Goal: Task Accomplishment & Management: Manage account settings

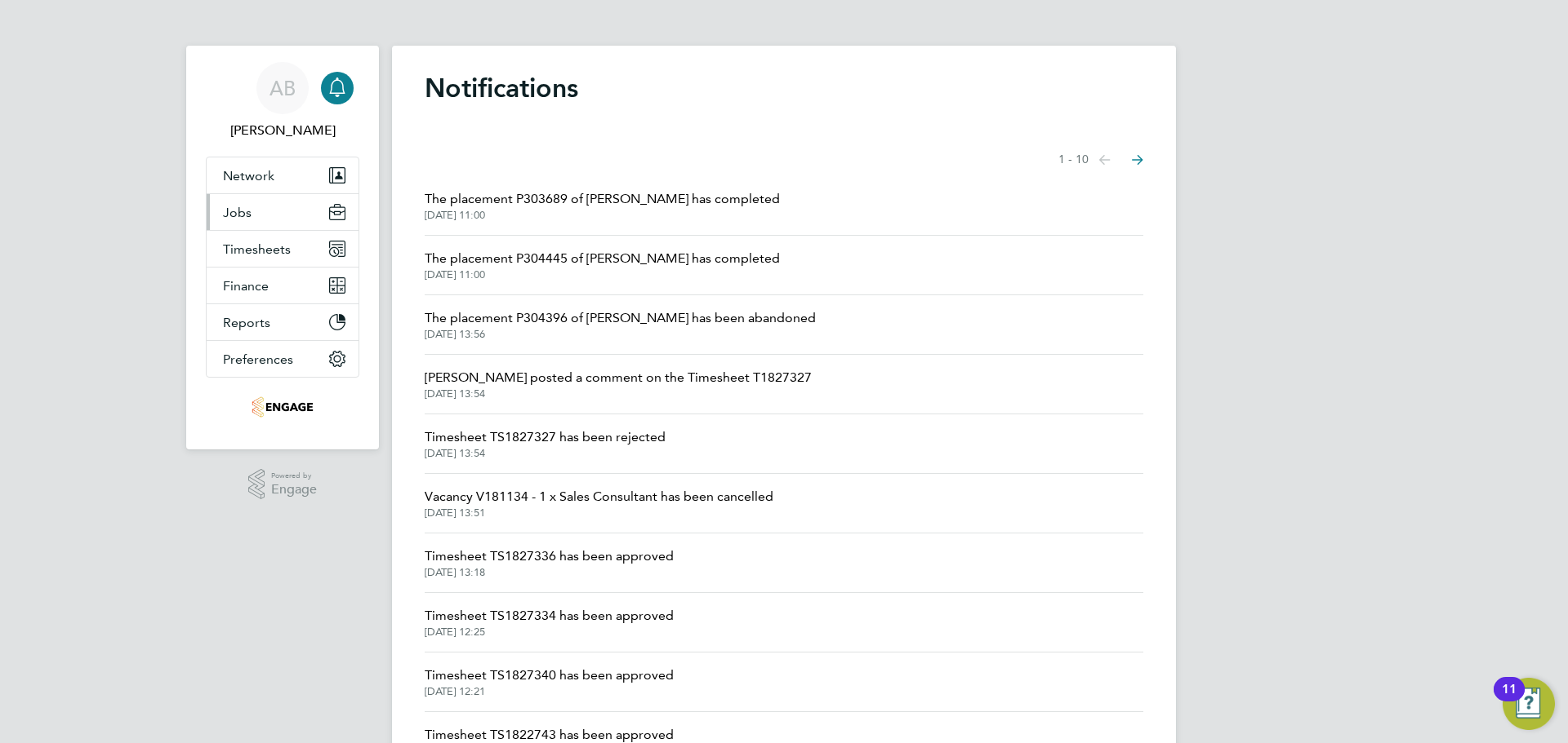
click at [263, 209] on button "Jobs" at bounding box center [282, 212] width 152 height 36
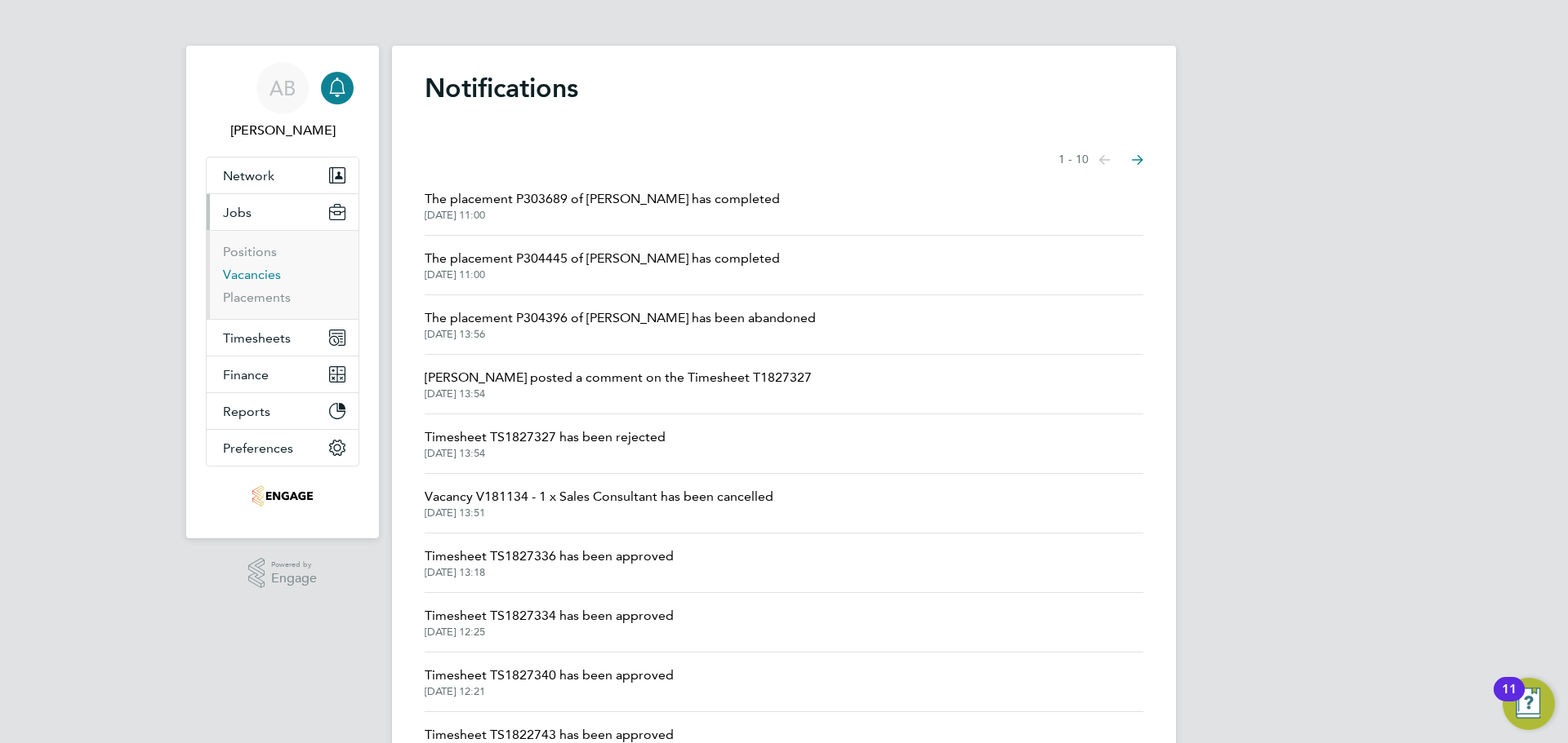
click at [257, 275] on link "Vacancies" at bounding box center [252, 274] width 58 height 15
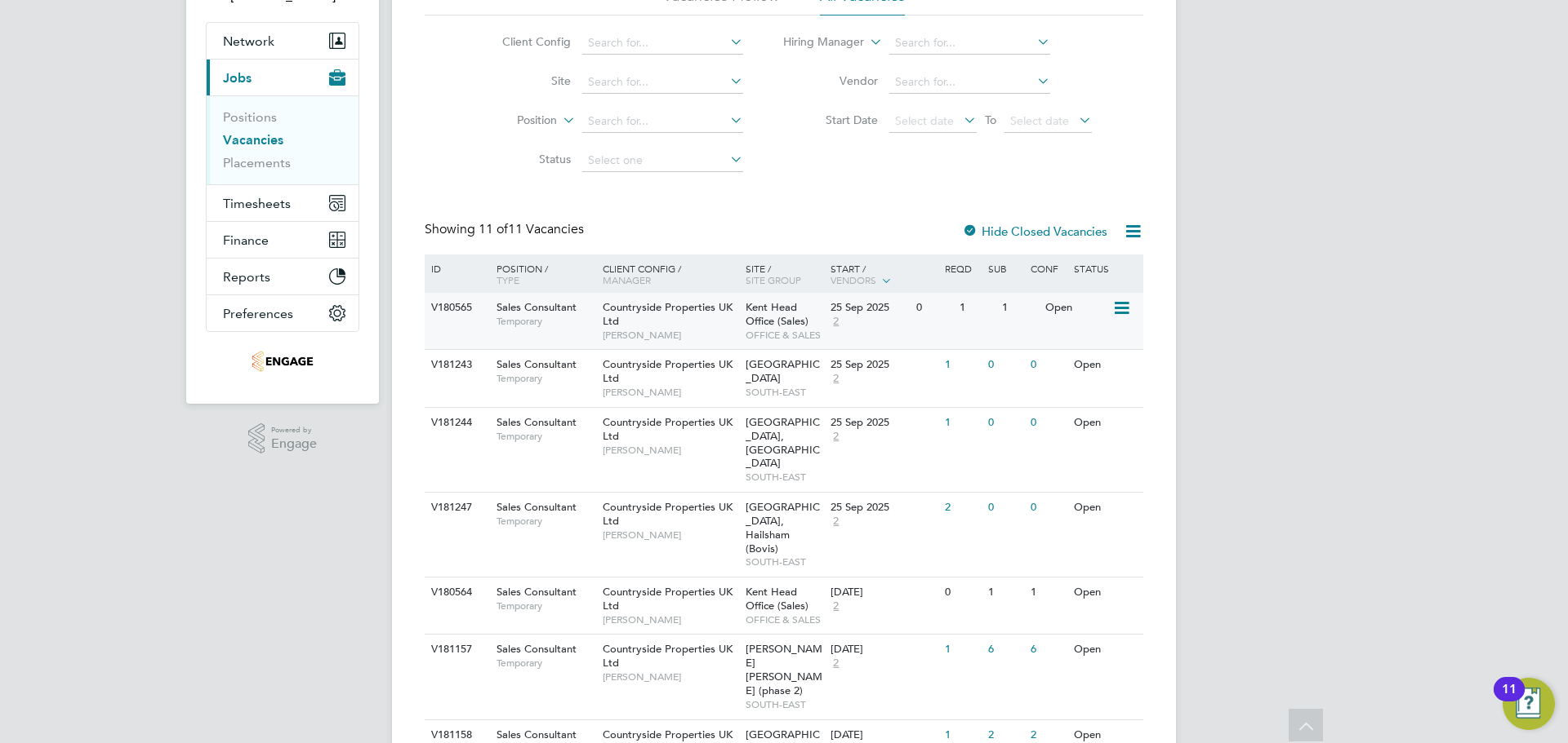
scroll to position [163, 0]
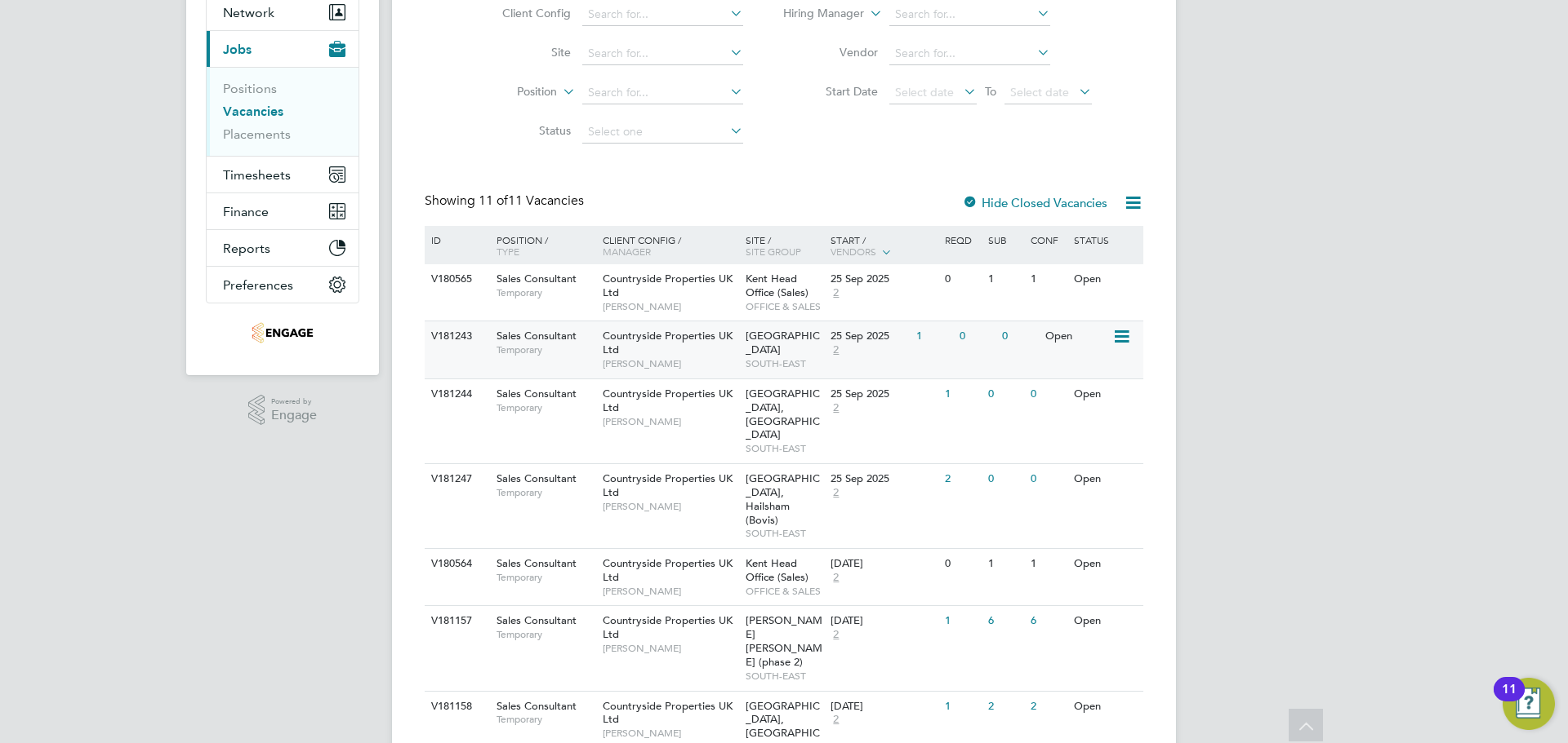
click at [727, 352] on div "Countryside Properties UK Ltd Thomas Church" at bounding box center [670, 349] width 143 height 57
click at [653, 402] on div "Countryside Properties UK Ltd Matt Shelley" at bounding box center [670, 407] width 143 height 57
click at [703, 470] on div "Countryside Properties UK Ltd Darren Humphrey" at bounding box center [670, 492] width 143 height 57
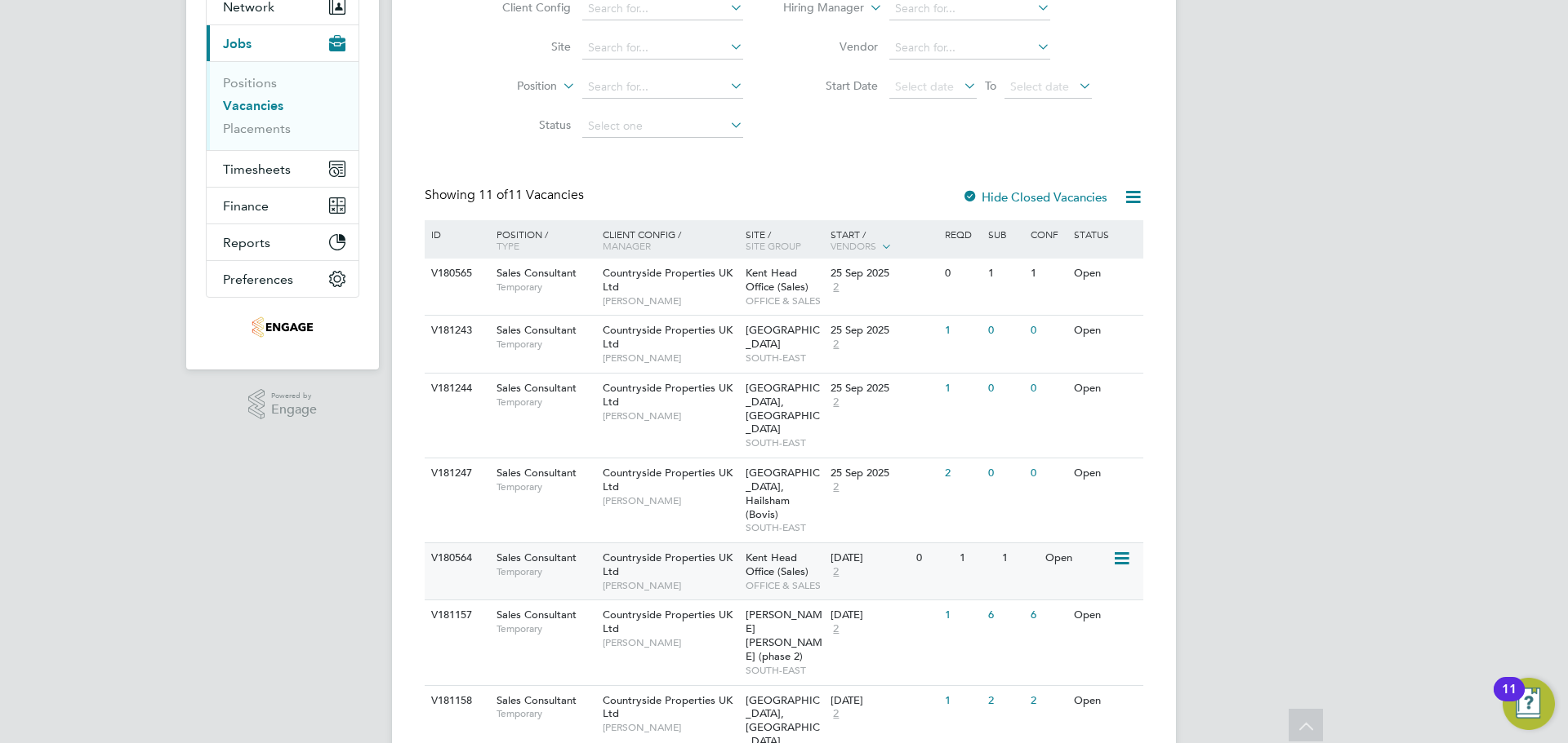
scroll to position [0, 0]
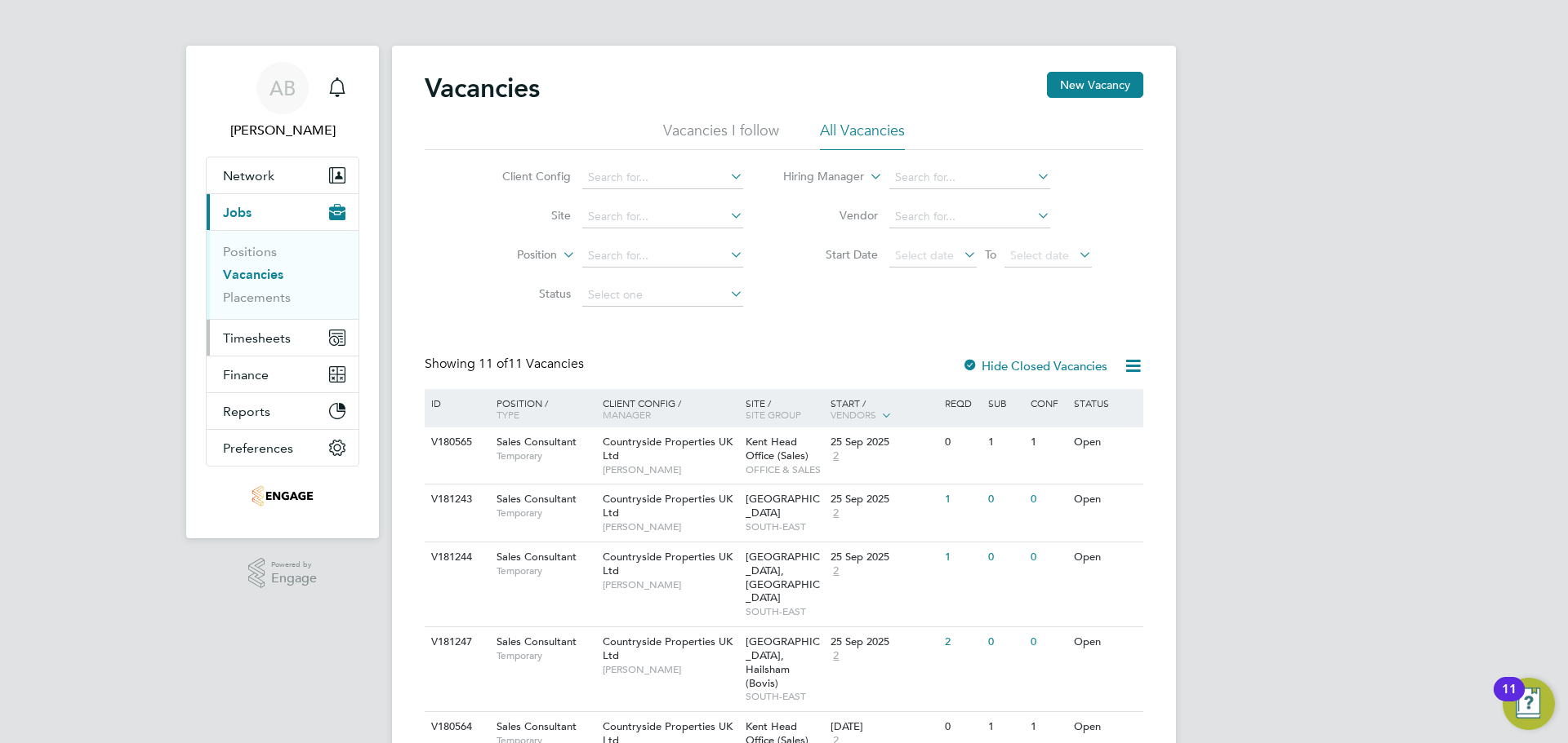
click at [268, 342] on span "Timesheets" at bounding box center [257, 337] width 68 height 15
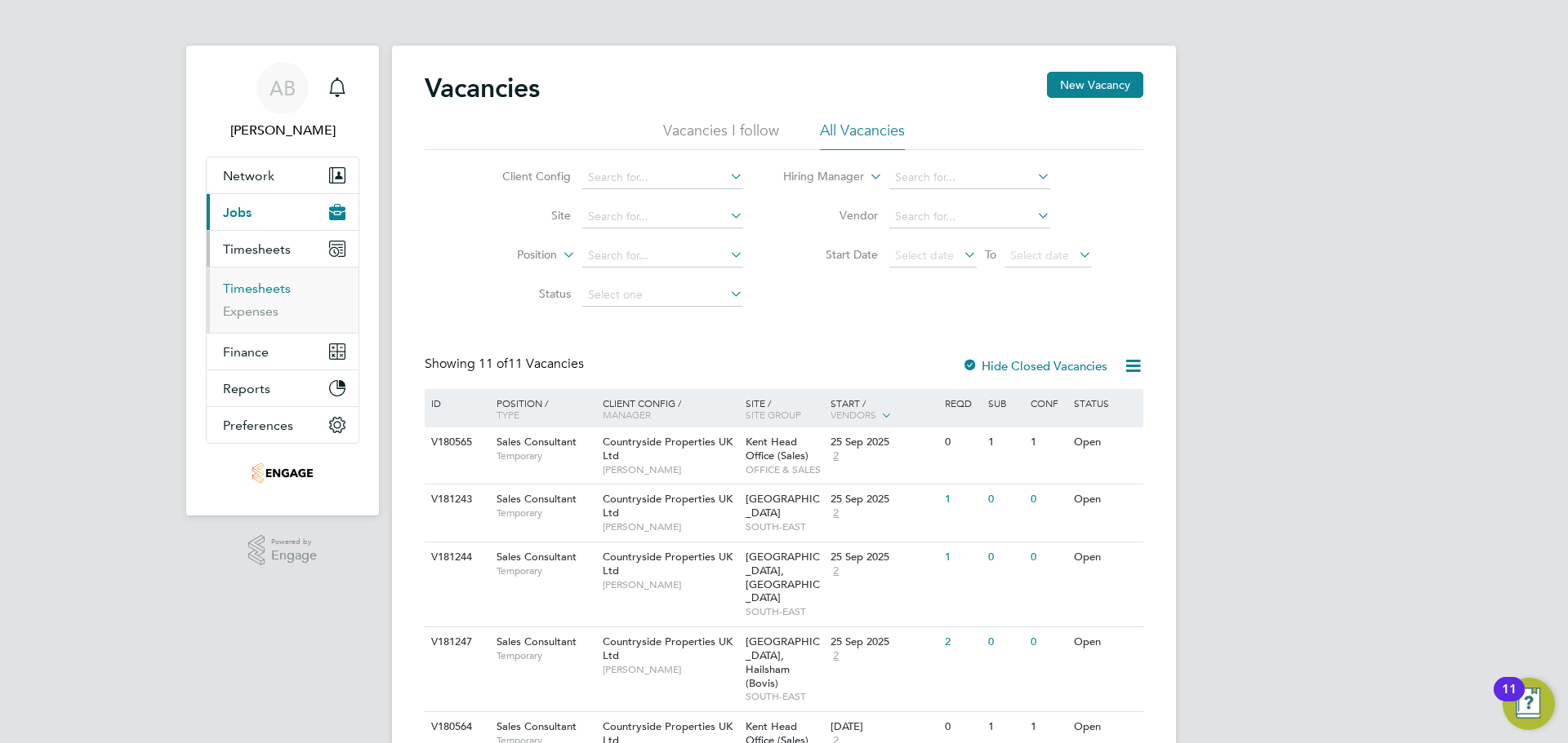
click at [266, 285] on link "Timesheets" at bounding box center [257, 288] width 68 height 15
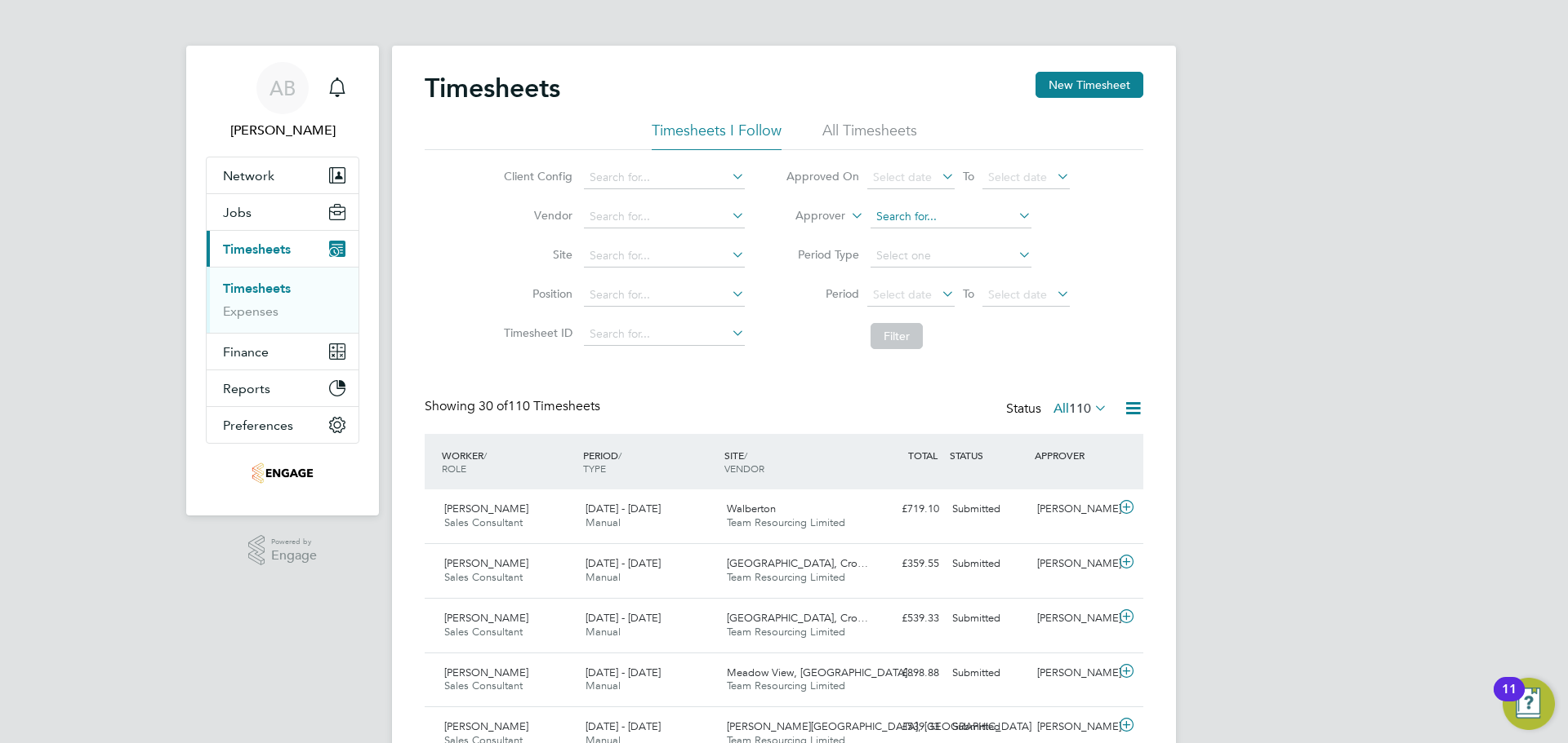
click at [909, 210] on input at bounding box center [951, 217] width 161 height 22
click at [931, 234] on li "Reb ecca Willett" at bounding box center [950, 238] width 163 height 22
type input "Rebecca Willett"
click at [911, 336] on button "Filter" at bounding box center [897, 336] width 52 height 26
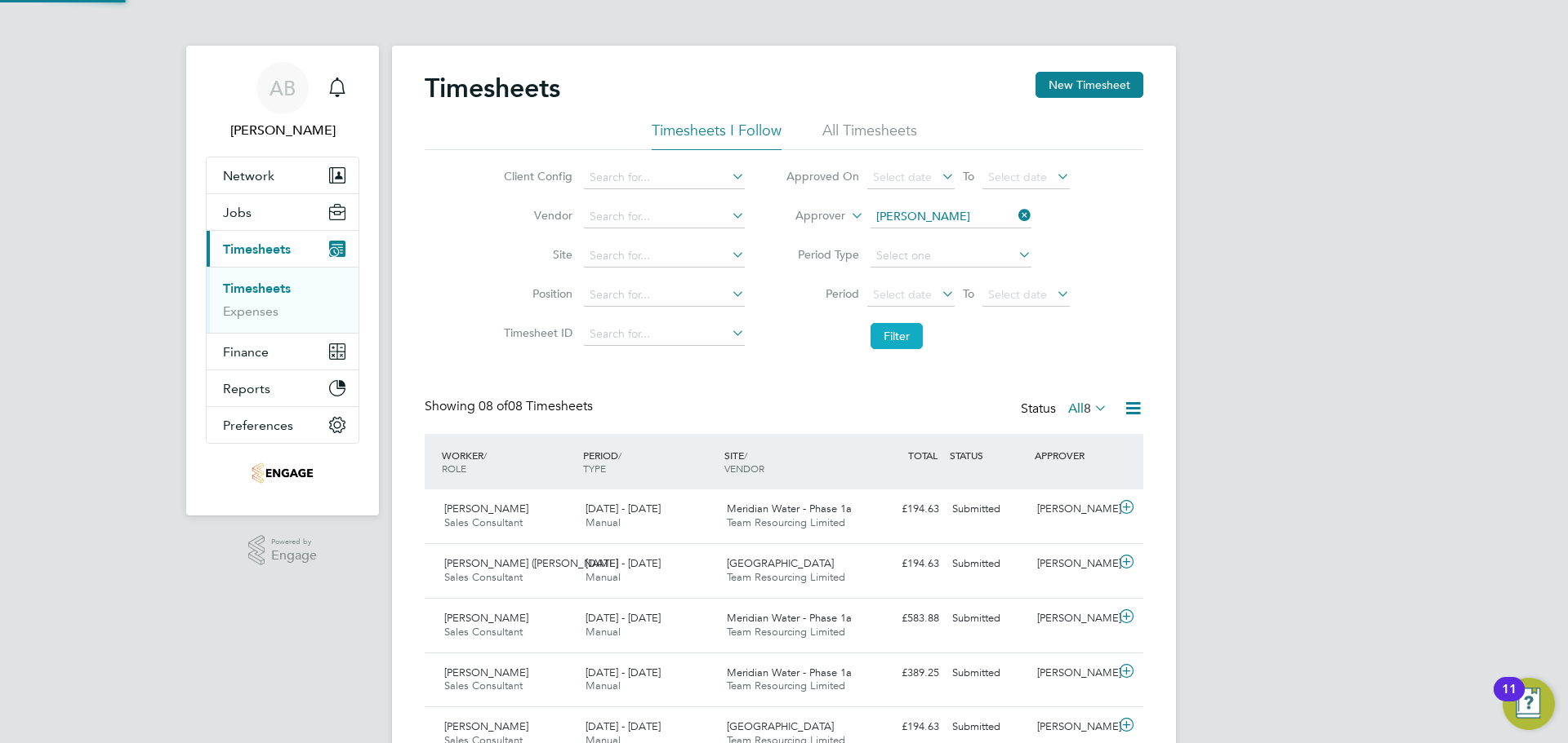
scroll to position [41, 142]
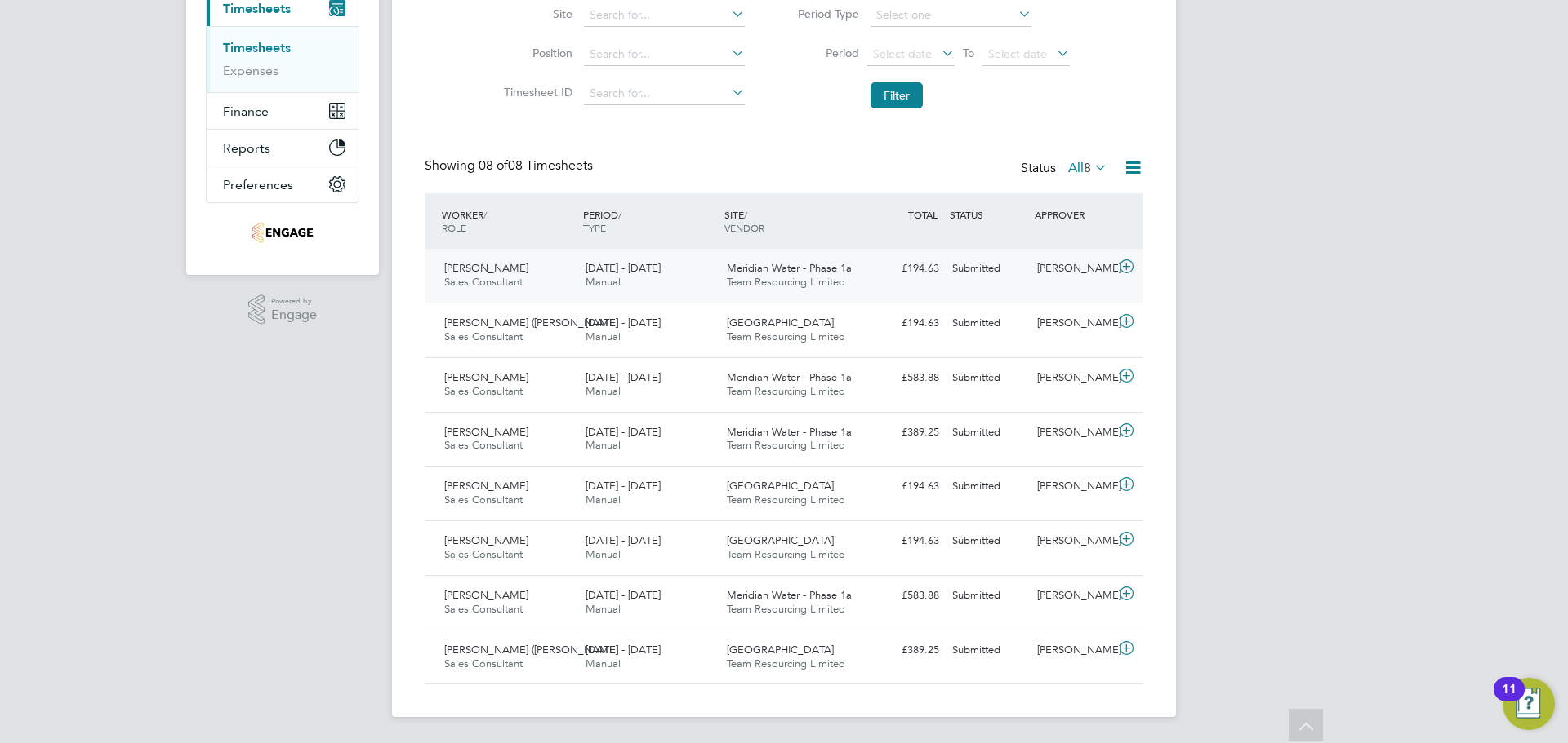
click at [946, 275] on div "Submitted" at bounding box center [987, 269] width 85 height 27
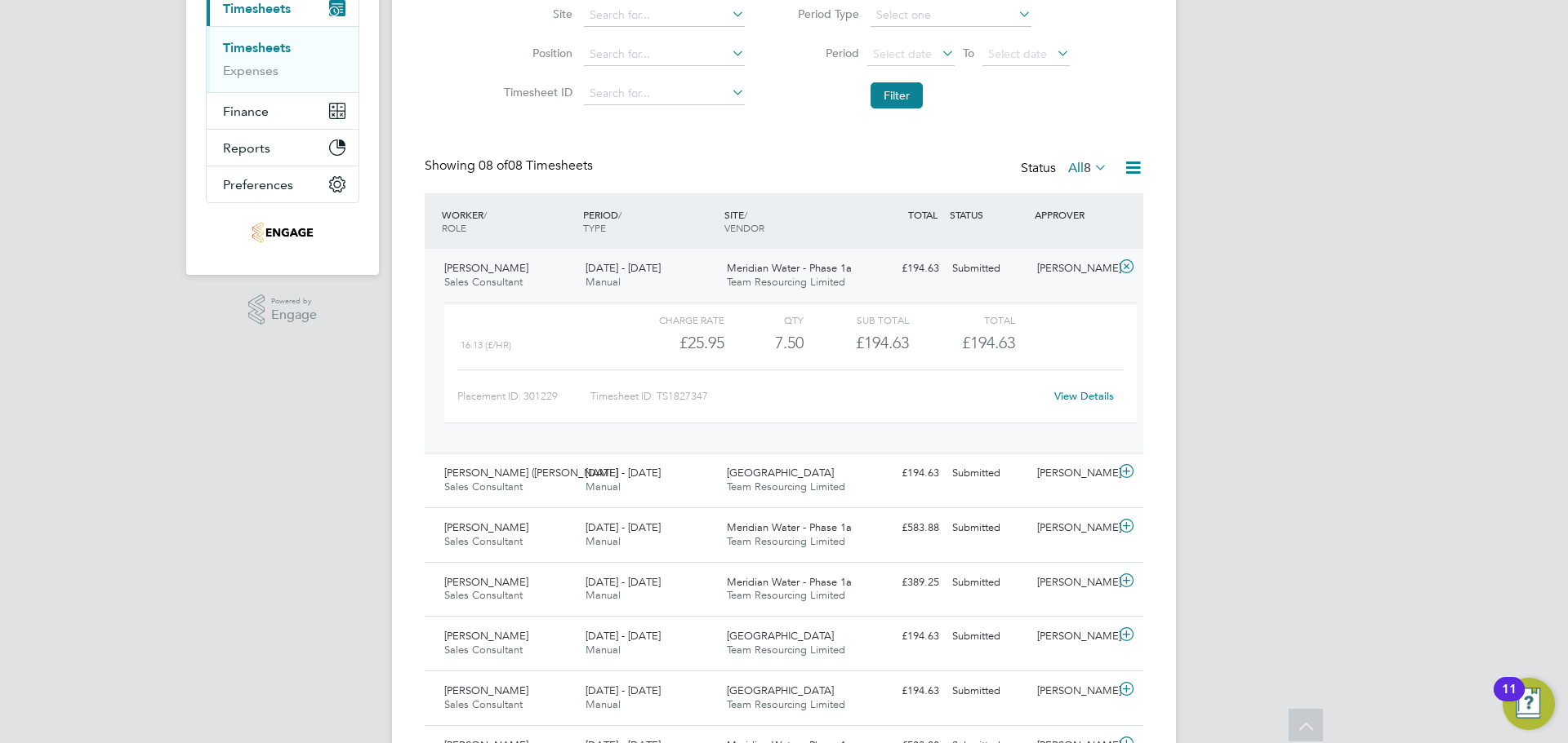
click at [1079, 392] on link "View Details" at bounding box center [1084, 396] width 59 height 13
click at [875, 465] on div "£194.63 Submitted" at bounding box center [903, 474] width 85 height 27
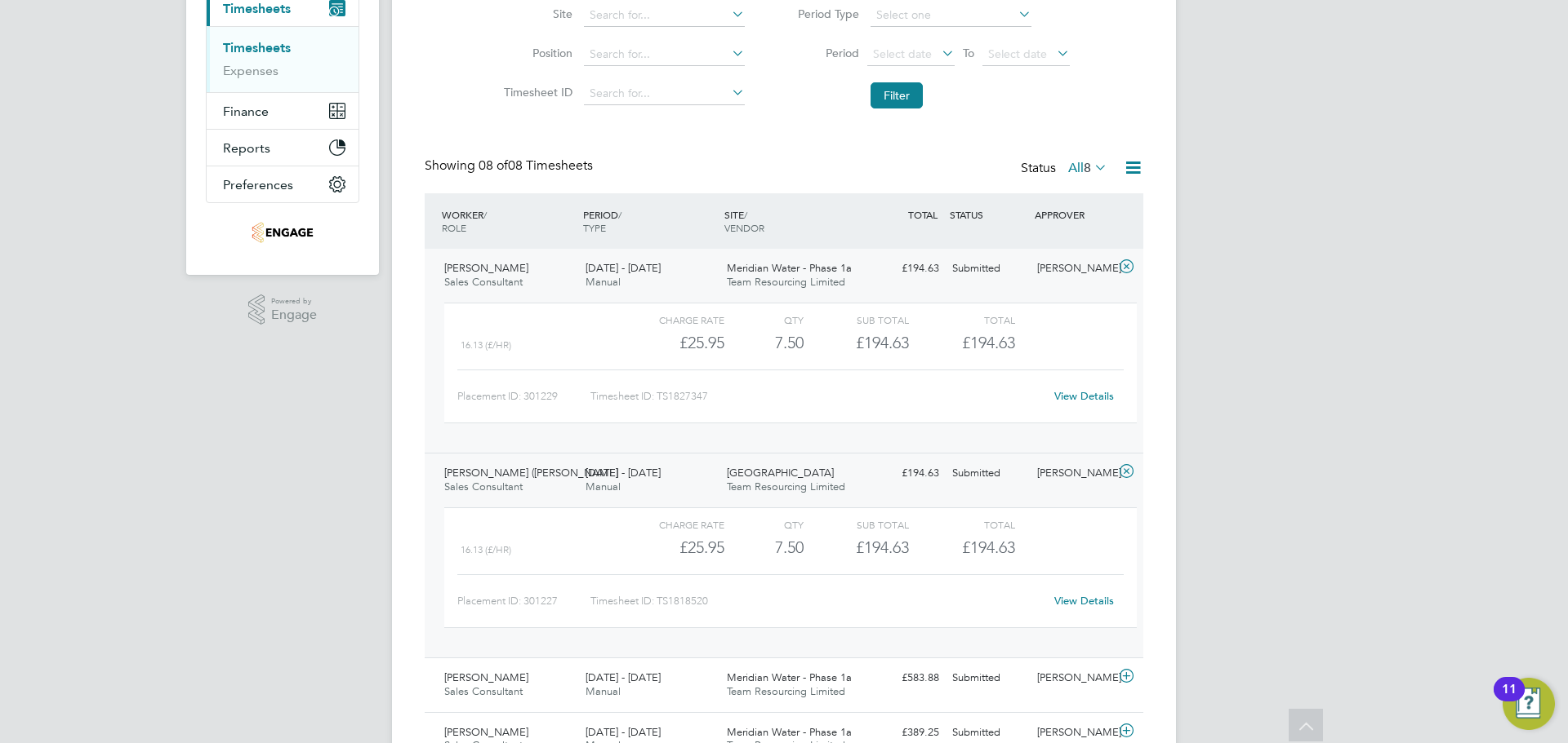
click at [1062, 594] on link "View Details" at bounding box center [1084, 600] width 59 height 13
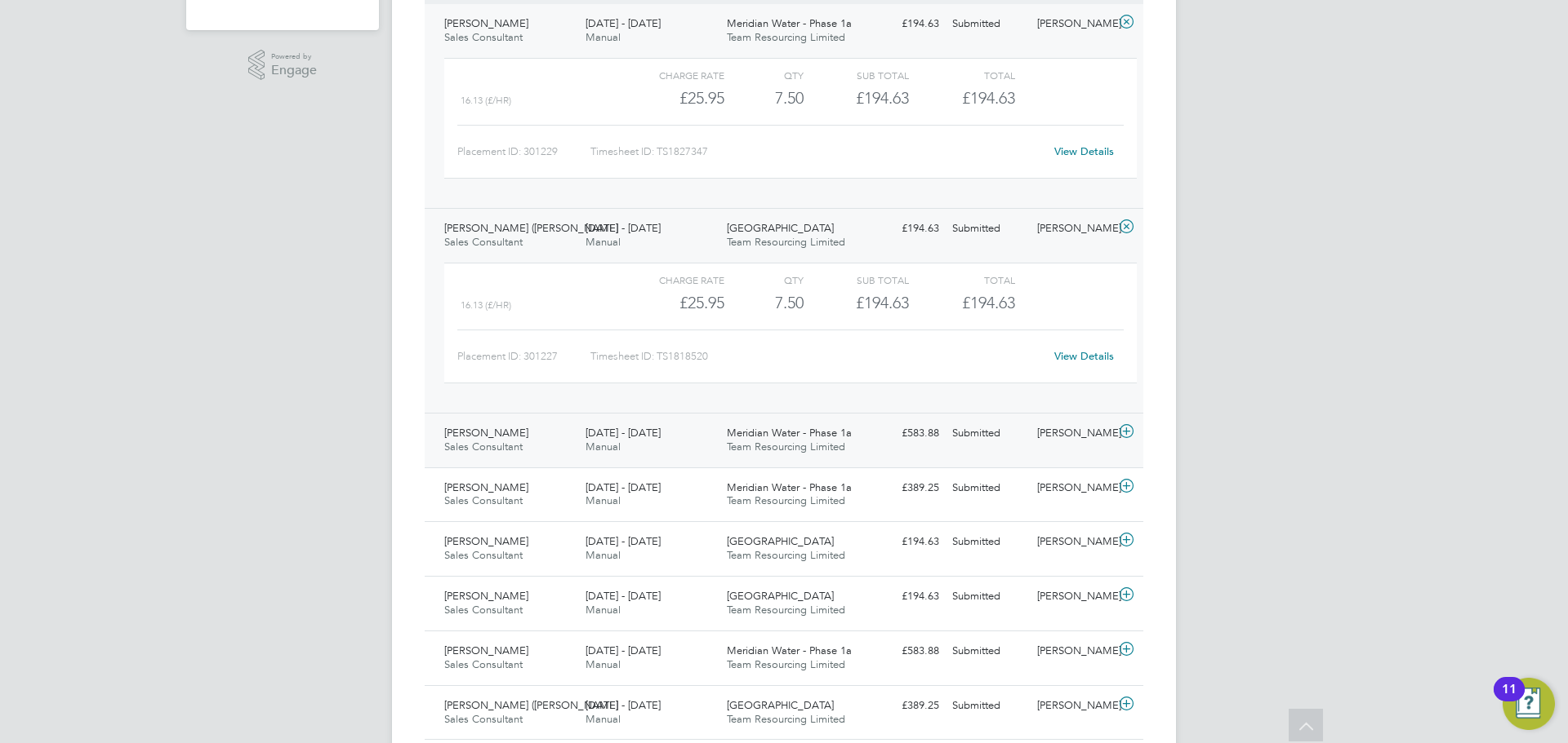
click at [798, 452] on span "Team Resourcing Limited" at bounding box center [786, 446] width 119 height 13
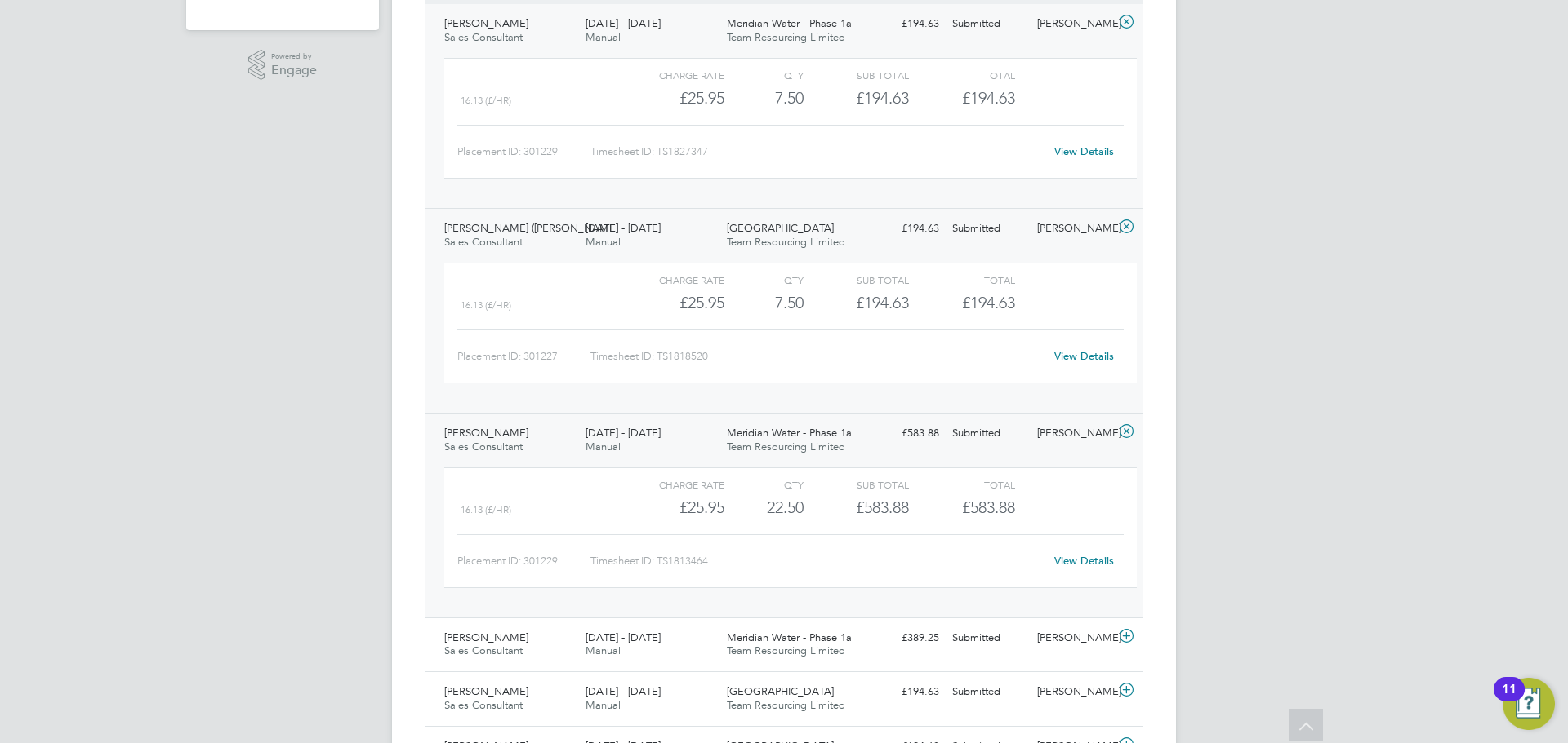
click at [1090, 563] on link "View Details" at bounding box center [1084, 560] width 59 height 13
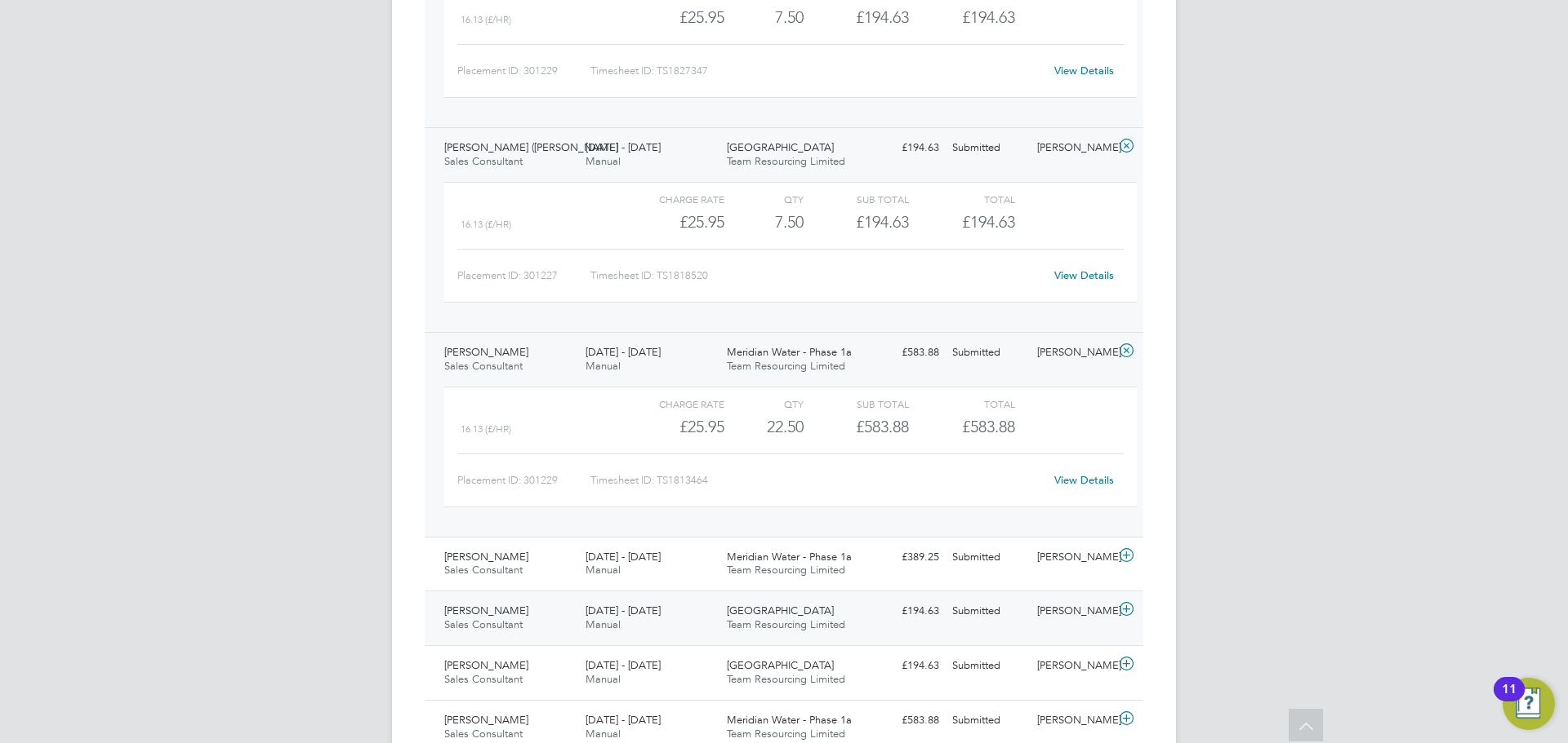
scroll to position [691, 0]
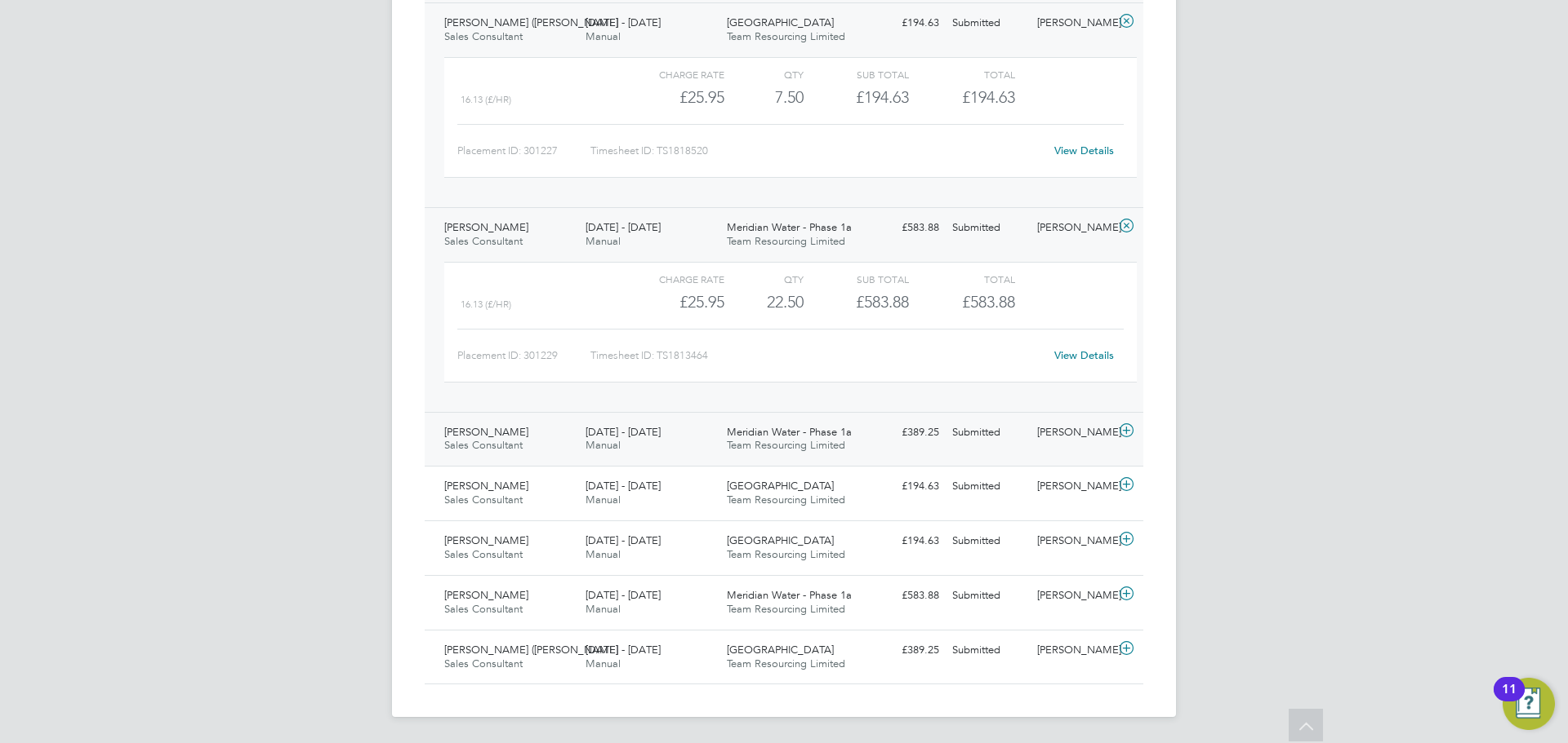
click at [823, 439] on span "Team Resourcing Limited" at bounding box center [786, 444] width 119 height 13
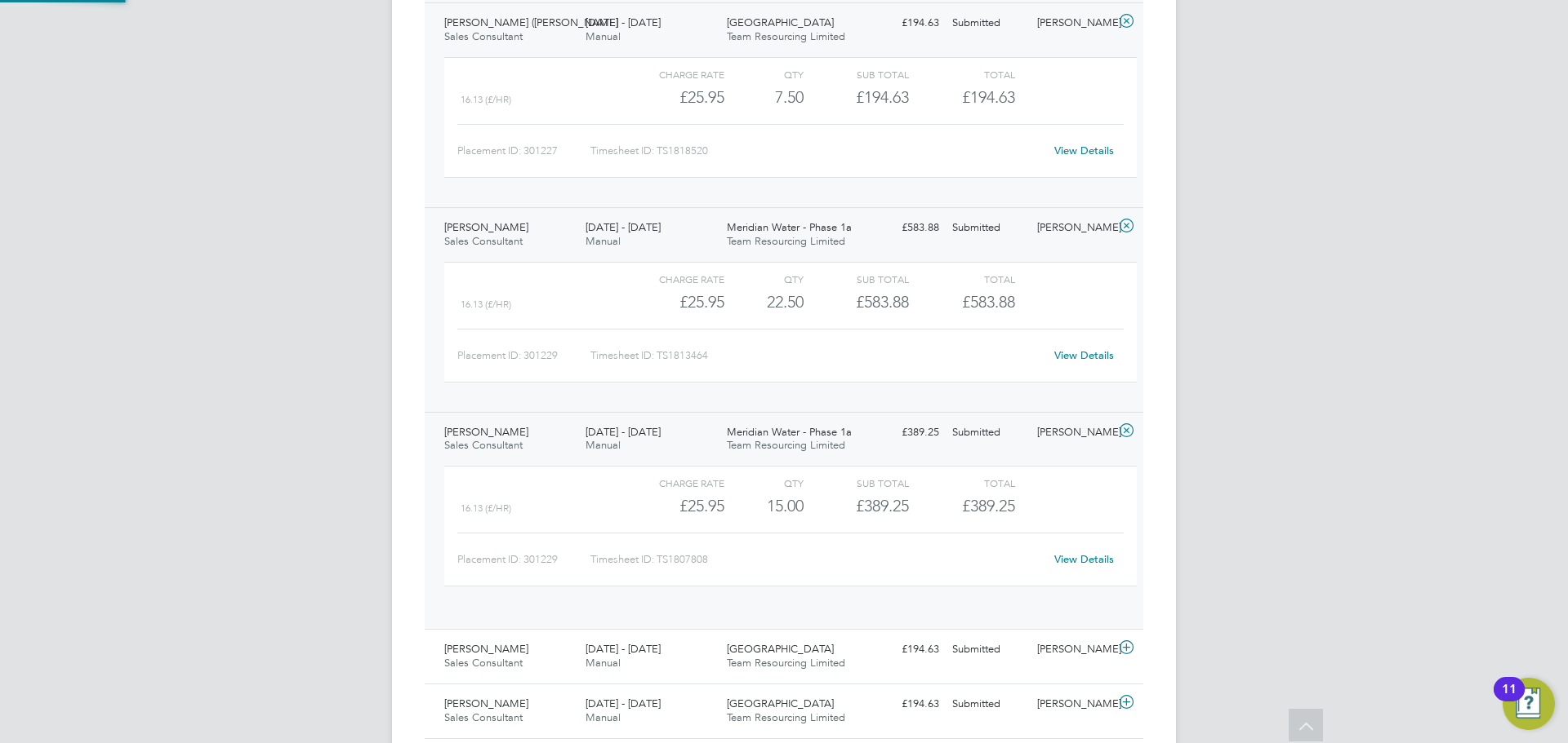
scroll to position [28, 159]
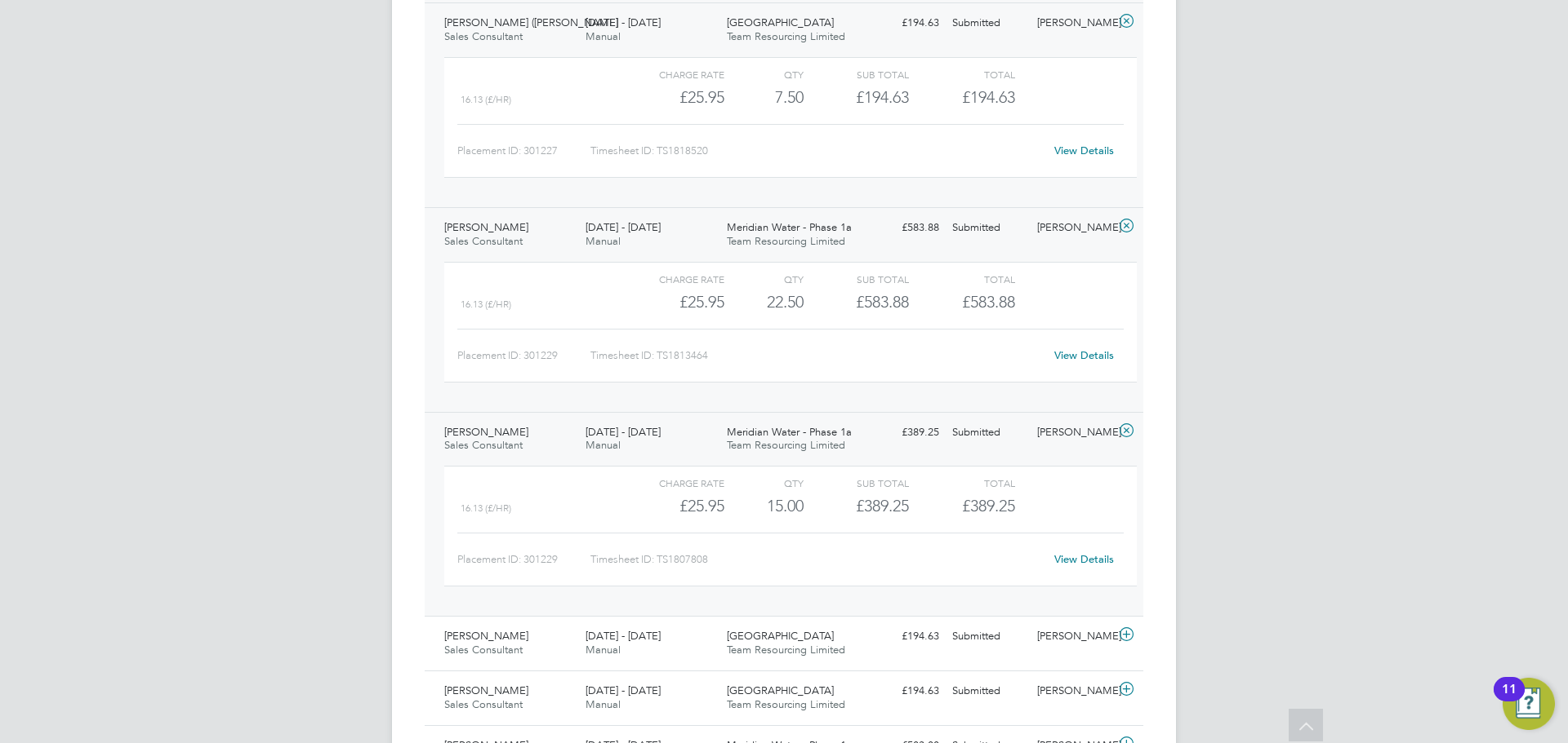
click at [1077, 564] on link "View Details" at bounding box center [1084, 559] width 59 height 13
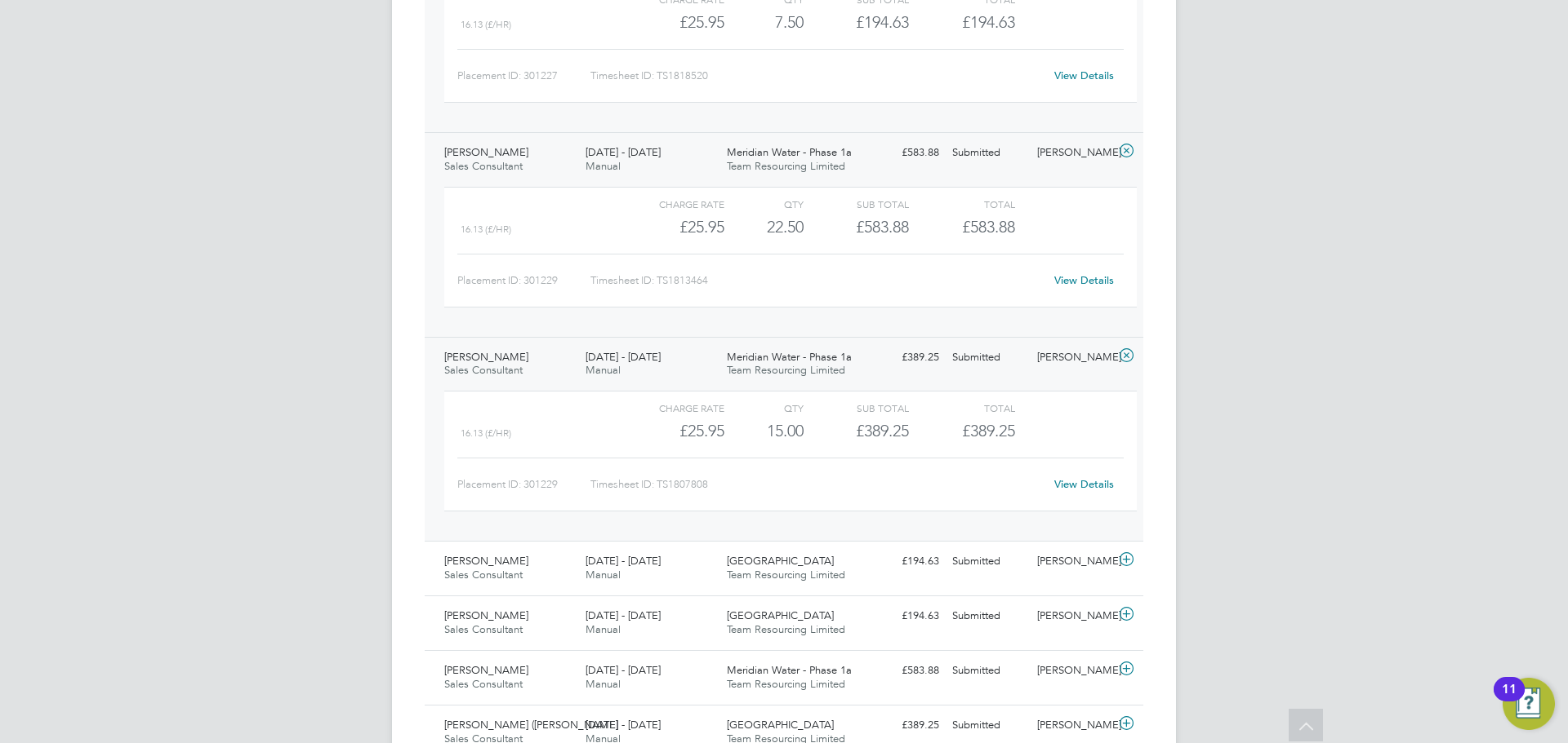
scroll to position [841, 0]
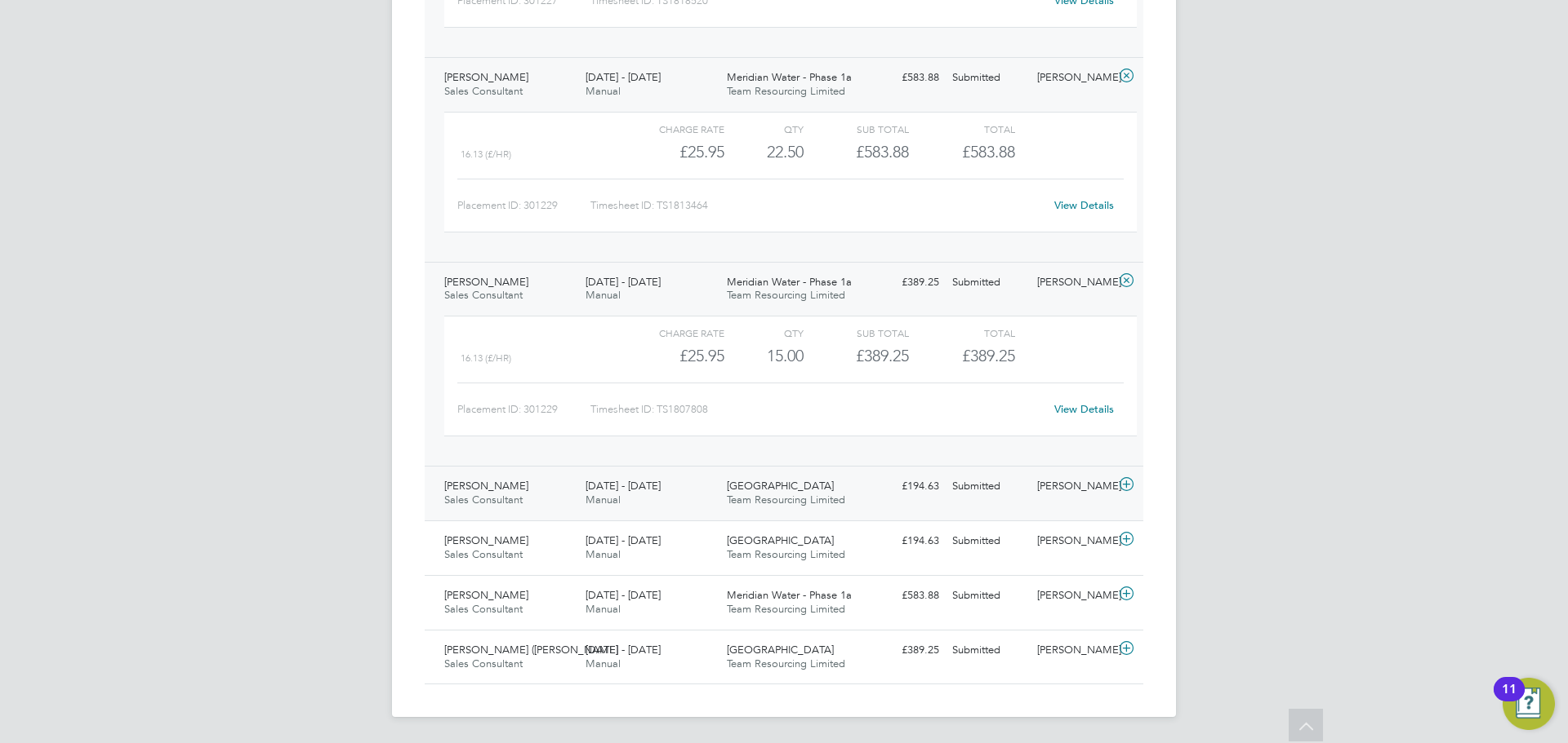
click at [806, 506] on span "Team Resourcing Limited" at bounding box center [786, 499] width 119 height 13
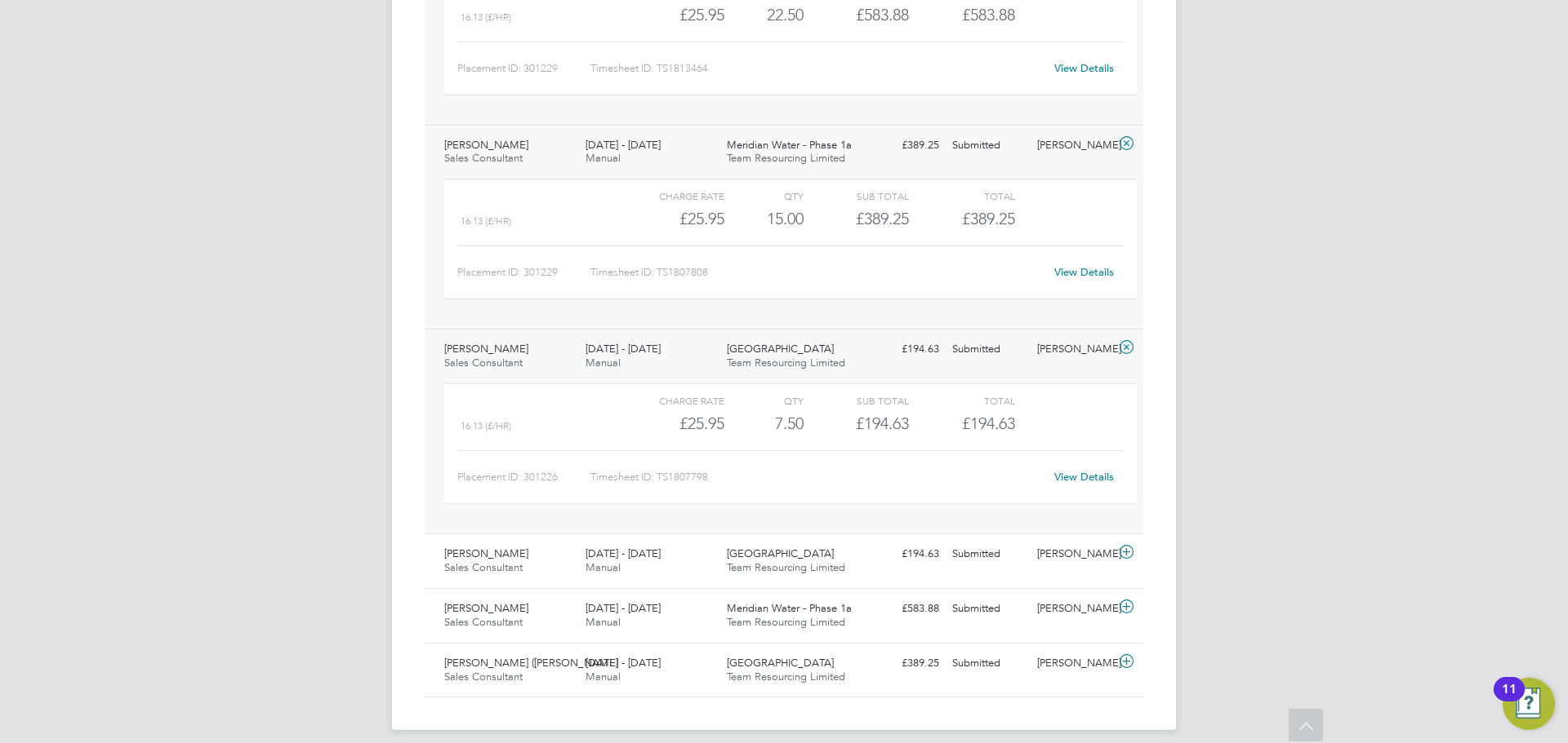
scroll to position [991, 0]
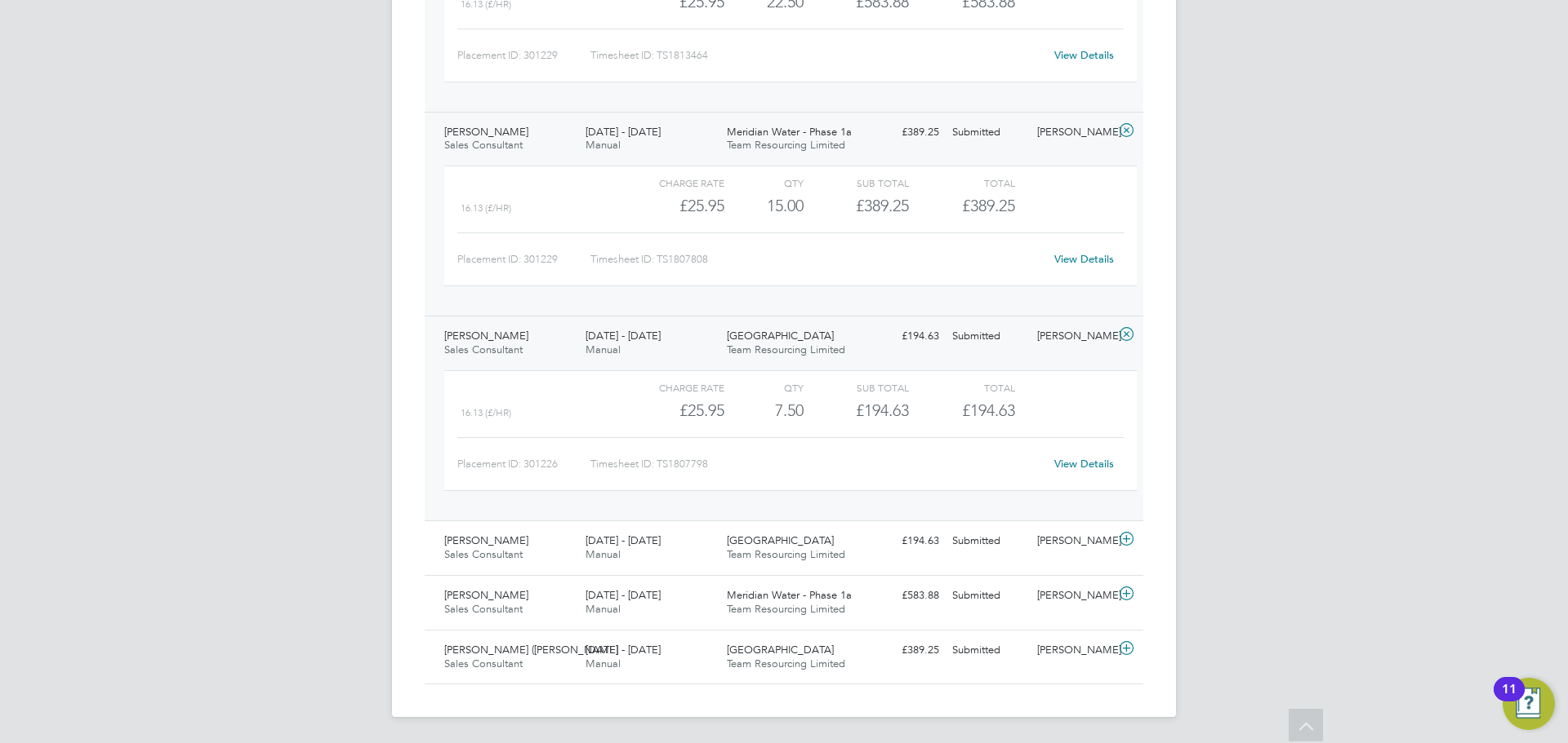
click at [900, 451] on div "Placement ID: 301226 Timesheet ID: TS1807798 View Details" at bounding box center [790, 457] width 666 height 40
click at [1088, 465] on link "View Details" at bounding box center [1084, 463] width 59 height 13
click at [743, 548] on div "Belmont Street Team Resourcing Limited" at bounding box center [790, 548] width 141 height 40
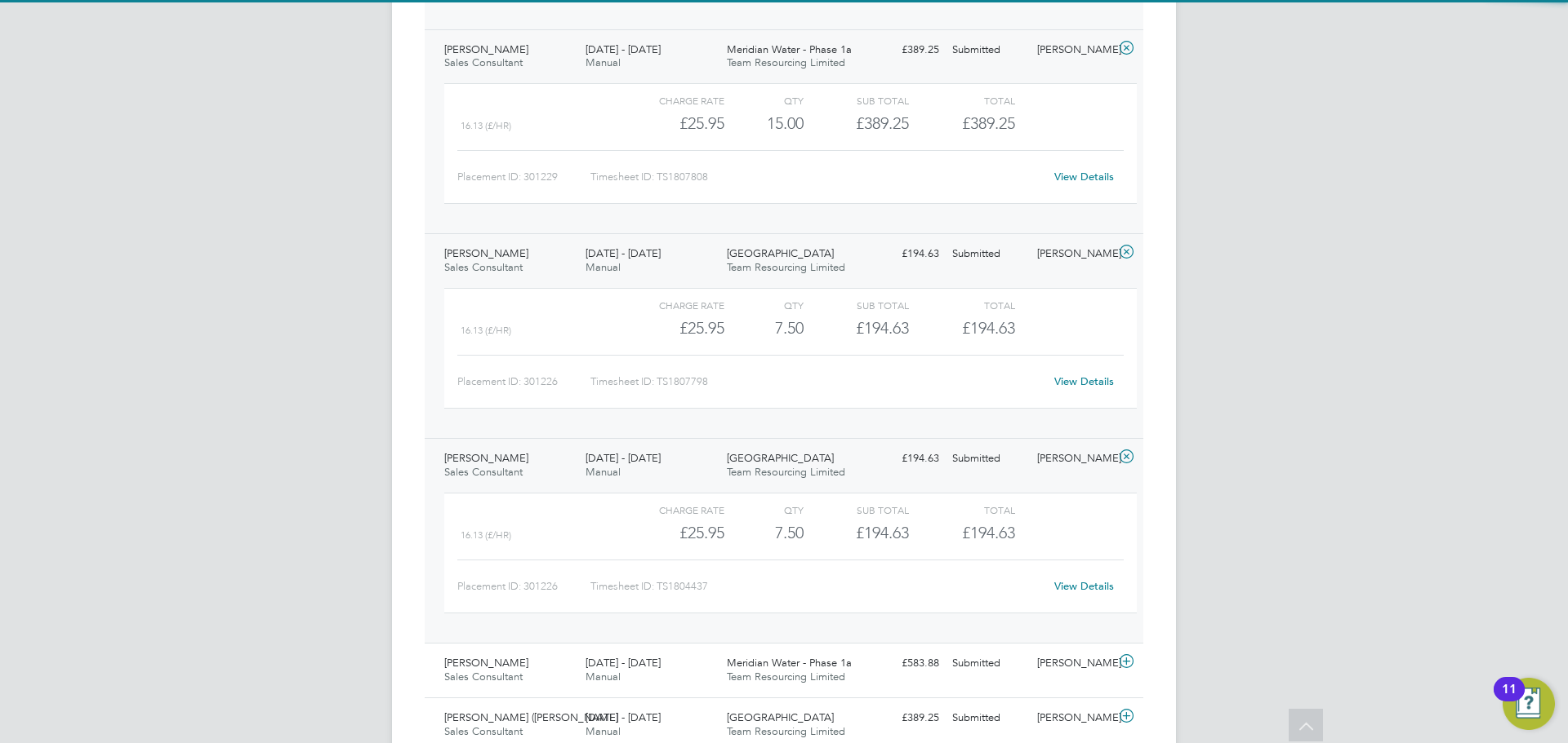
scroll to position [1141, 0]
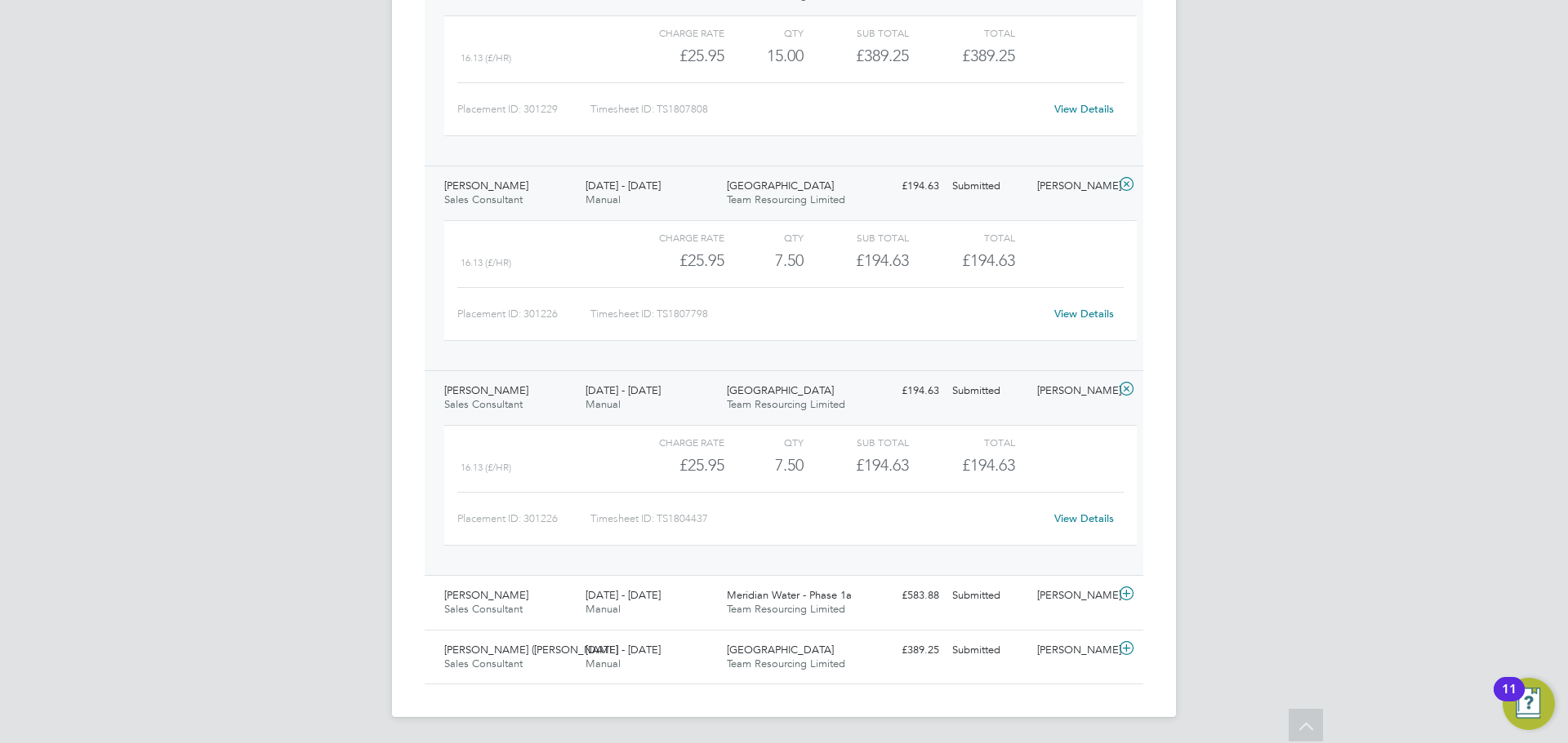
click at [1104, 518] on link "View Details" at bounding box center [1084, 518] width 59 height 13
click at [694, 597] on div "11 - 17 Aug 2025 Manual" at bounding box center [649, 603] width 141 height 40
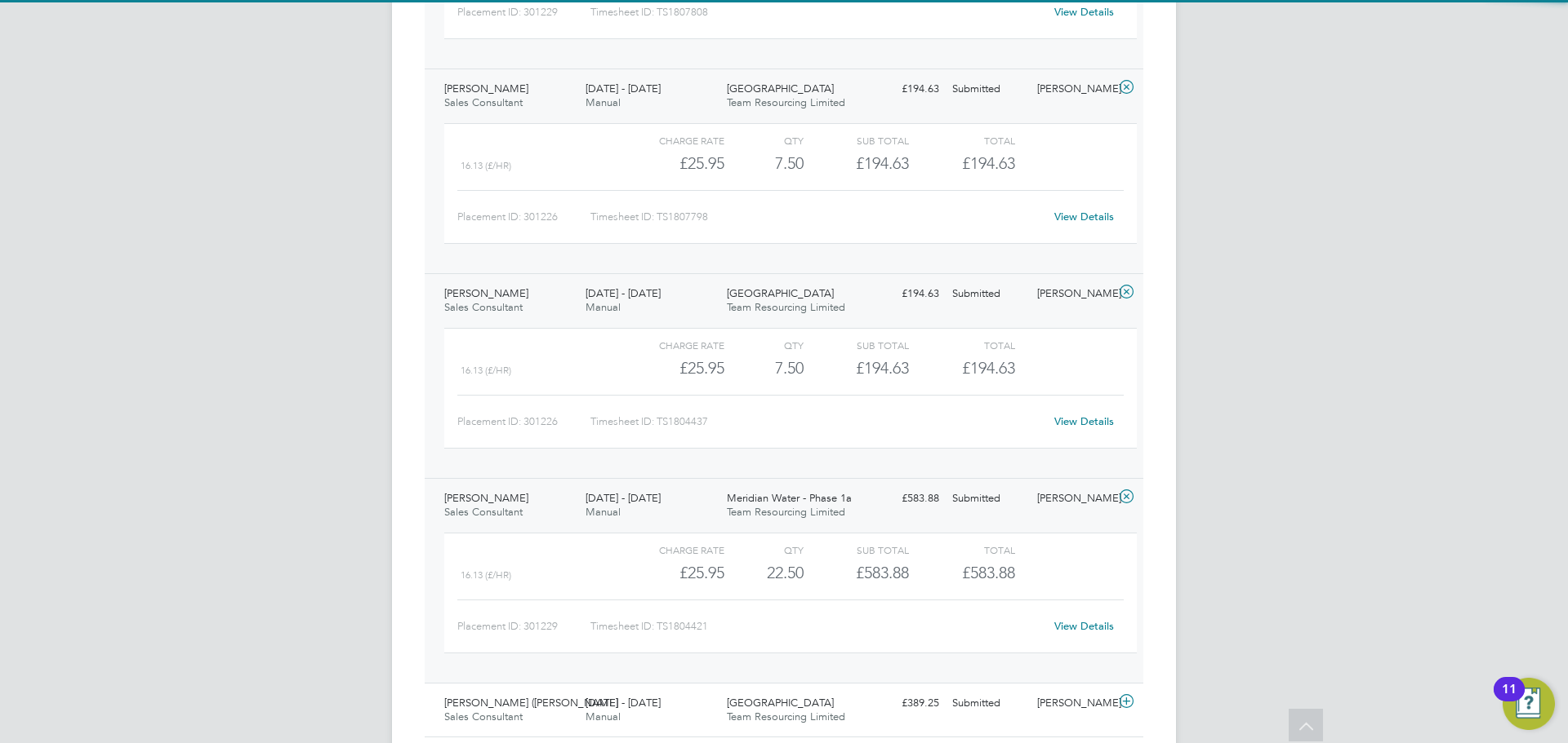
scroll to position [1292, 0]
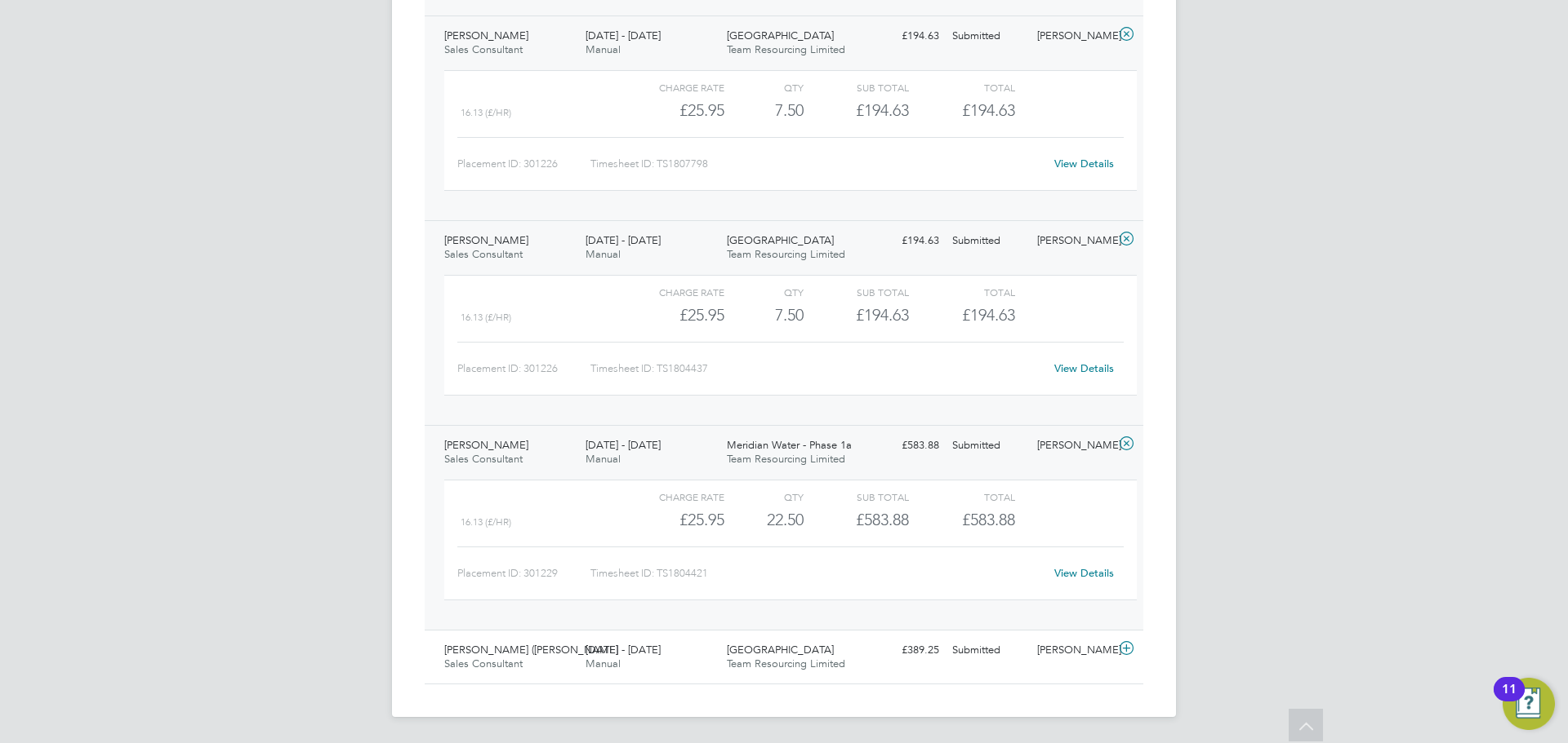
click at [1088, 570] on link "View Details" at bounding box center [1084, 572] width 59 height 13
click at [772, 655] on span "Belmont Street" at bounding box center [779, 649] width 107 height 13
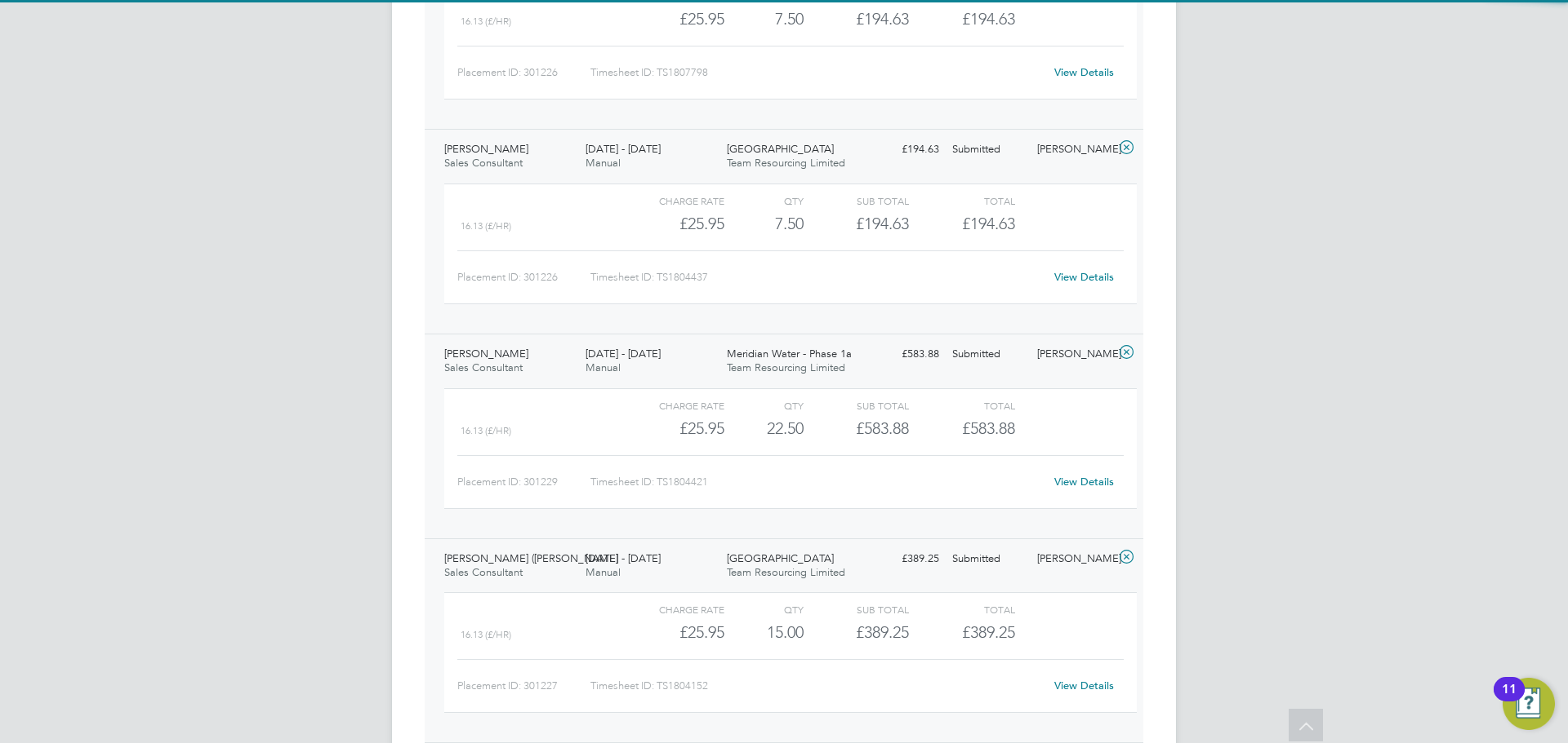
scroll to position [1442, 0]
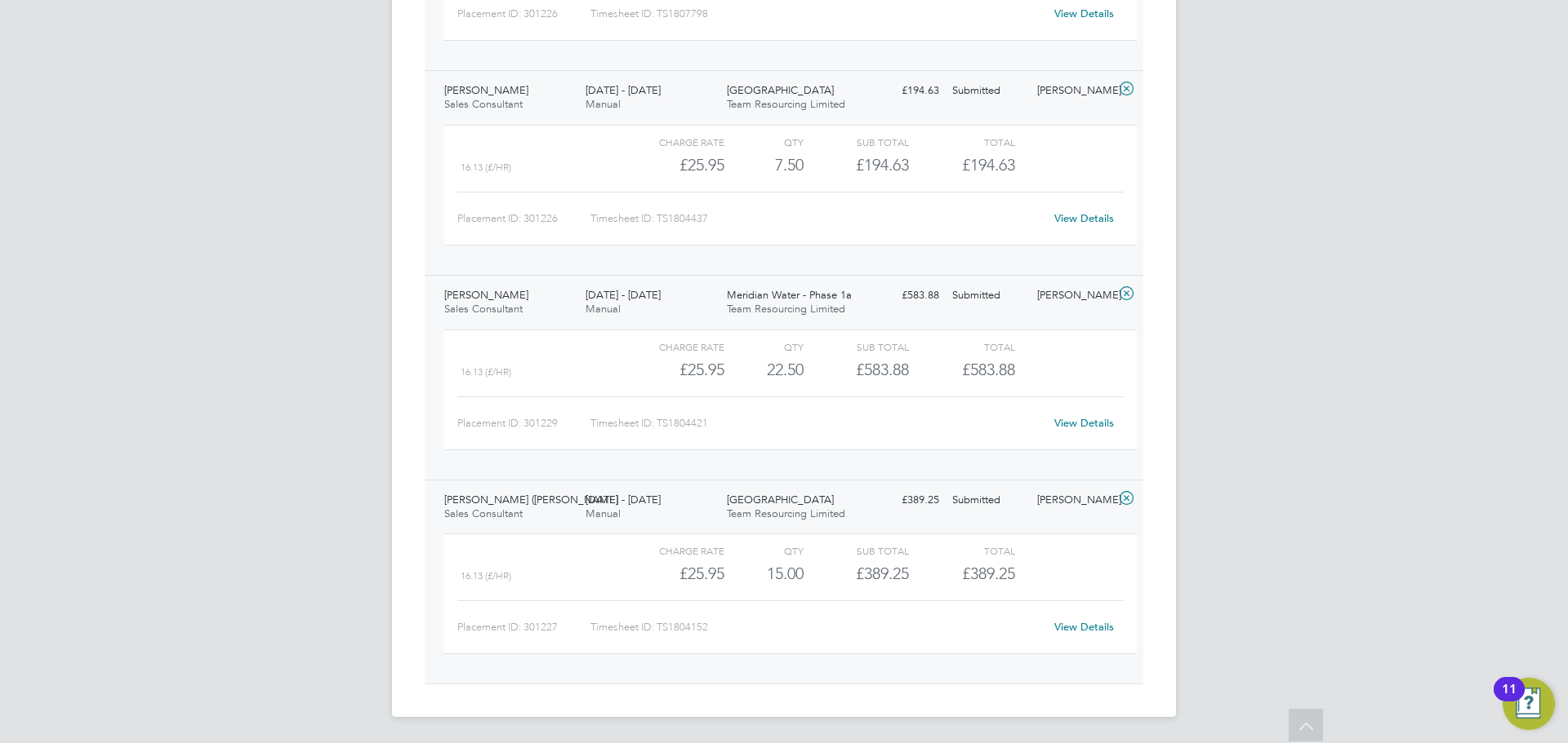
click at [1072, 630] on link "View Details" at bounding box center [1084, 626] width 59 height 13
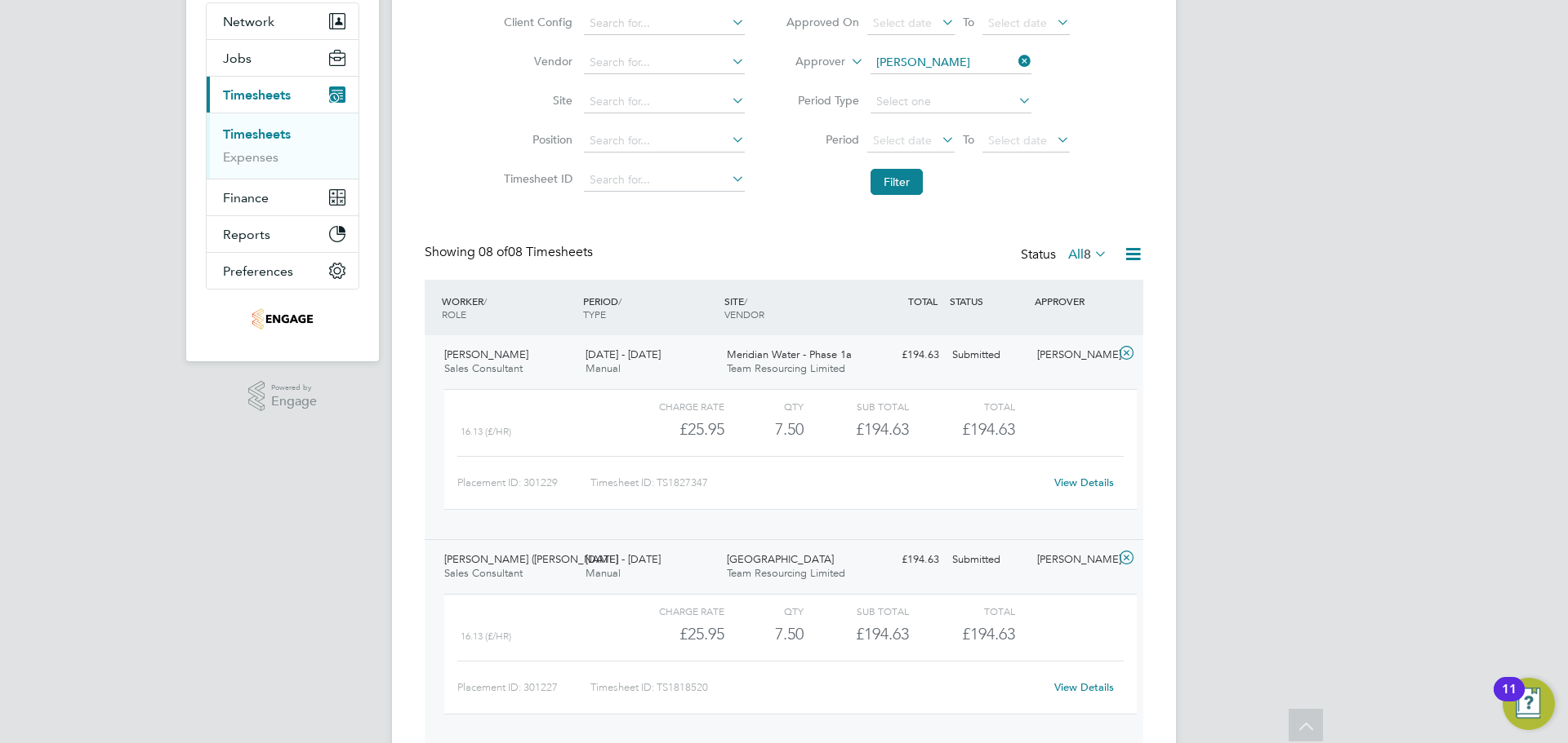
scroll to position [0, 0]
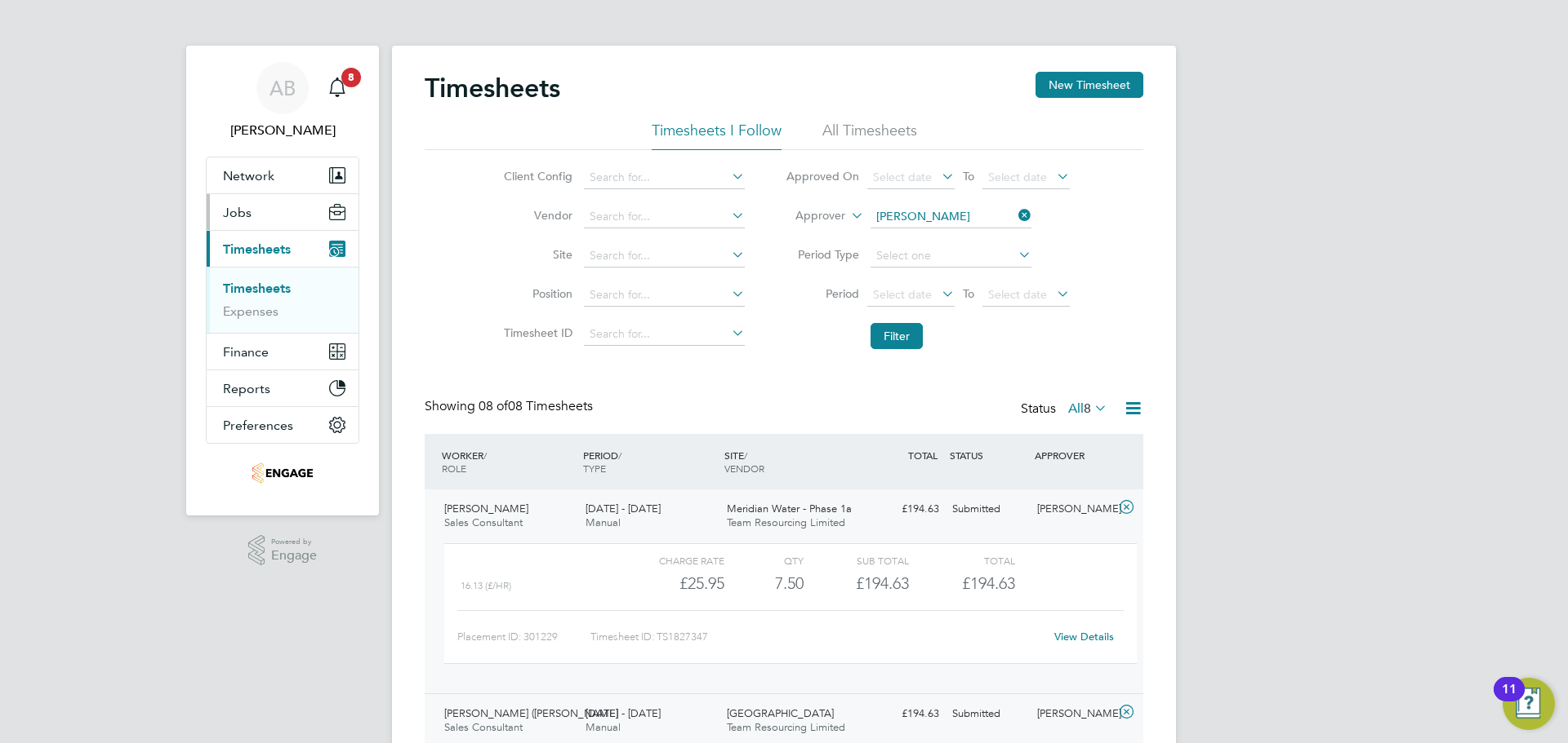
click at [241, 214] on span "Jobs" at bounding box center [238, 212] width 29 height 15
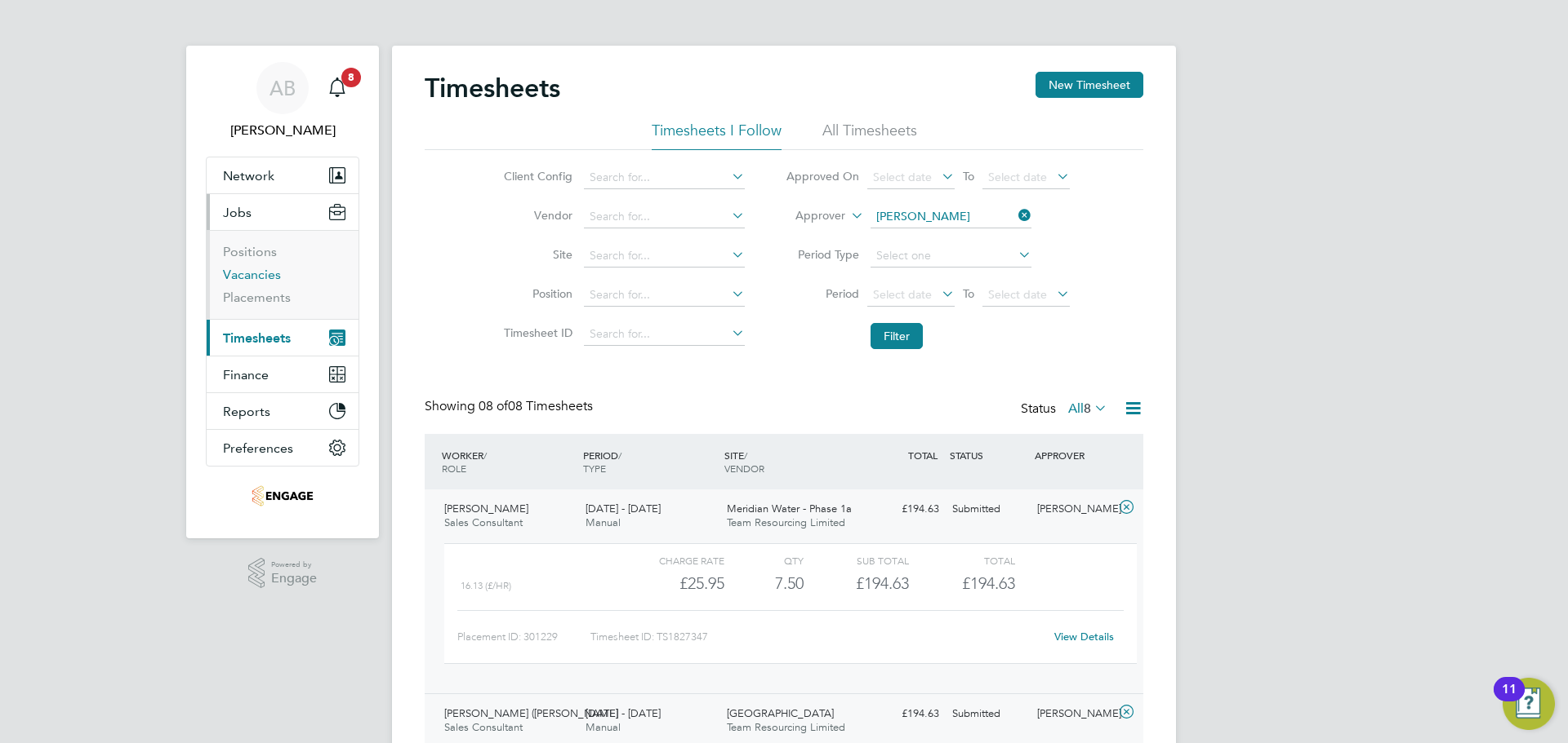
click at [255, 276] on link "Vacancies" at bounding box center [252, 274] width 58 height 15
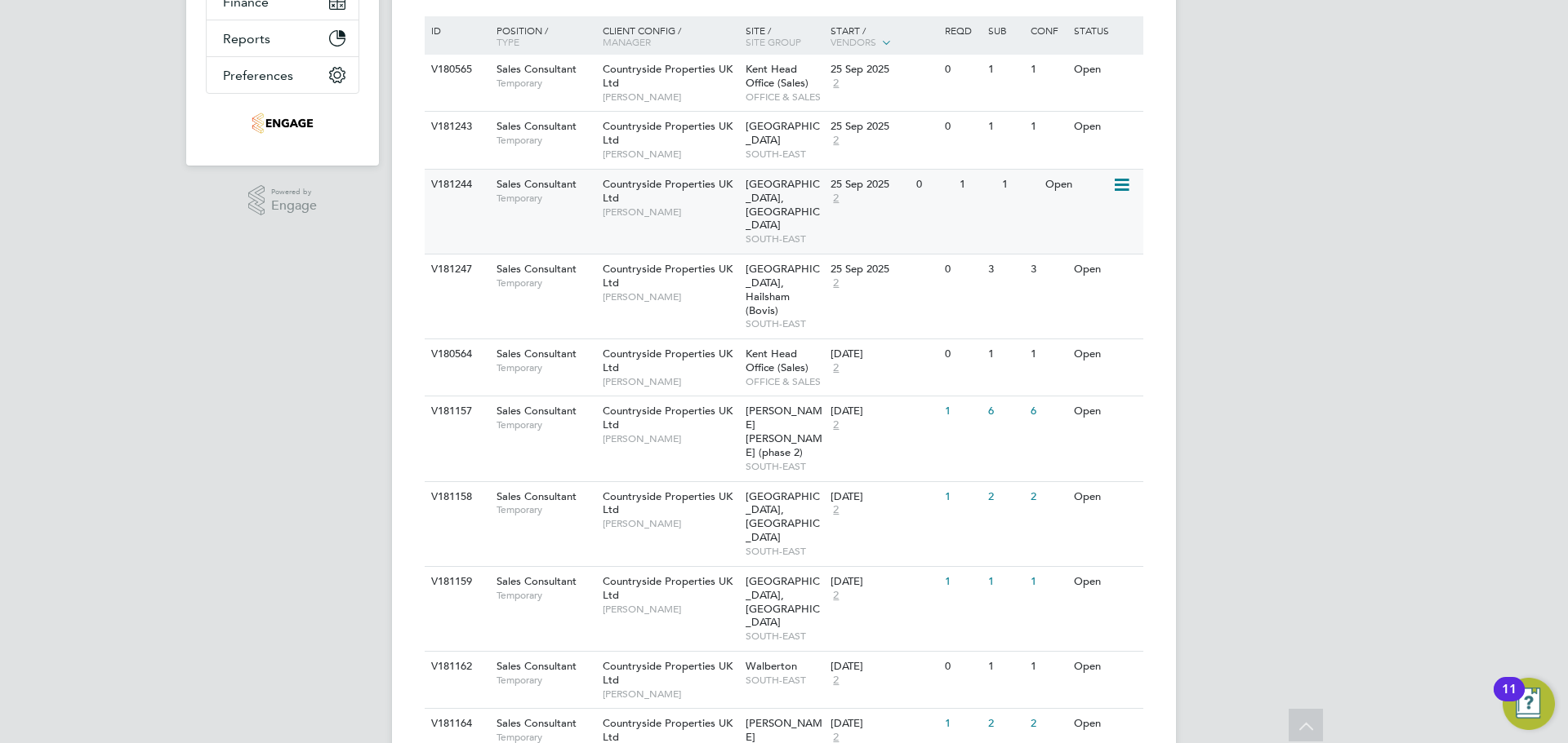
scroll to position [402, 0]
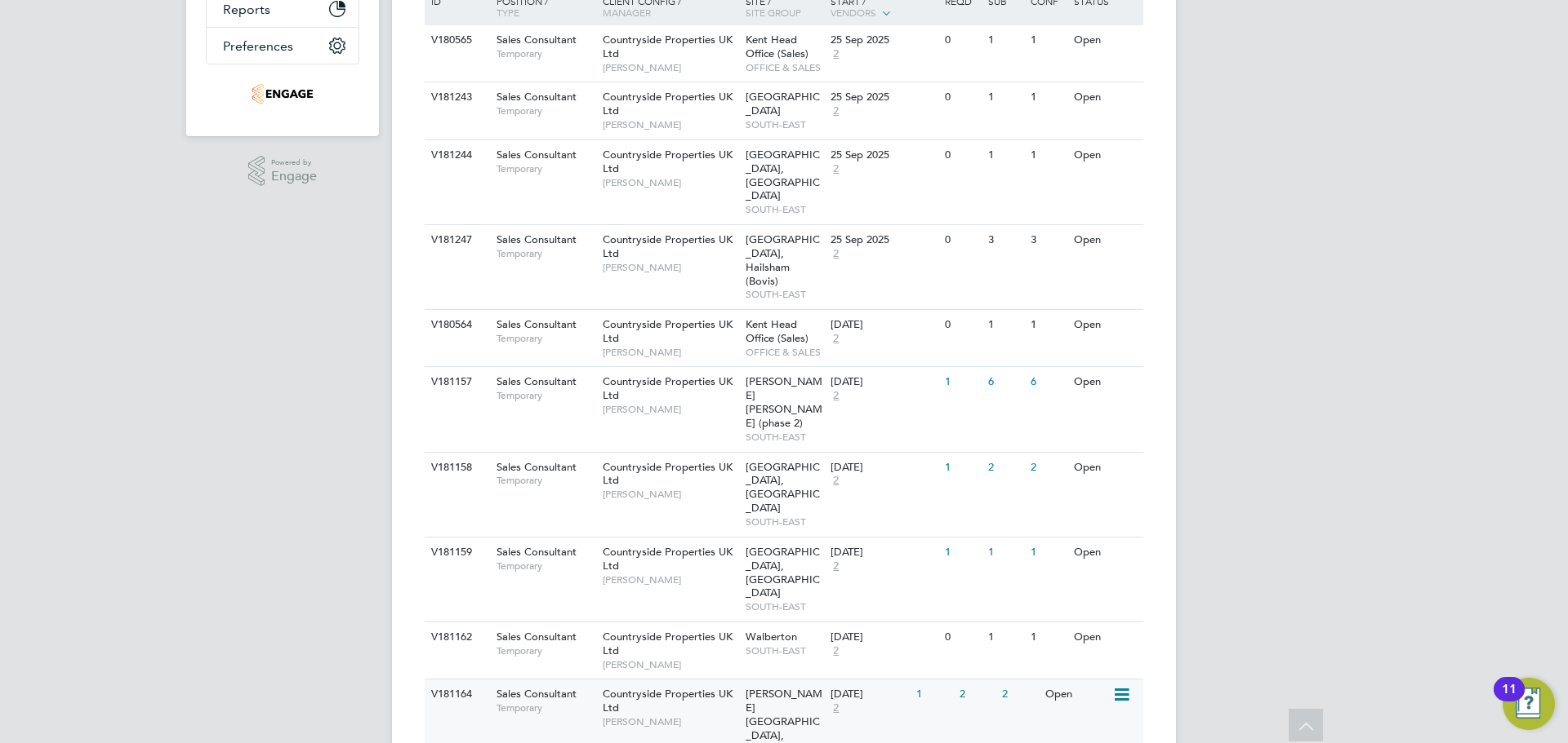
click at [682, 680] on div "Countryside Properties UK Ltd Matt Shelley" at bounding box center [670, 708] width 143 height 57
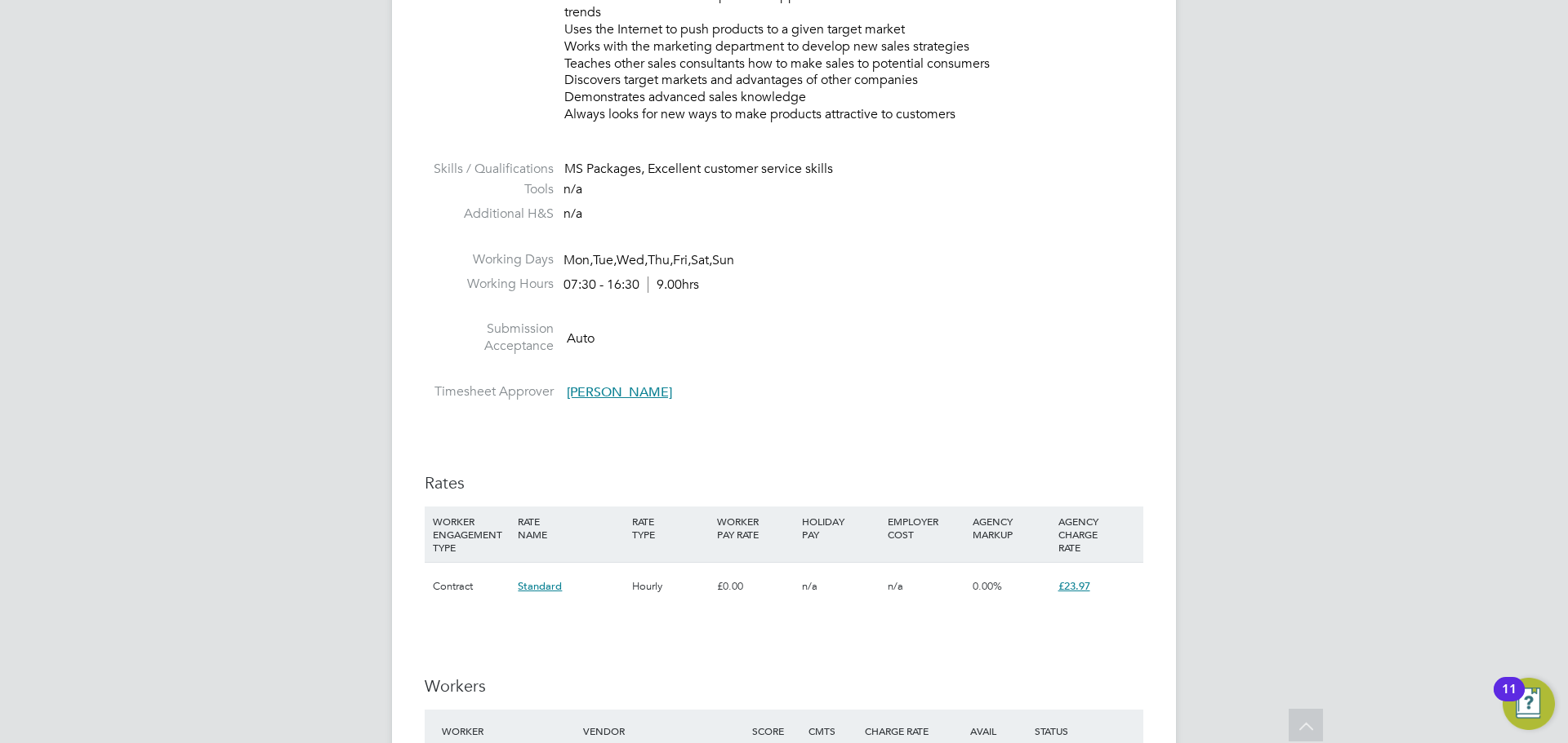
scroll to position [1061, 0]
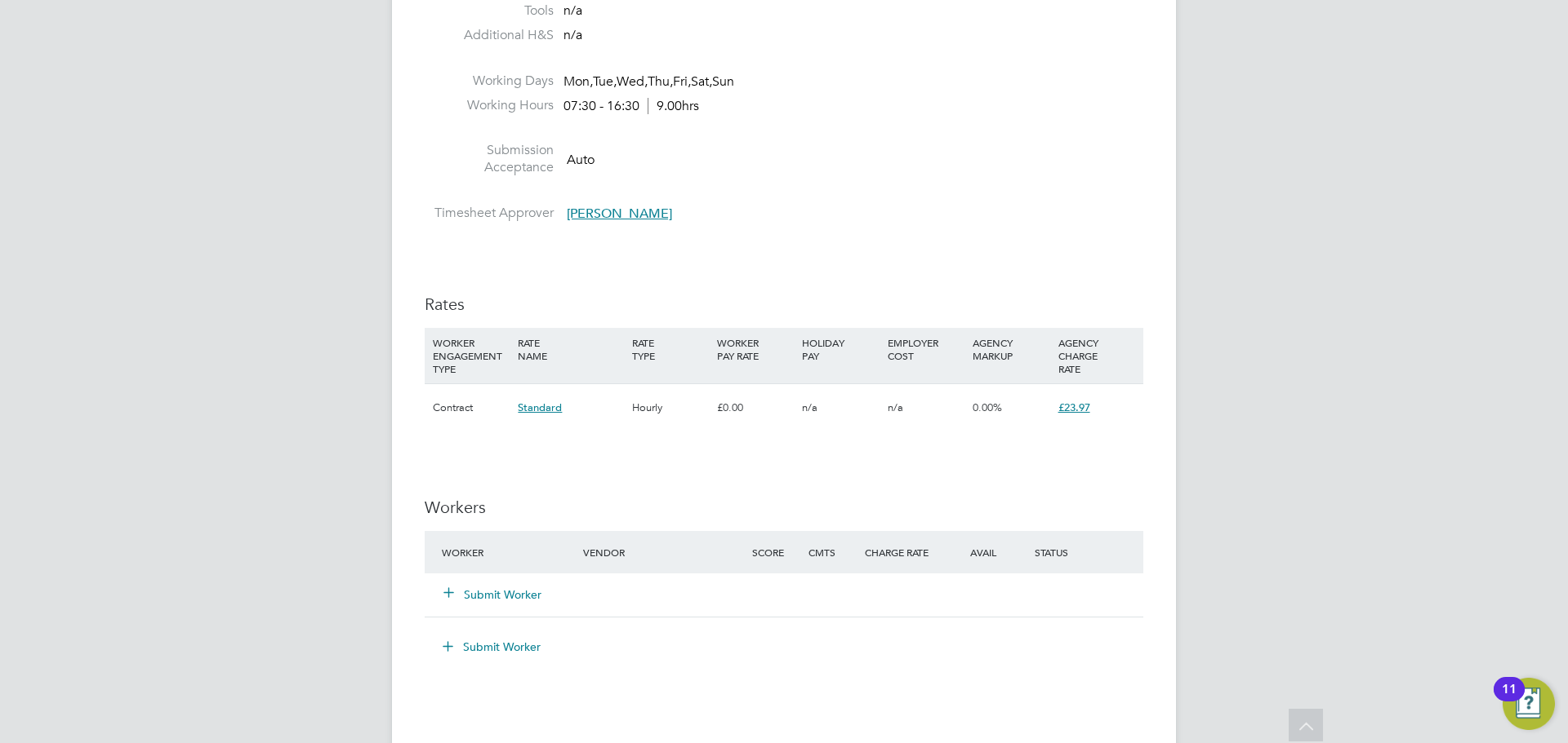
click at [496, 594] on button "Submit Worker" at bounding box center [492, 595] width 98 height 16
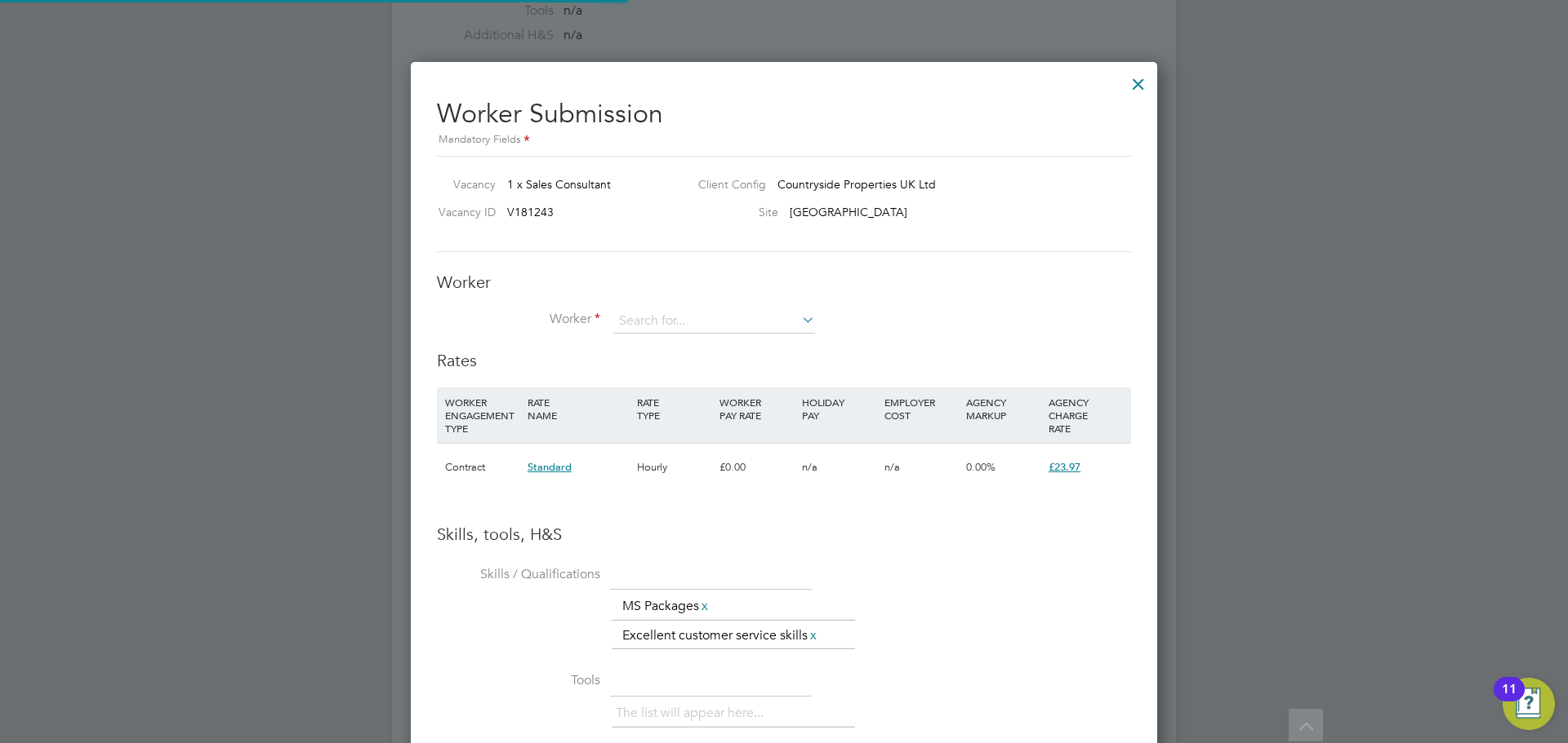
scroll to position [1057, 747]
click at [645, 320] on input at bounding box center [714, 321] width 202 height 24
click at [680, 408] on li "Tr acy Chapman (18253)" at bounding box center [772, 410] width 320 height 22
type input "Tracy Chapman (18253)"
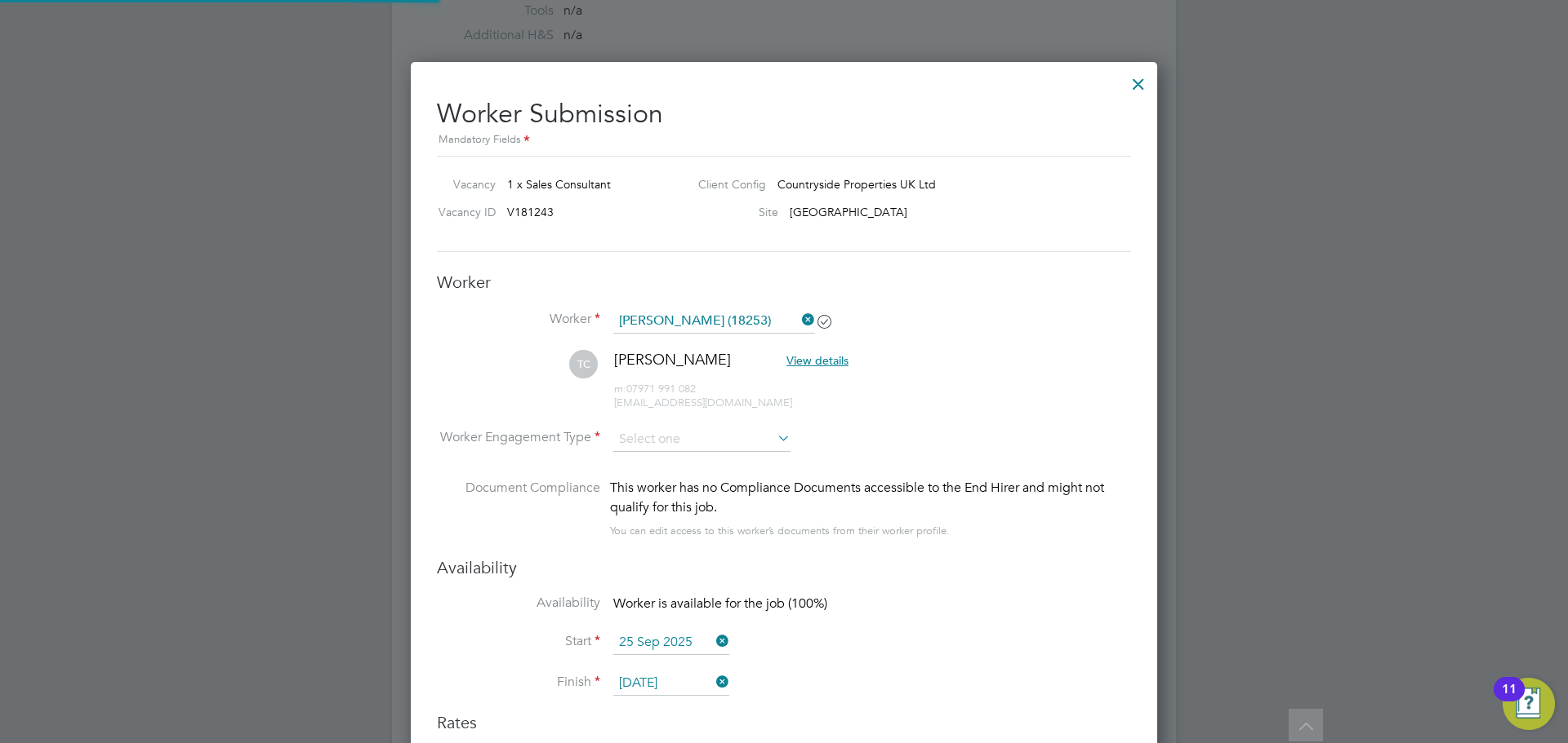
scroll to position [1419, 747]
click at [664, 442] on input at bounding box center [701, 439] width 177 height 24
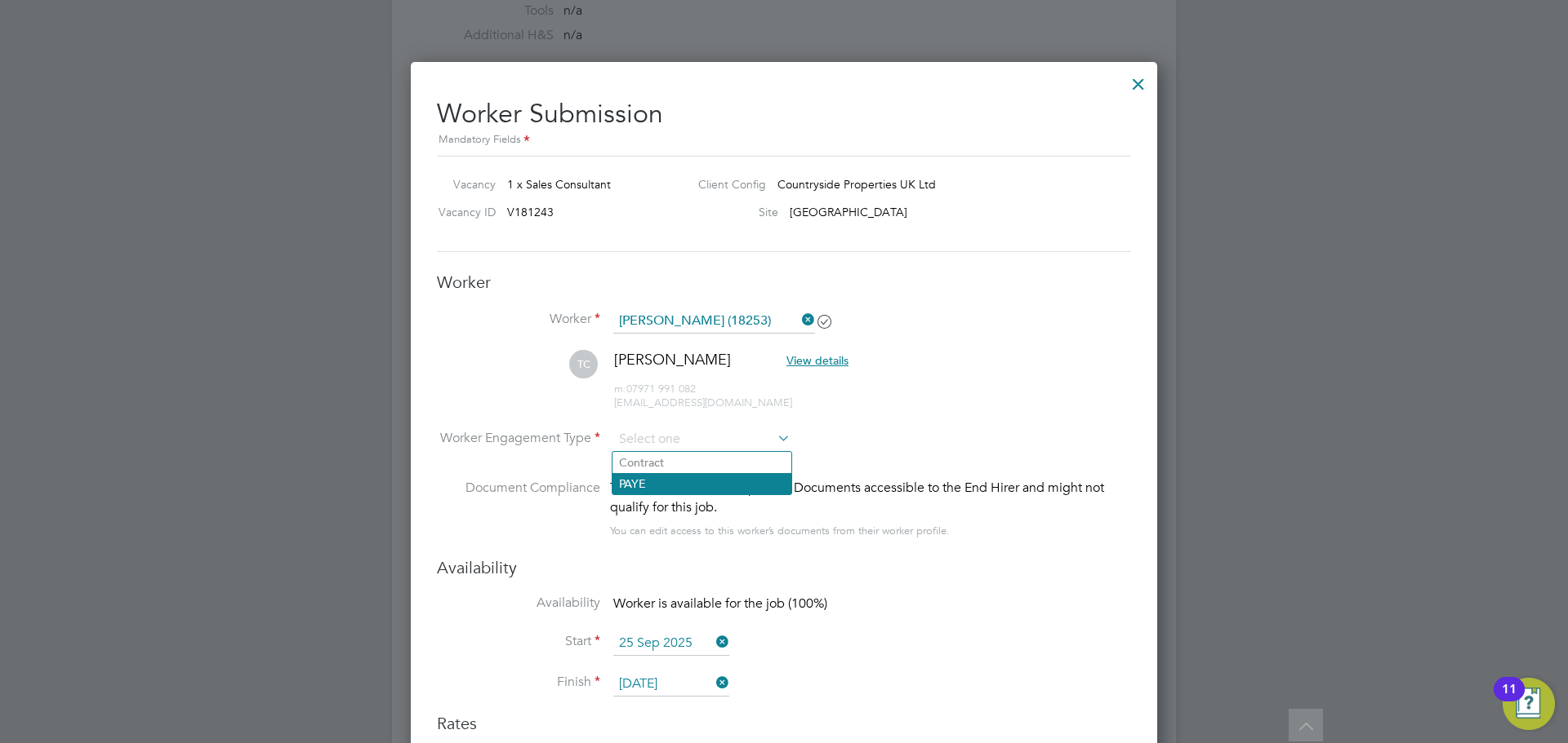
click at [672, 490] on li "PAYE" at bounding box center [701, 484] width 179 height 22
type input "PAYE"
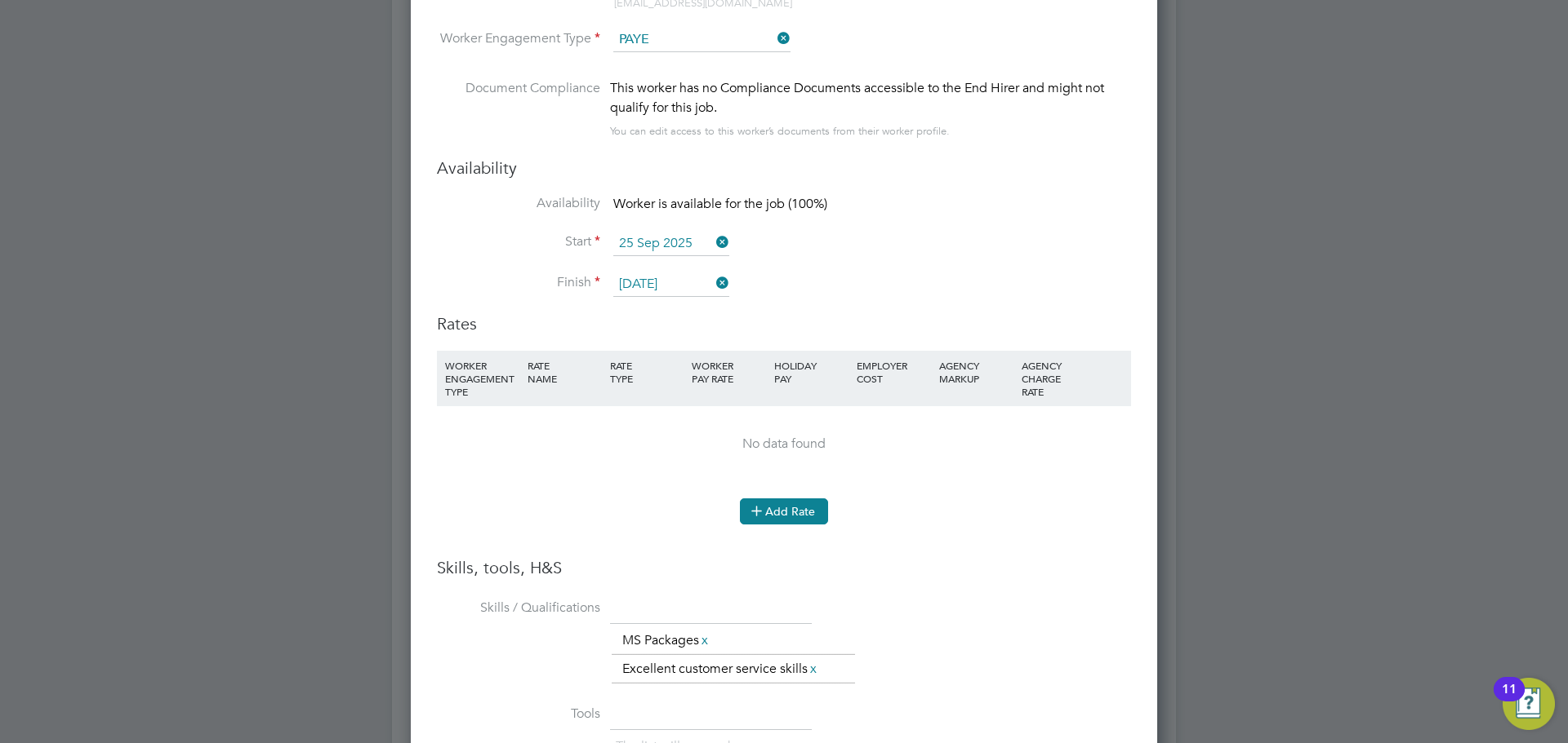
click at [776, 506] on button "Add Rate" at bounding box center [784, 511] width 88 height 26
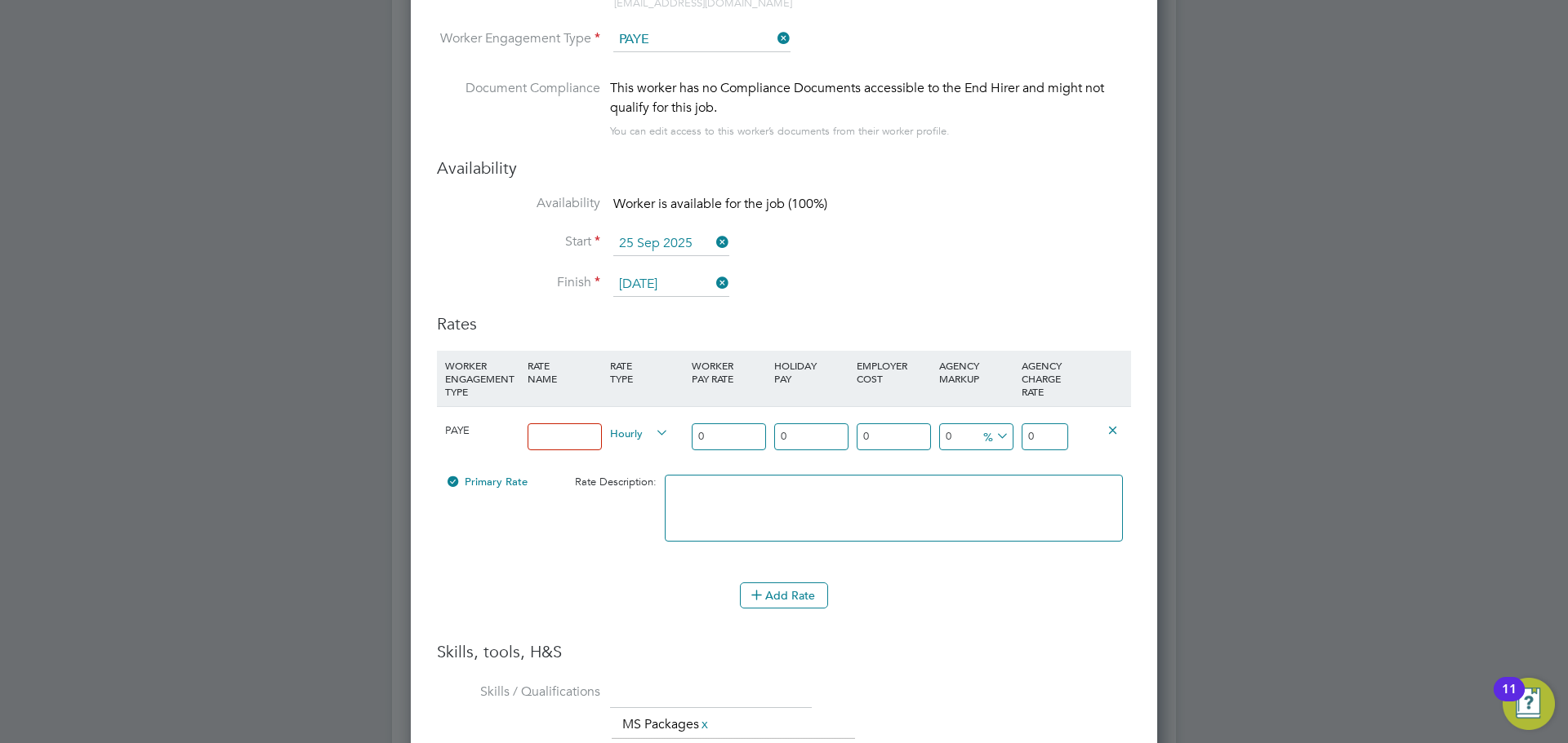
click at [584, 434] on input at bounding box center [564, 437] width 75 height 27
type input "14.90"
click at [728, 442] on input "0" at bounding box center [728, 437] width 75 height 27
type input "1"
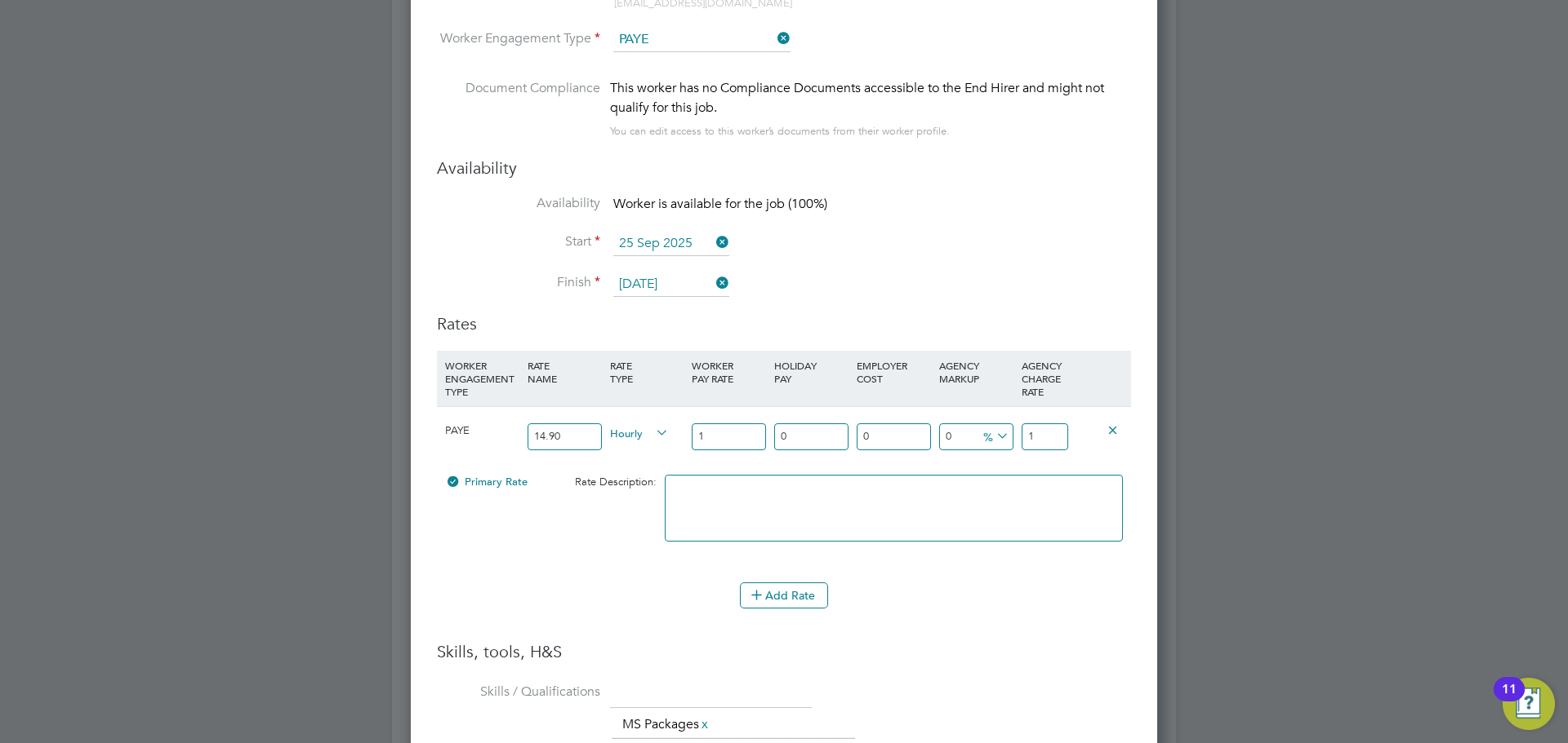
type input "14"
type input "14.9"
type input "14.90"
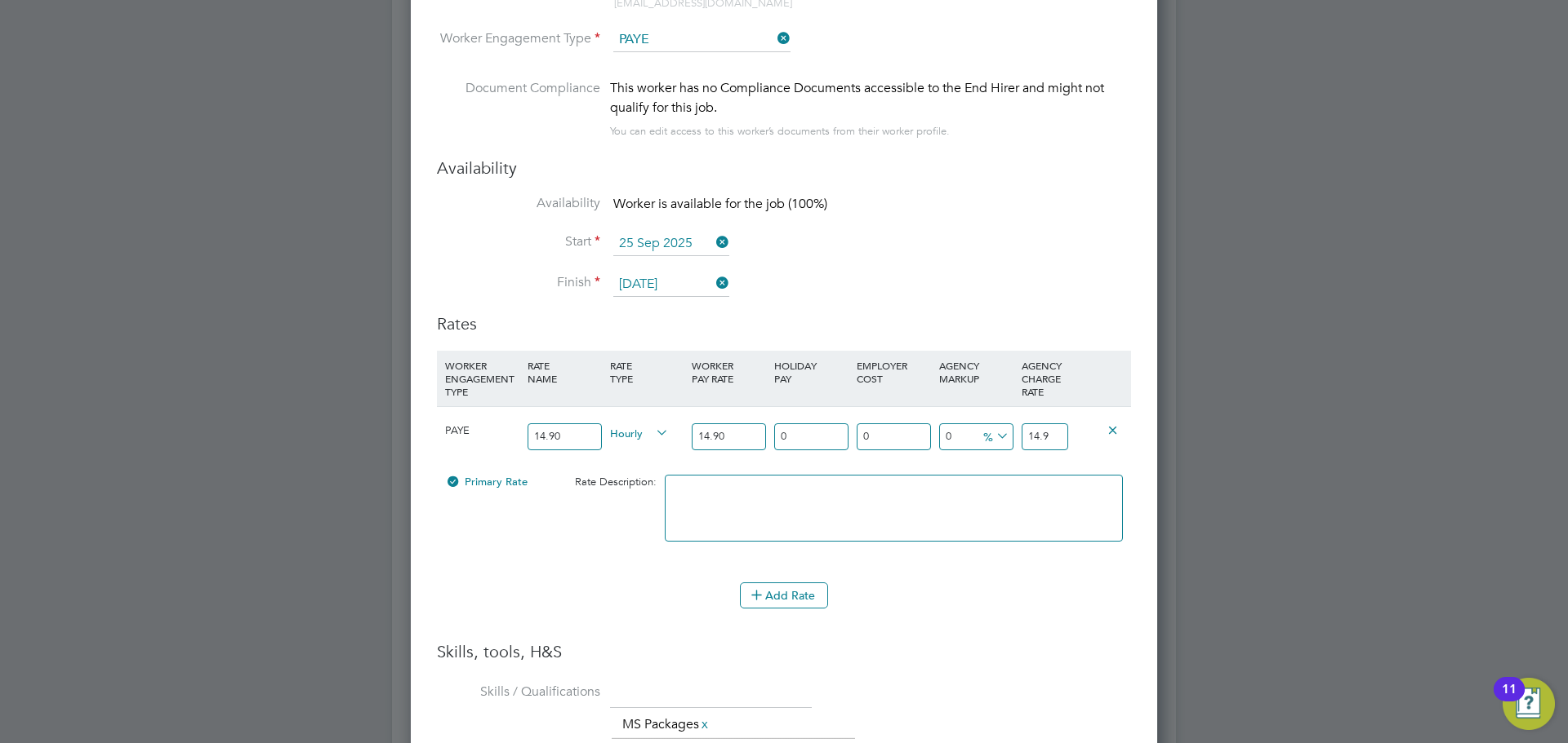
type input "1"
type input "15.049"
type input "12"
type input "16.688"
type input "12.07"
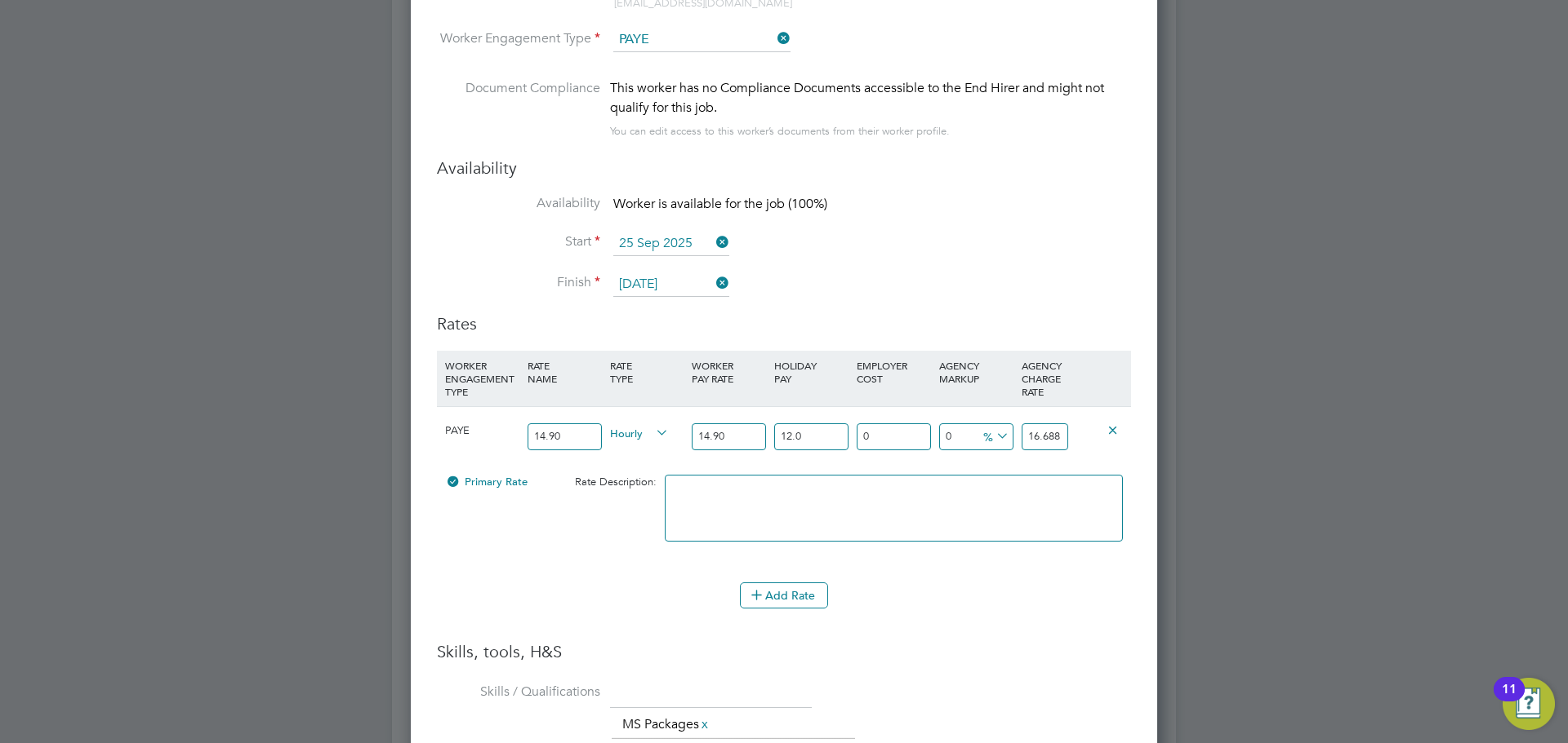
type input "16.69843"
type input "12.07"
type input "1"
type input "16.8654143"
type input "18"
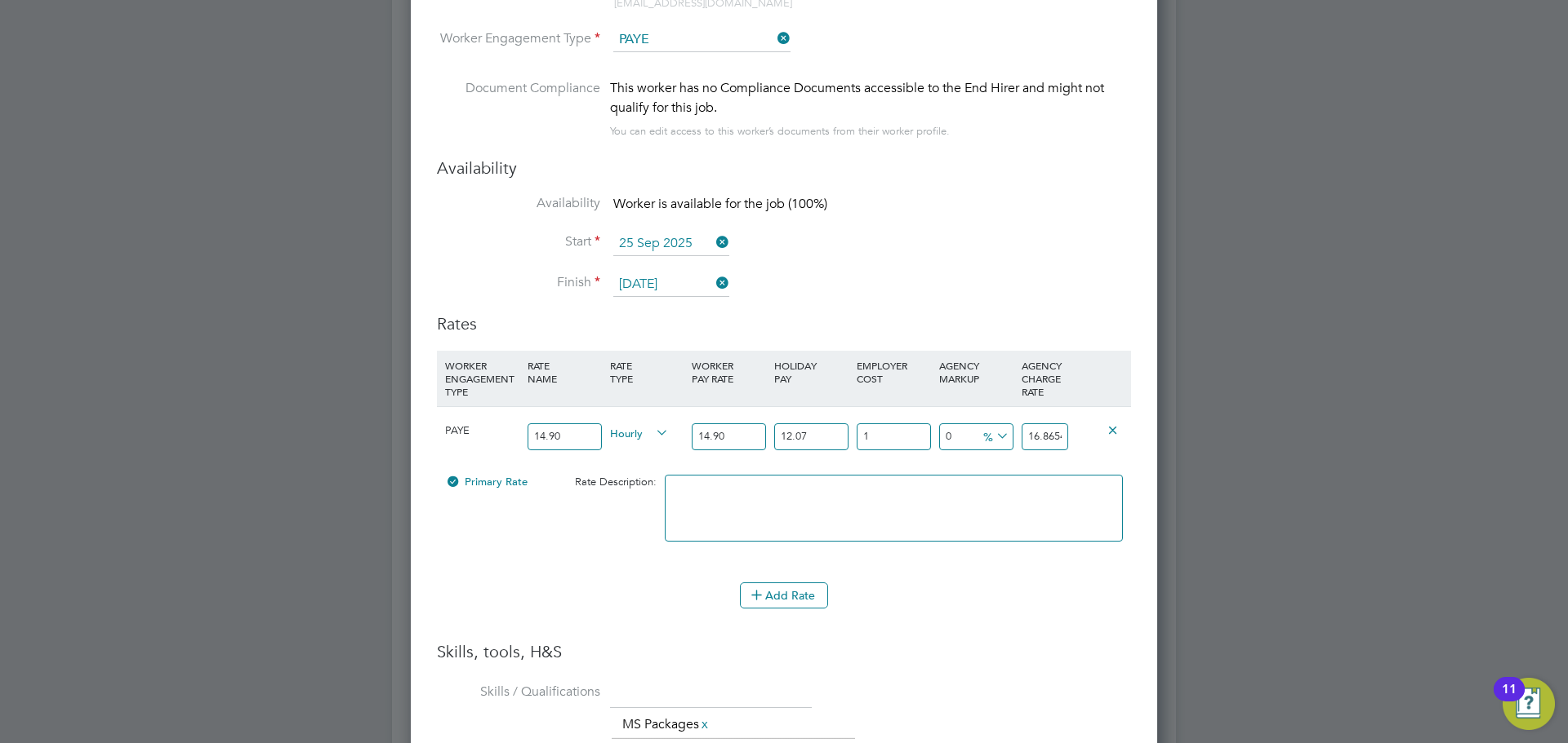
type input "19.7041474"
type input "18.5"
type input "19.78763955"
type input "18.5"
click at [993, 432] on icon at bounding box center [993, 436] width 0 height 22
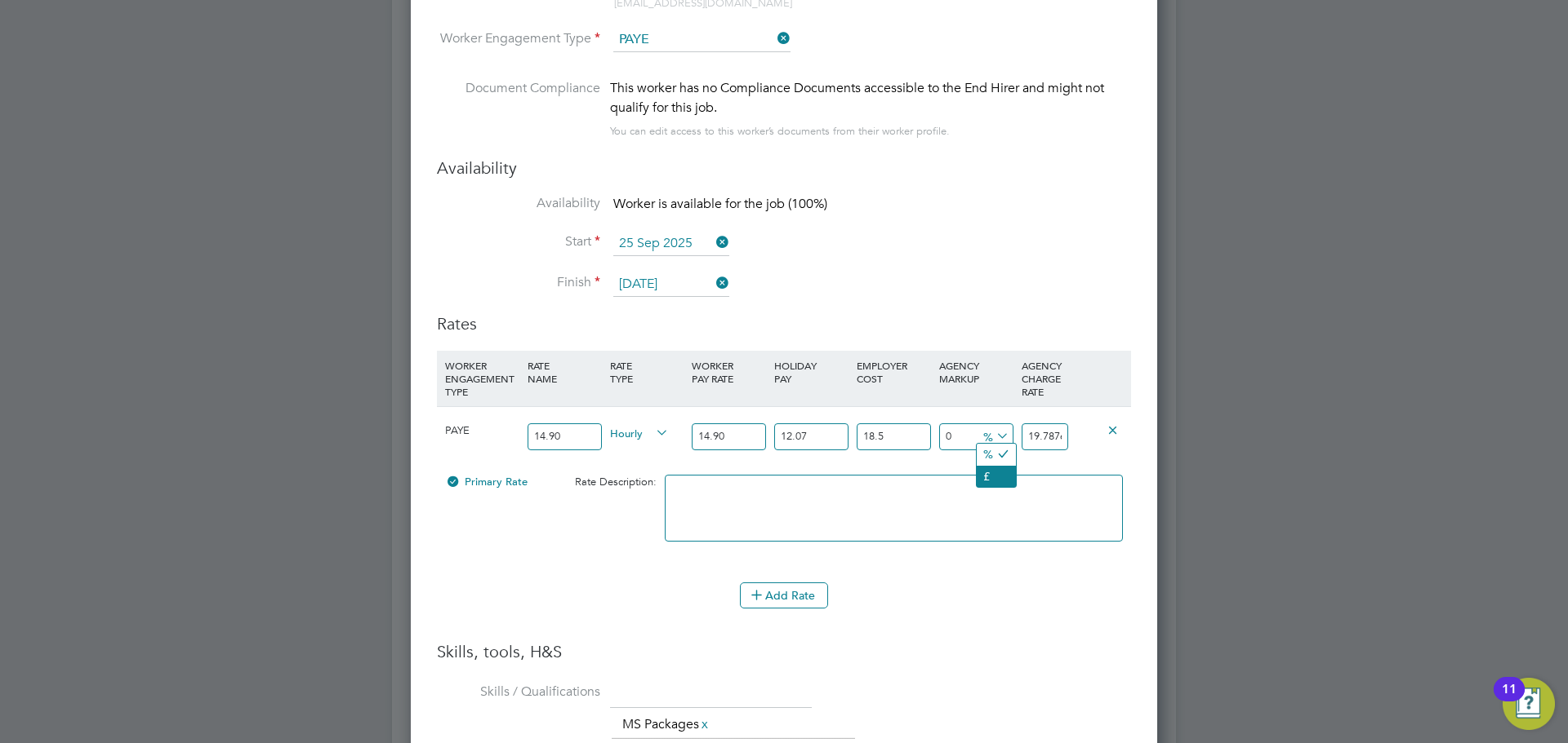
click at [989, 484] on li "£" at bounding box center [996, 477] width 40 height 22
drag, startPoint x: 1031, startPoint y: 434, endPoint x: 1130, endPoint y: 434, distance: 99.0
click at [1130, 434] on div "PAYE 14.90 Hourly 14.90 12.07 n/a 18.5 n/a 0 0 £ 19.78763955" at bounding box center [783, 436] width 694 height 60
type input "-17.78763955"
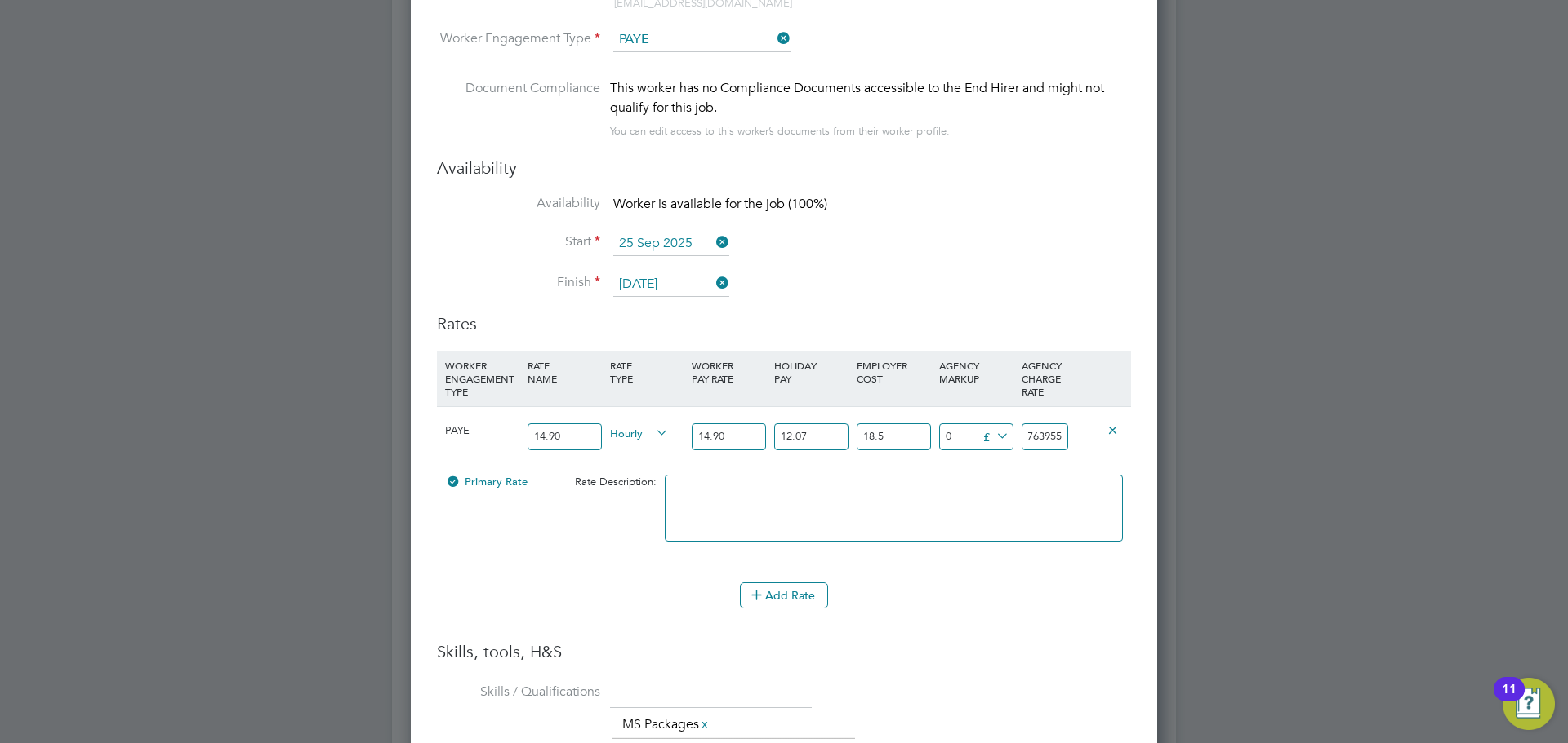
type input "2"
type input "3.21236045"
type input "23"
type input "4.11236045"
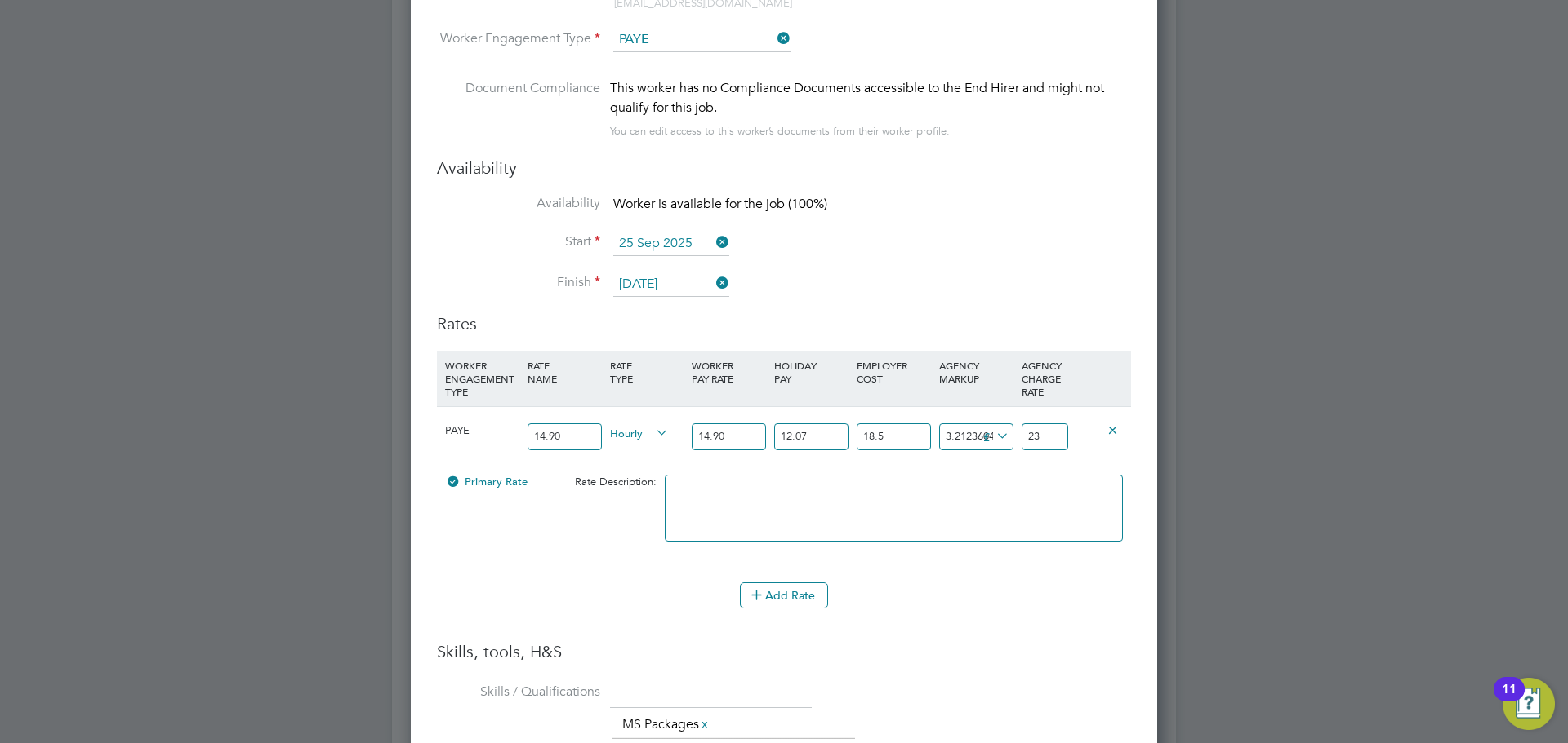
type input "23.9"
type input "4.18236045"
type input "23.97"
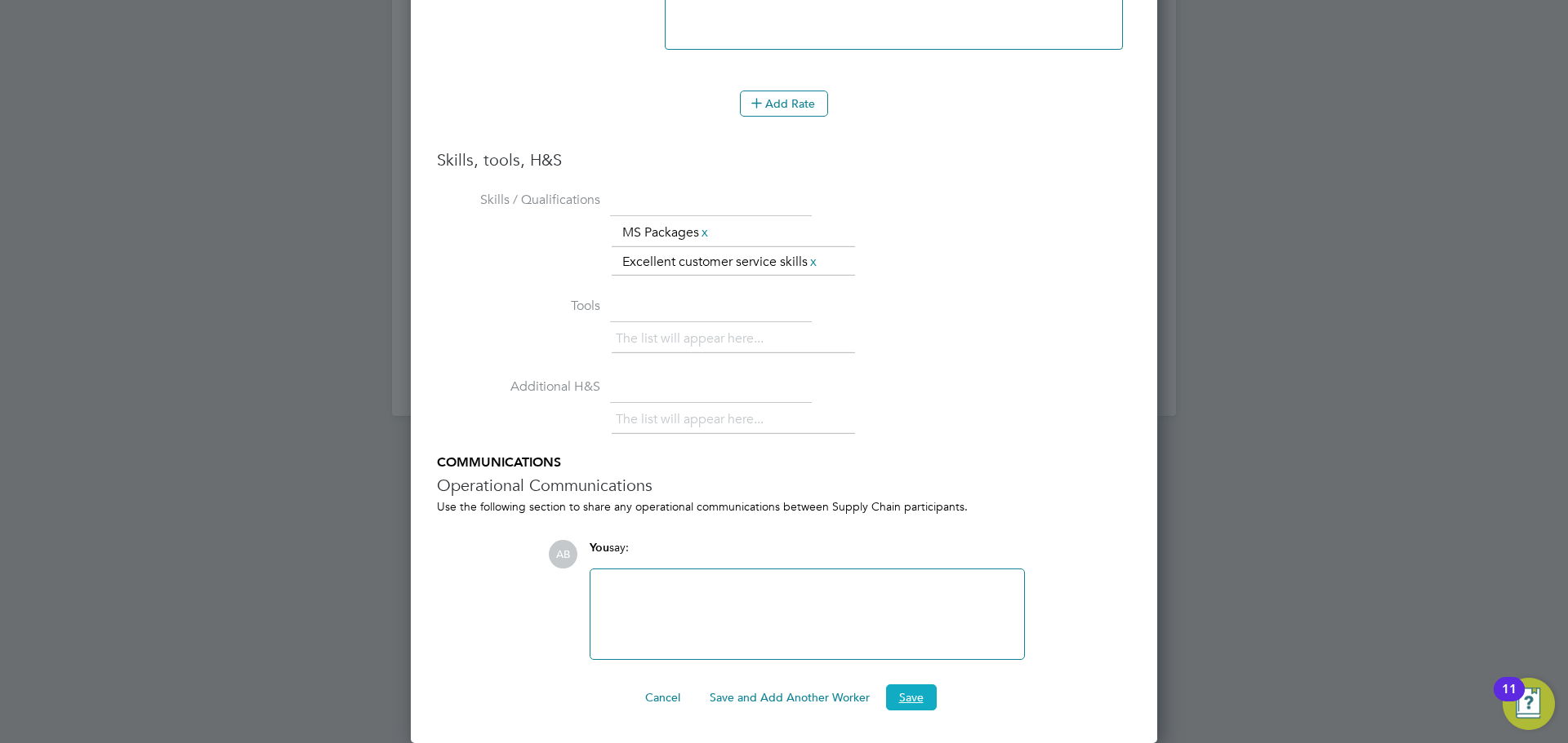
click at [907, 693] on button "Save" at bounding box center [911, 697] width 50 height 26
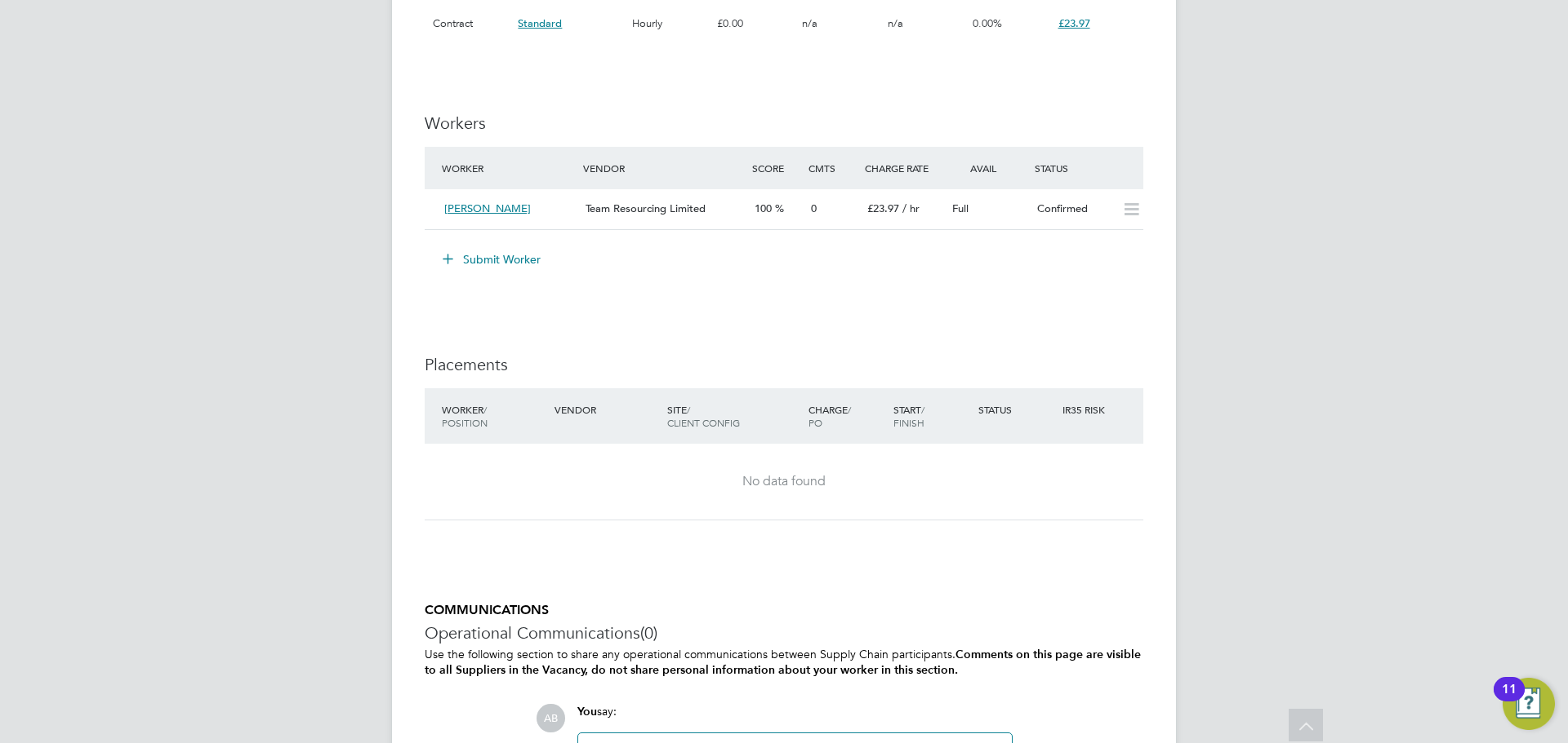
scroll to position [1550, 0]
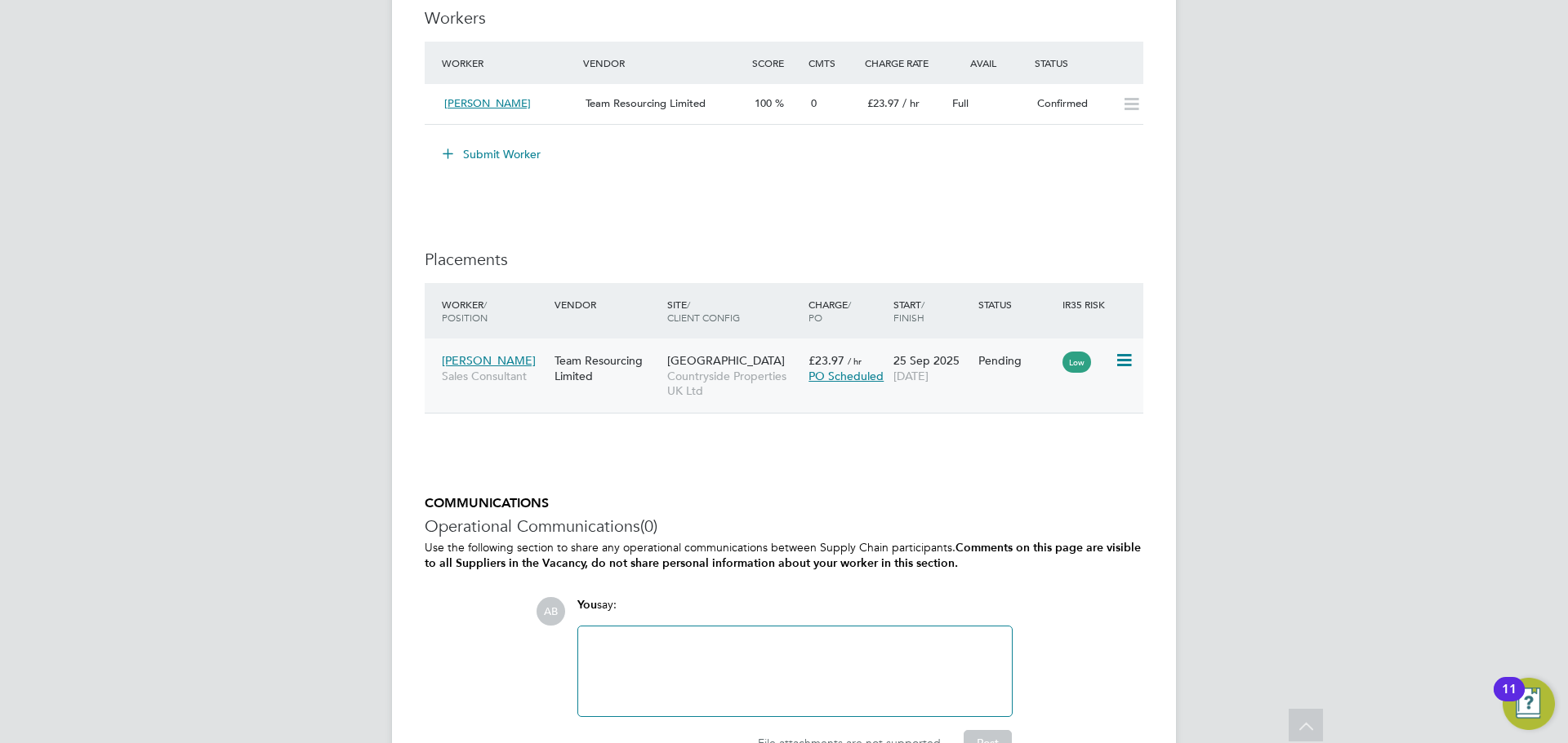
click at [634, 384] on div "Team Resourcing Limited" at bounding box center [606, 368] width 113 height 46
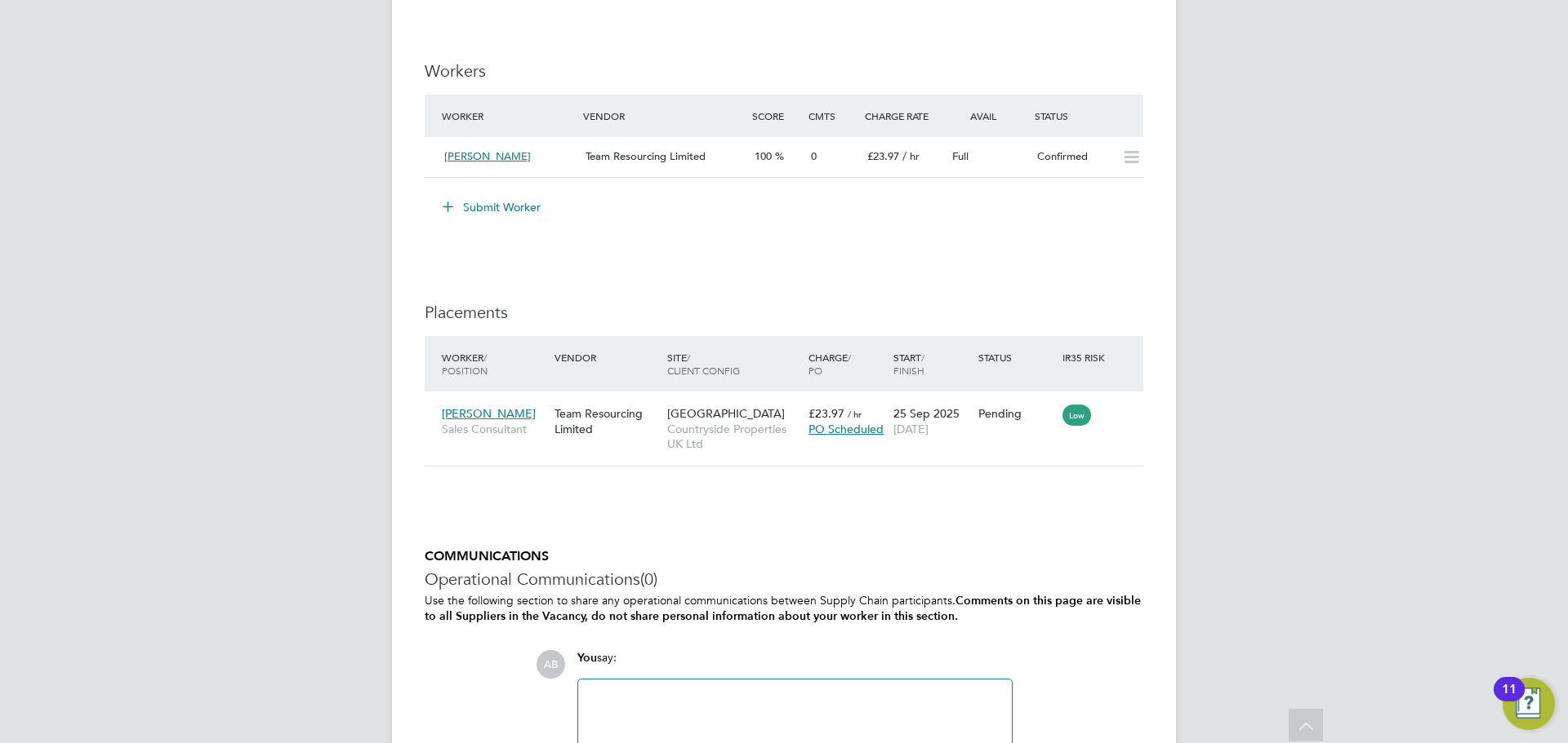
scroll to position [1061, 0]
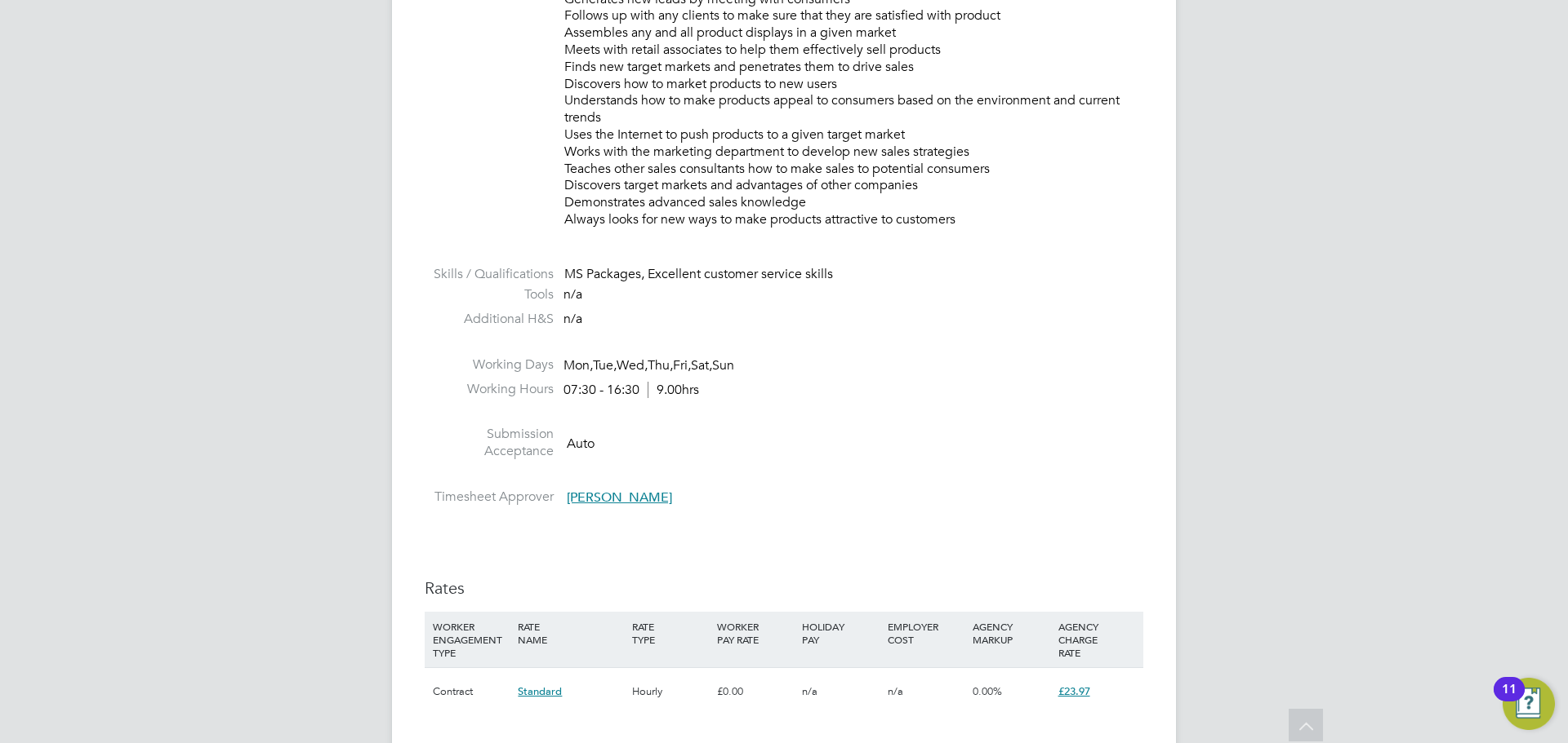
scroll to position [1061, 0]
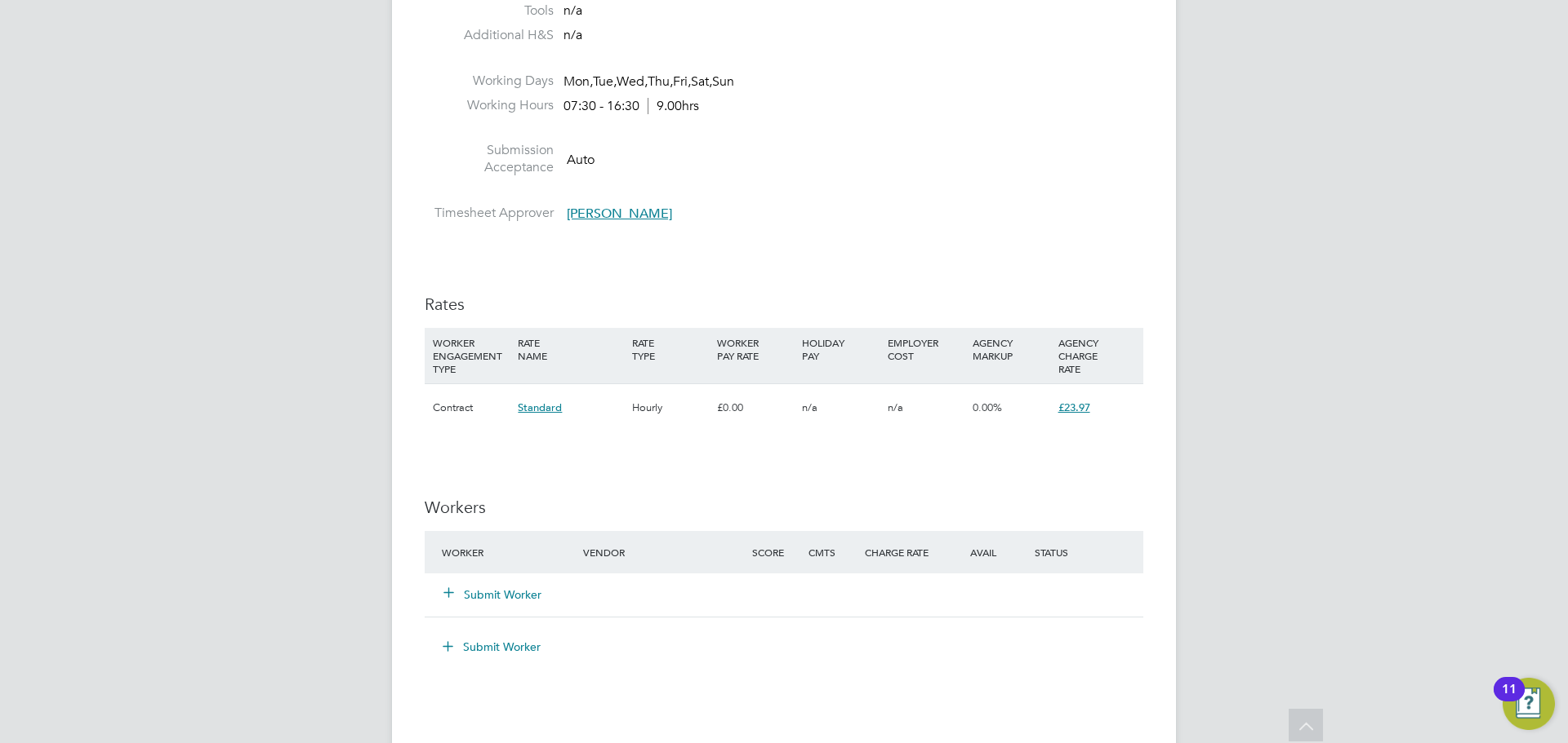
click at [504, 603] on div "Submit Worker" at bounding box center [522, 595] width 169 height 30
click at [503, 593] on button "Submit Worker" at bounding box center [492, 595] width 98 height 16
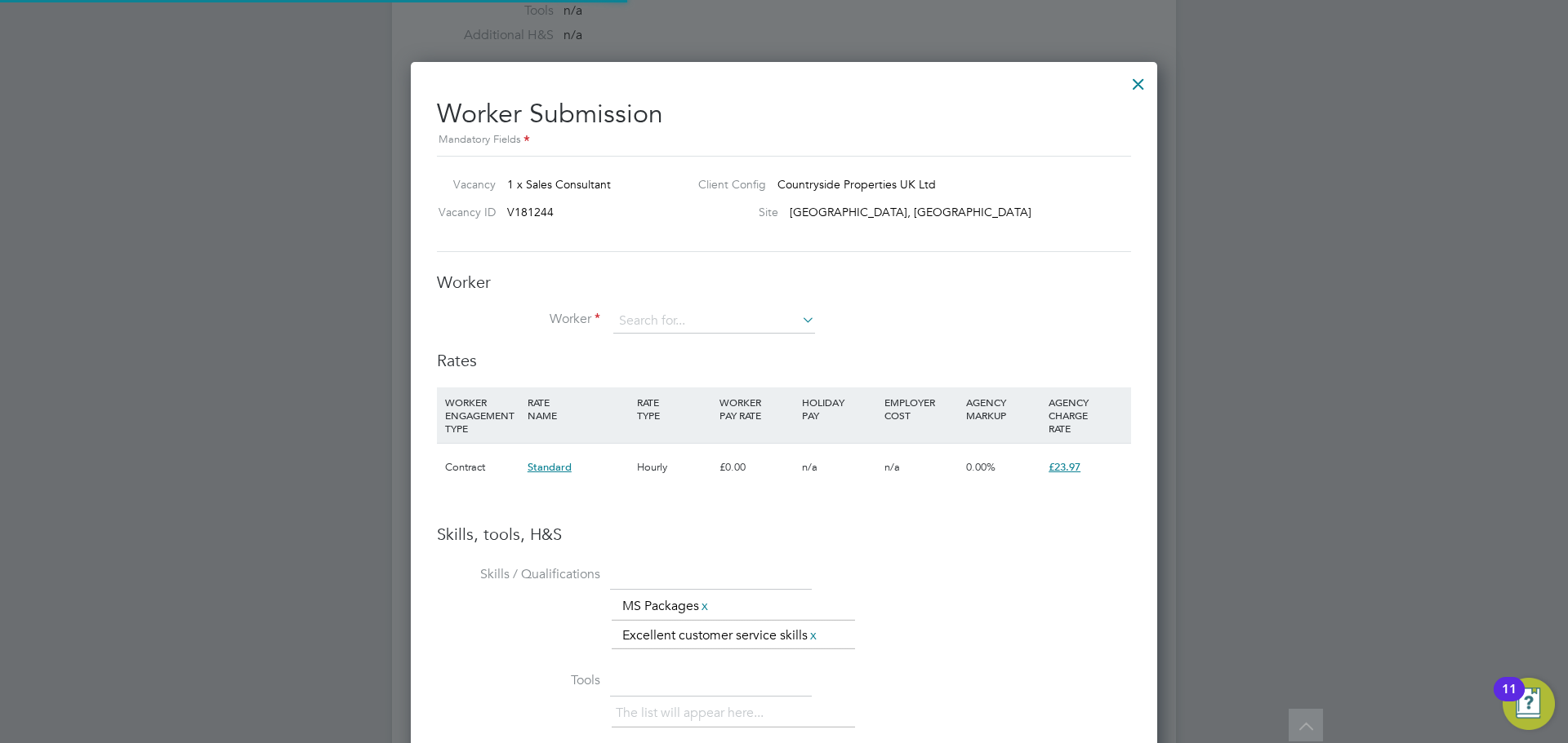
scroll to position [1057, 747]
click at [659, 311] on input at bounding box center [714, 321] width 202 height 24
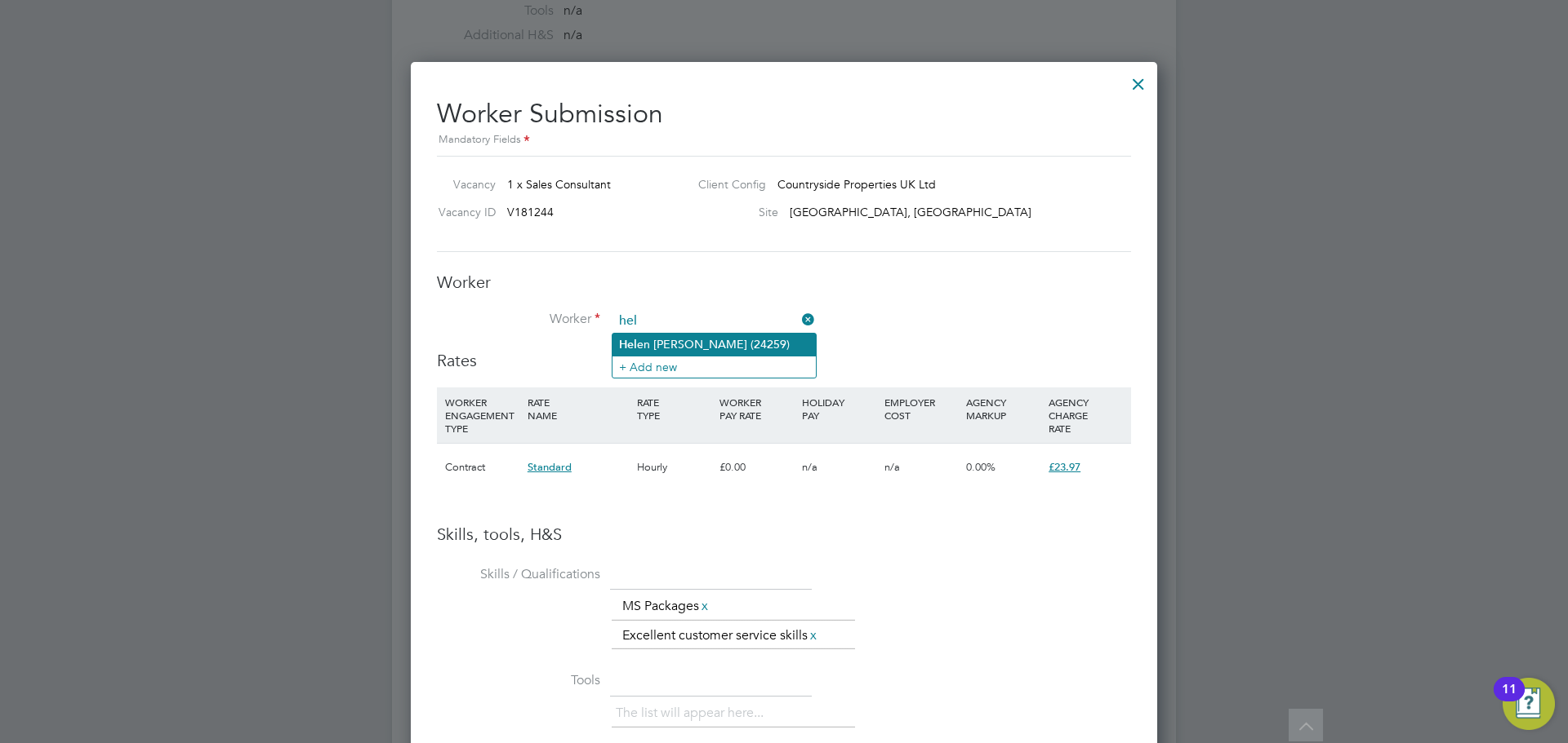
click at [667, 335] on li "Hel en Morgan (24259)" at bounding box center [714, 345] width 203 height 22
type input "Helen Morgan (24259)"
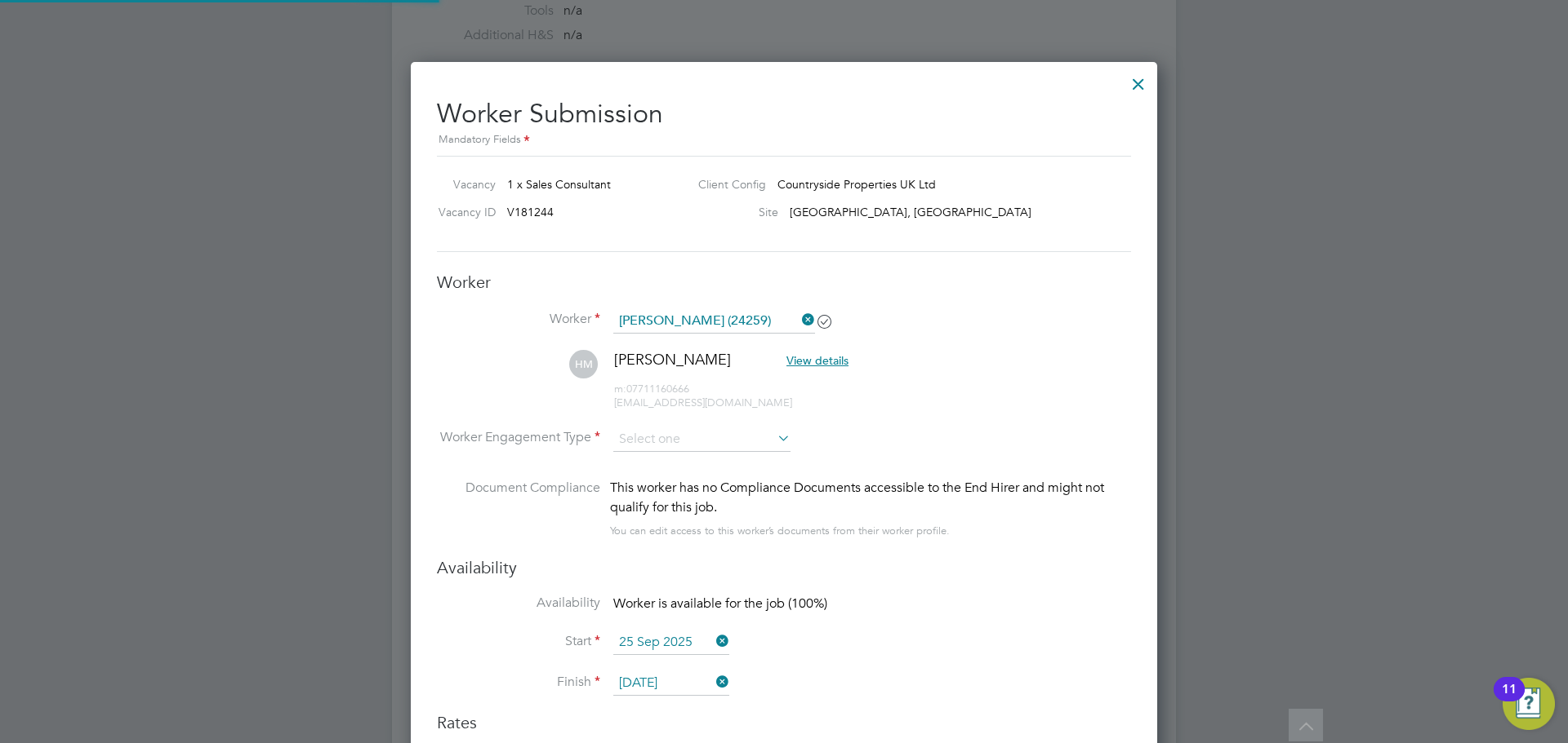
scroll to position [8, 8]
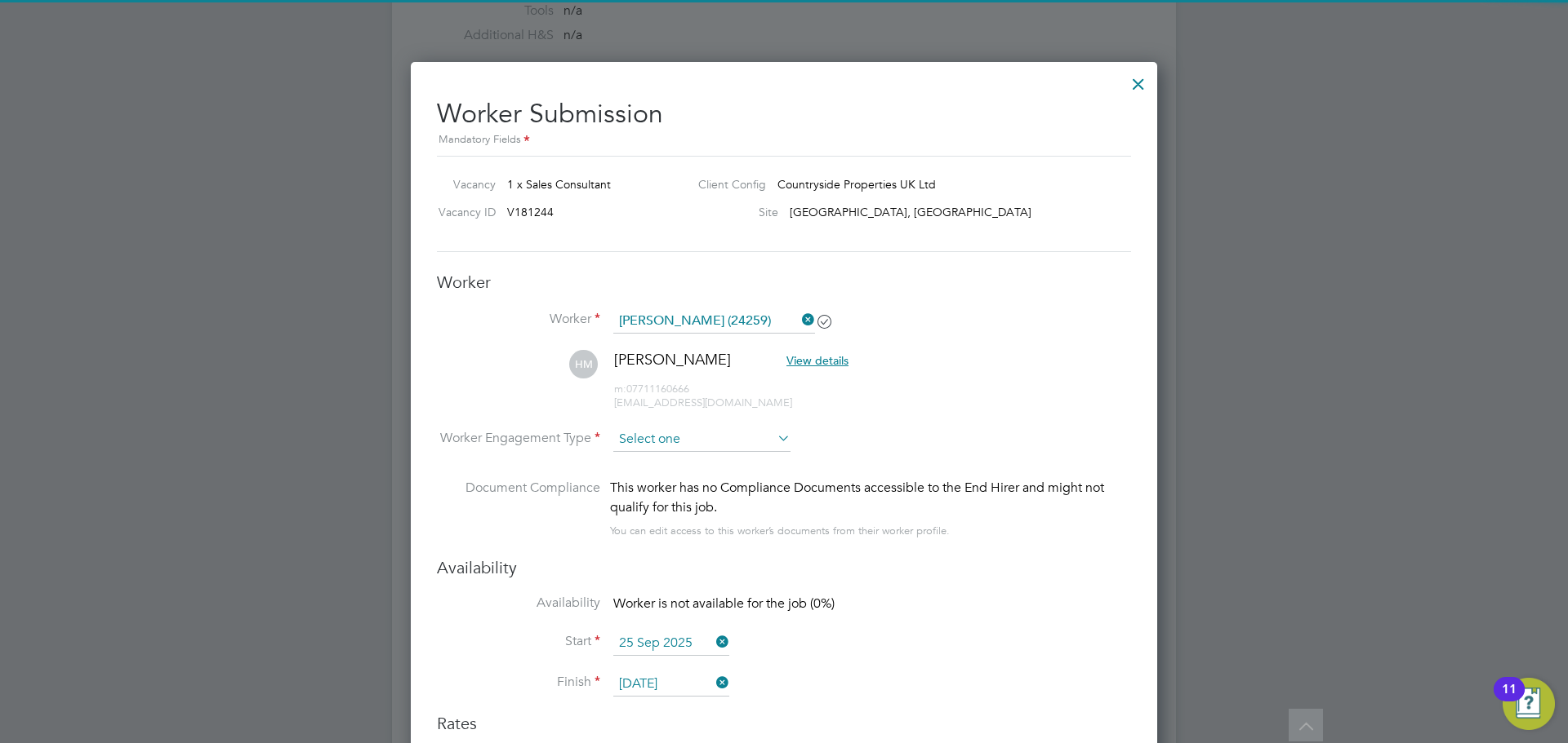
click at [662, 439] on input at bounding box center [701, 439] width 177 height 24
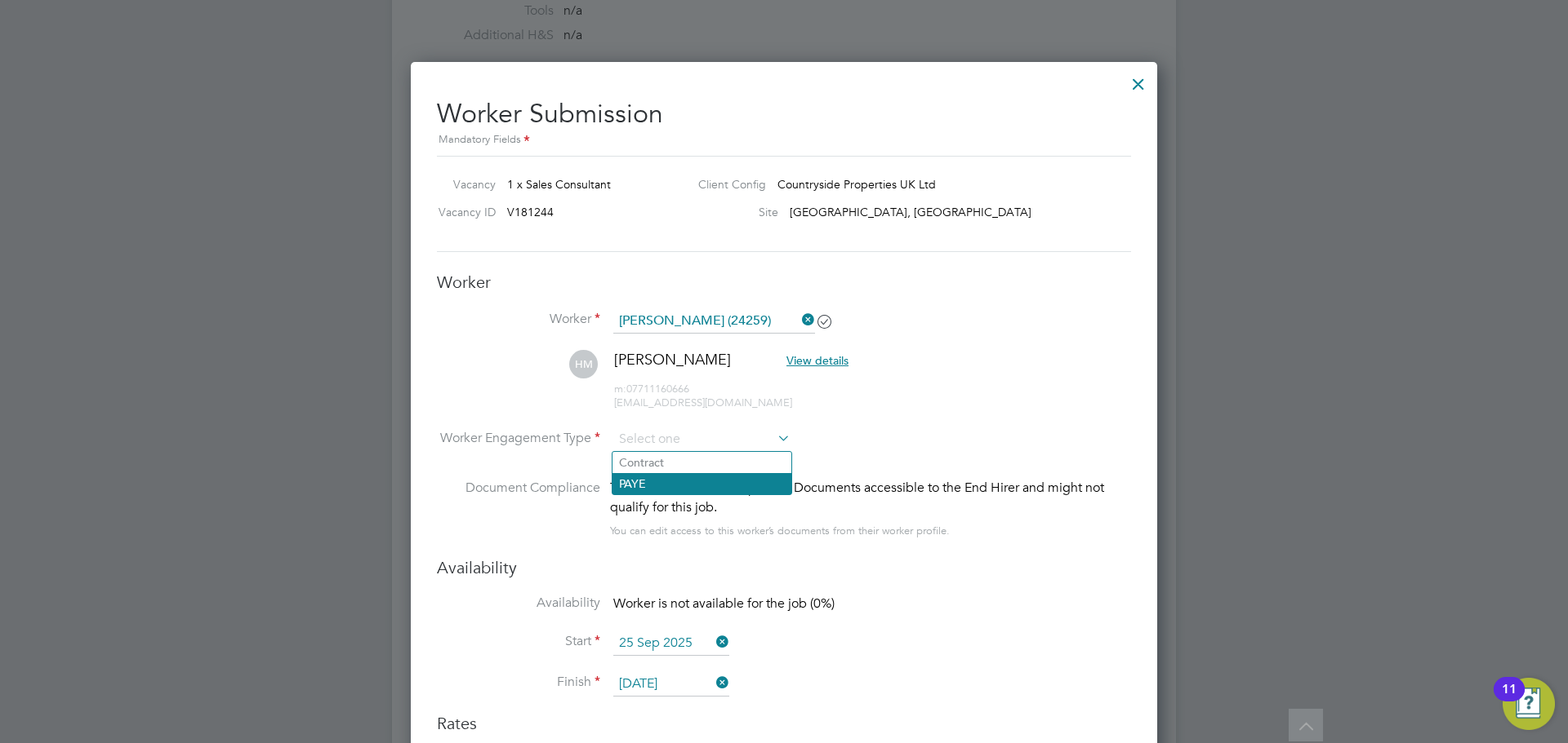
click at [662, 484] on li "PAYE" at bounding box center [701, 484] width 179 height 22
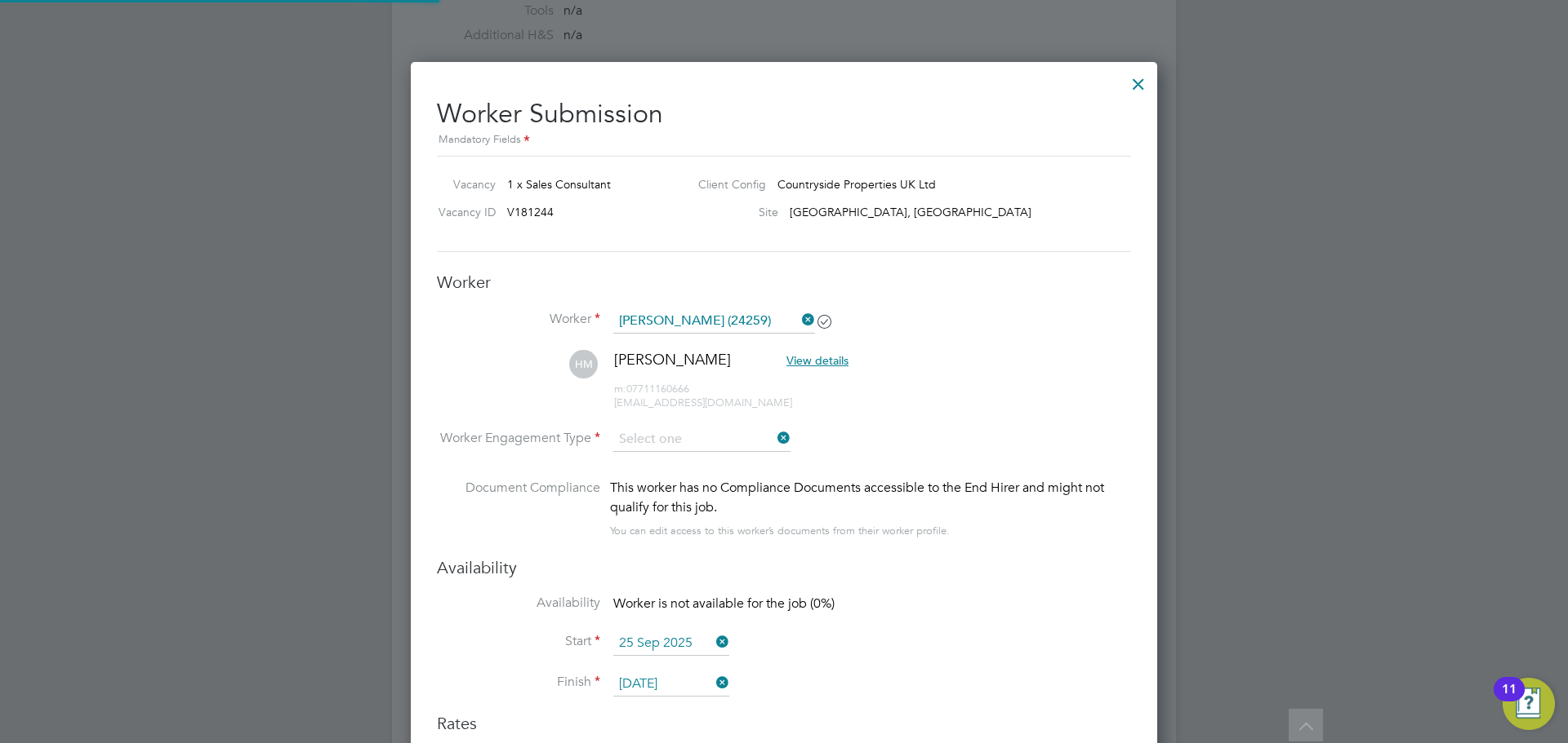
type input "PAYE"
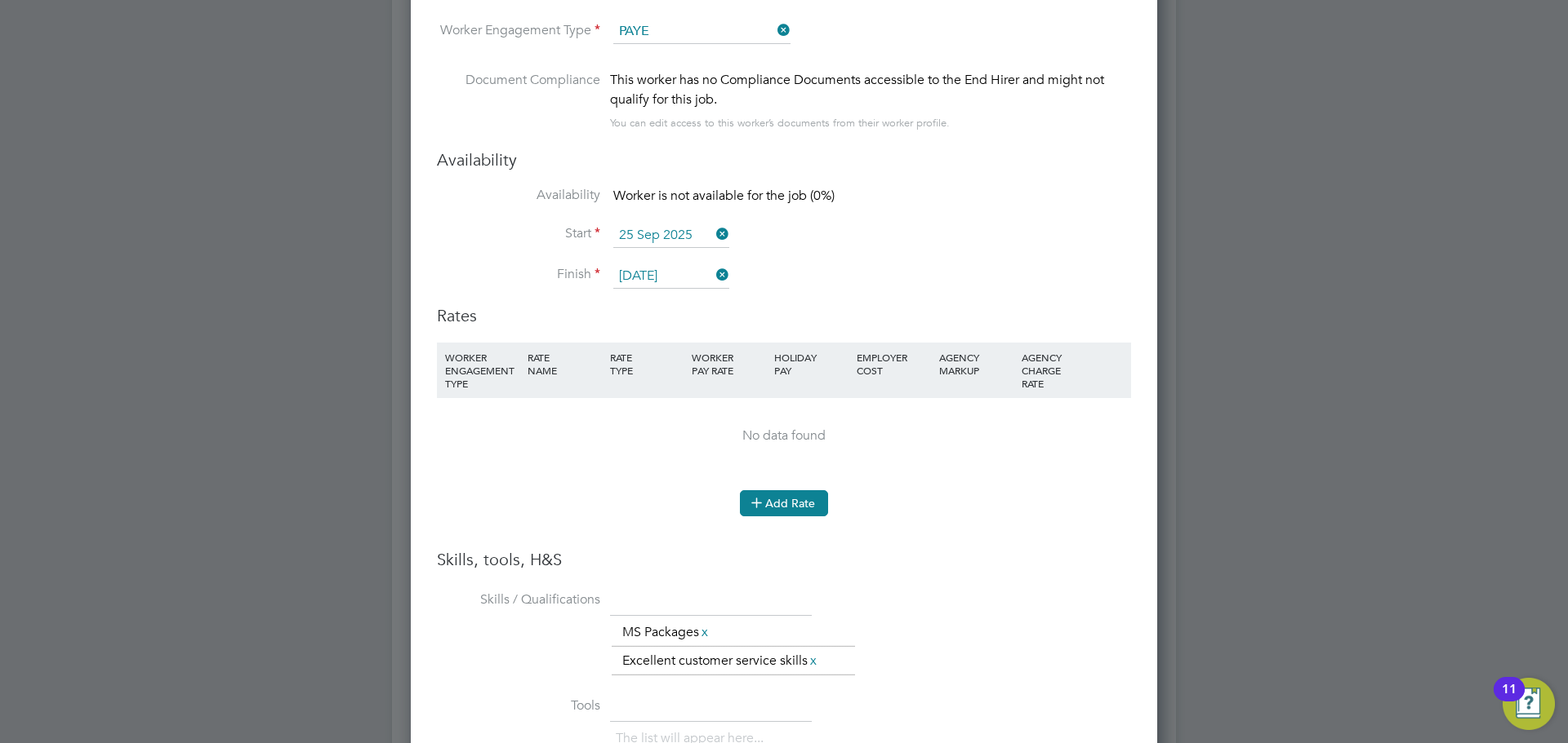
click at [783, 496] on button "Add Rate" at bounding box center [784, 503] width 88 height 26
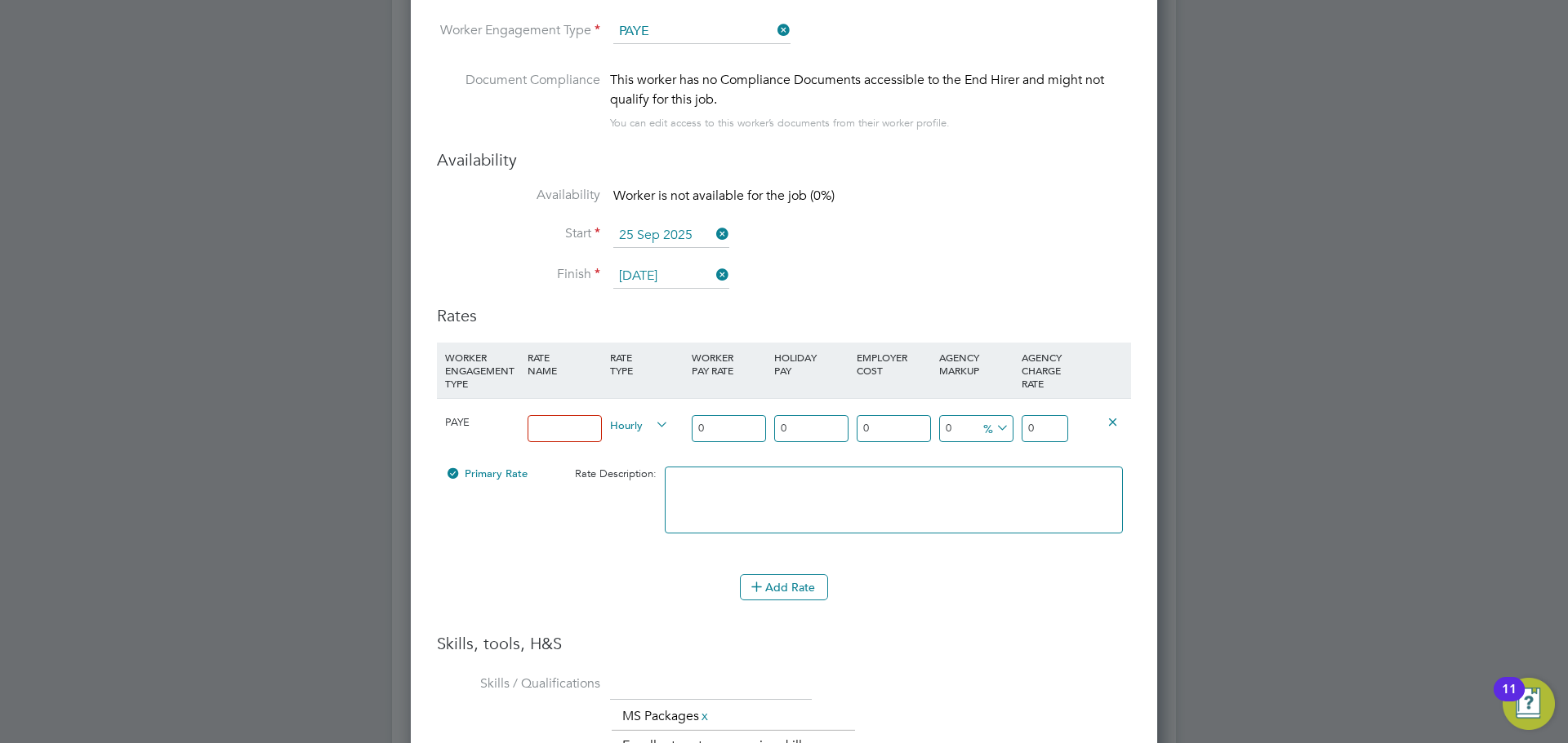
click at [562, 425] on input at bounding box center [564, 429] width 75 height 27
type input "14.90"
drag, startPoint x: 728, startPoint y: 434, endPoint x: 650, endPoint y: 430, distance: 78.1
click at [653, 430] on div "PAYE 14.90 Hourly 0 0 n/a 0 n/a 0 0 % 0" at bounding box center [783, 428] width 694 height 60
type input "1"
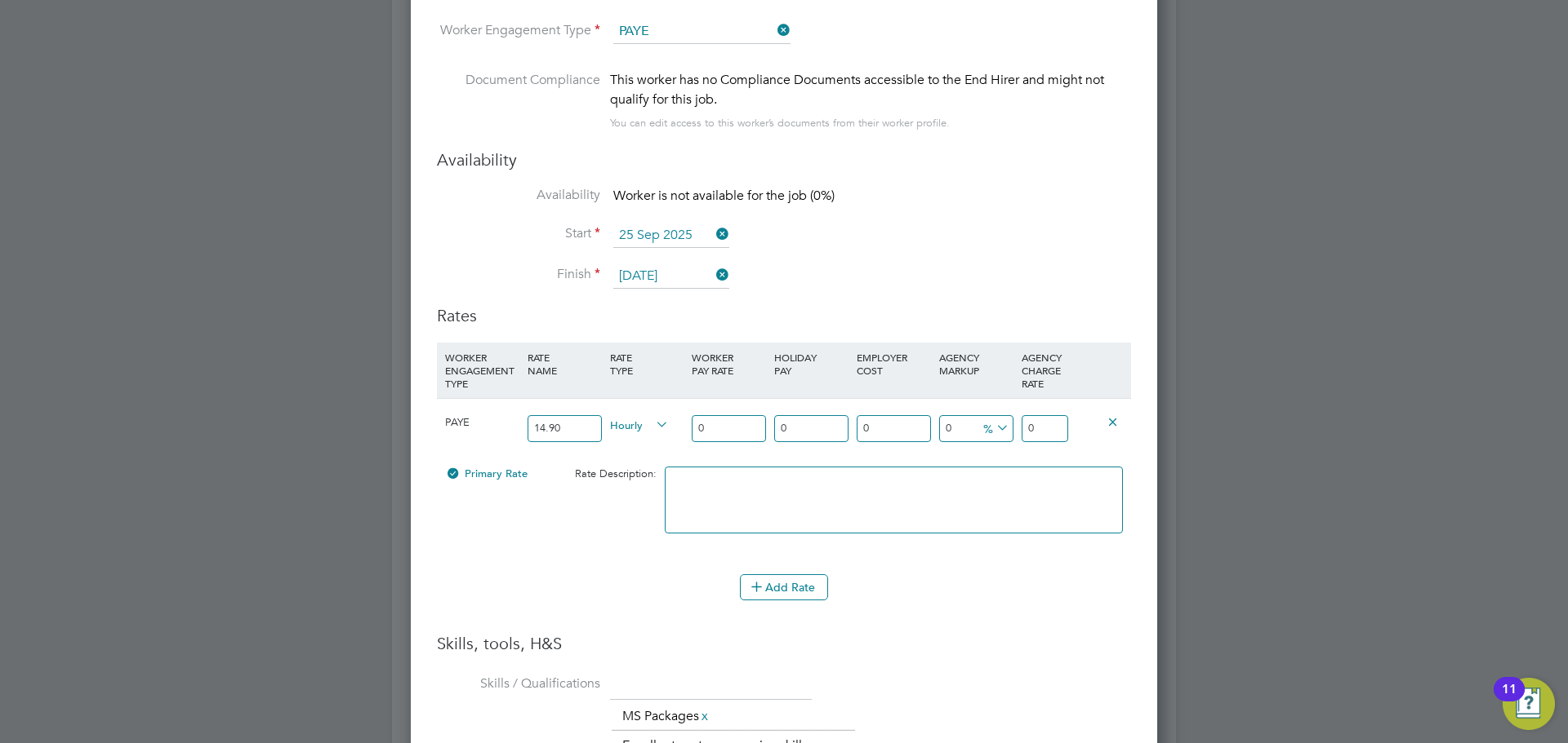
type input "1"
type input "14"
type input "14.9"
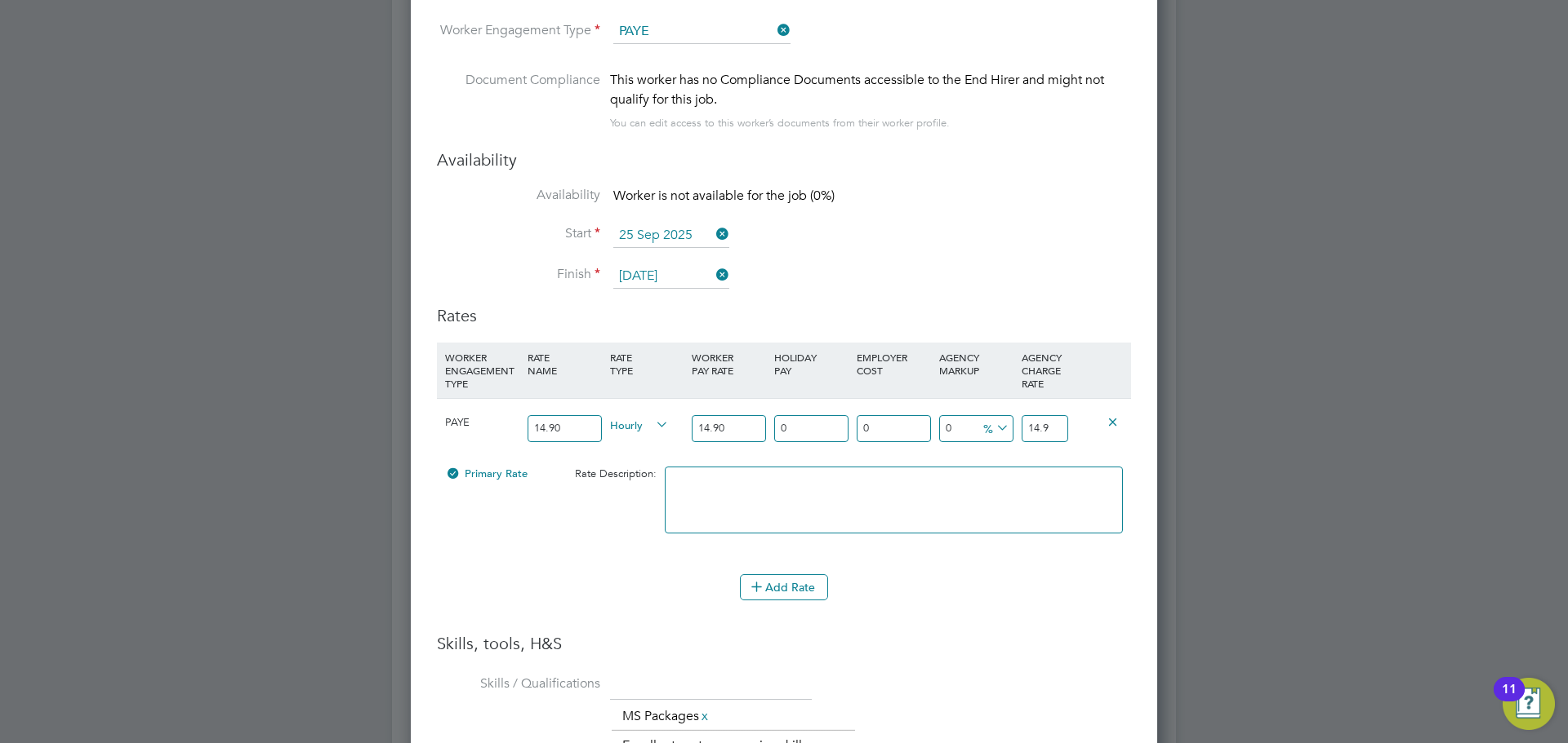
type input "14.90"
type input "1"
type input "15.049"
type input "12"
type input "16.688"
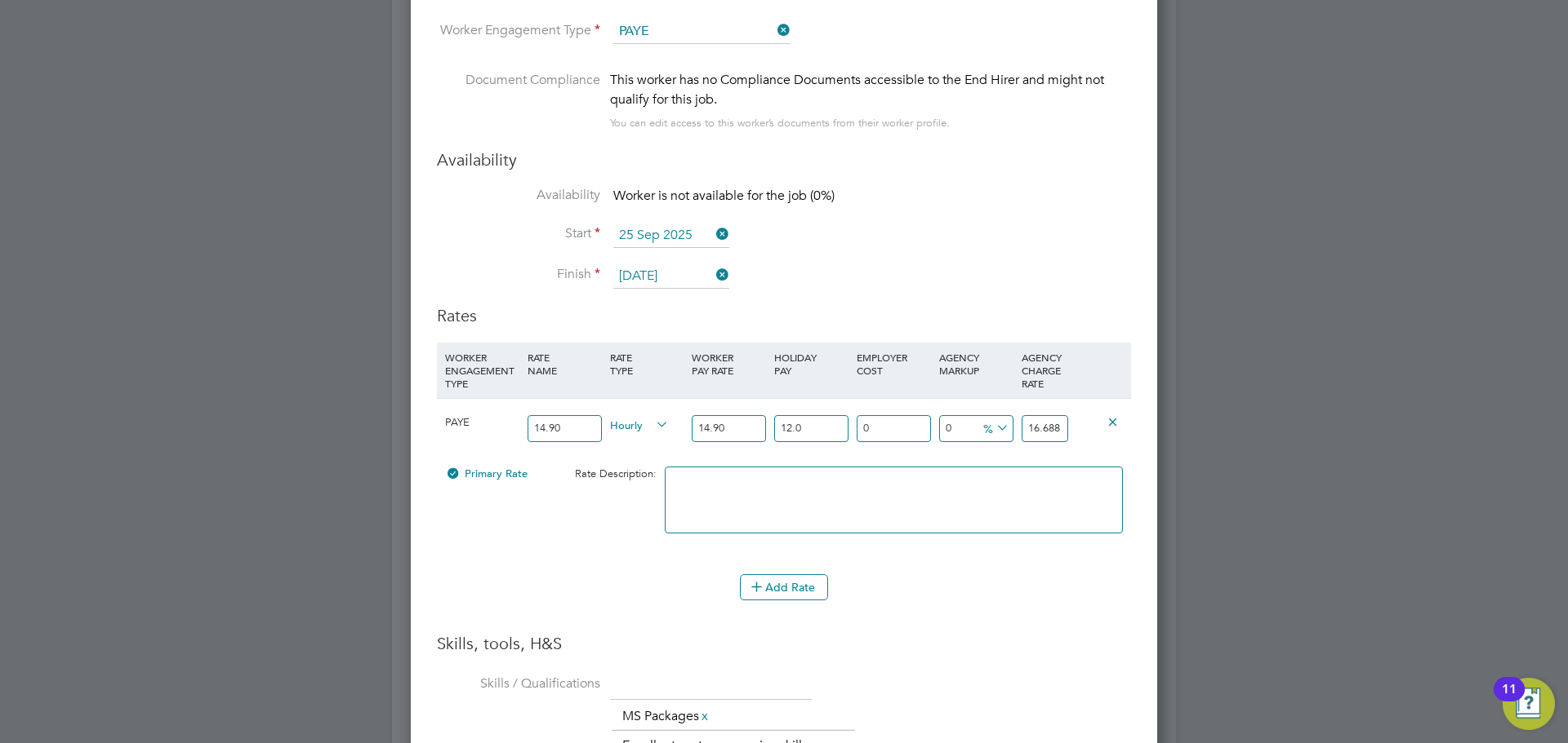
type input "12.07"
type input "16.69843"
type input "12.07"
type input "1"
type input "16.8654143"
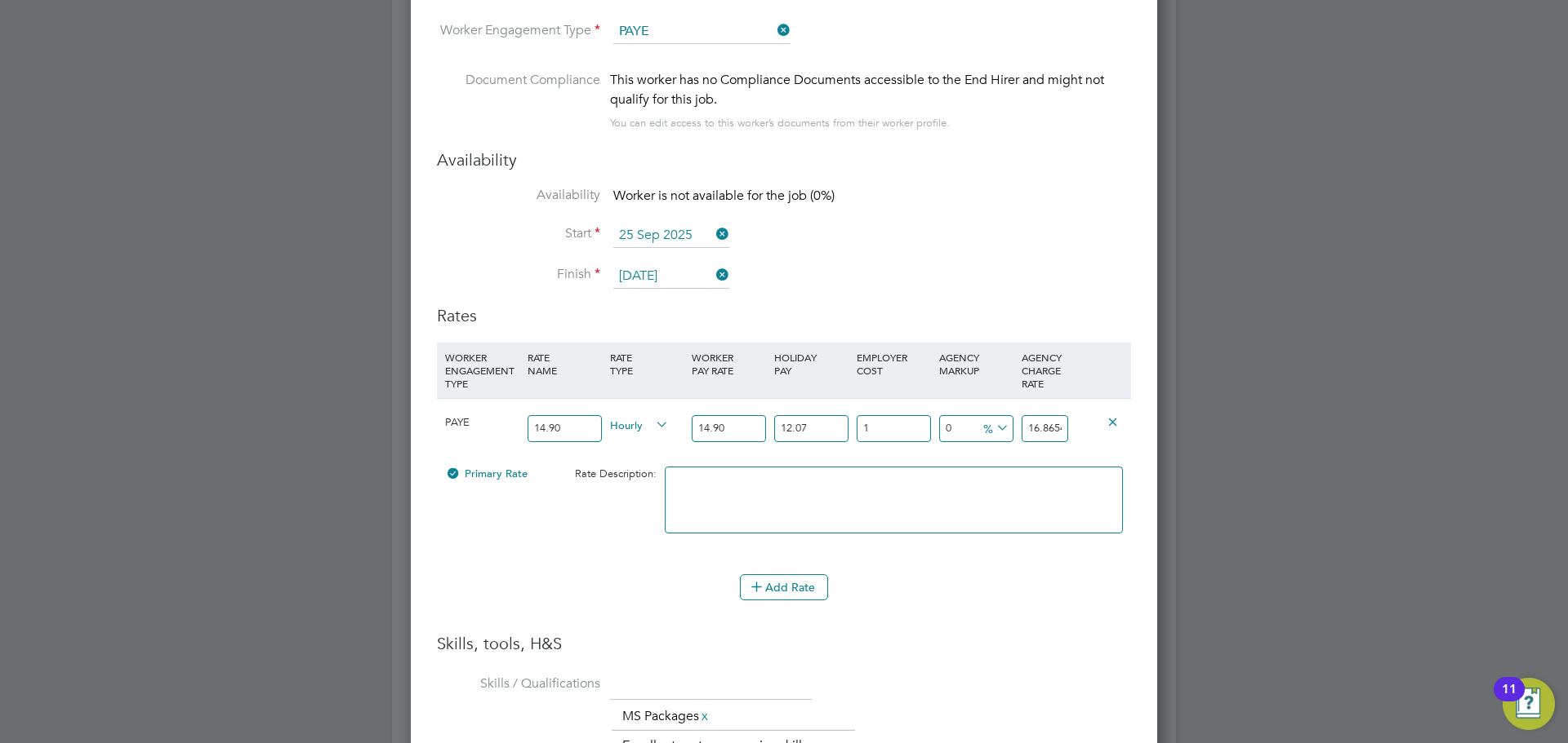
type input "18"
type input "19.7041474"
type input "18.5"
type input "19.78763955"
type input "18.5"
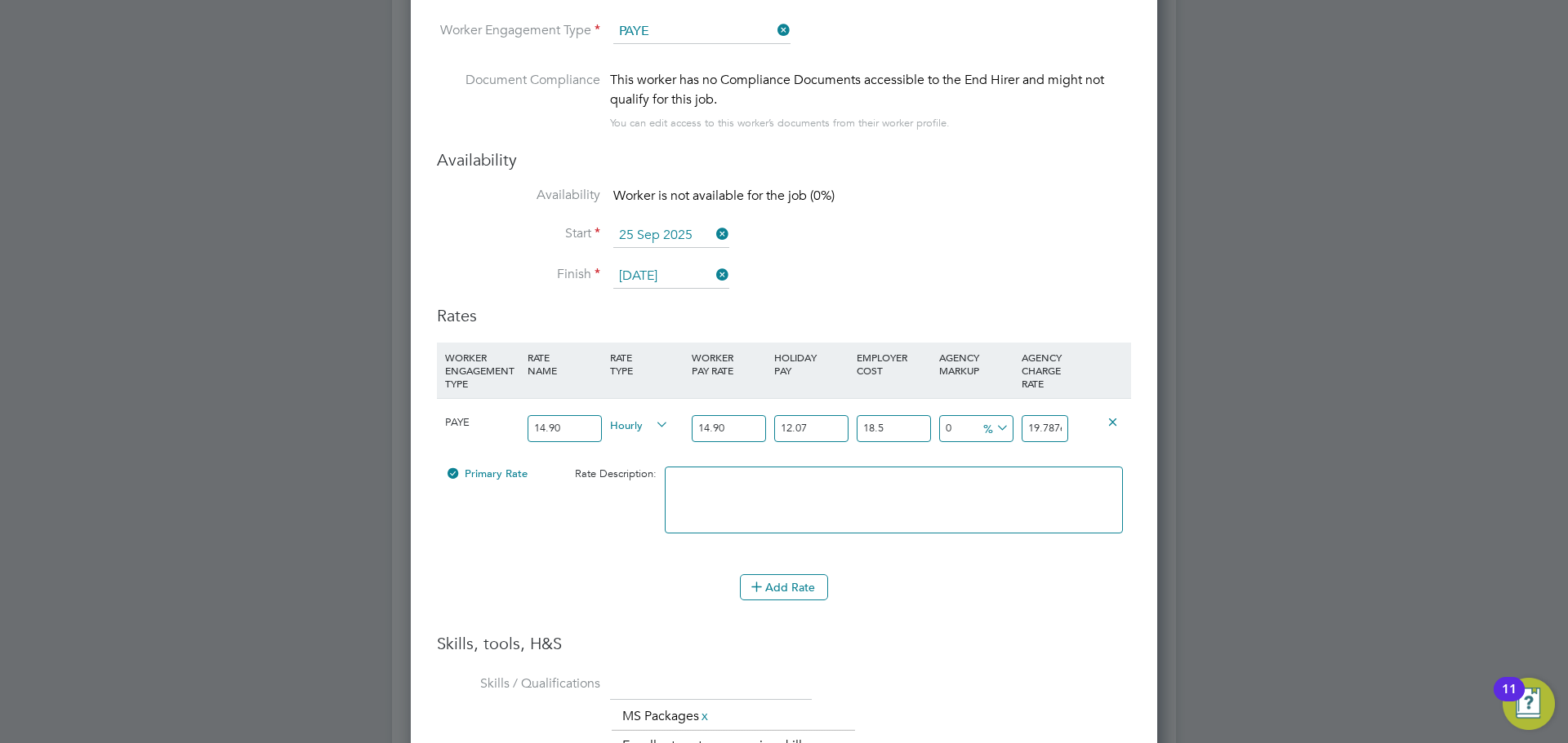
click at [993, 425] on icon at bounding box center [993, 428] width 0 height 22
click at [991, 468] on li "£" at bounding box center [996, 469] width 40 height 22
drag, startPoint x: 1023, startPoint y: 425, endPoint x: 1117, endPoint y: 428, distance: 94.0
click at [1117, 428] on div "PAYE 14.90 Hourly 14.90 12.07 n/a 18.5 n/a 0 0 £ 19.78763955" at bounding box center [783, 428] width 694 height 60
type input "-17.78763955"
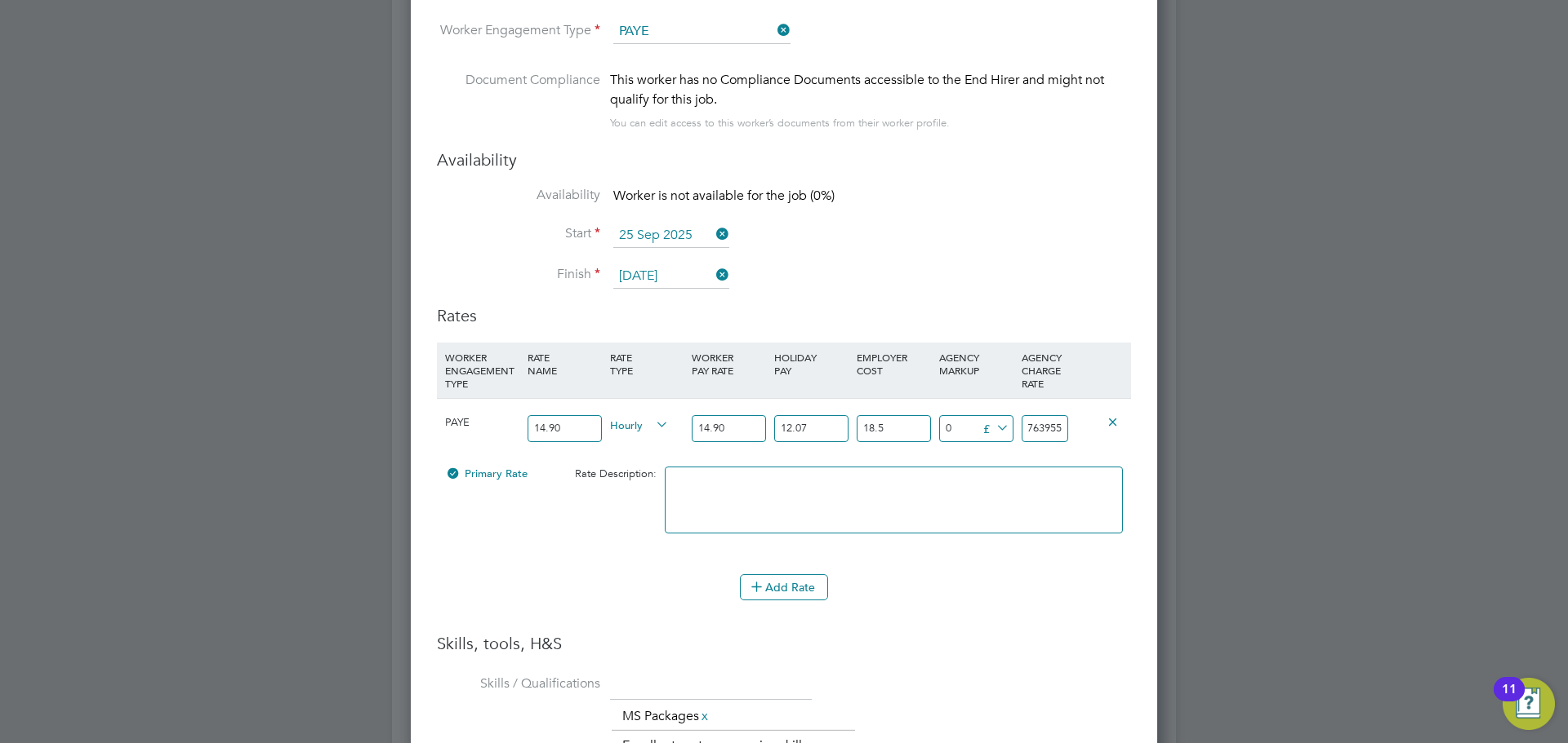
type input "2"
type input "3.21236045"
type input "23"
type input "4.11236045"
type input "23.9"
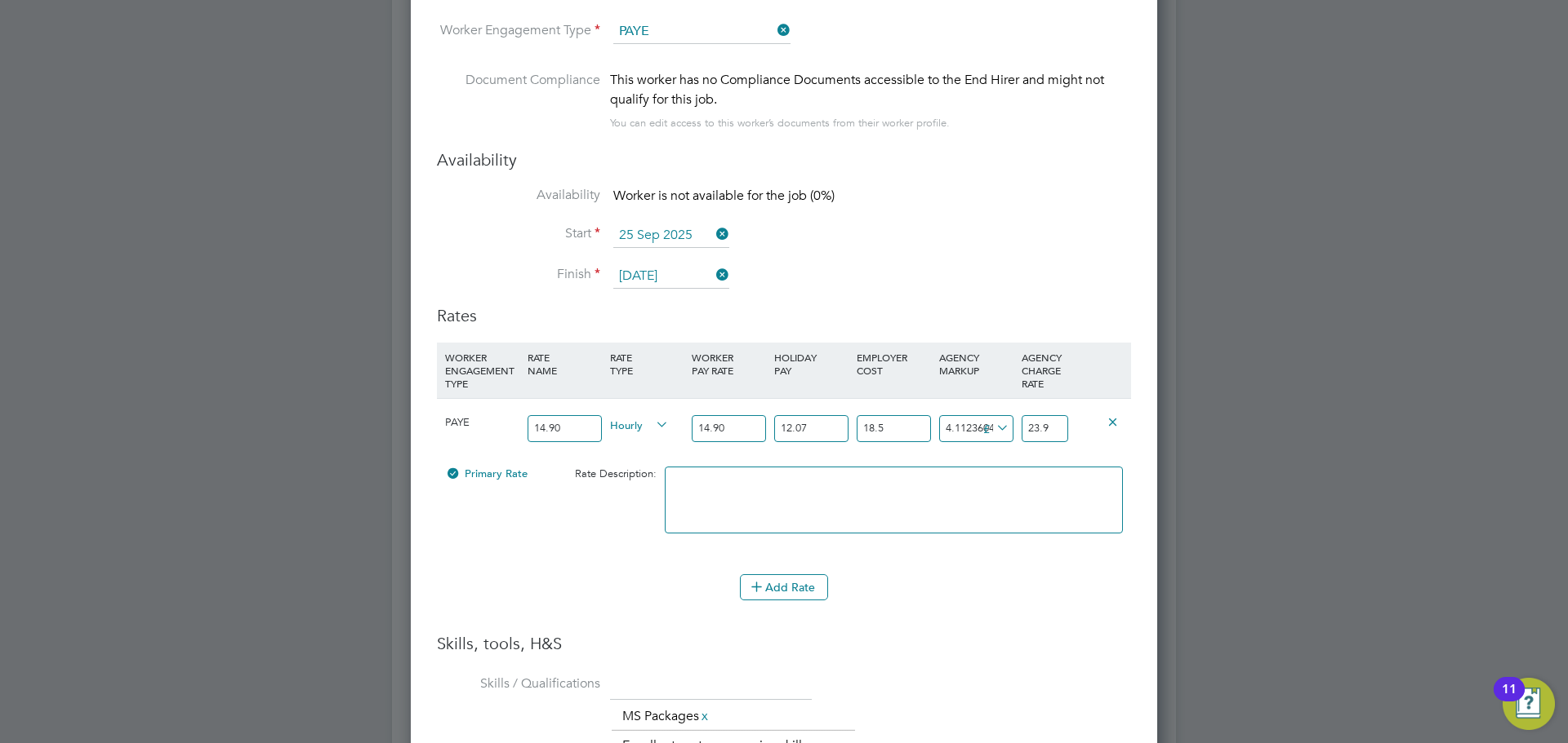
type input "4.18236045"
type input "23.97"
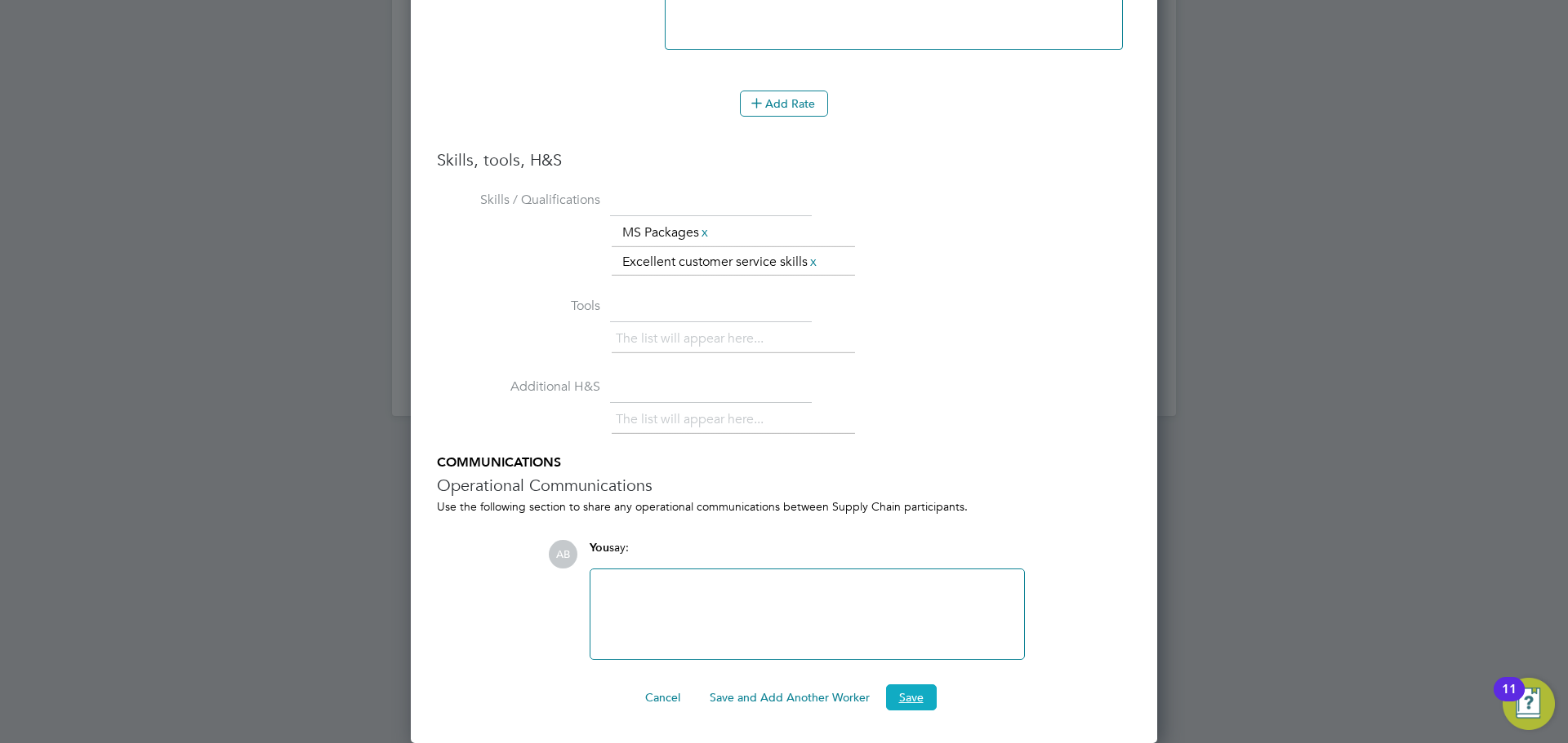
click at [911, 692] on button "Save" at bounding box center [911, 697] width 50 height 26
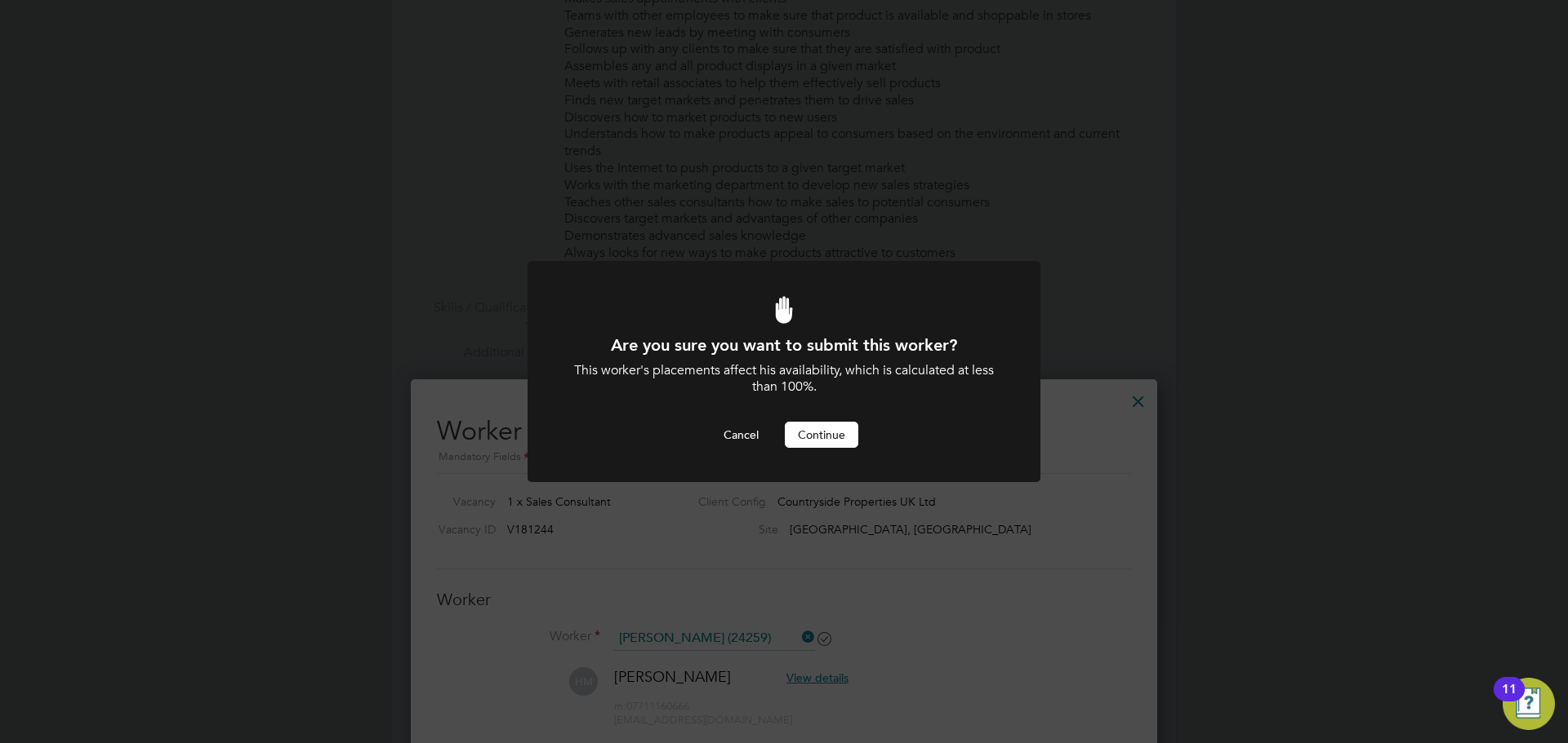
click at [834, 435] on button "Continue" at bounding box center [822, 434] width 74 height 26
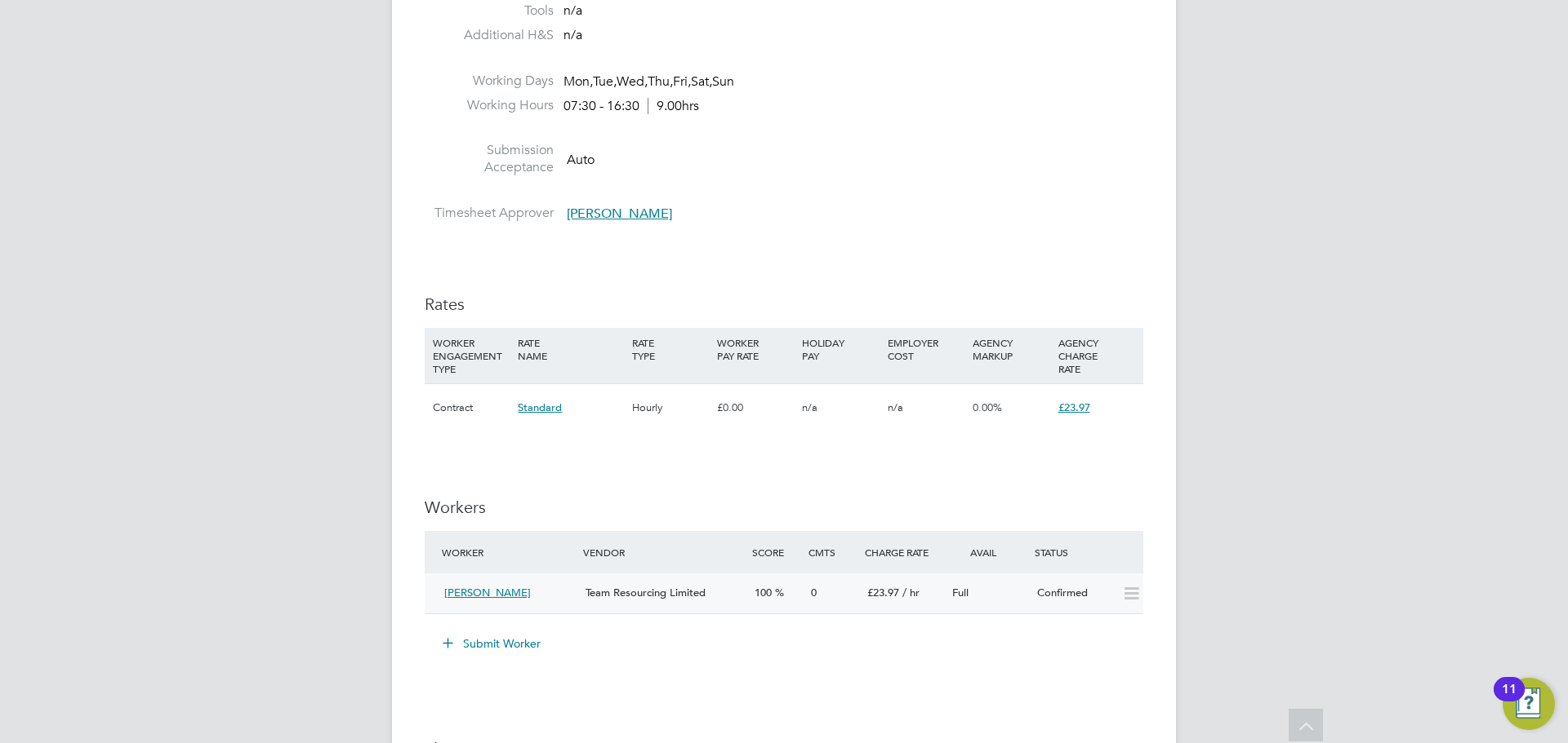
click at [619, 593] on span "Team Resourcing Limited" at bounding box center [644, 592] width 120 height 13
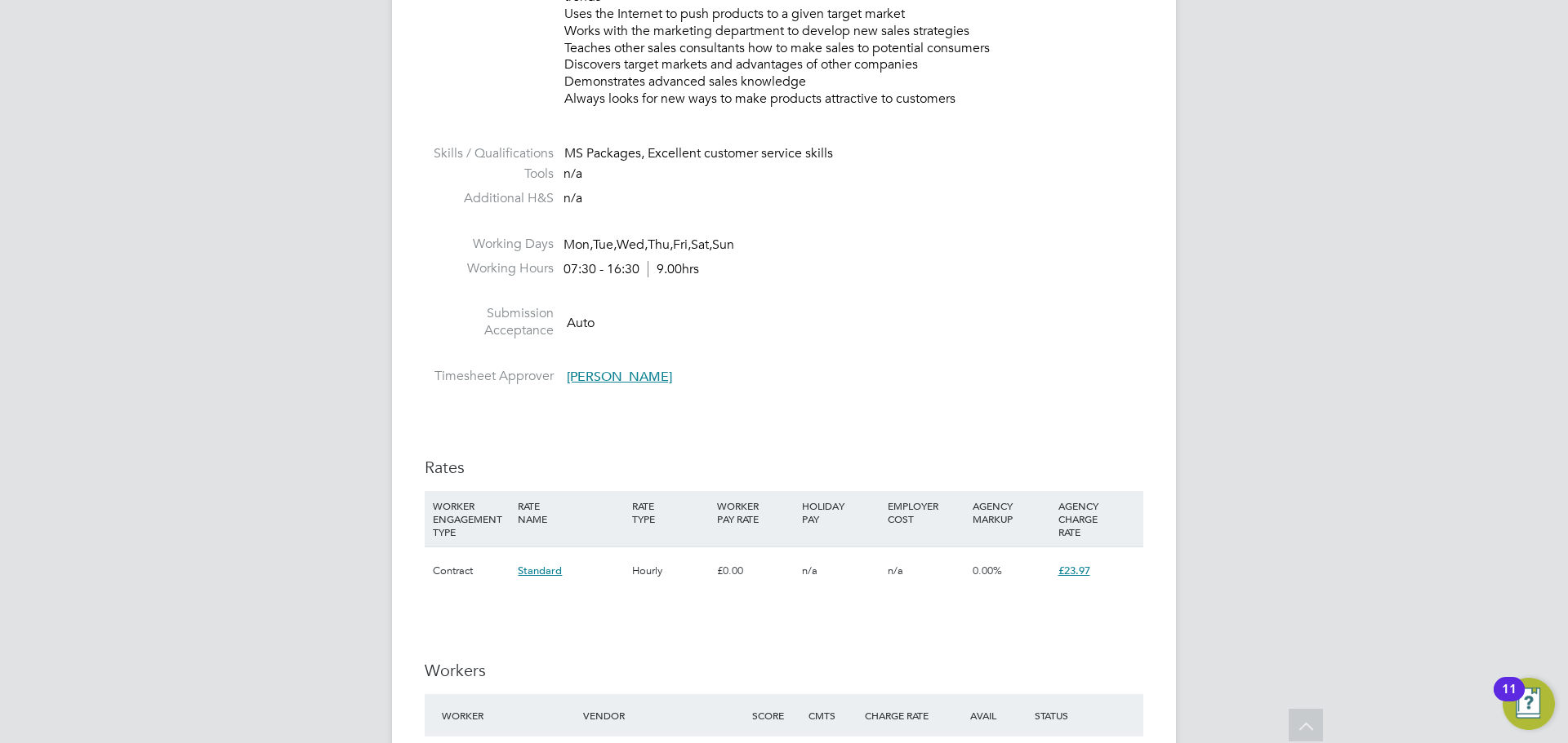
scroll to position [1224, 0]
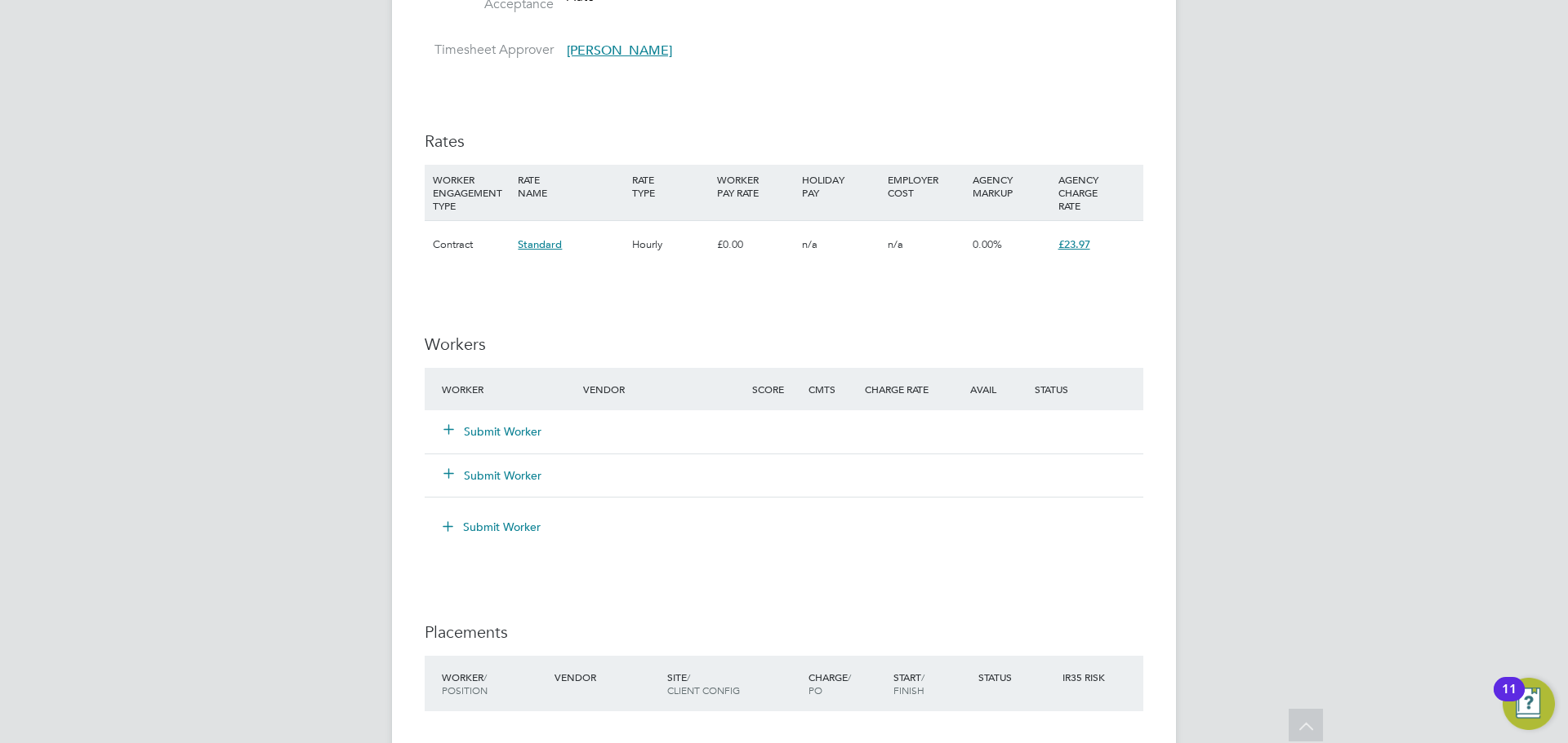
click at [500, 434] on button "Submit Worker" at bounding box center [492, 432] width 98 height 16
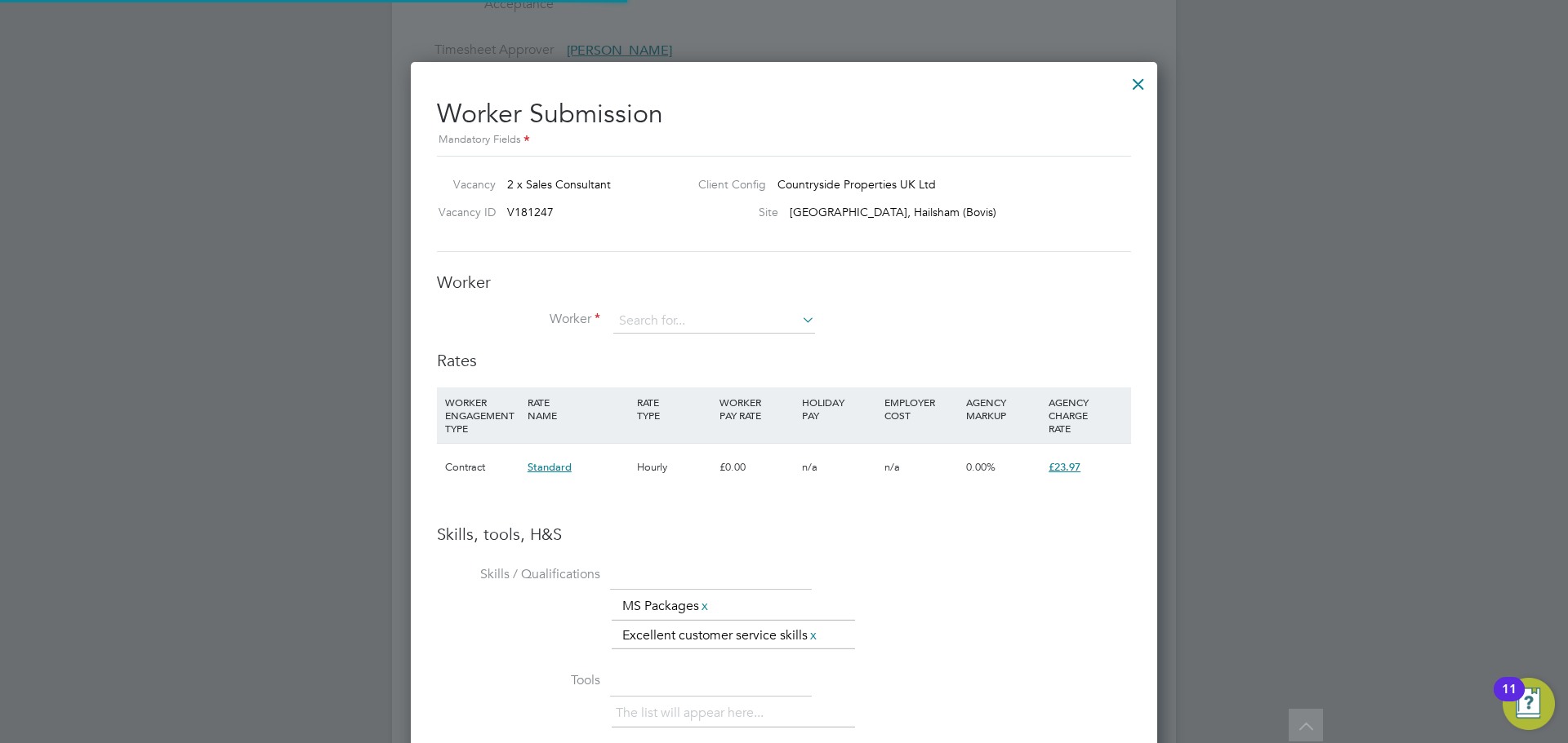
scroll to position [1057, 747]
click at [726, 312] on input at bounding box center [714, 321] width 202 height 24
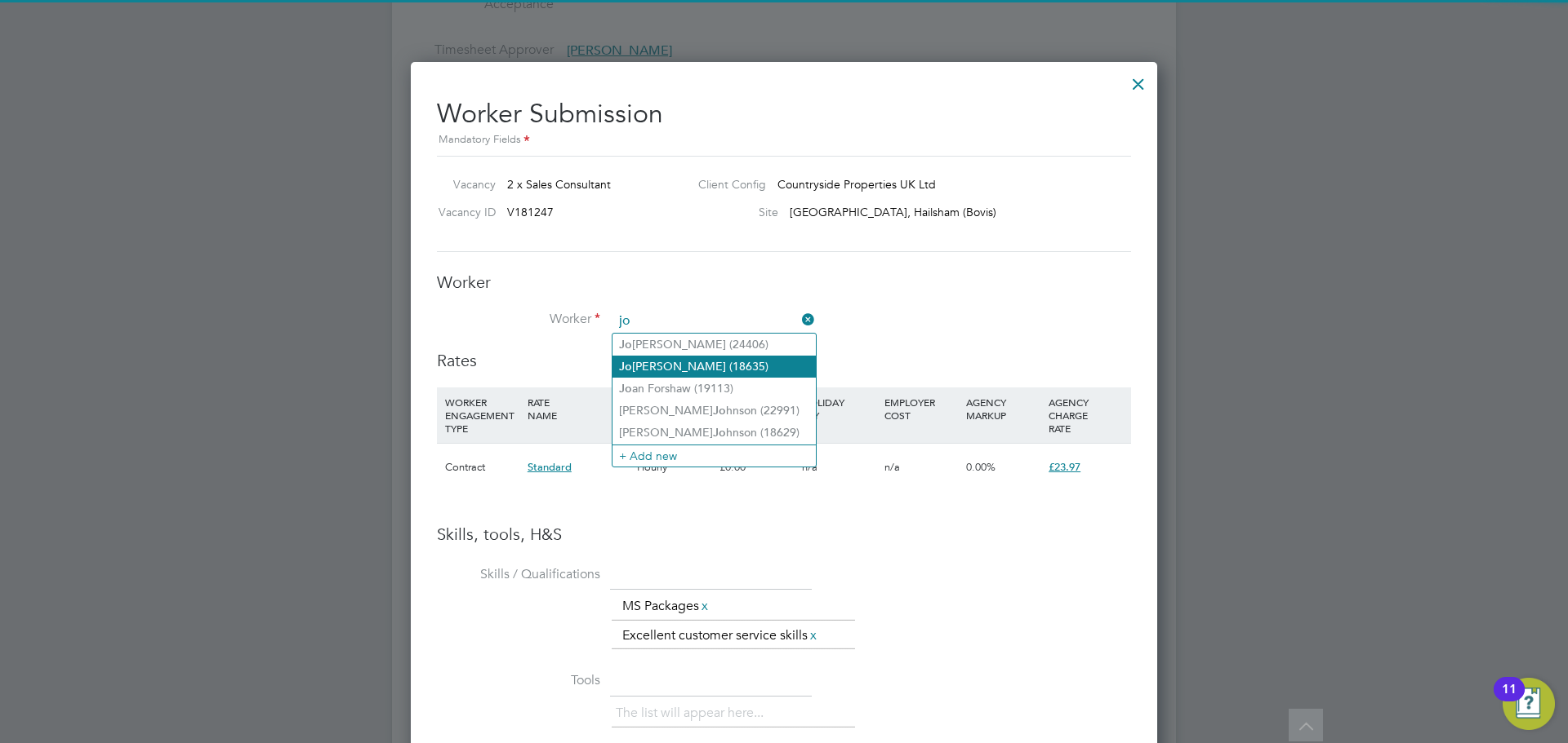
click at [688, 358] on li "[PERSON_NAME] [PERSON_NAME] - Karlsson (18635)" at bounding box center [714, 366] width 203 height 22
type input "[PERSON_NAME] (18635)"
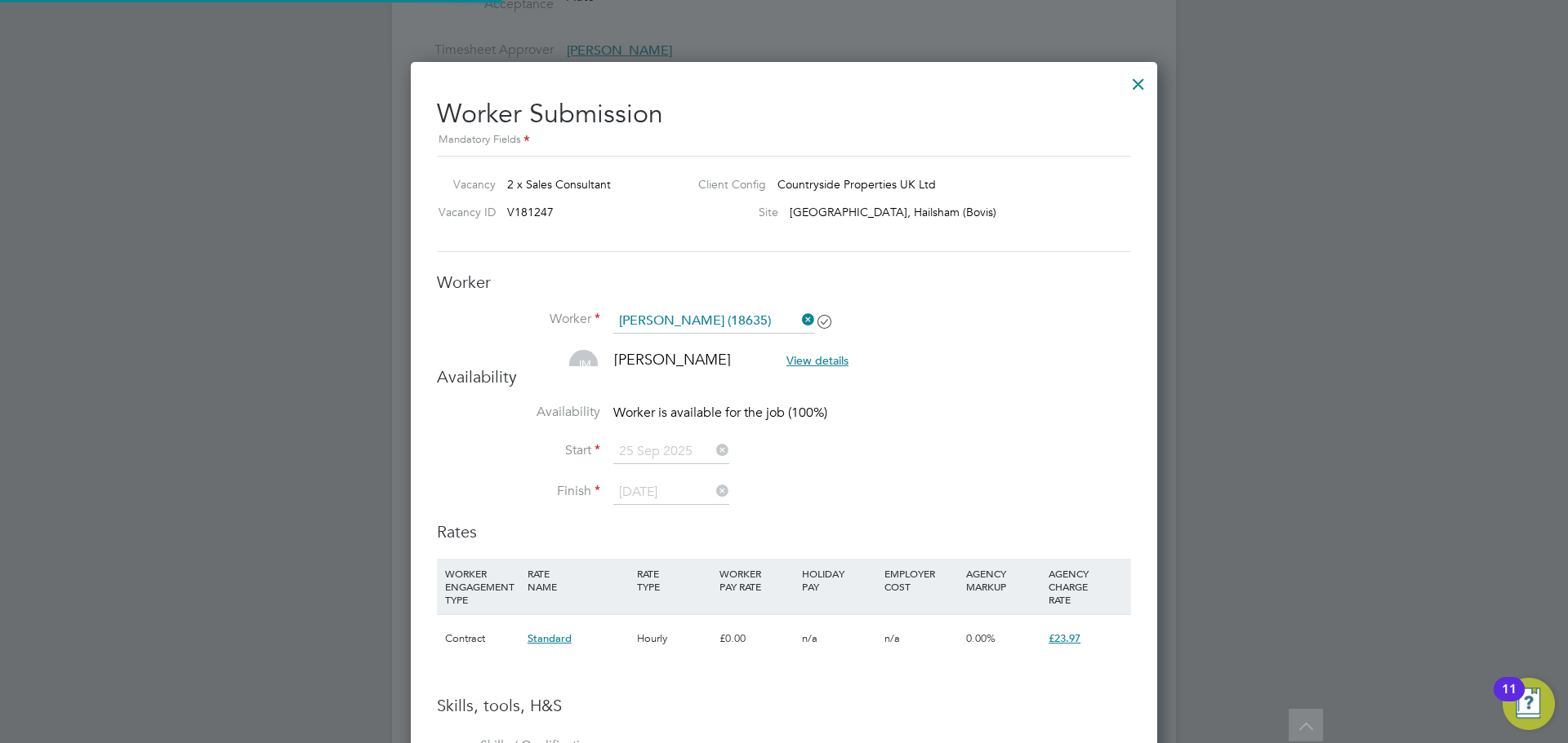
scroll to position [8, 8]
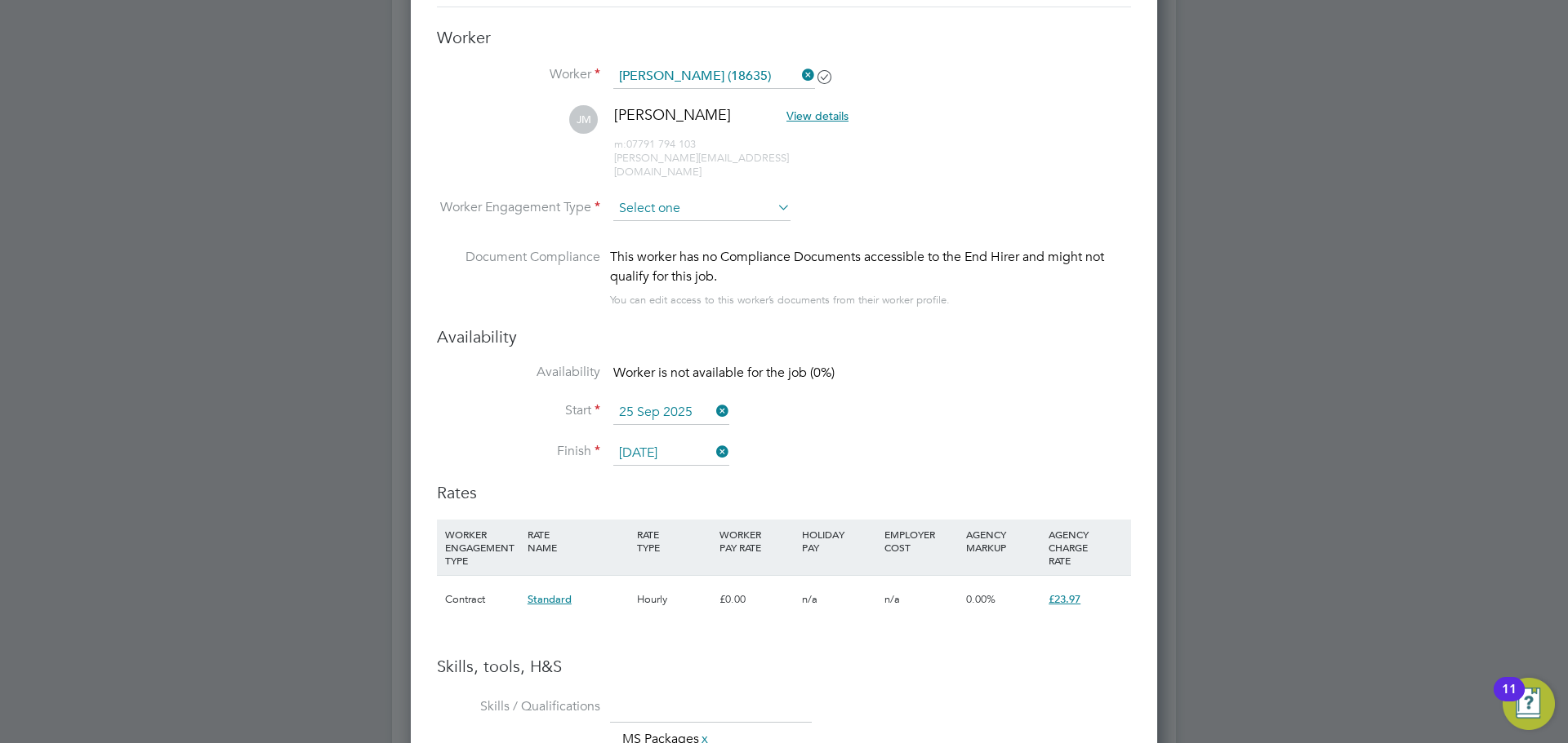
click at [655, 197] on input at bounding box center [701, 209] width 177 height 24
click at [655, 229] on li "PAYE" at bounding box center [701, 239] width 179 height 22
type input "PAYE"
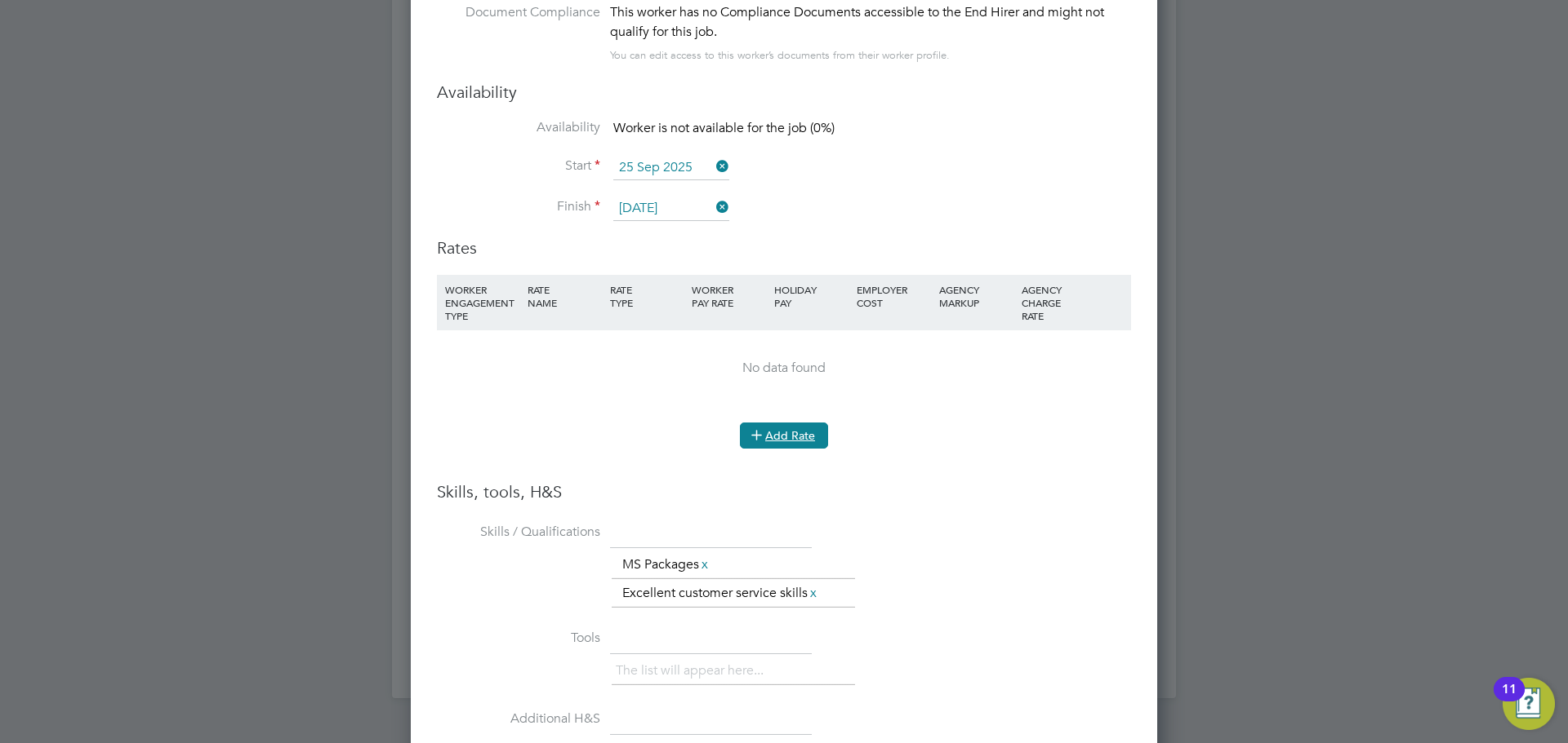
click at [782, 424] on button "Add Rate" at bounding box center [784, 435] width 88 height 26
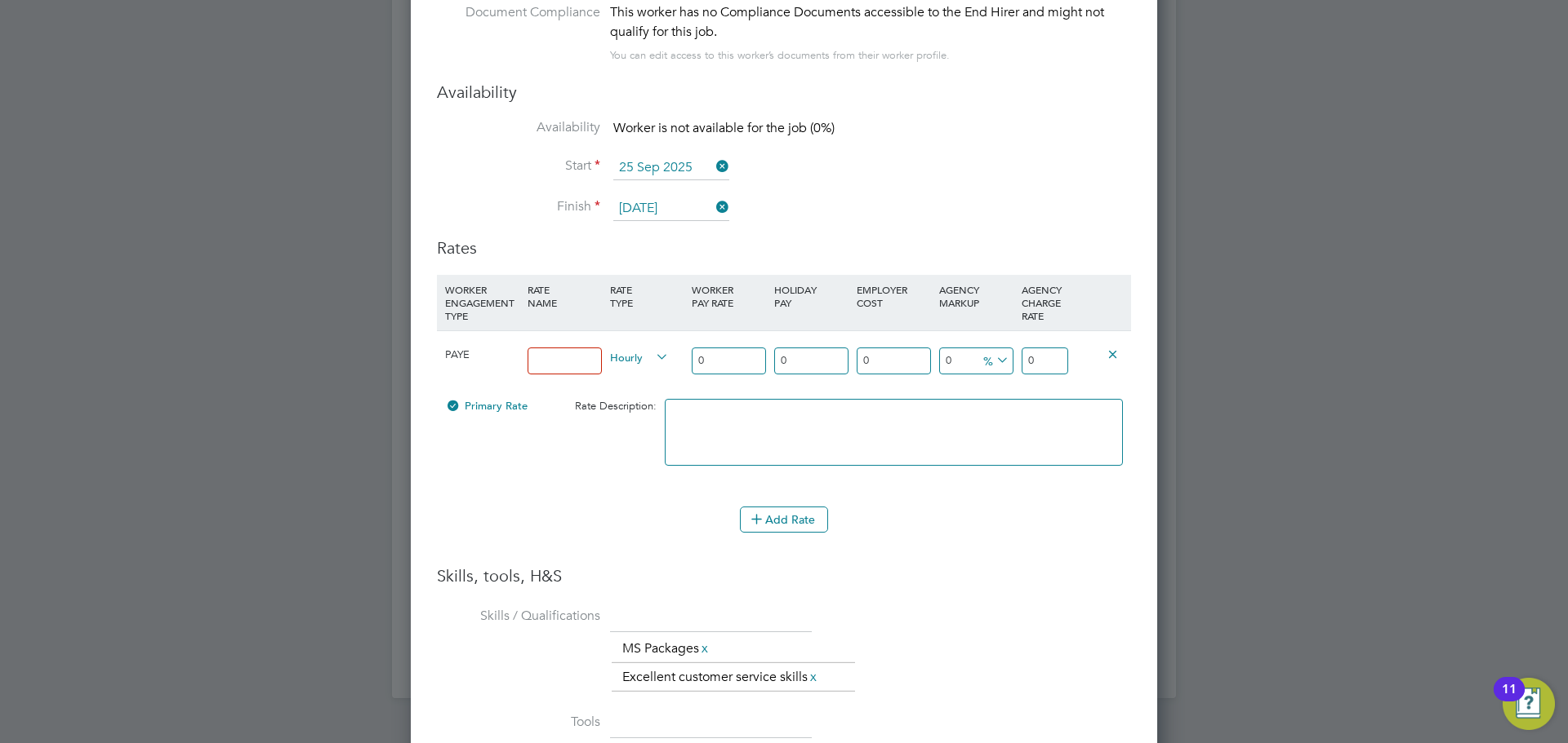
click at [567, 347] on input at bounding box center [564, 361] width 75 height 27
type input "14.90"
drag, startPoint x: 716, startPoint y: 347, endPoint x: 667, endPoint y: 347, distance: 49.0
click at [668, 347] on div "PAYE 14.90 Hourly 0 0 n/a 0 n/a 0 0 % 0" at bounding box center [783, 360] width 694 height 60
type input "1"
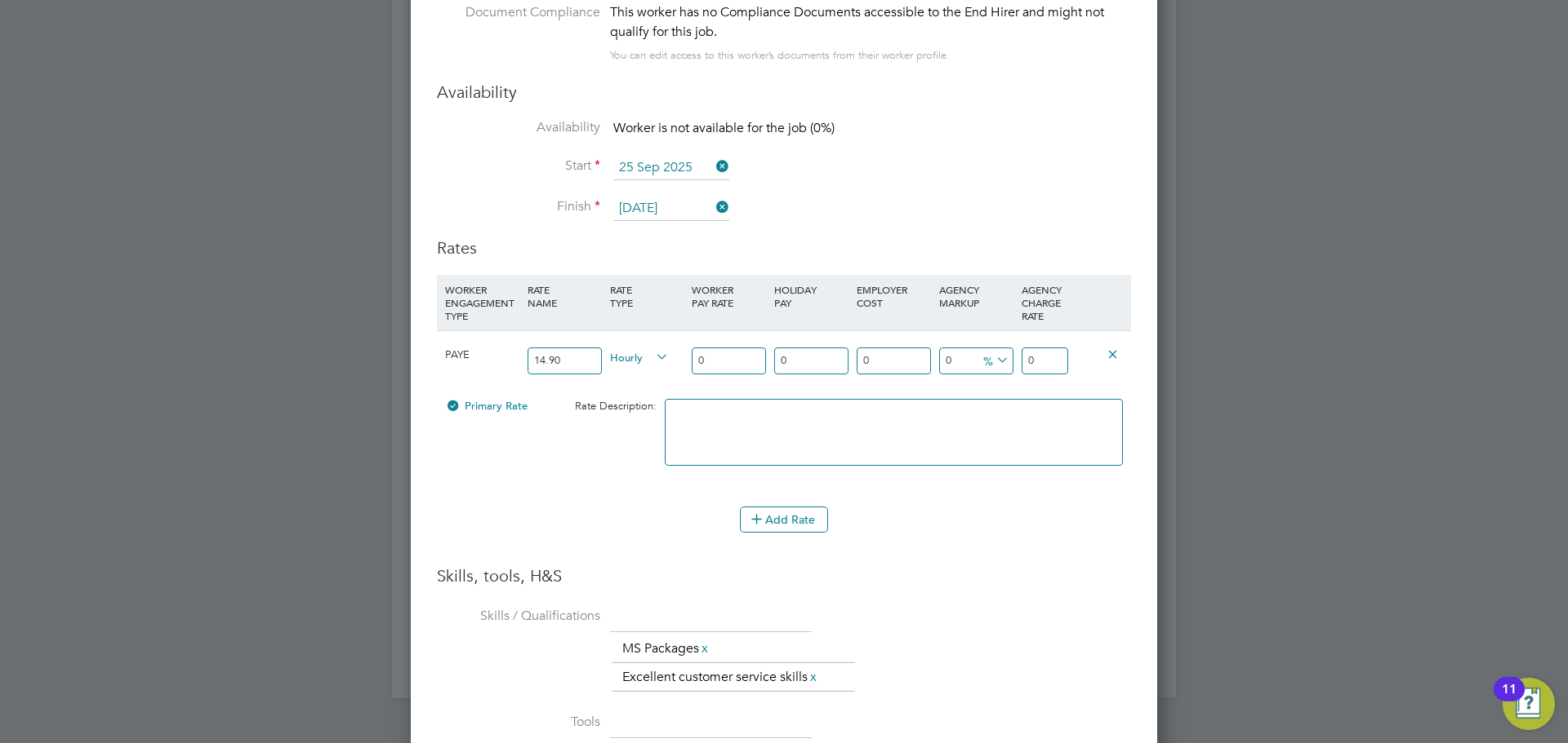
type input "1"
type input "14"
type input "14.9"
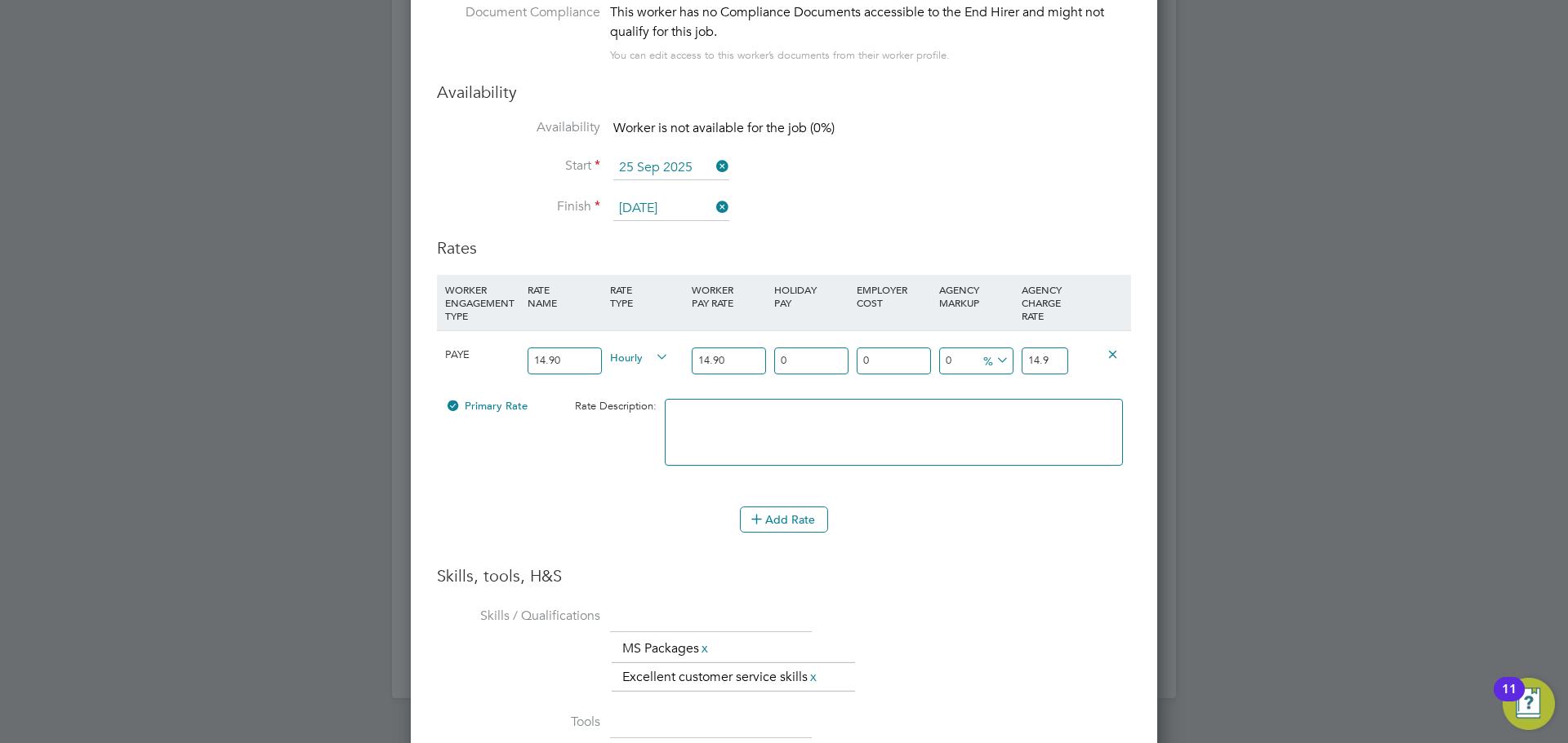
type input "14.90"
type input "1"
type input "15.049"
type input "12"
type input "16.688"
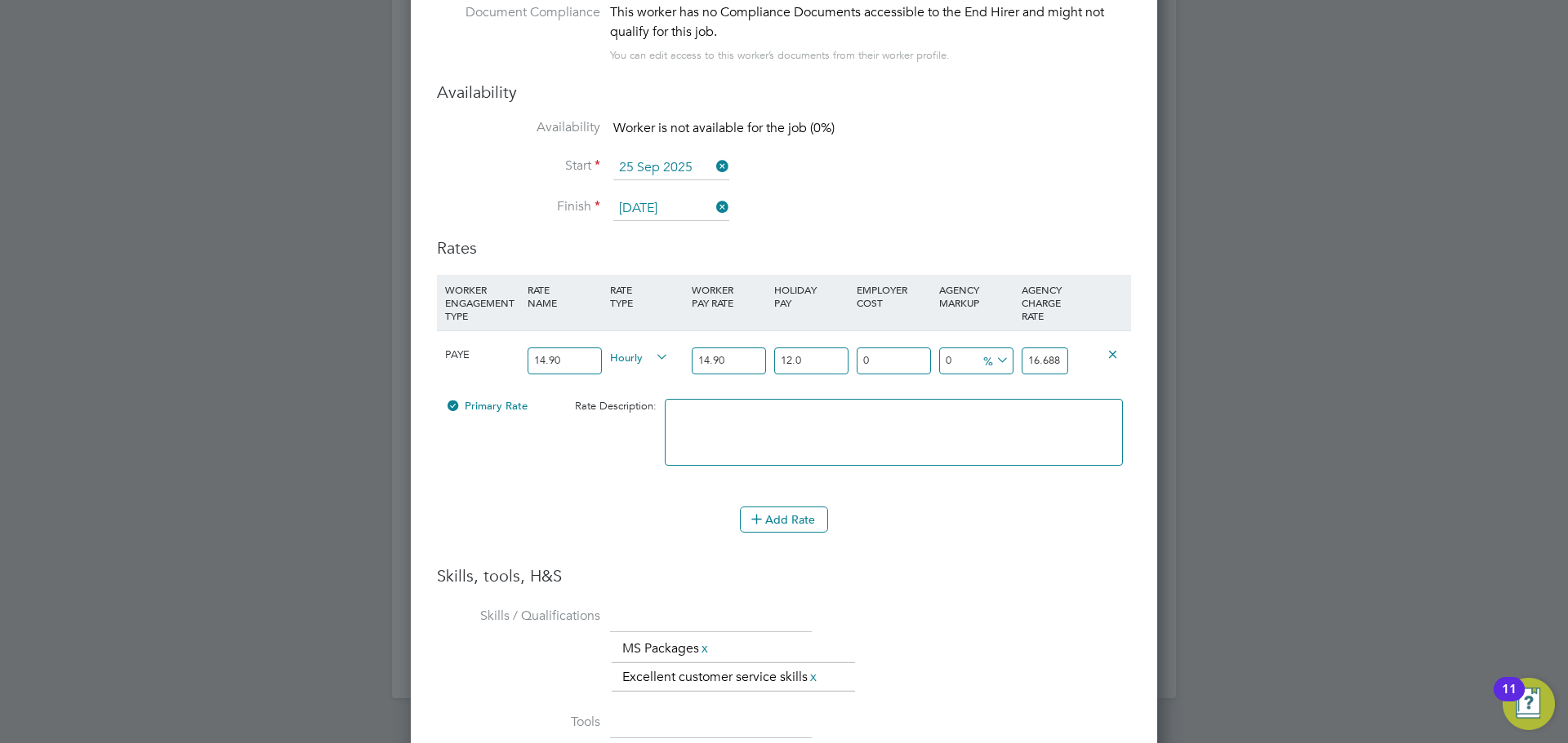
type input "12.07"
type input "16.69843"
type input "12.07"
type input "1"
type input "16.8654143"
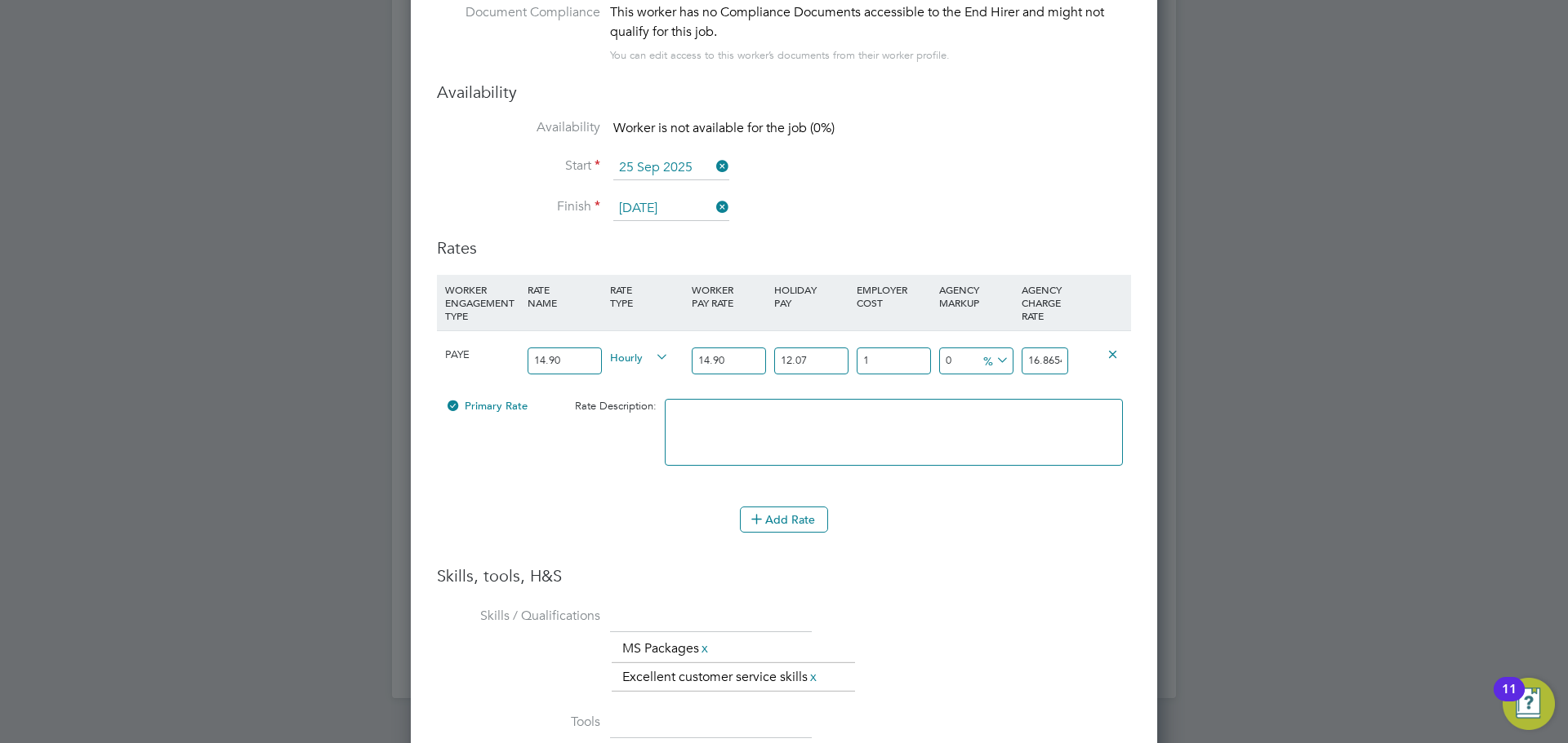
type input "18"
type input "19.7041474"
type input "18.5"
type input "19.78763955"
type input "18.5"
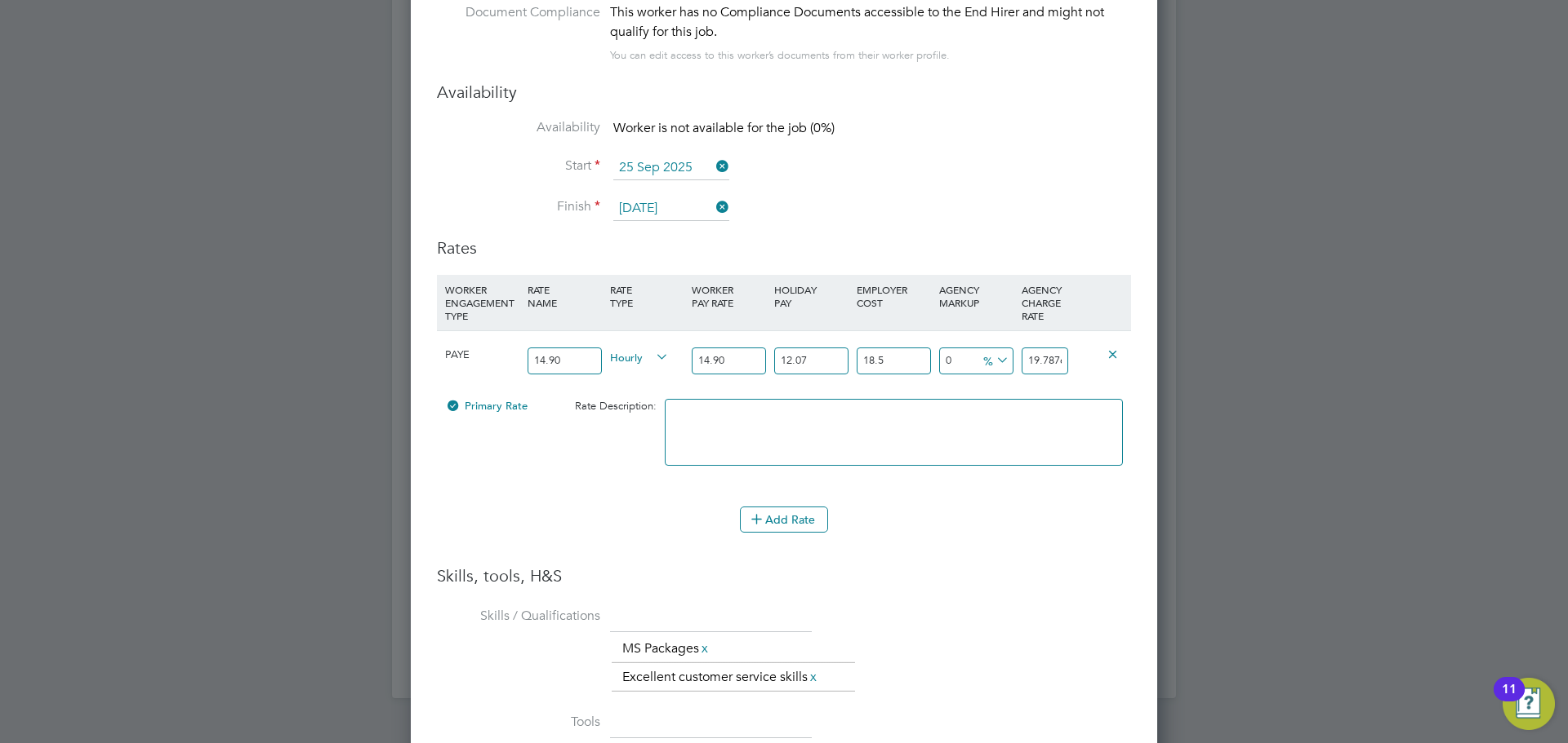
click at [993, 349] on icon at bounding box center [993, 360] width 0 height 22
click at [986, 384] on li "£" at bounding box center [996, 387] width 40 height 22
drag, startPoint x: 1032, startPoint y: 351, endPoint x: 1135, endPoint y: 350, distance: 103.0
click at [1135, 350] on div "Worker Submission Mandatory Fields Vacancy 2 x Sales Consultant Client Config C…" at bounding box center [783, 366] width 746 height 1587
type input "-18.78763955"
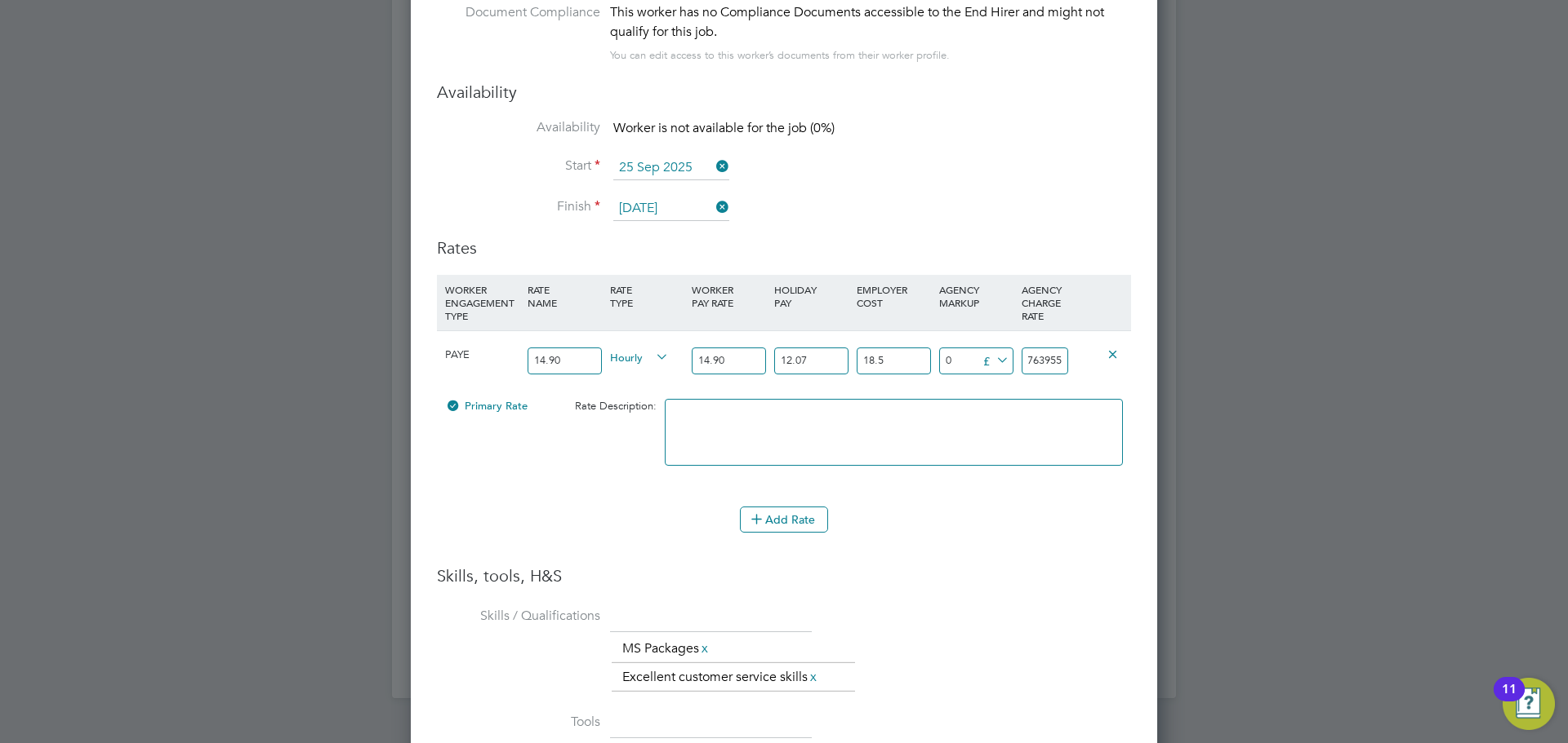
type input "1"
type input "-17.78763955"
type input "2"
type input "3.21236045"
type input "23"
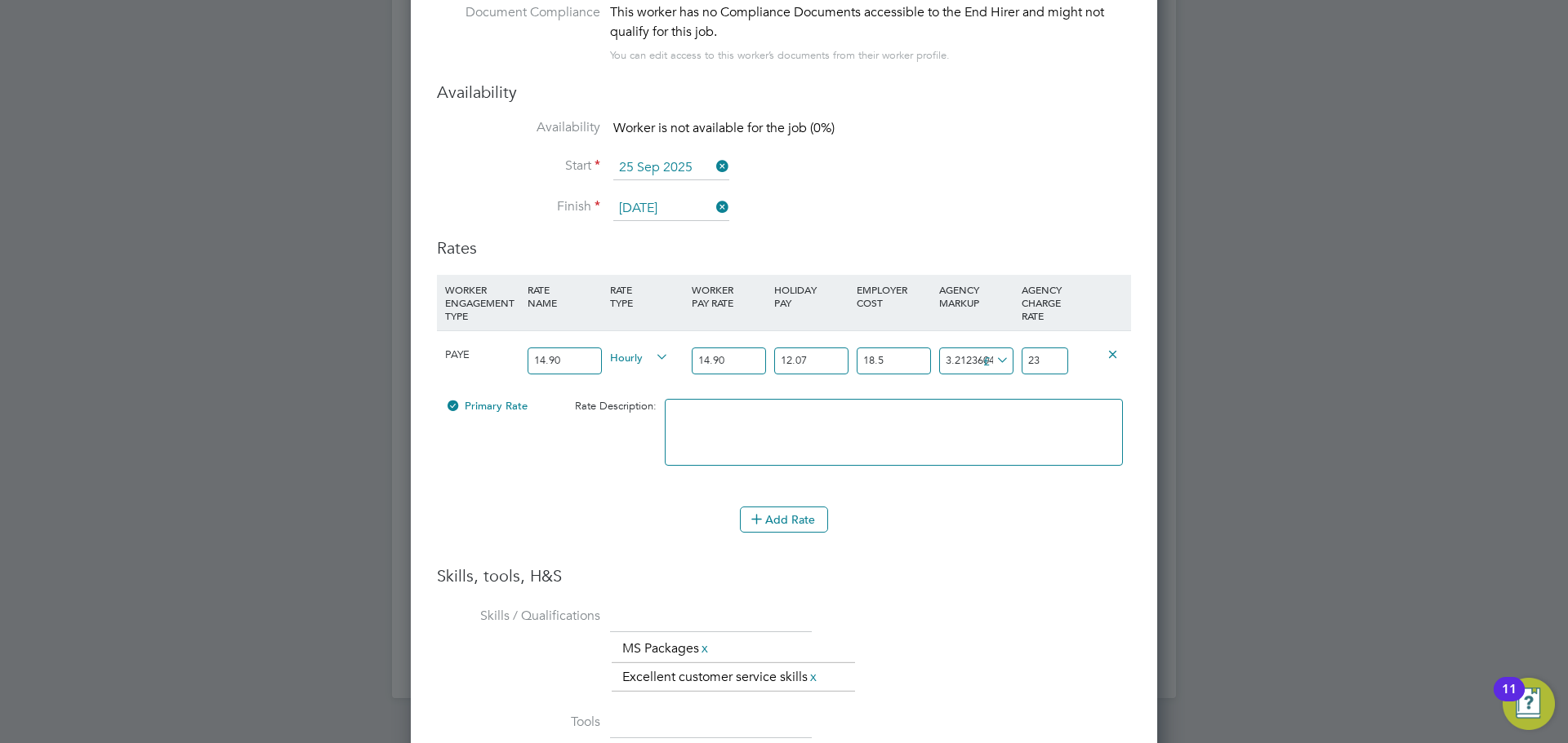
type input "4.01236045"
type input "23.8"
type input "3.21236045"
type input "23"
type input "4.11236045"
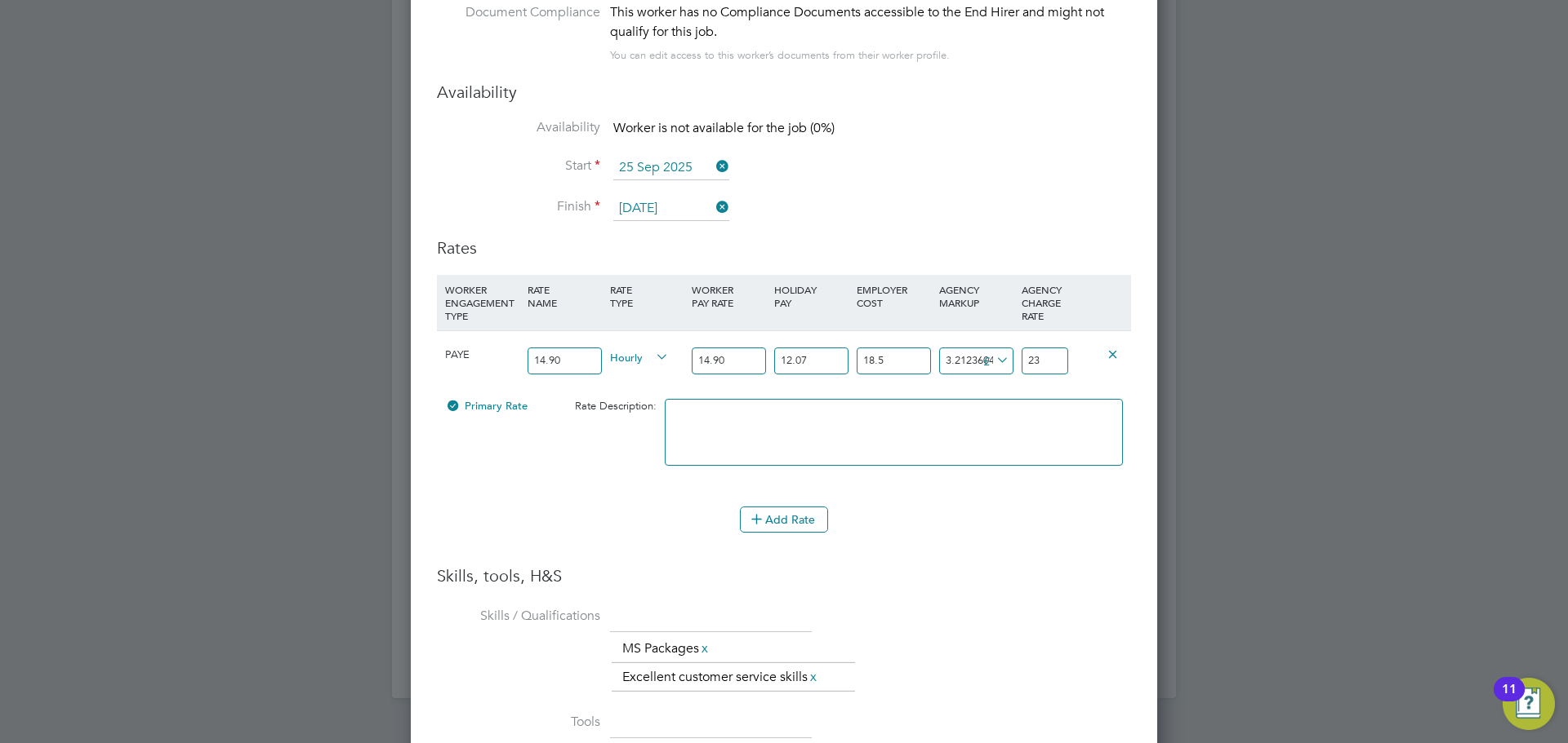
type input "23.9"
type input "4.18236045"
type input "23.97"
click at [1053, 506] on div "Add Rate" at bounding box center [783, 519] width 694 height 26
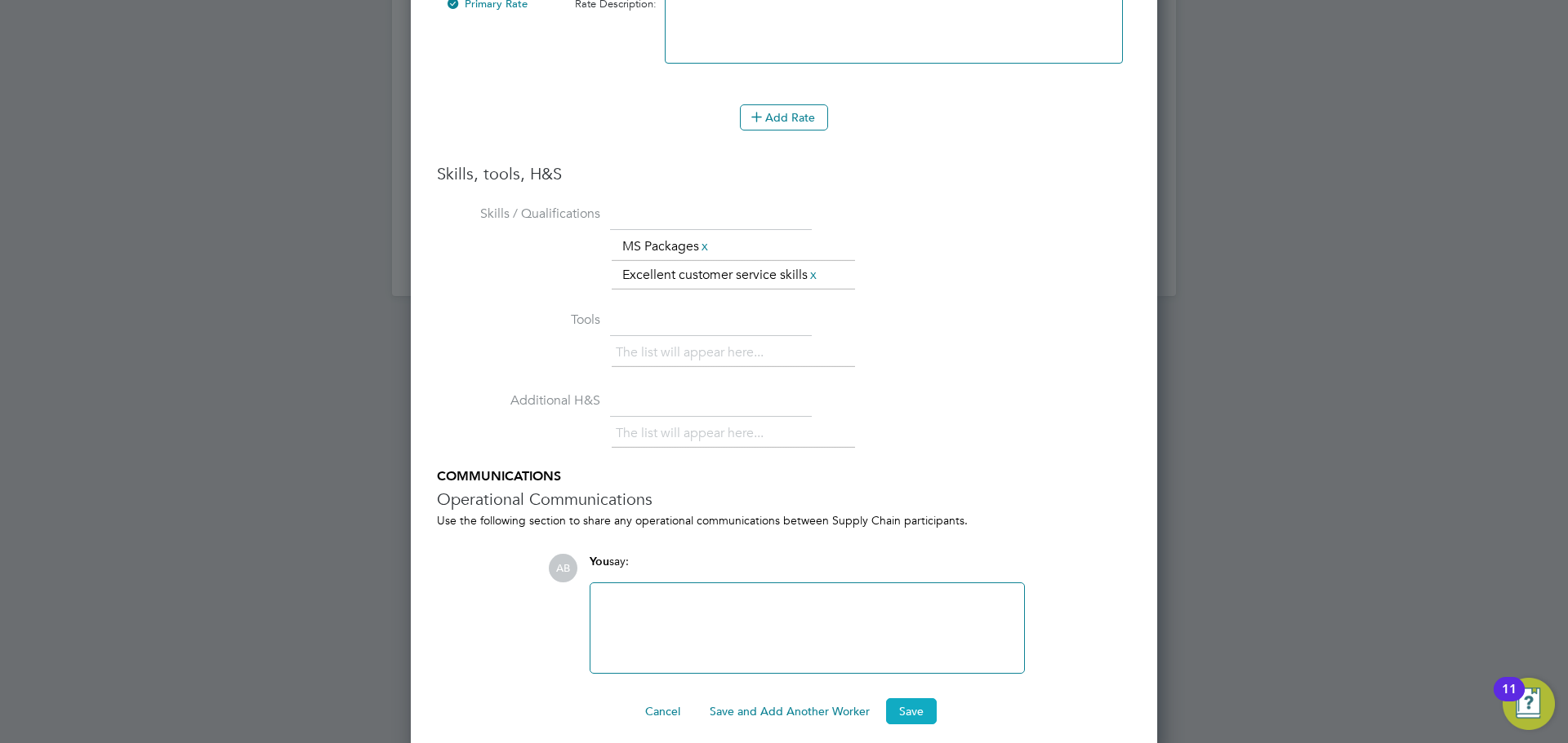
click at [913, 698] on button "Save" at bounding box center [911, 711] width 50 height 26
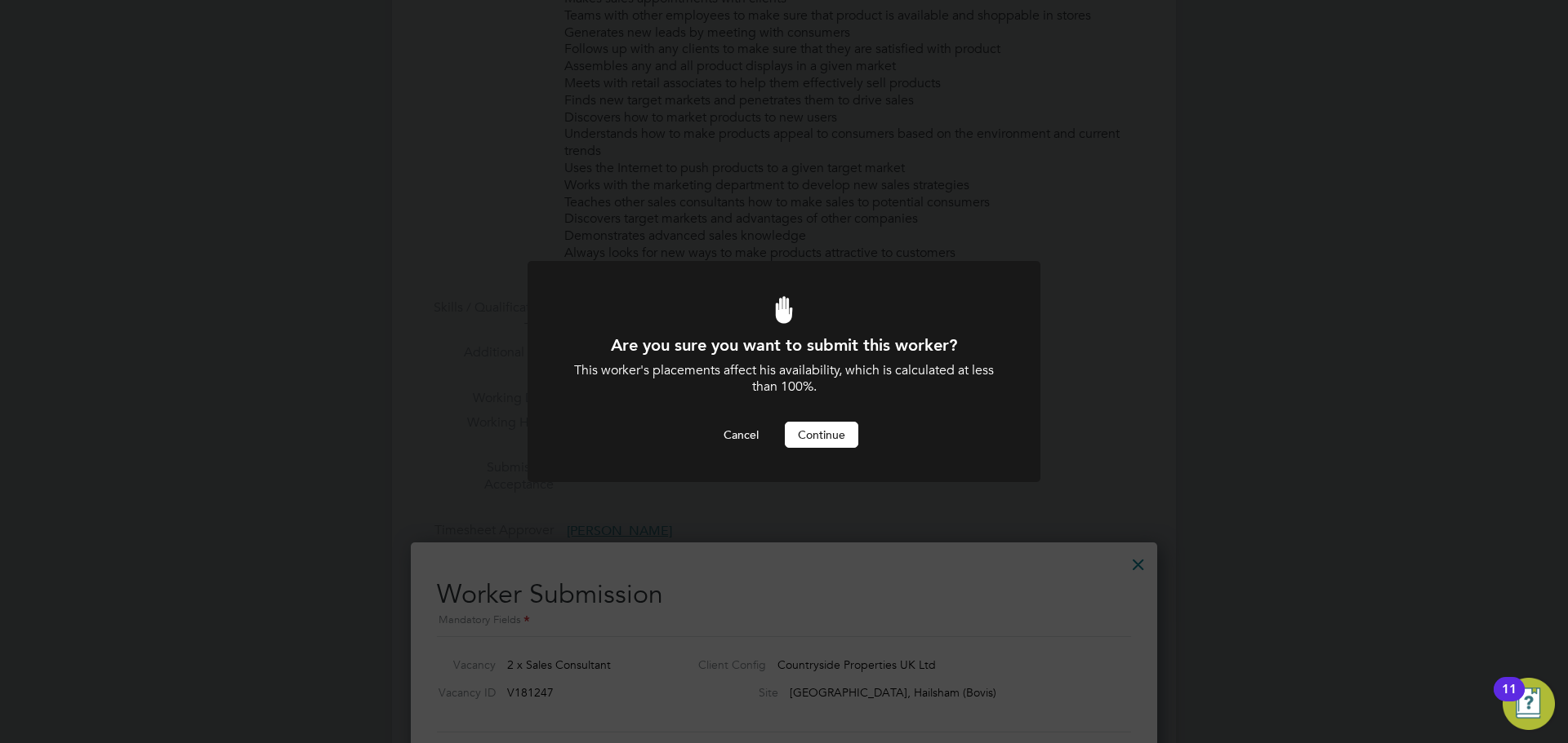
click at [826, 443] on button "Continue" at bounding box center [822, 434] width 74 height 26
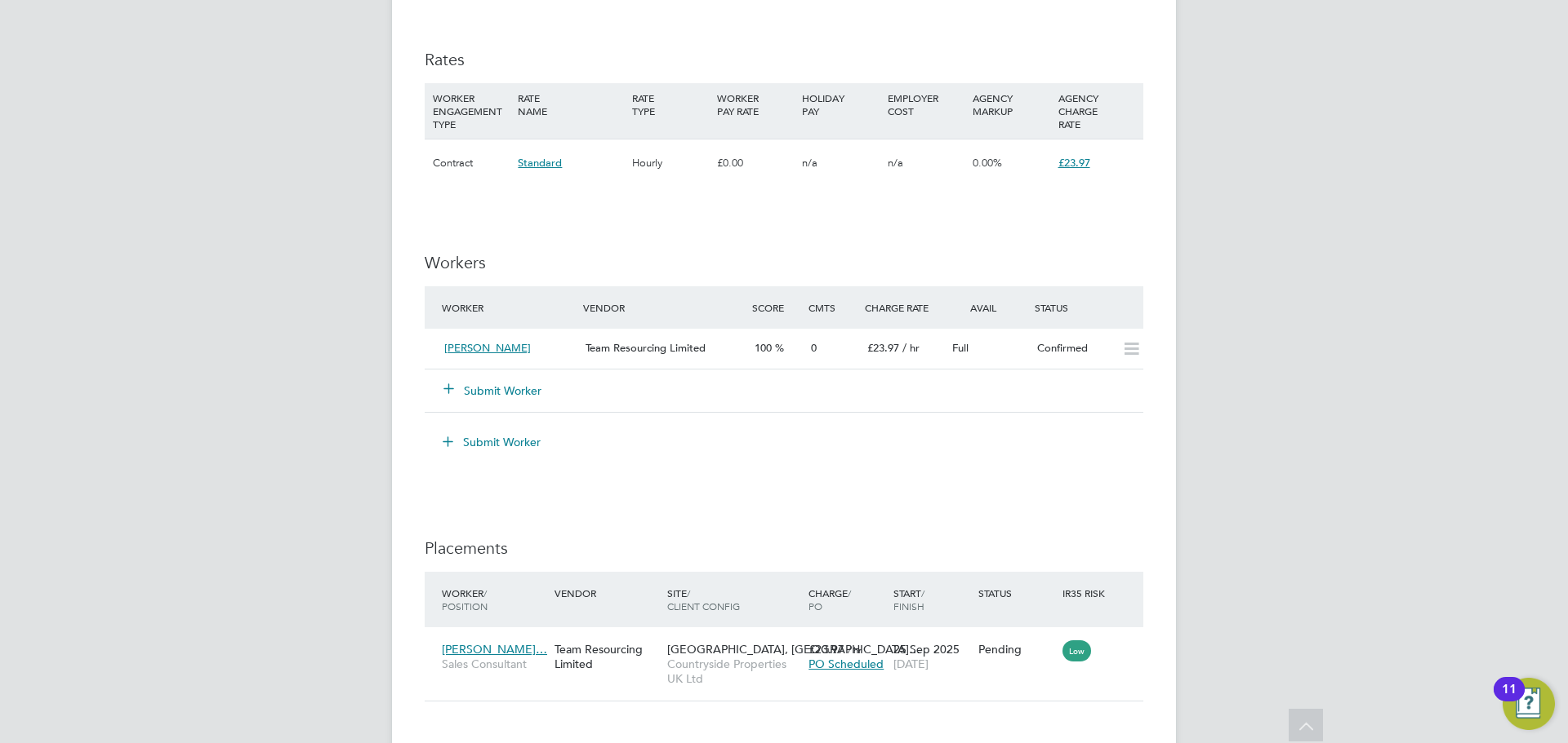
click at [484, 390] on button "Submit Worker" at bounding box center [492, 390] width 98 height 16
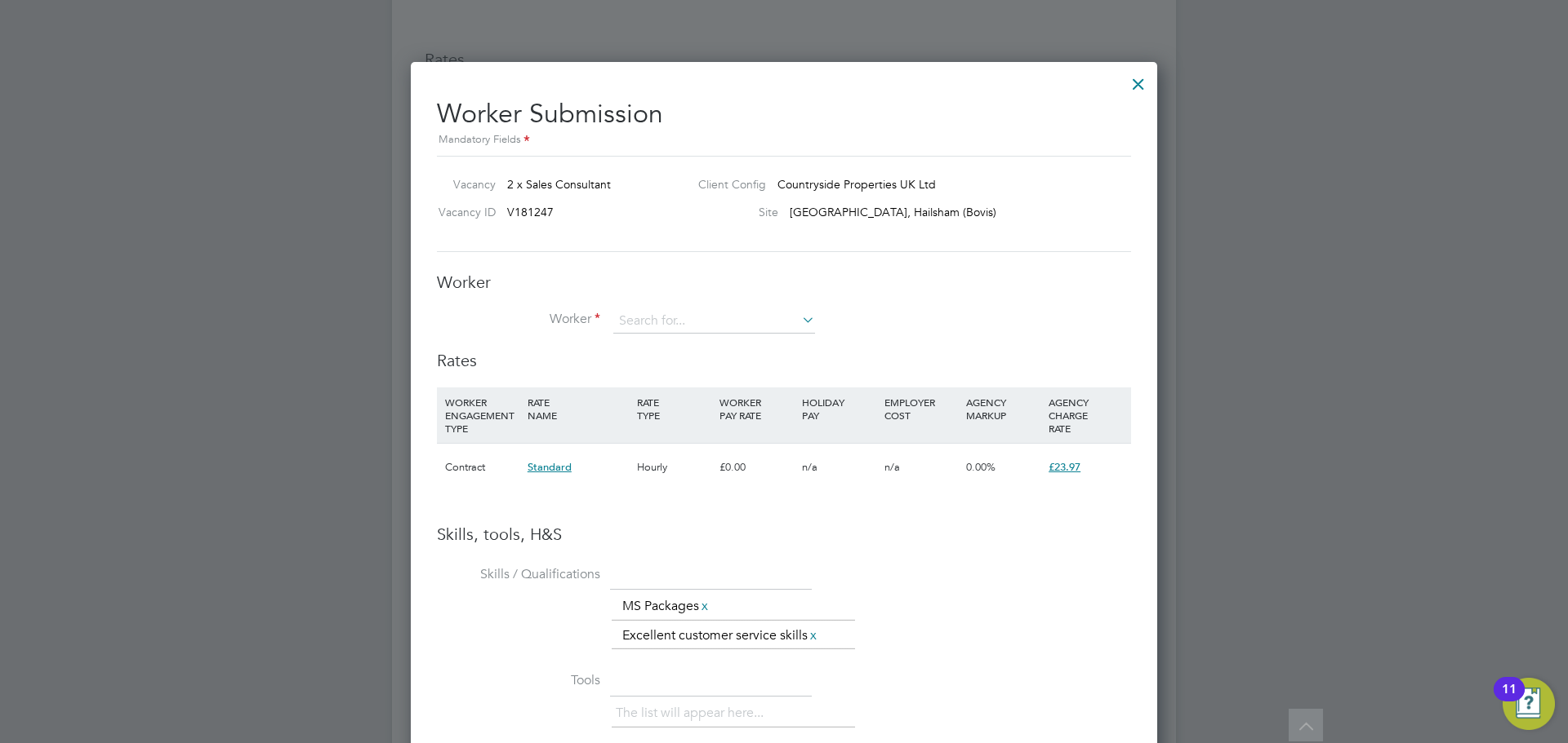
click at [697, 336] on li "Worker" at bounding box center [783, 329] width 694 height 40
click at [702, 319] on input at bounding box center [714, 321] width 202 height 24
click at [676, 342] on li "Ni ck Sturland (19477)" at bounding box center [714, 345] width 203 height 22
type input "Nick Sturland (19477)"
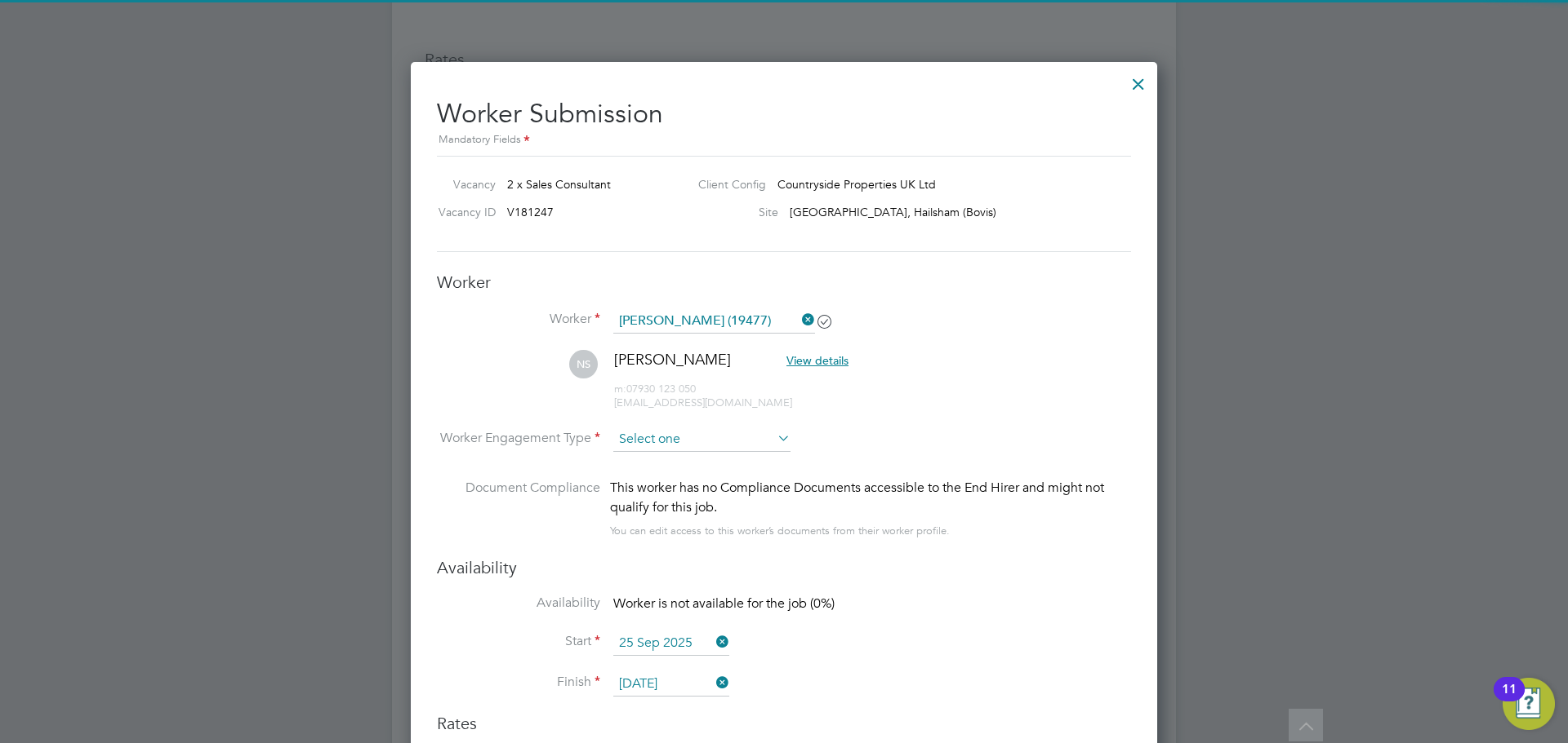
click at [658, 435] on input at bounding box center [701, 439] width 177 height 24
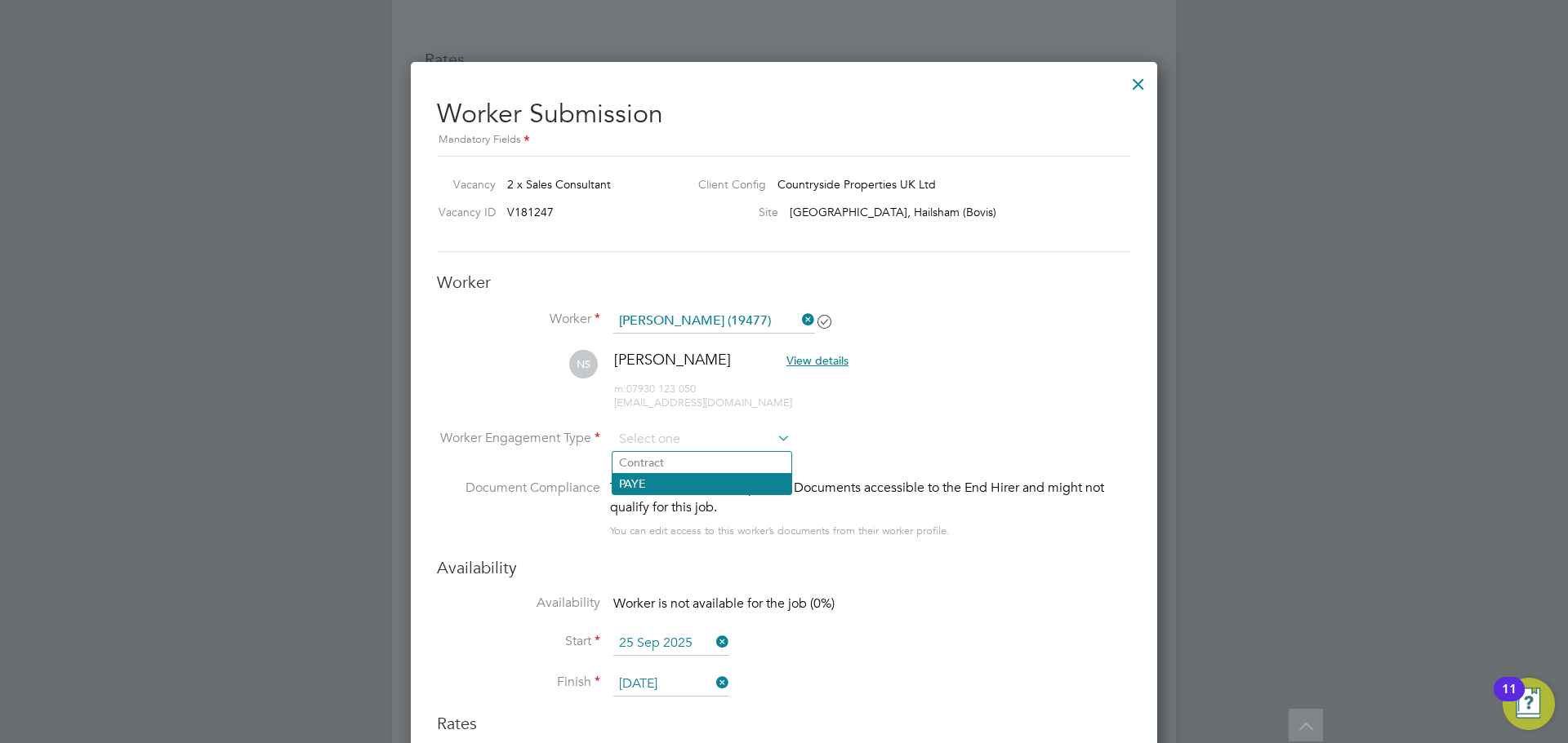
click at [651, 485] on li "PAYE" at bounding box center [701, 484] width 179 height 22
type input "PAYE"
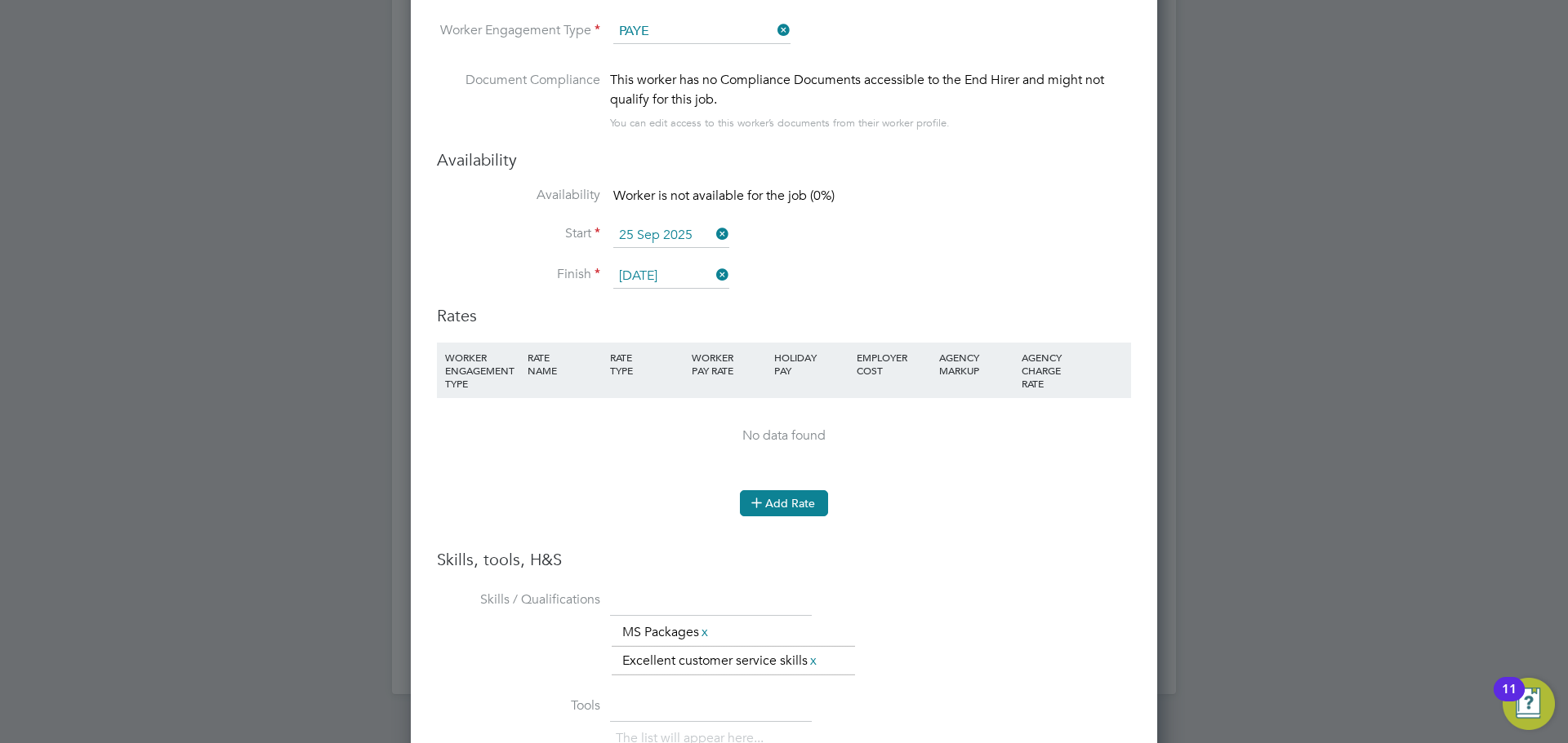
click at [779, 495] on button "Add Rate" at bounding box center [784, 503] width 88 height 26
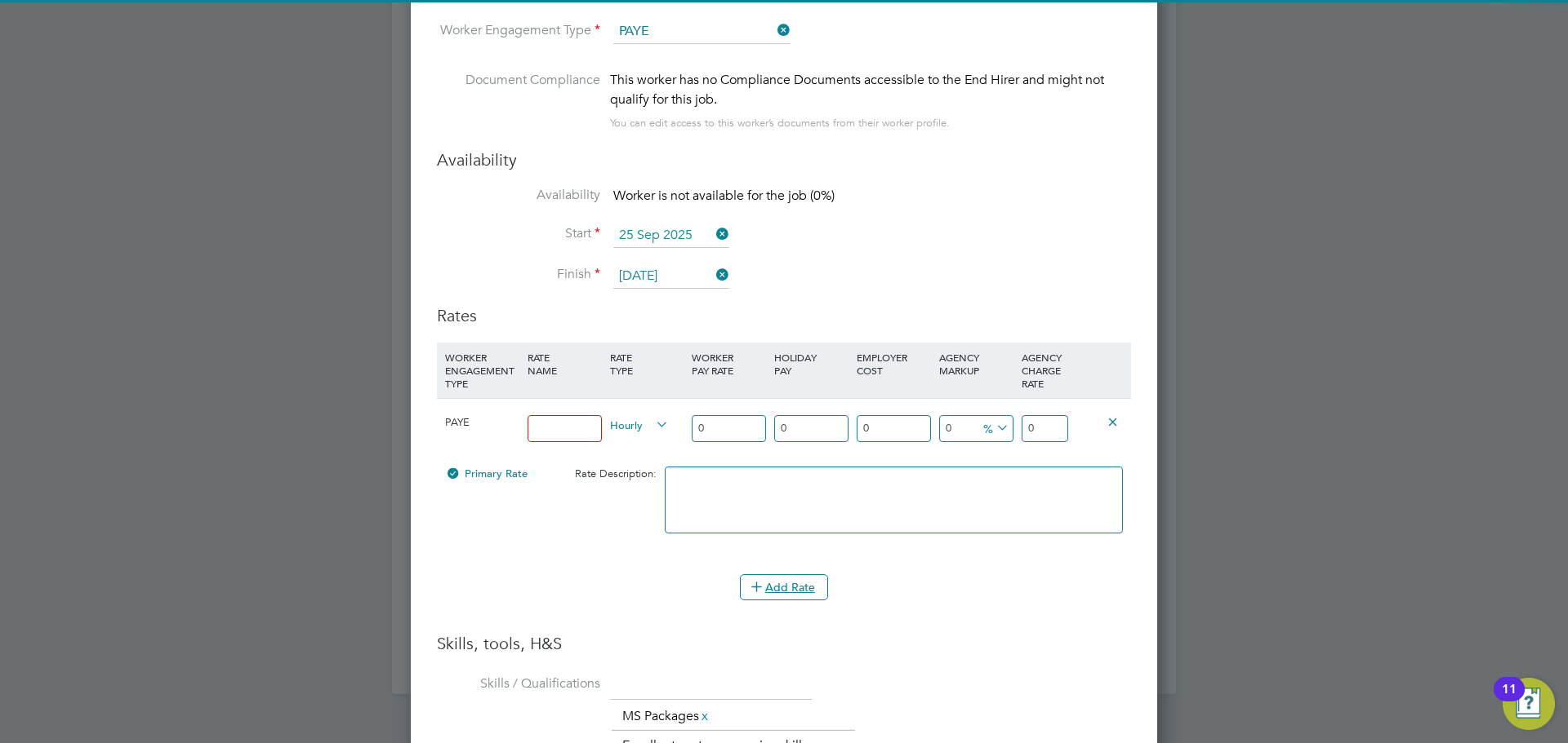
click at [558, 416] on input at bounding box center [564, 429] width 75 height 27
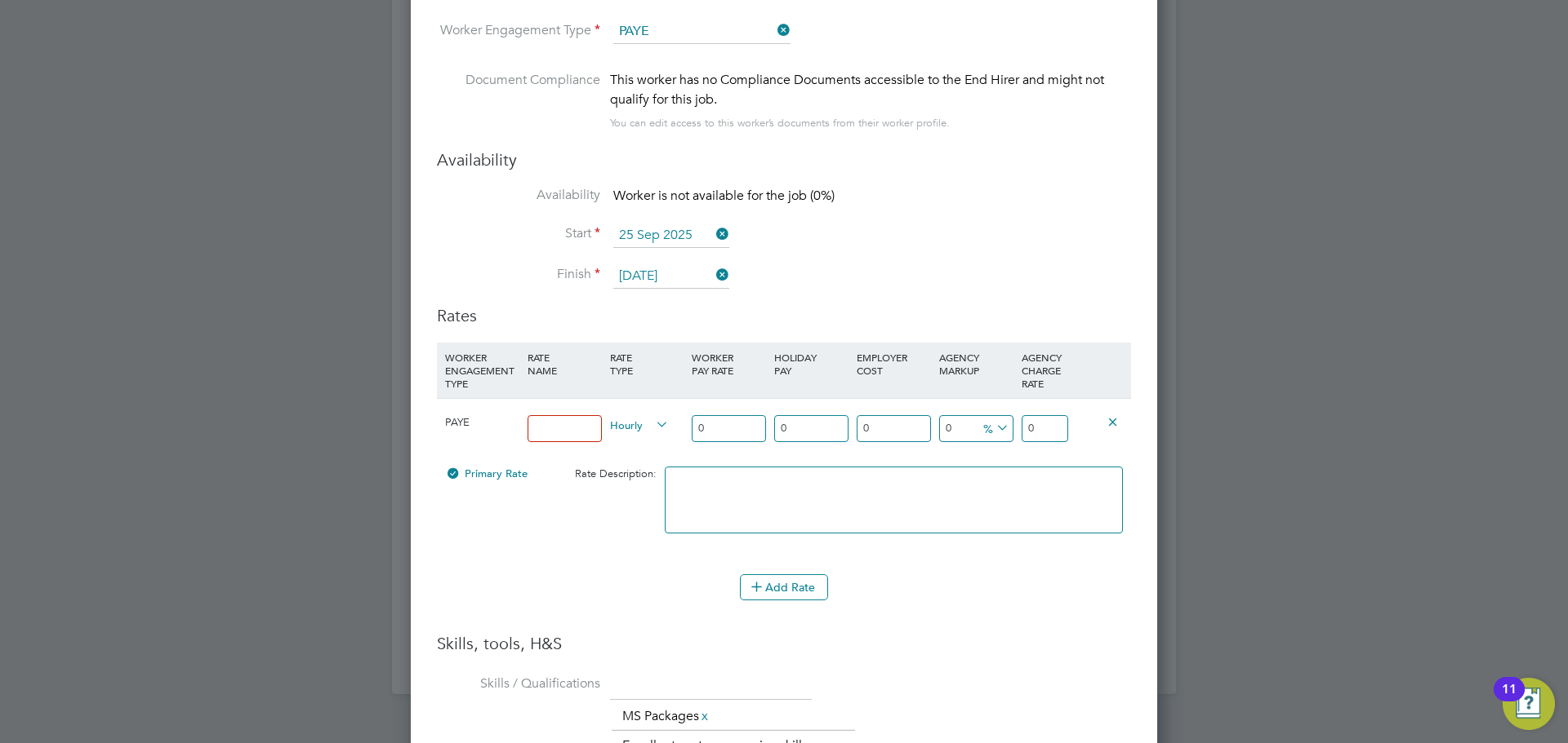
type input "14.90"
drag, startPoint x: 675, startPoint y: 425, endPoint x: 638, endPoint y: 425, distance: 37.0
click at [638, 425] on div "PAYE 14.90 Hourly 0 0 n/a 0 n/a 0 0 % 0" at bounding box center [783, 428] width 694 height 60
type input "1"
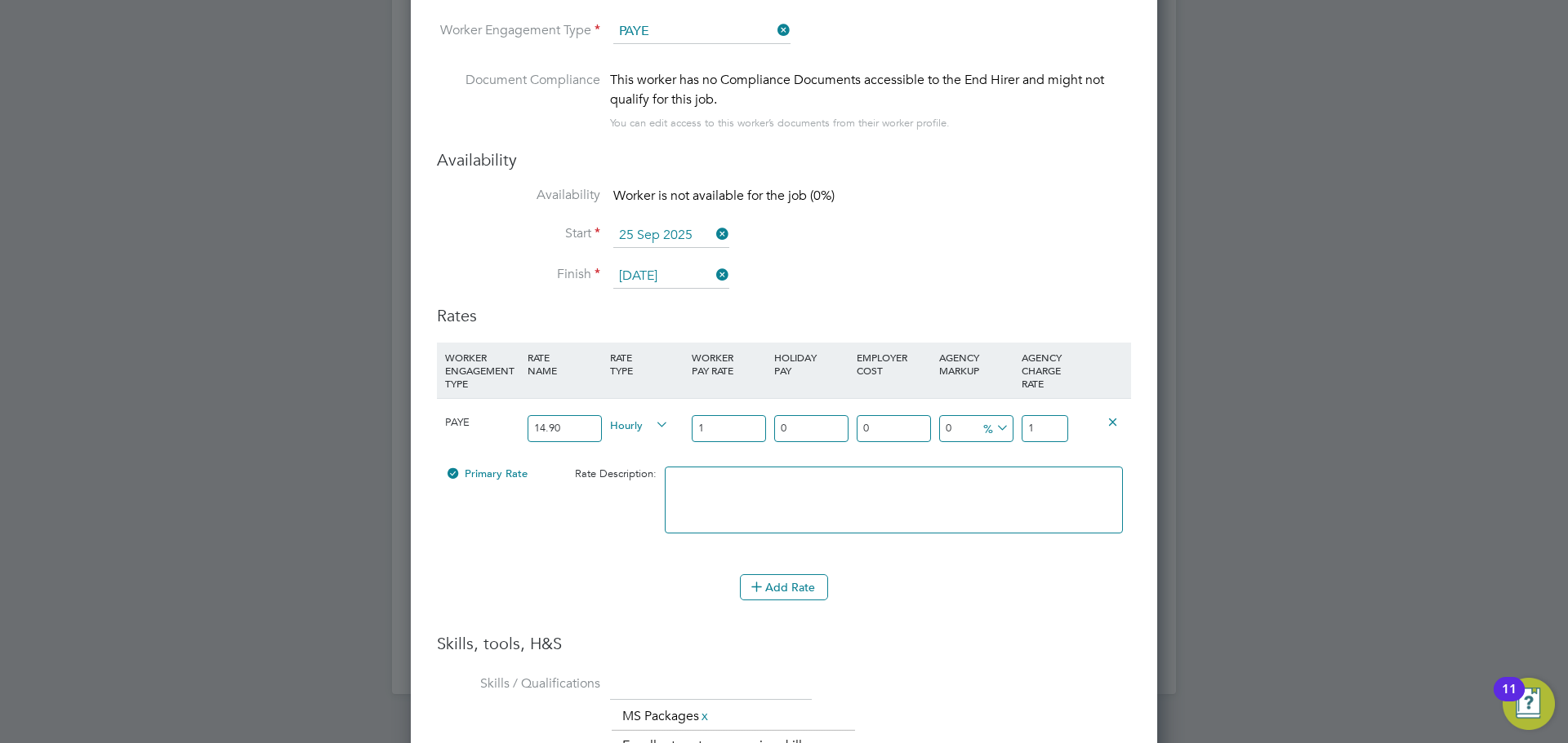
type input "14"
type input "14.9"
type input "14.90"
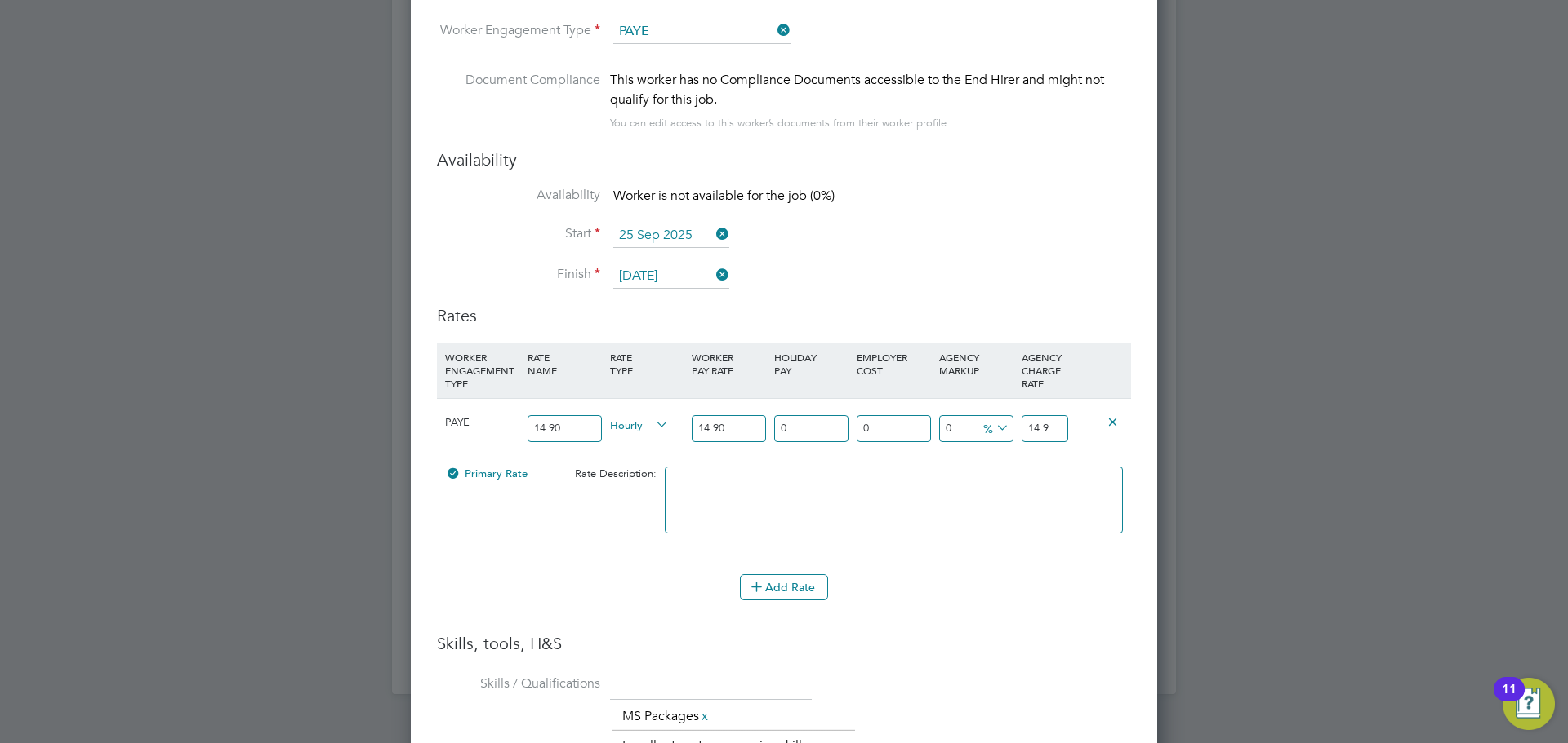
type input "1"
type input "15.049"
type input "12"
type input "16.688"
type input "12.07"
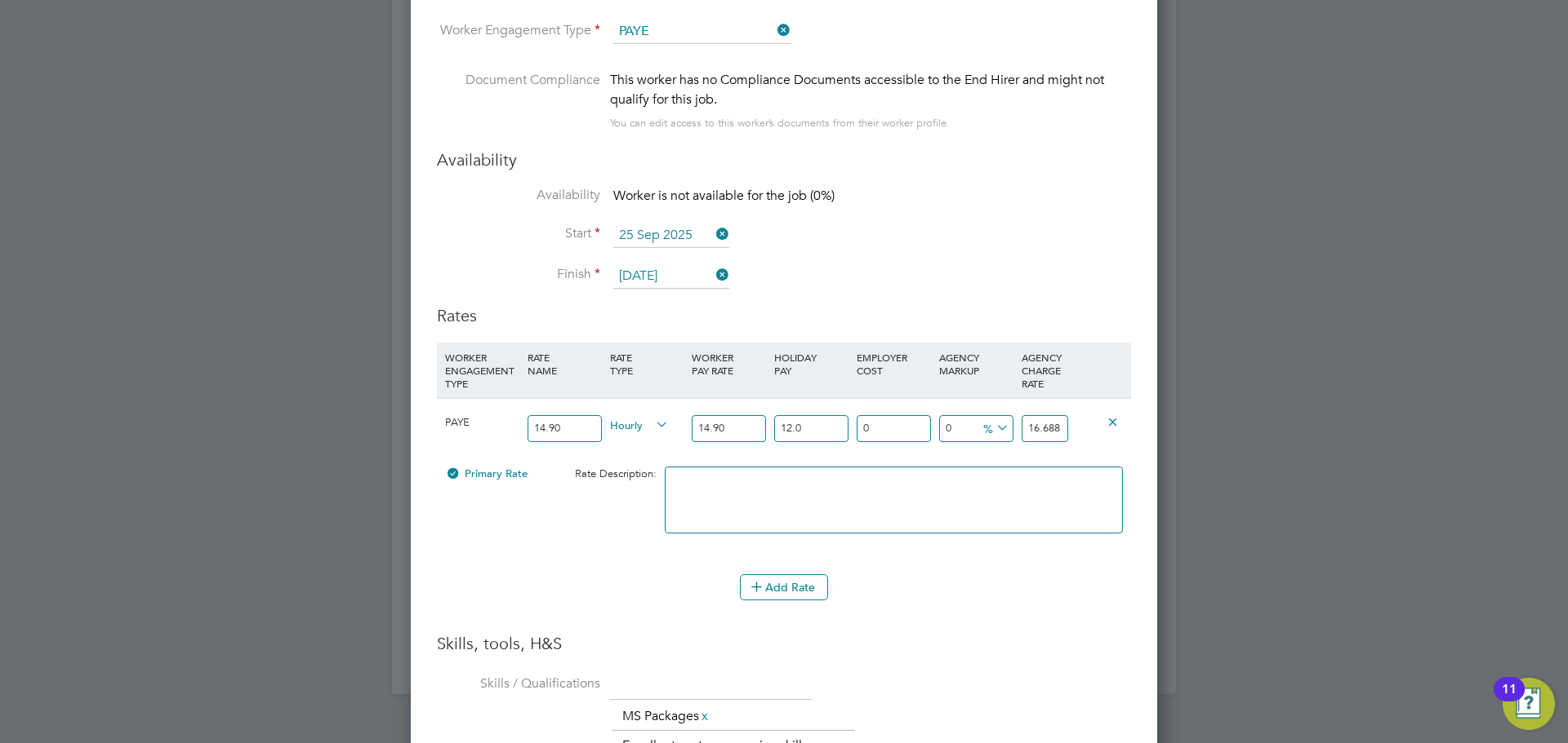
type input "16.69843"
type input "12.07"
type input "1"
type input "16.8654143"
type input "18"
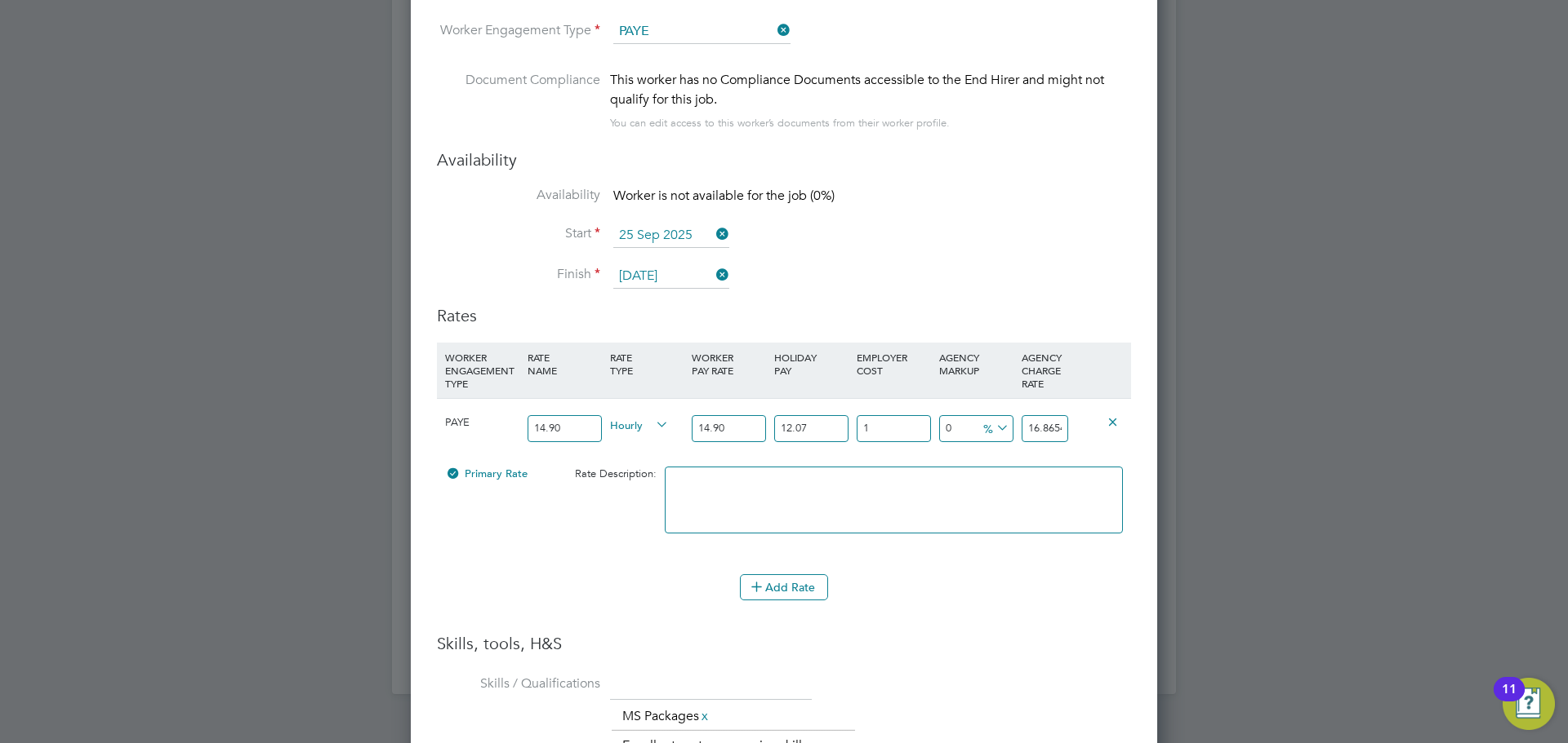
type input "19.7041474"
type input "18.5"
type input "19.78763955"
type input "18.5"
click at [993, 424] on icon at bounding box center [993, 428] width 0 height 22
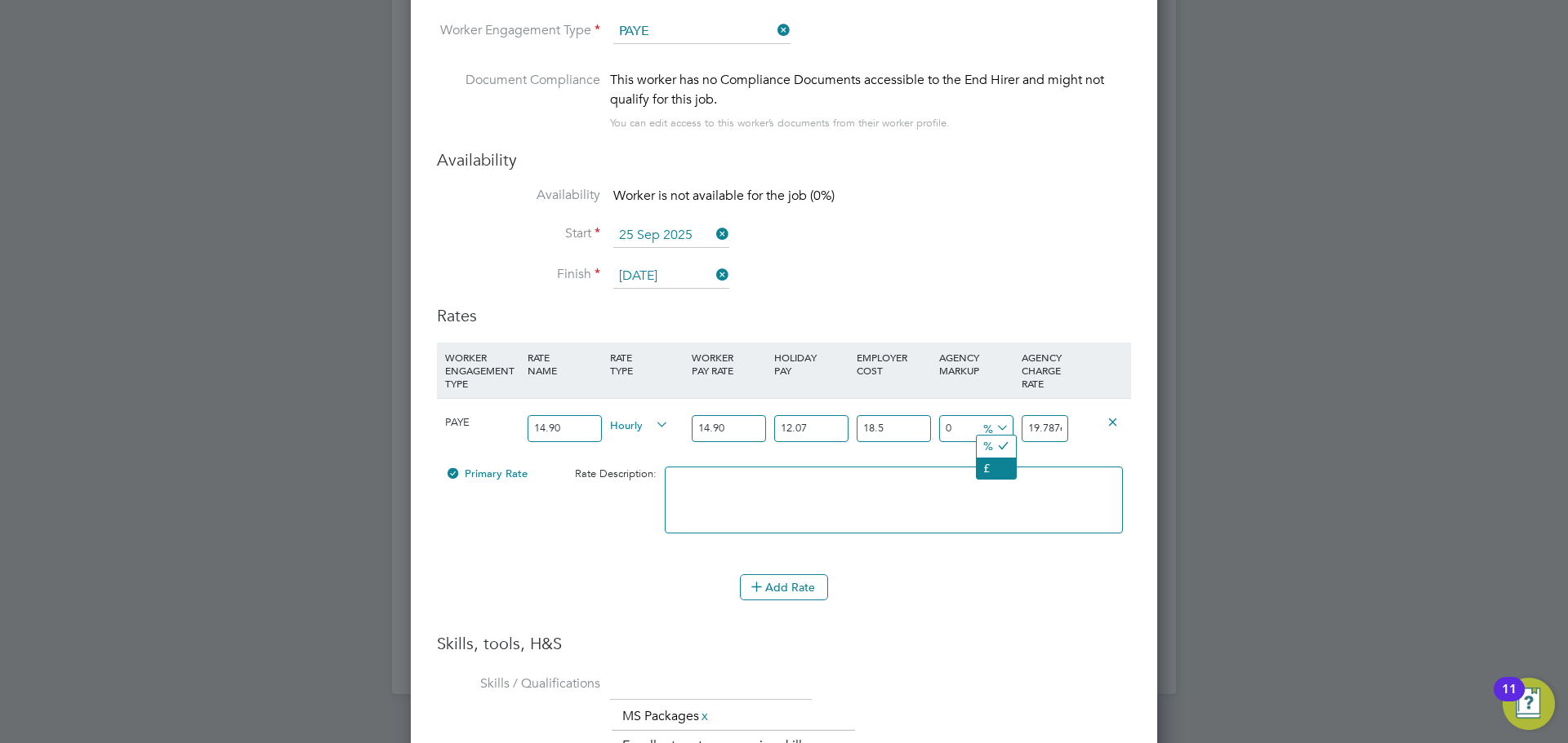
click at [998, 469] on li "£" at bounding box center [996, 469] width 40 height 22
drag, startPoint x: 1027, startPoint y: 425, endPoint x: 1138, endPoint y: 429, distance: 111.1
click at [1138, 429] on div "Worker Submission Mandatory Fields Vacancy 2 x Sales Consultant Client Config C…" at bounding box center [783, 440] width 746 height 1573
type input "-17.78763955"
type input "2"
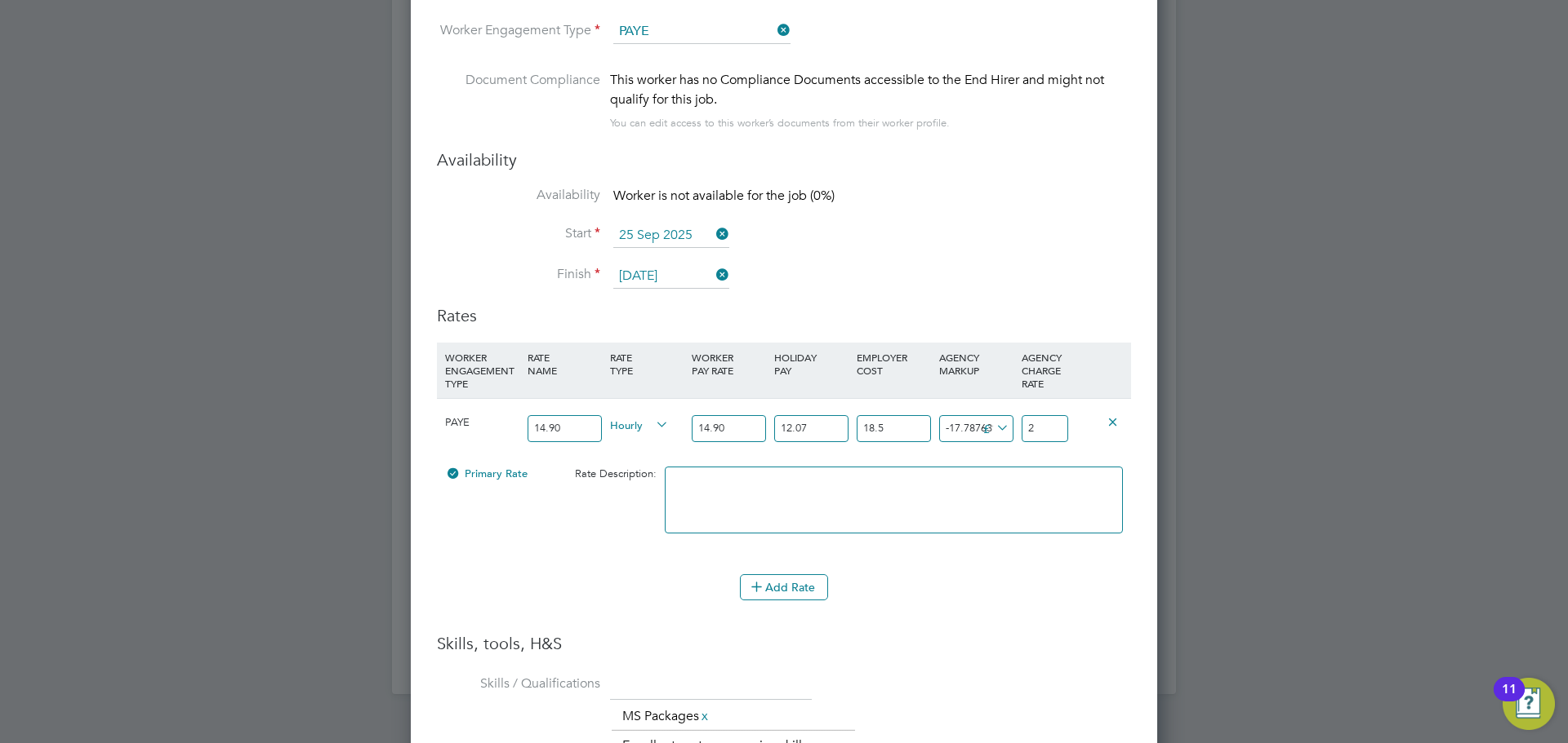
type input "3.21236045"
type input "23"
type input "4.11236045"
type input "23.9"
type input "4.18236045"
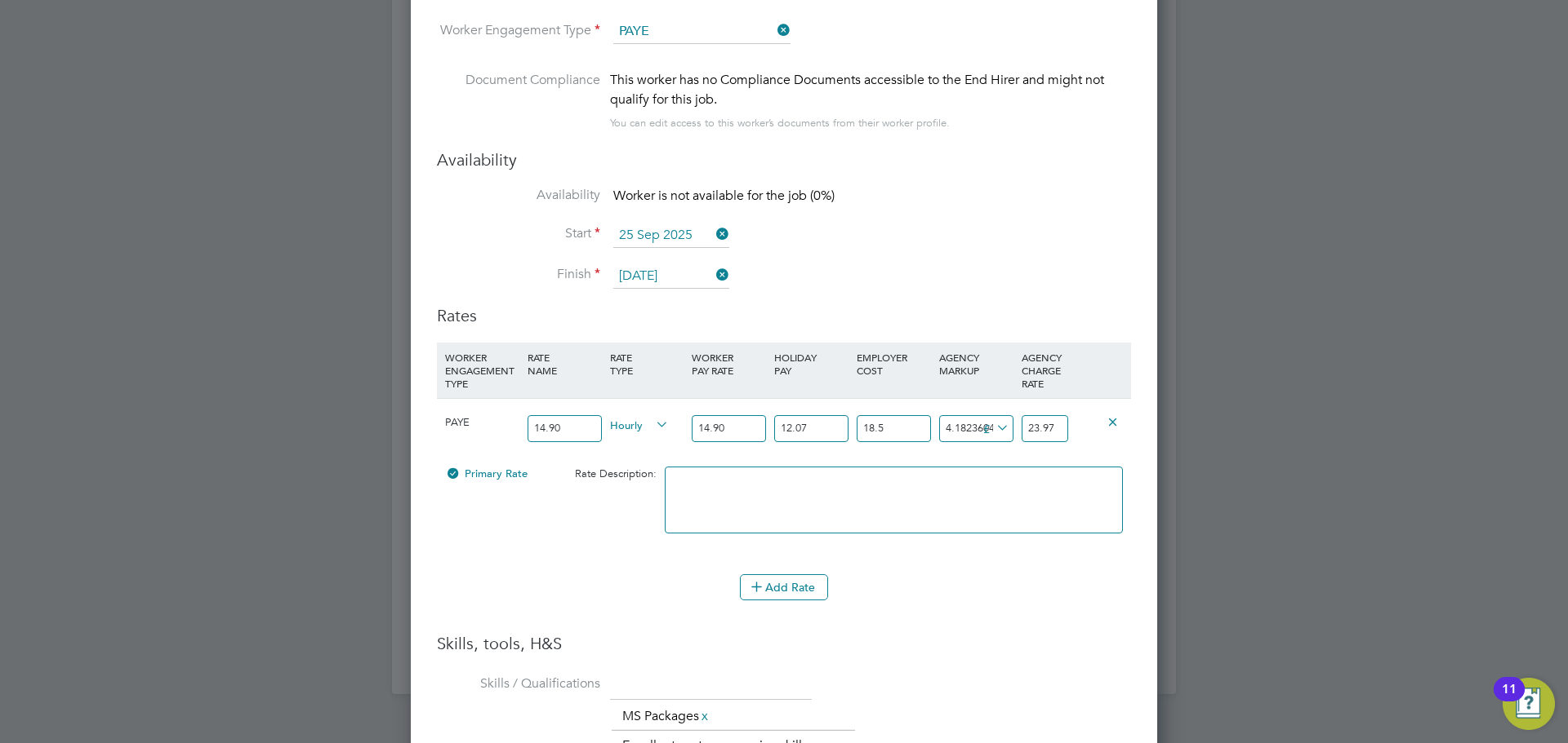
type input "23.97"
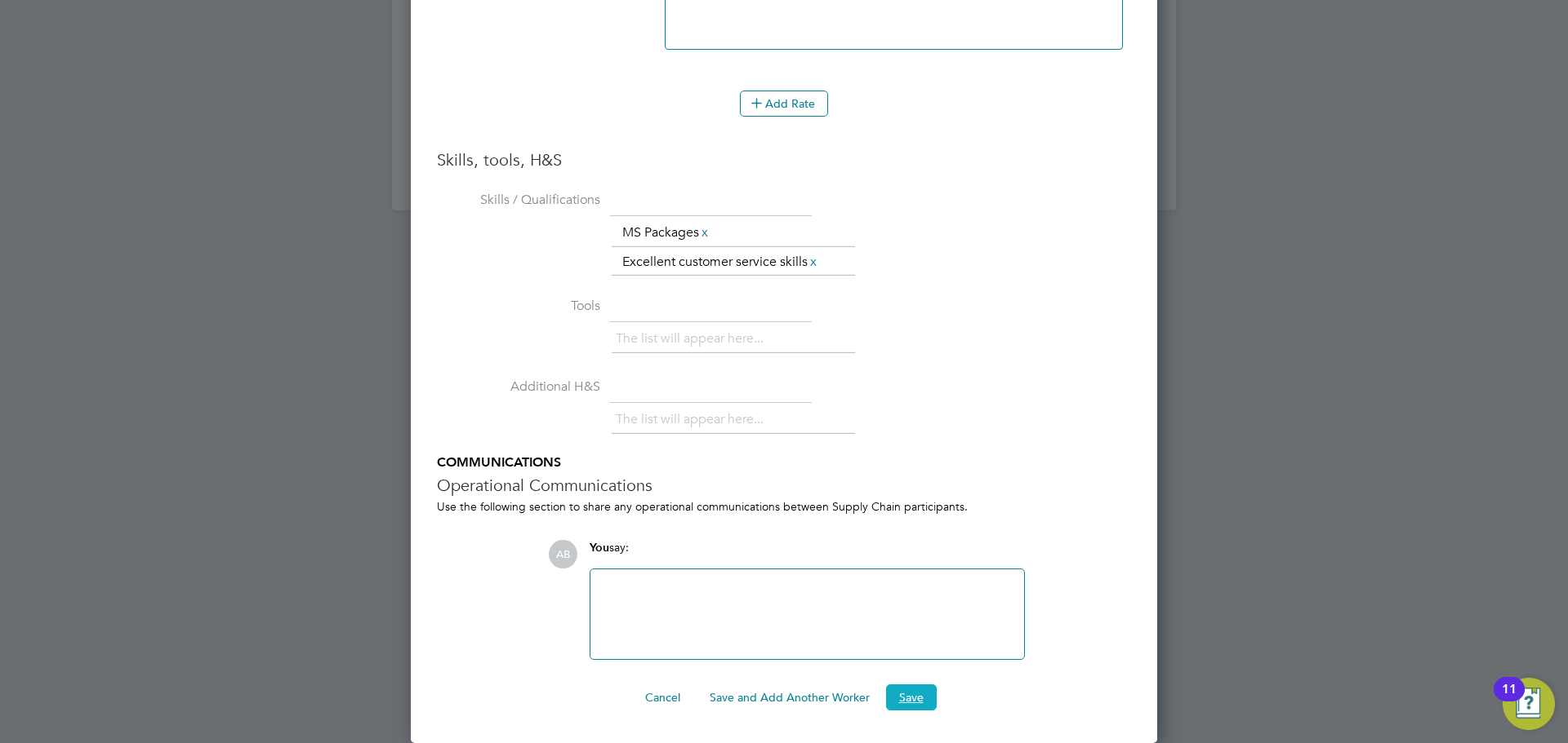
click at [916, 696] on button "Save" at bounding box center [911, 697] width 50 height 26
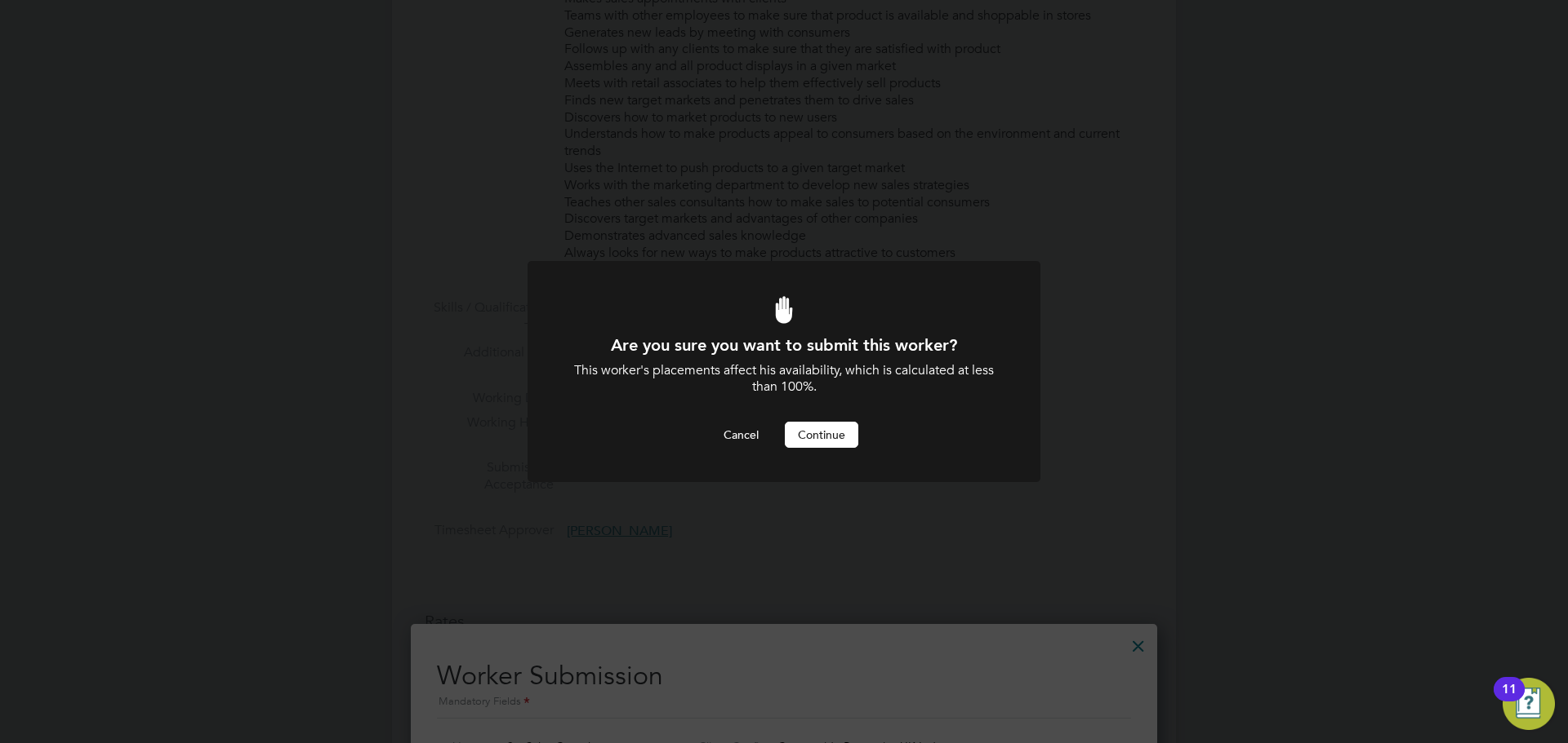
click at [835, 443] on button "Continue" at bounding box center [822, 434] width 74 height 26
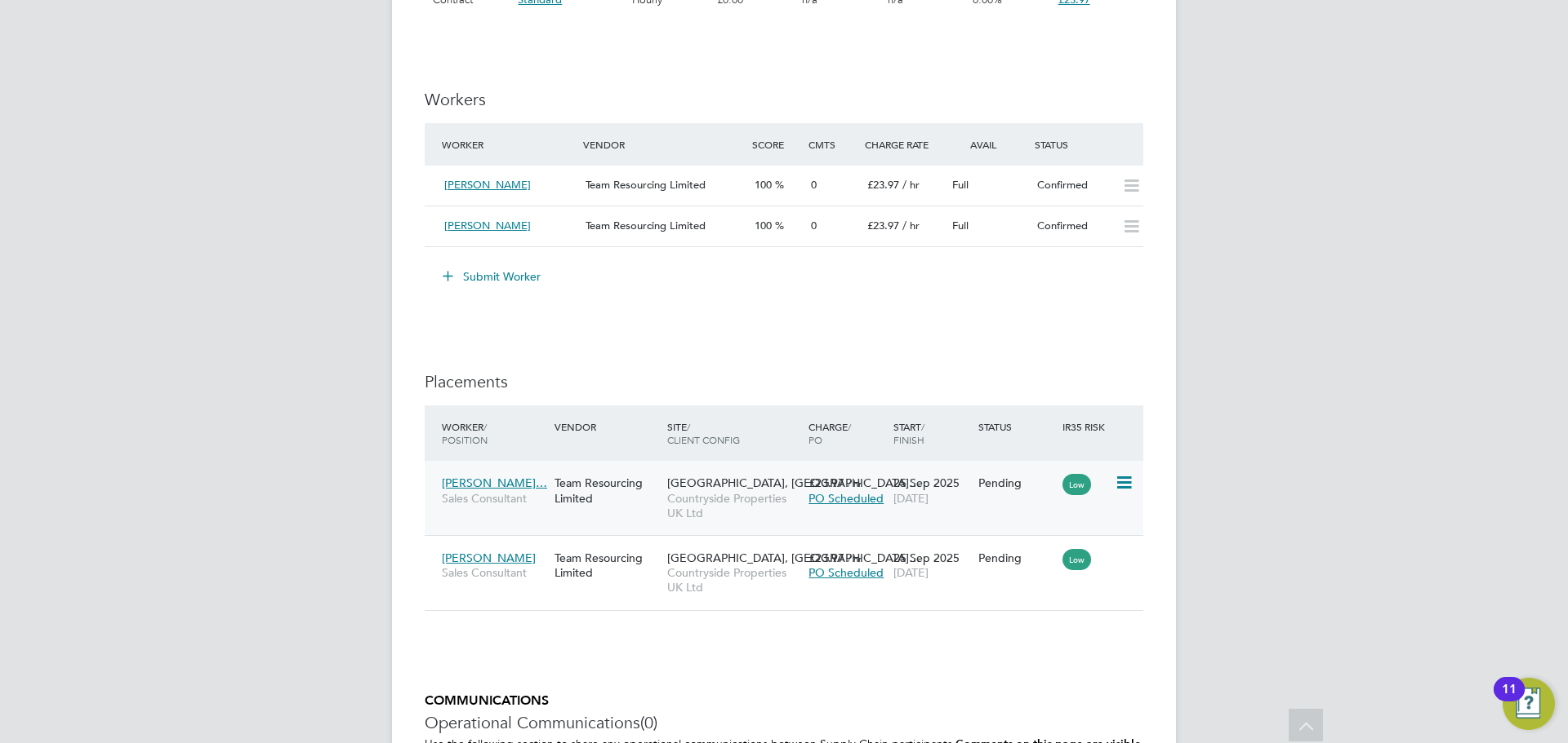
click at [648, 497] on div "Team Resourcing Limited" at bounding box center [606, 490] width 113 height 46
click at [555, 556] on div "Team Resourcing Limited" at bounding box center [606, 565] width 113 height 46
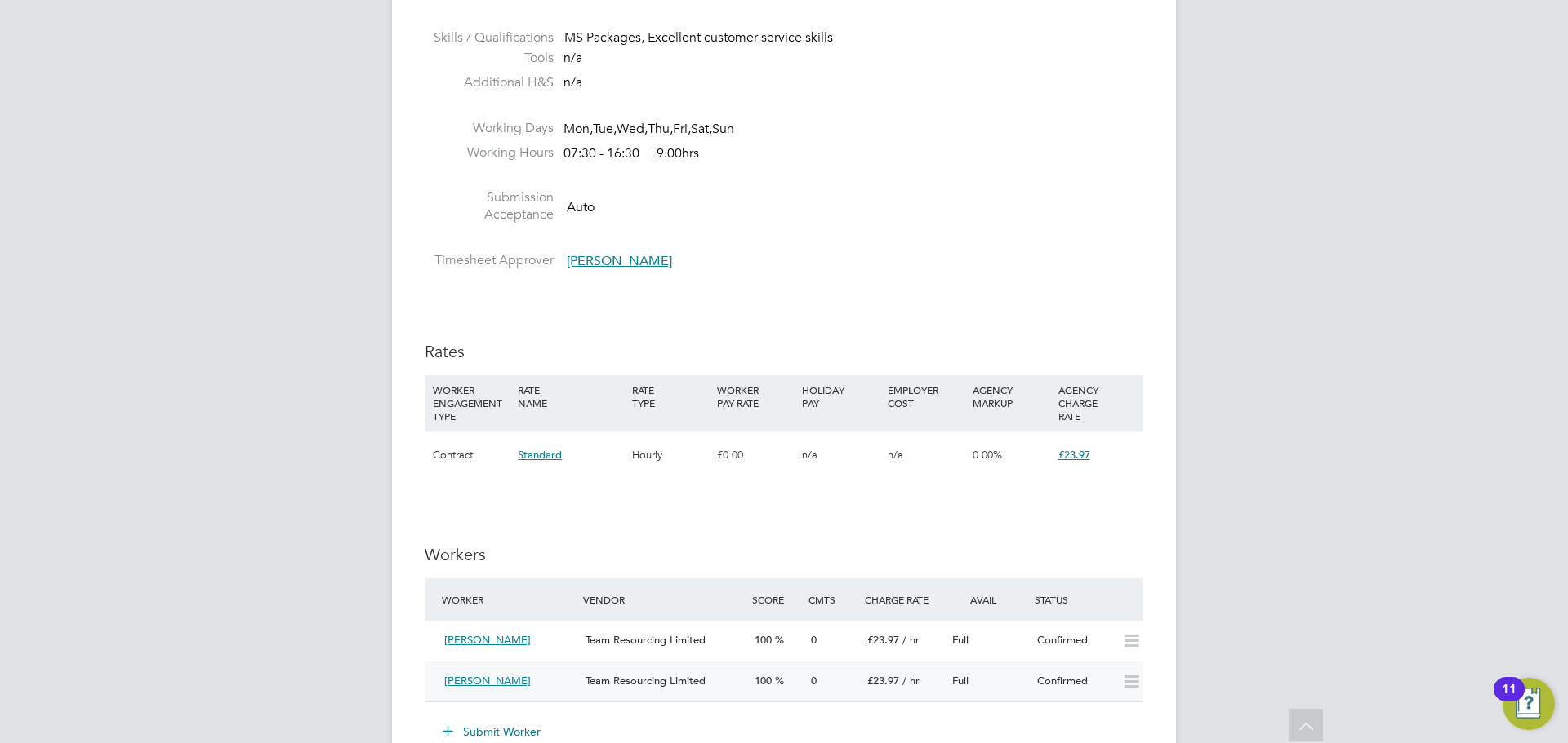
scroll to position [1224, 0]
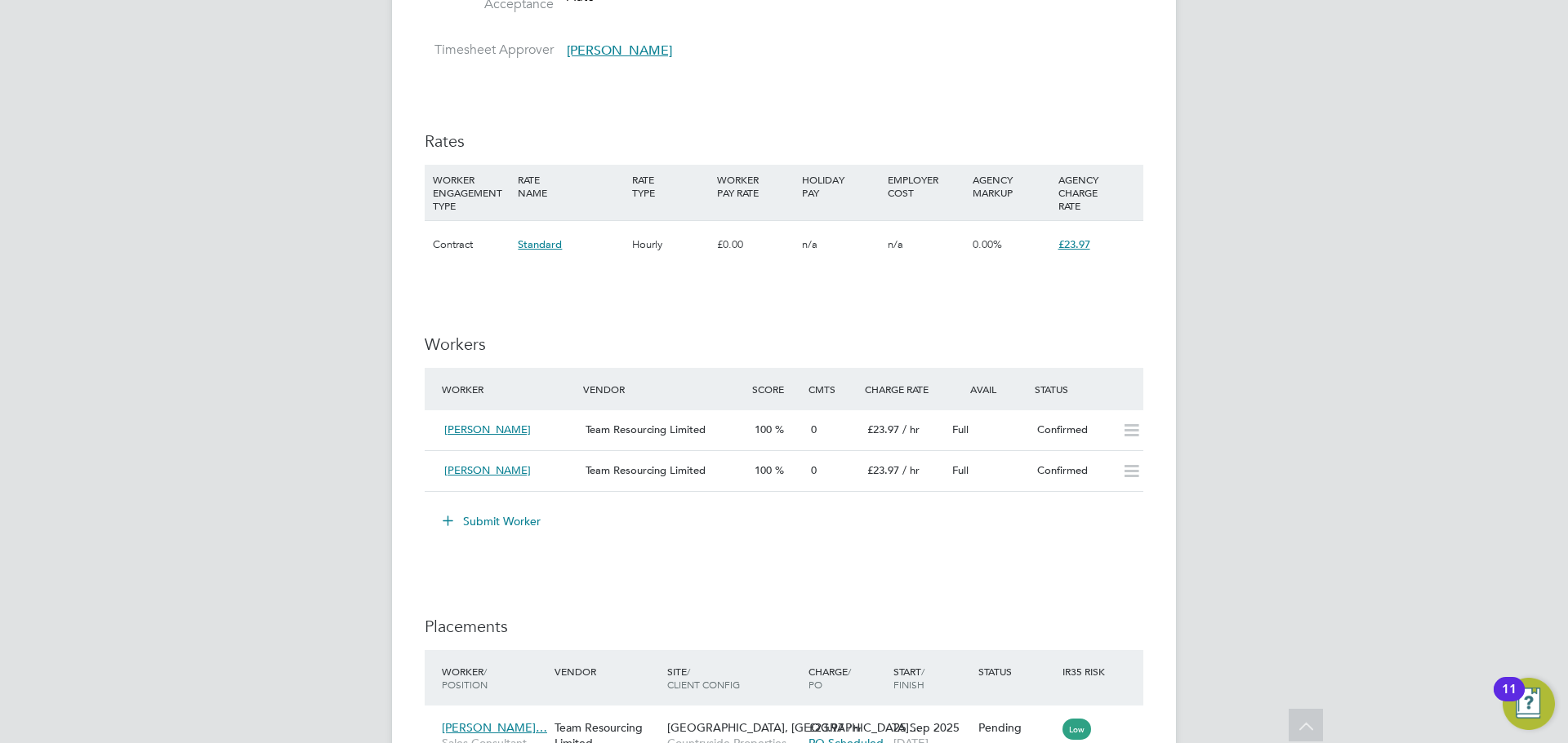
click at [486, 517] on button "Submit Worker" at bounding box center [492, 521] width 122 height 26
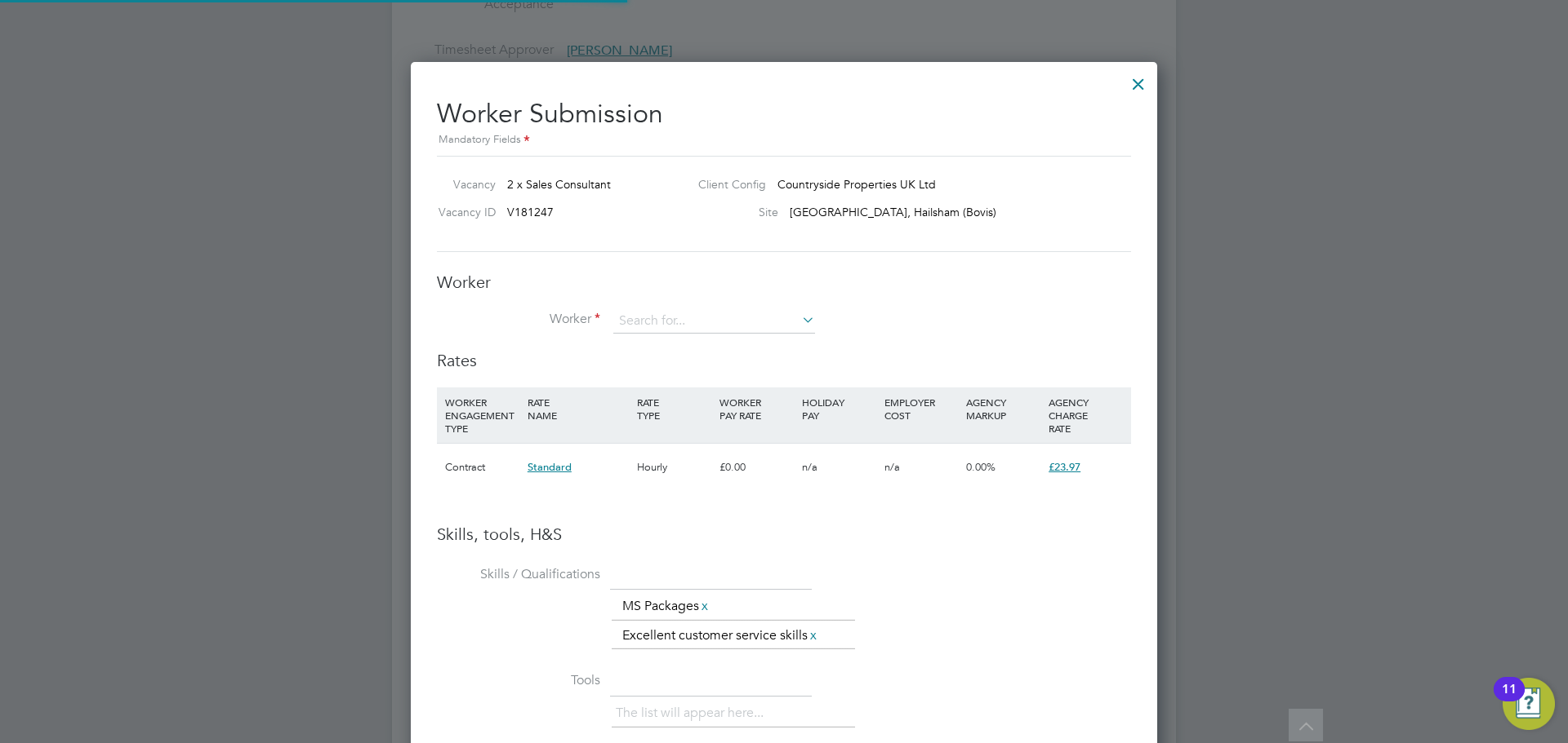
scroll to position [8, 8]
click at [668, 294] on div "Worker Worker Worker Engagement Type" at bounding box center [783, 310] width 694 height 78
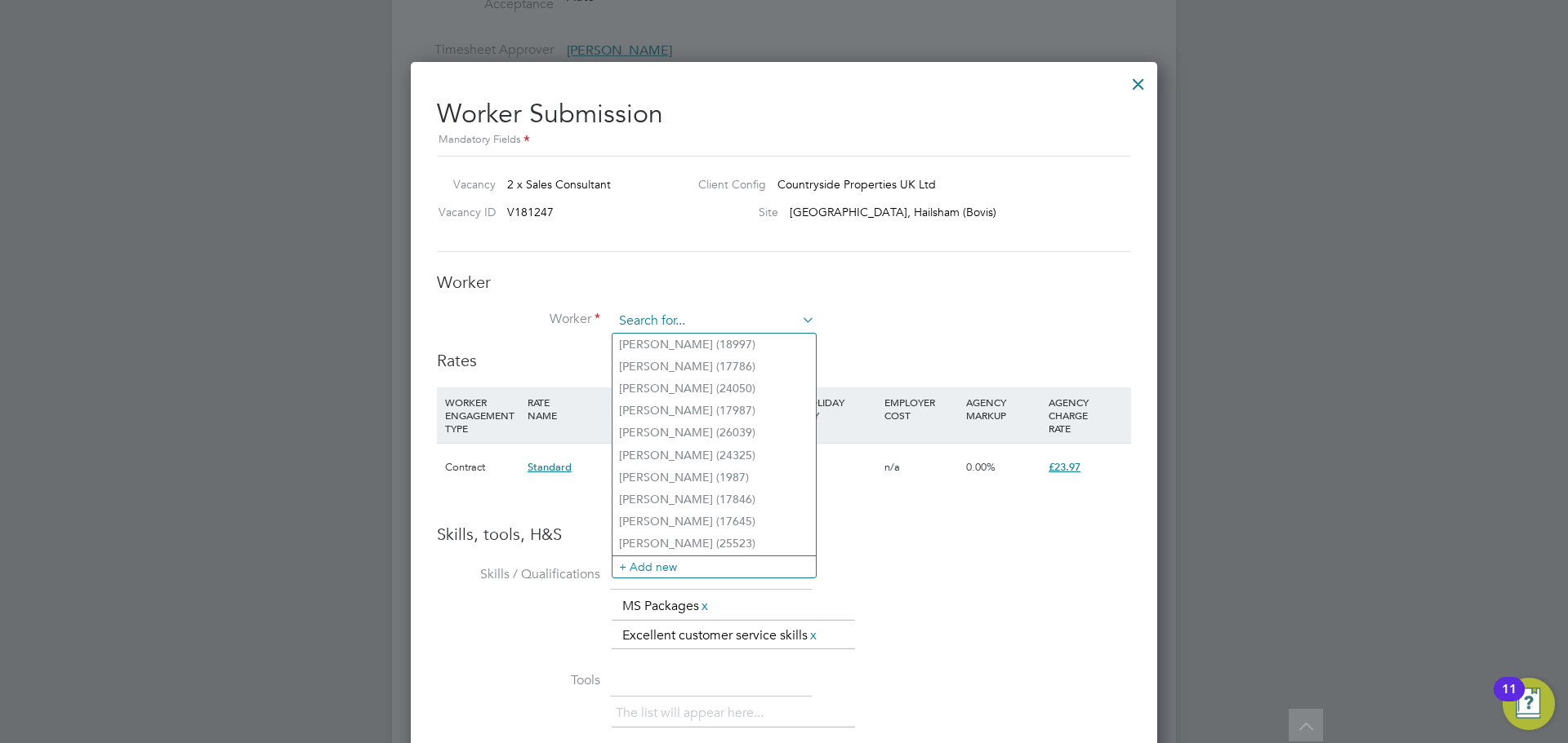
click at [672, 318] on input at bounding box center [714, 321] width 202 height 24
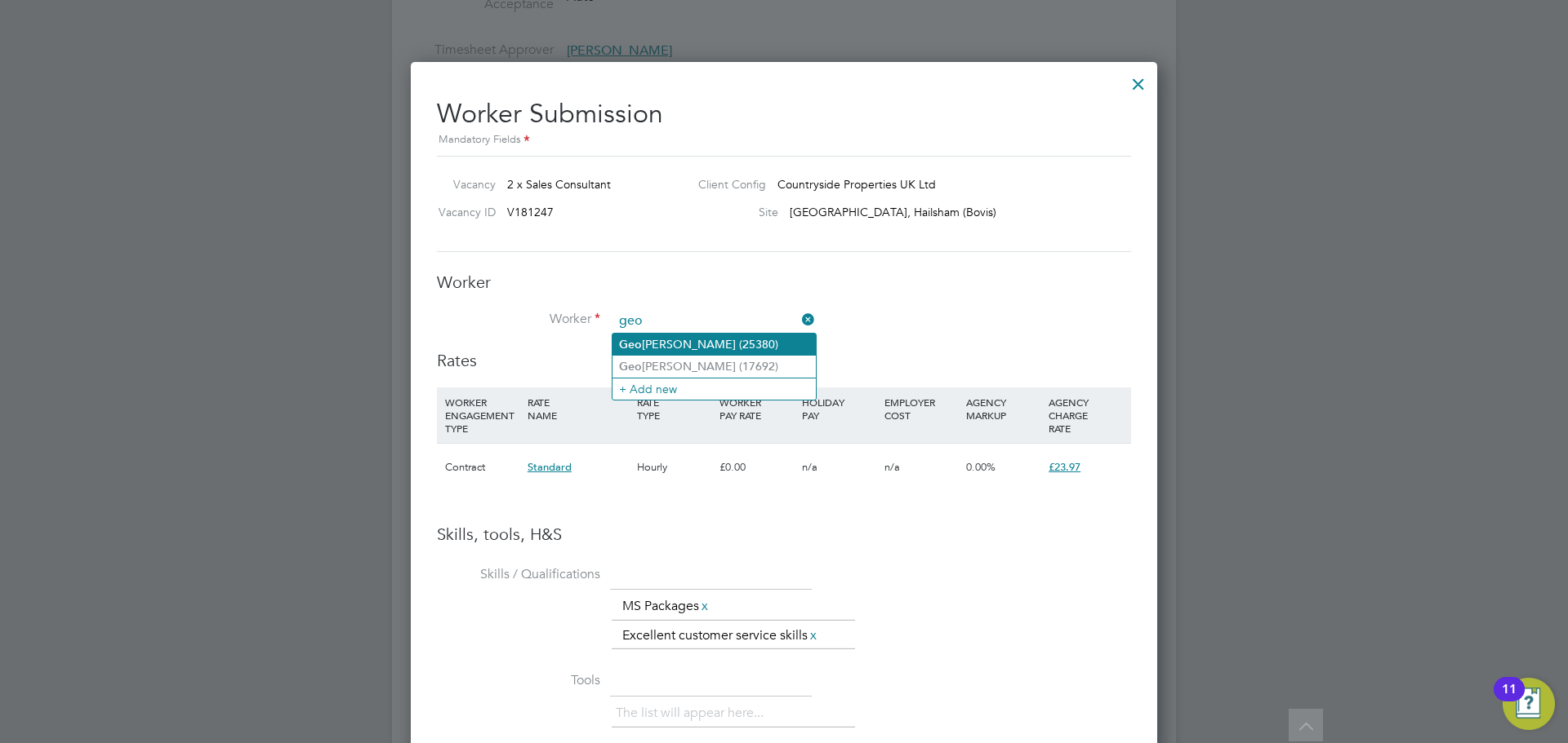
click at [680, 343] on li "Geo rge Howcroft (25380)" at bounding box center [714, 345] width 203 height 22
type input "George Howcroft (25380)"
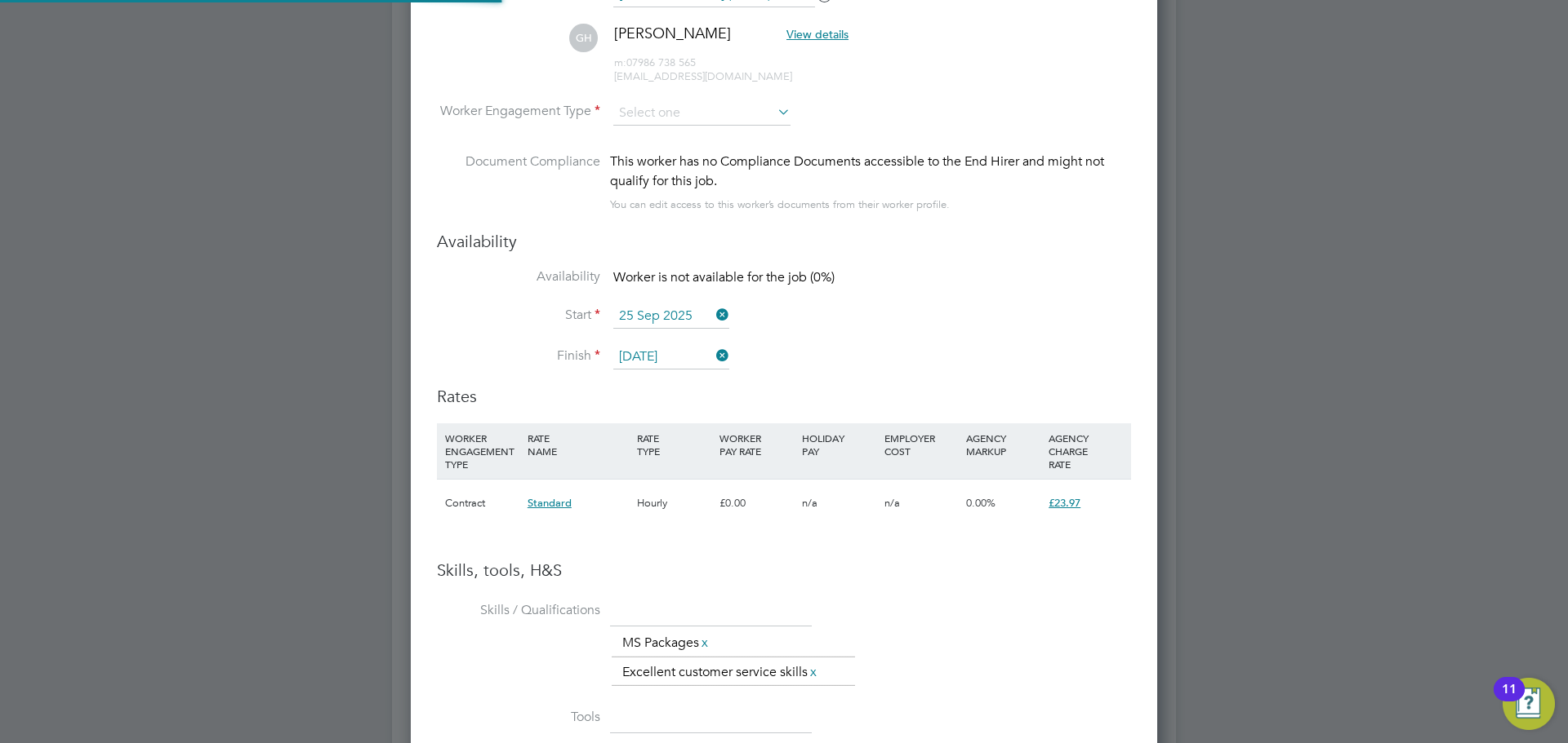
scroll to position [1419, 747]
click at [649, 109] on input at bounding box center [701, 112] width 177 height 24
click at [652, 155] on li "PAYE" at bounding box center [701, 157] width 179 height 22
type input "PAYE"
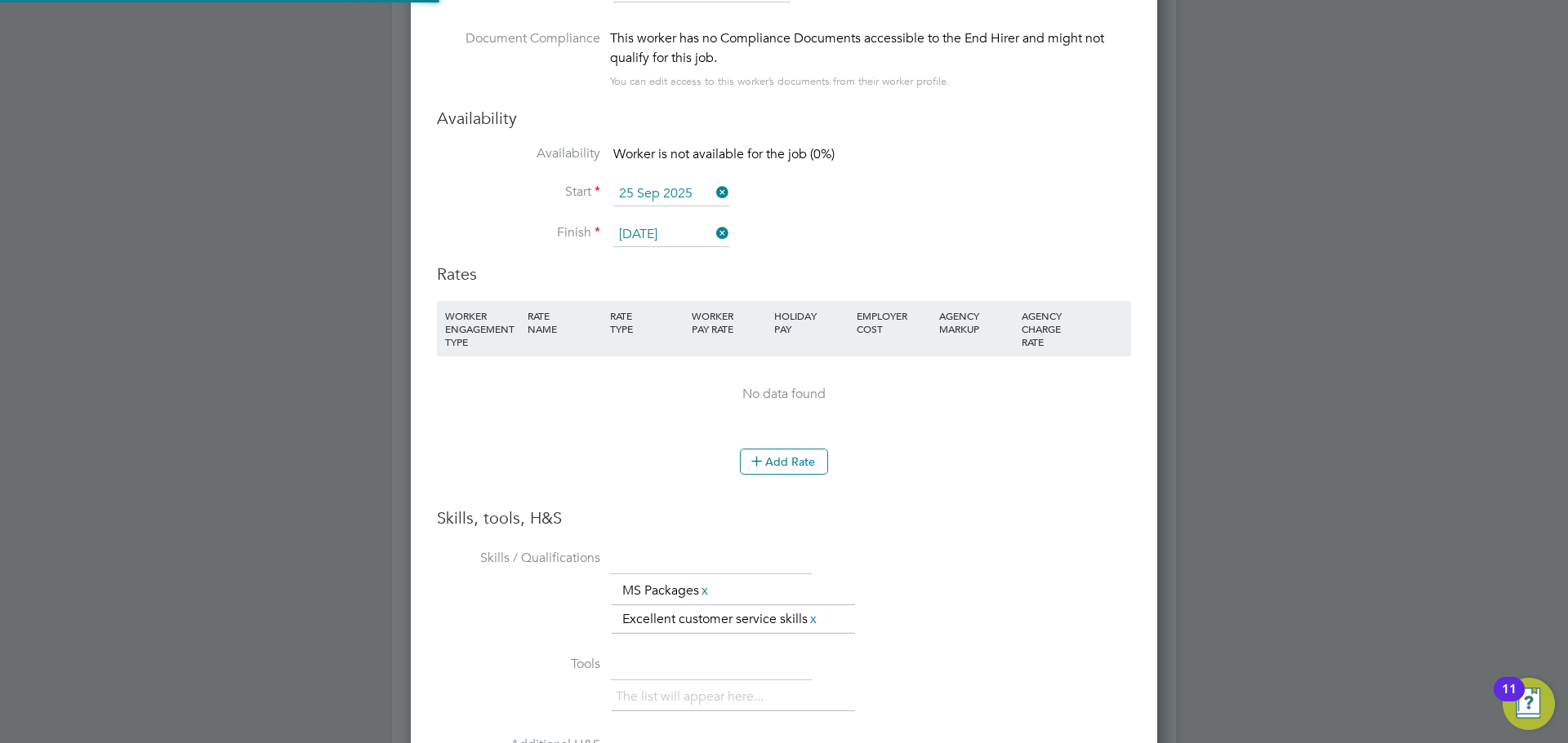
scroll to position [1876, 0]
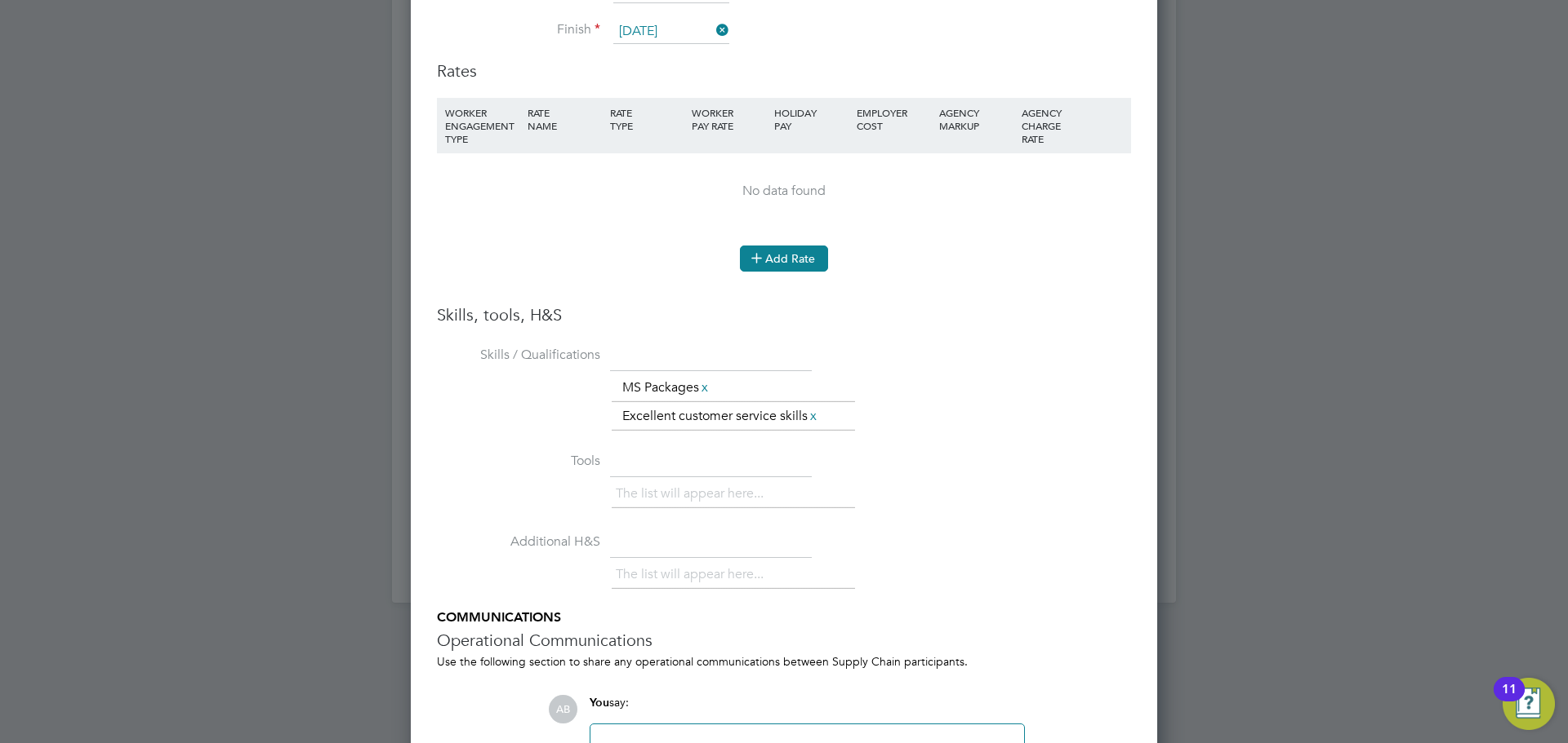
click at [807, 268] on button "Add Rate" at bounding box center [784, 258] width 88 height 26
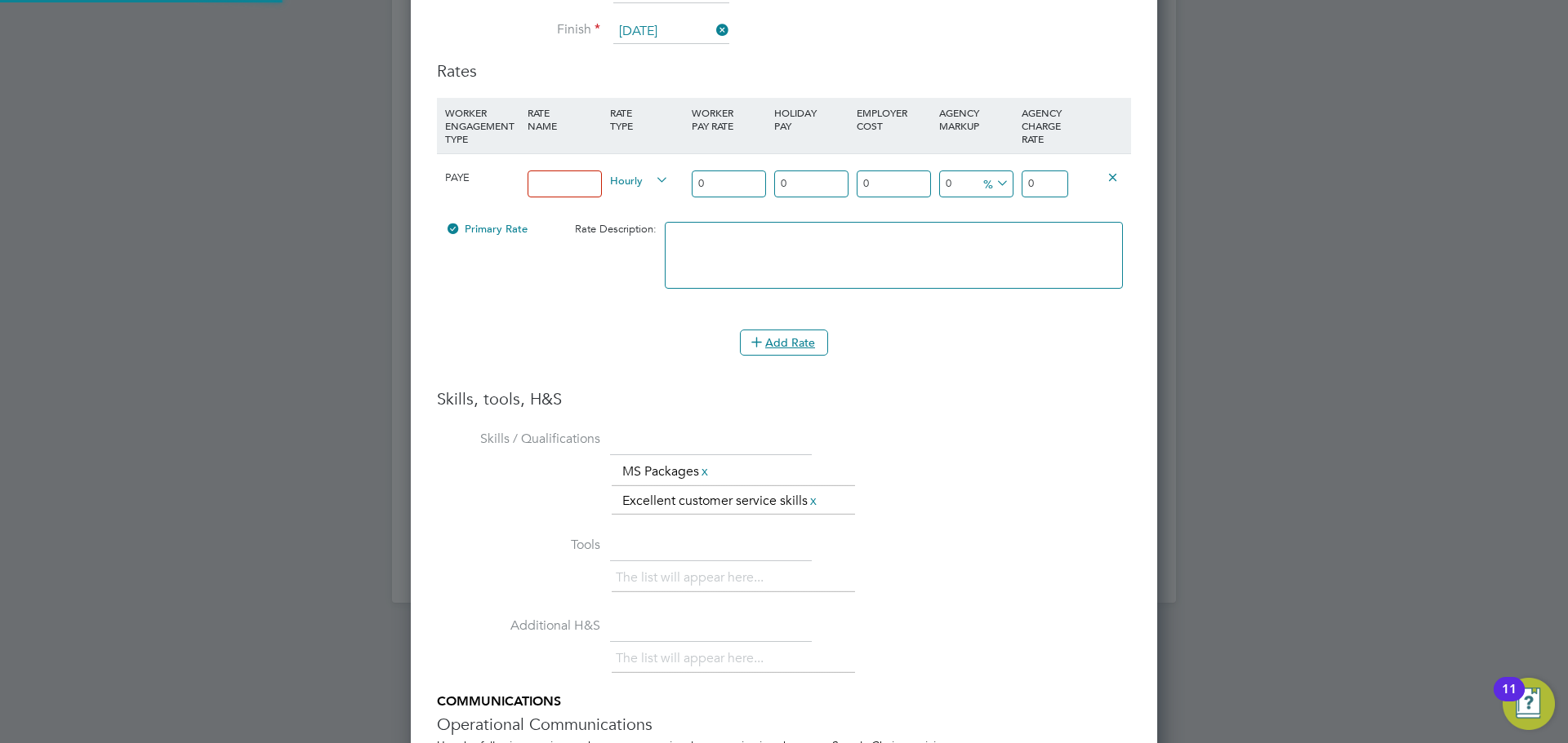
scroll to position [1573, 747]
click at [542, 179] on input at bounding box center [564, 184] width 75 height 27
type input "14.90"
drag, startPoint x: 724, startPoint y: 182, endPoint x: 636, endPoint y: 178, distance: 88.1
click at [648, 180] on div "PAYE 14.90 Hourly 0 0 n/a 0 n/a 0 0 % 0" at bounding box center [783, 184] width 694 height 60
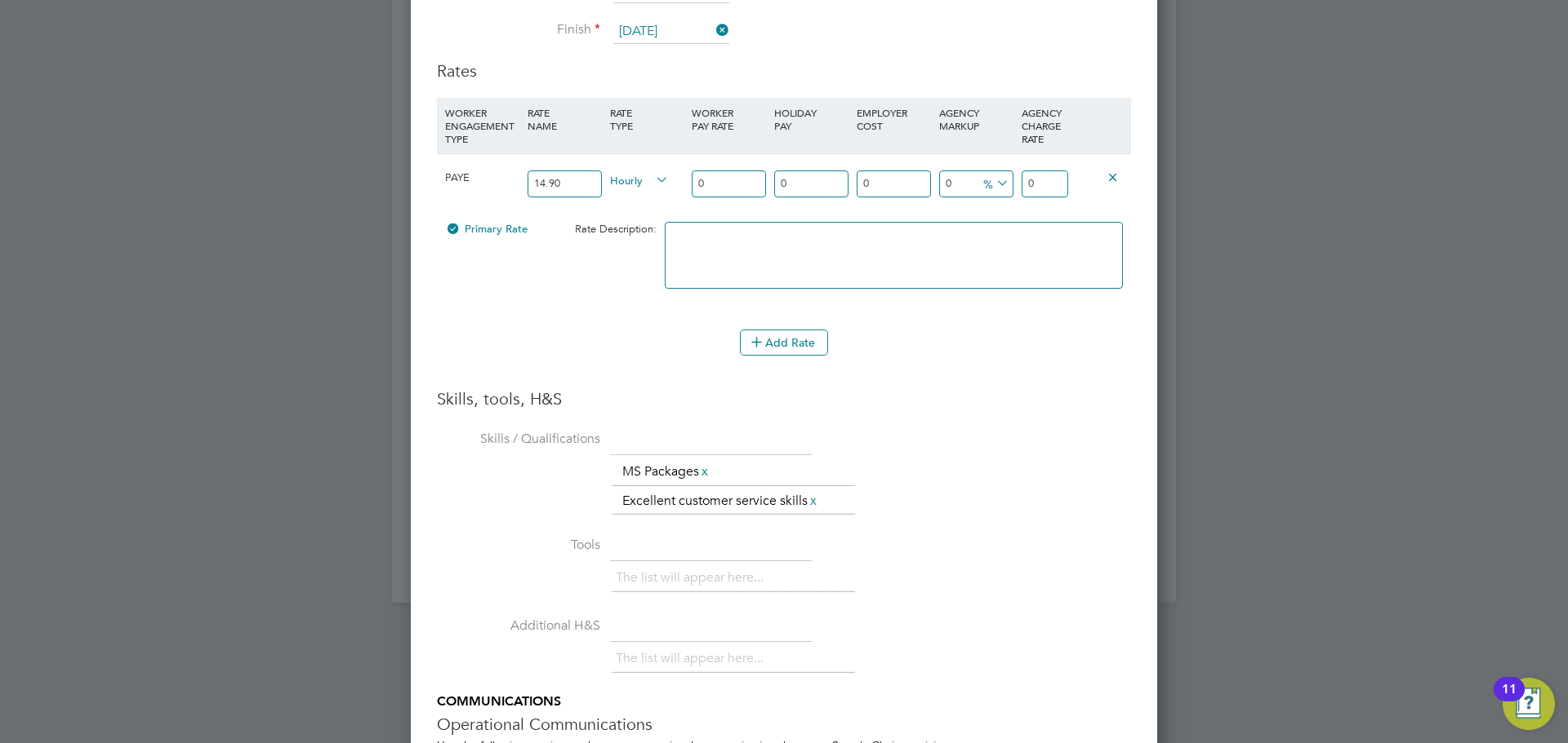
type input "1"
type input "14"
type input "14.9"
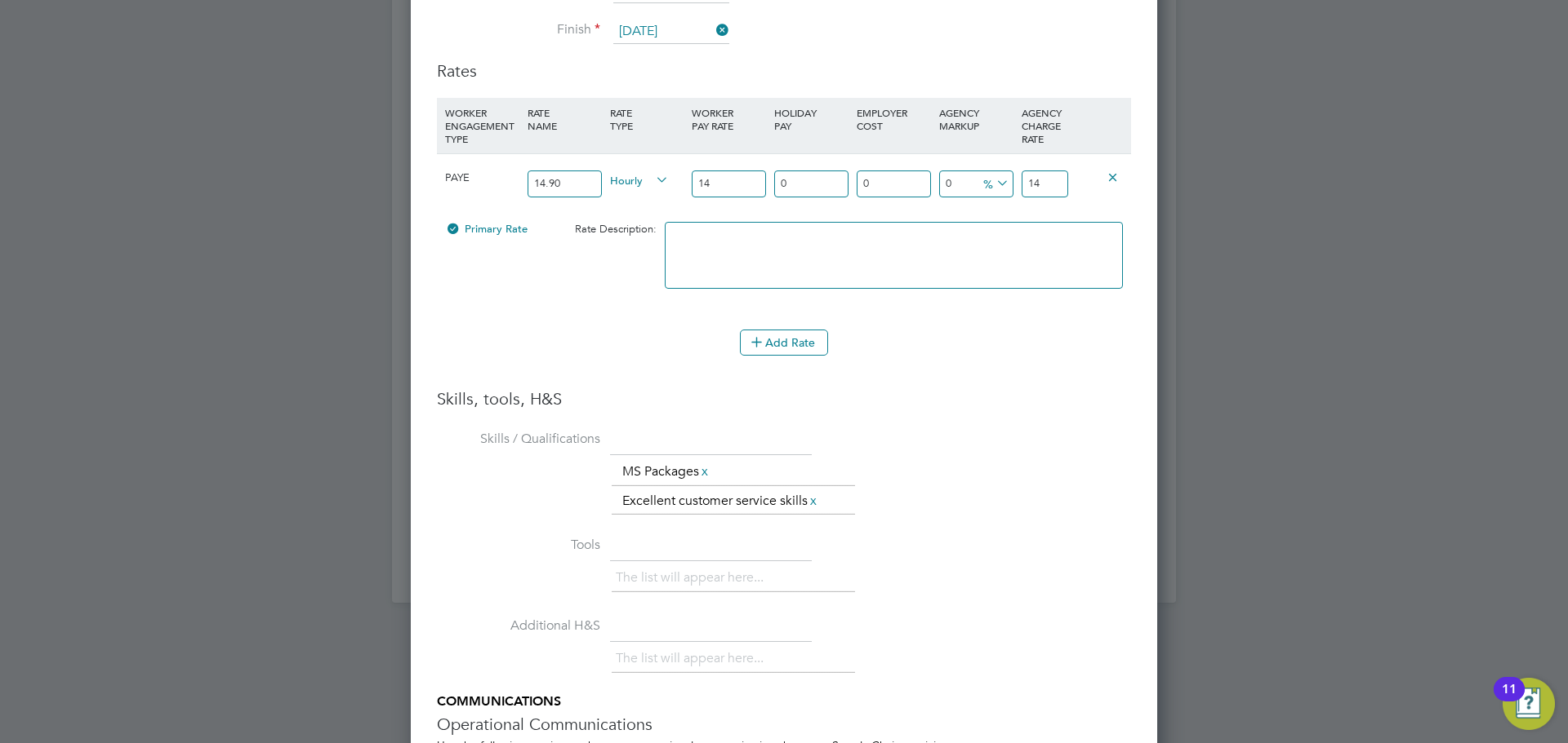
type input "14.9"
type input "14.90"
type input "1"
type input "15.049"
type input "18"
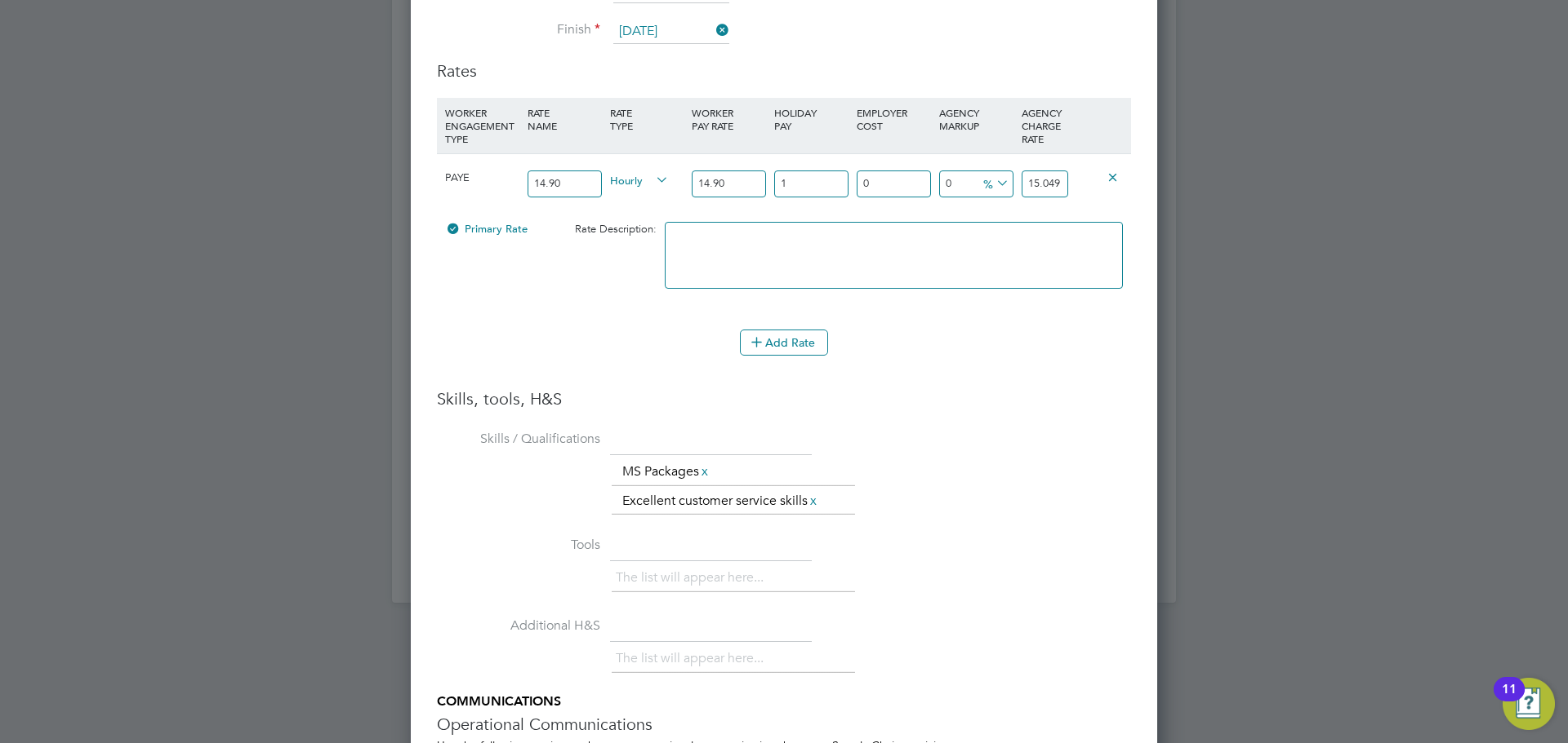
type input "17.582"
type input "182"
type input "42.018"
type input "18"
type input "17.582"
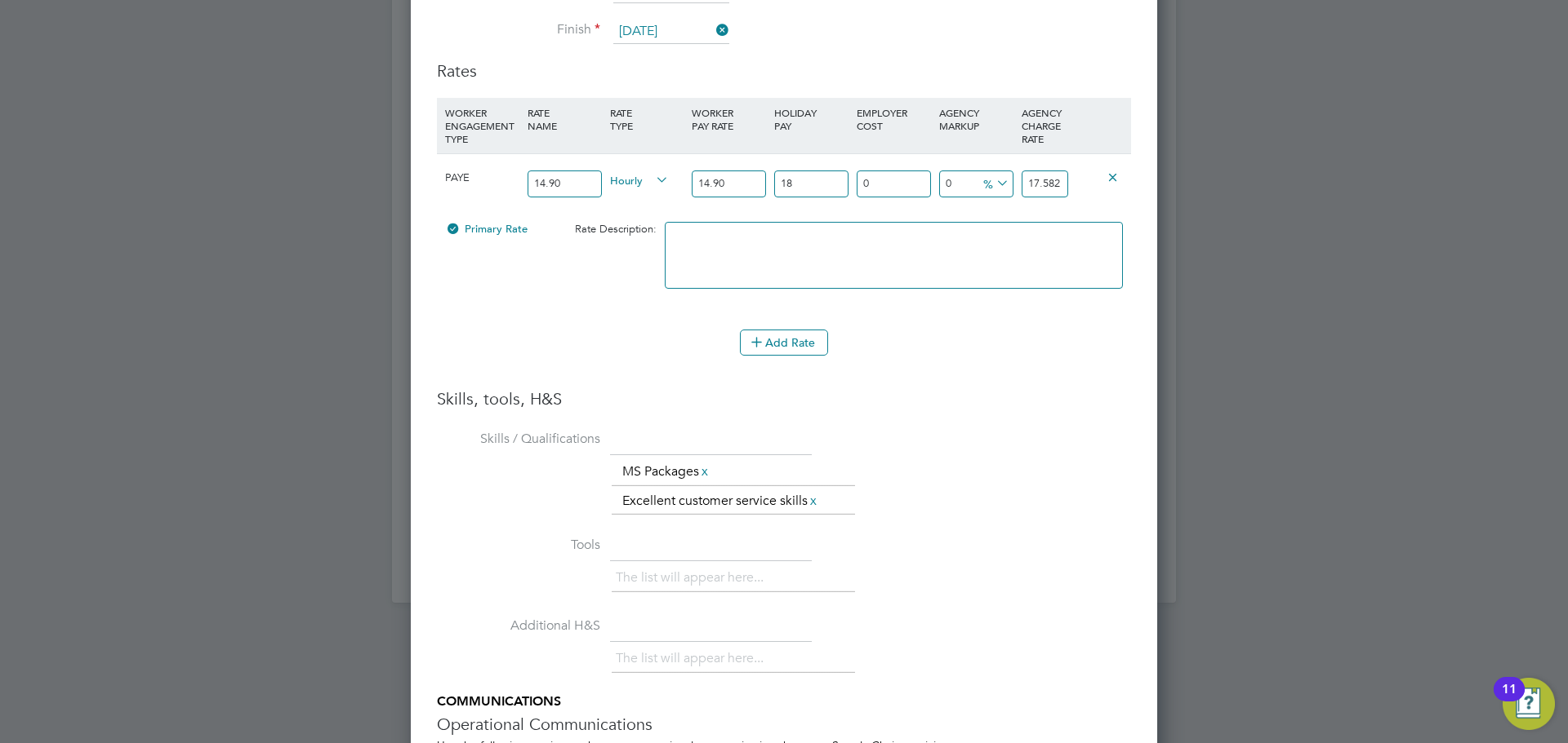
type input "1"
type input "15.049"
type input "12"
type input "16.688"
type input "12.07"
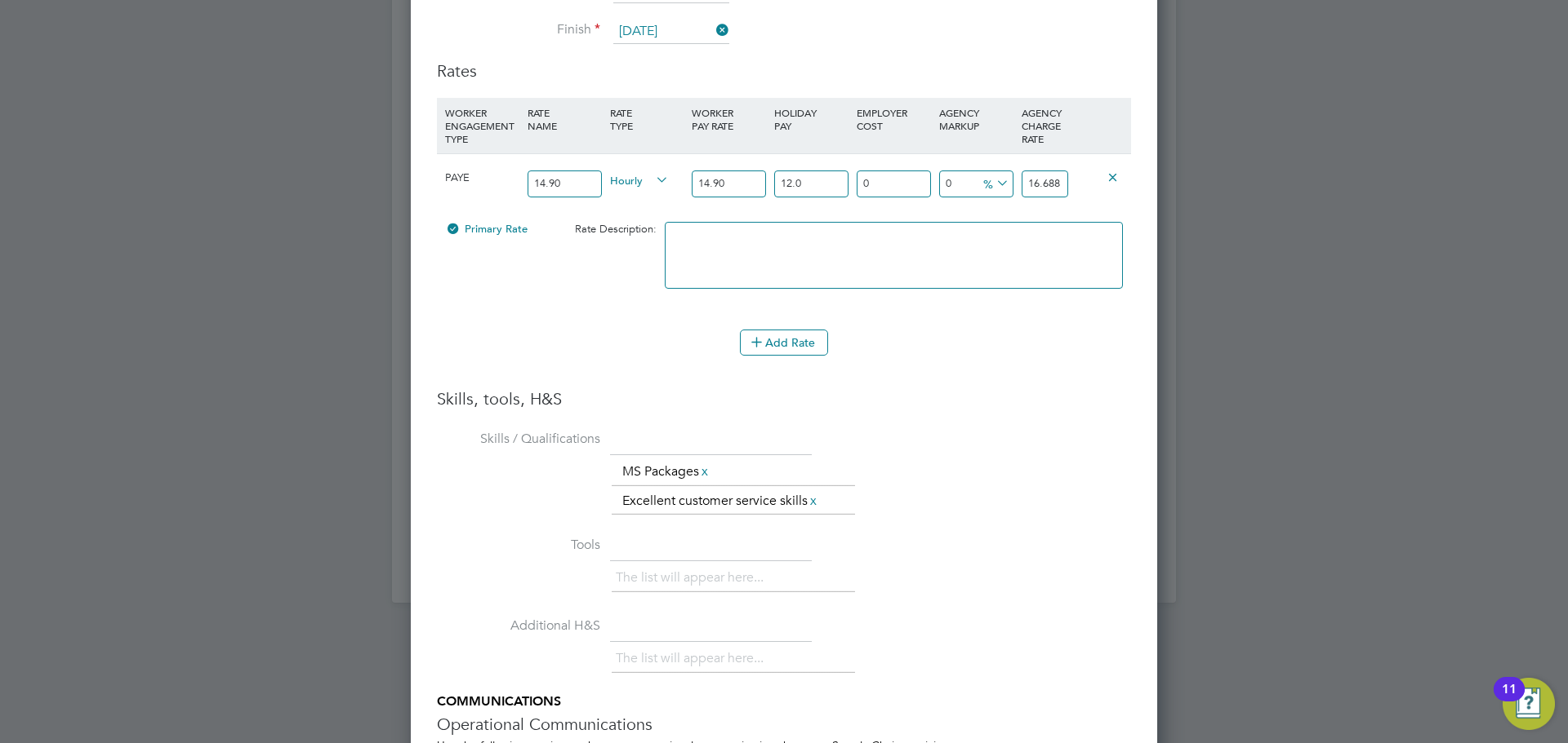
type input "16.69843"
type input "12.07"
type input "1"
type input "16.8654143"
type input "18"
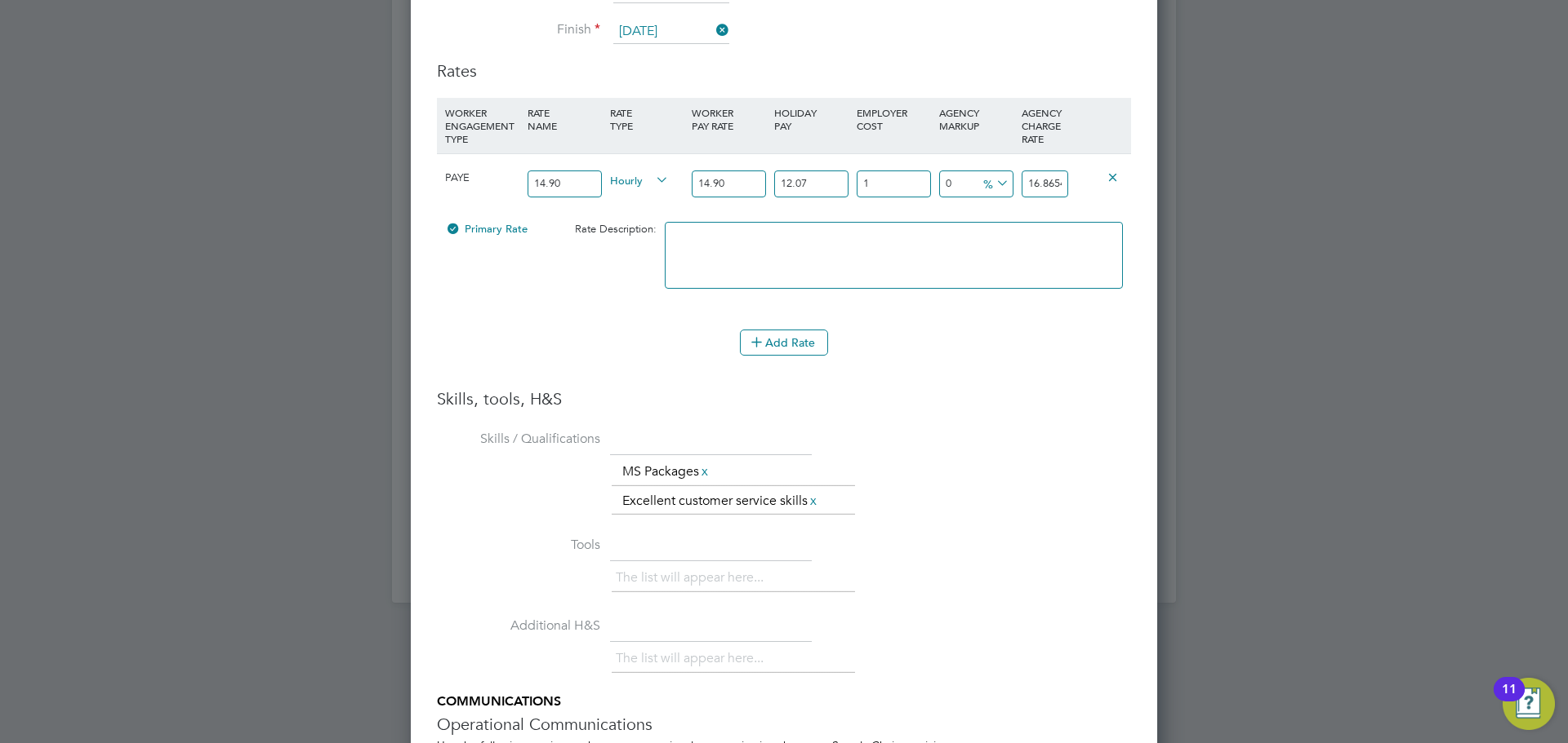
type input "19.7041474"
type input "18.5"
type input "19.78763955"
type input "18.5"
click at [996, 223] on li "£" at bounding box center [996, 224] width 40 height 22
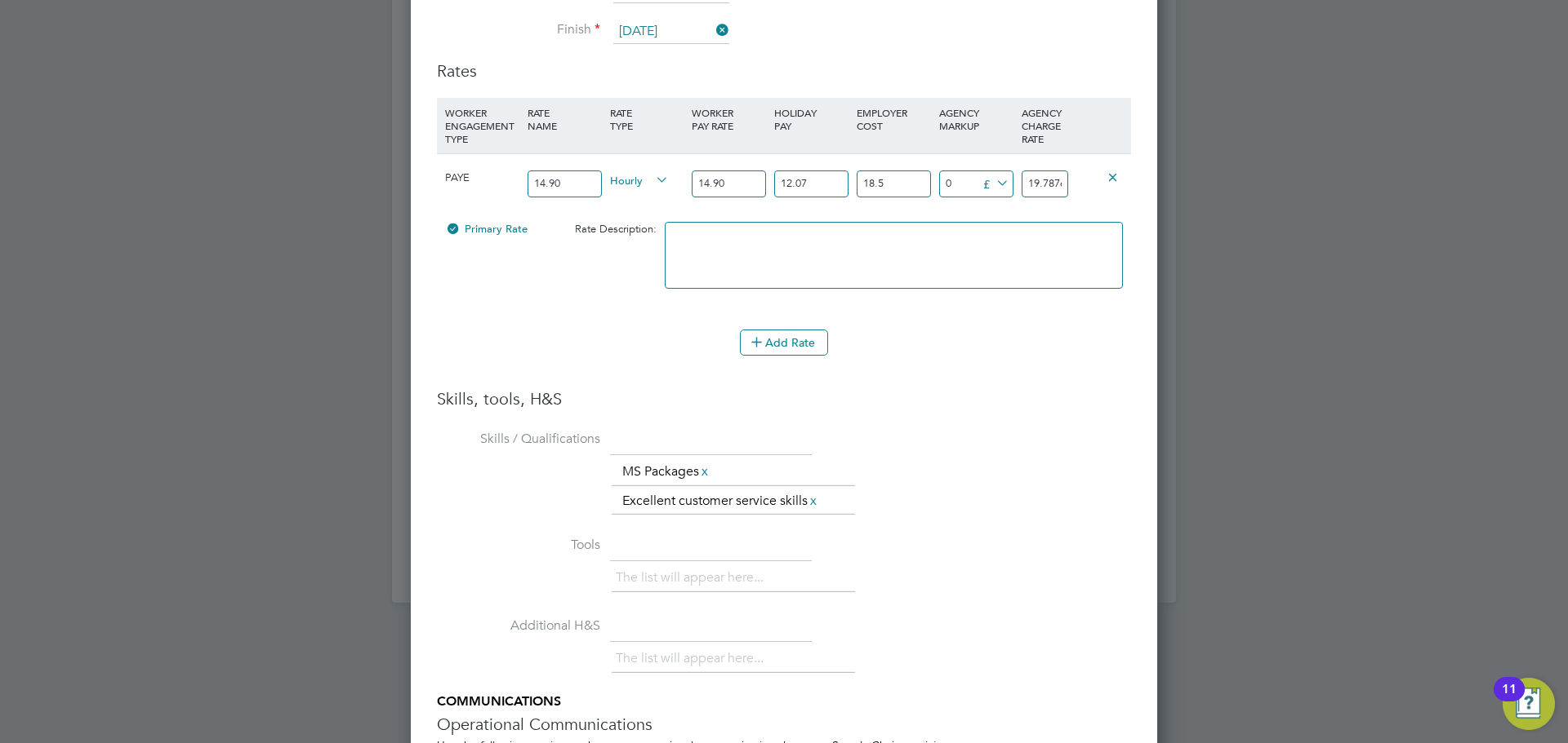
scroll to position [0, 29]
drag, startPoint x: 1023, startPoint y: 183, endPoint x: 1168, endPoint y: 187, distance: 145.1
type input "-17.78763955"
type input "2"
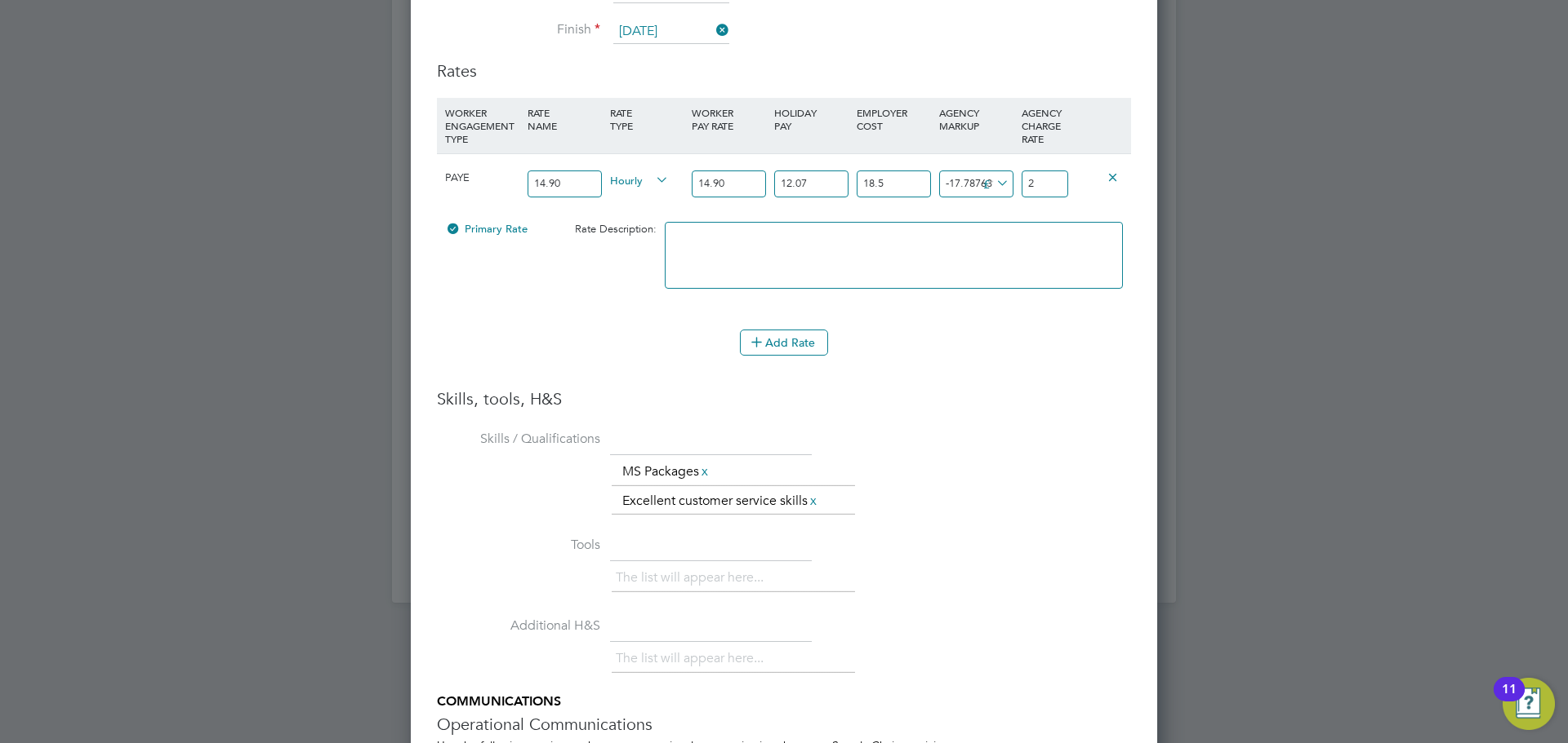
scroll to position [0, 0]
type input "3.21236045"
type input "23"
type input "4.11236045"
type input "23.9"
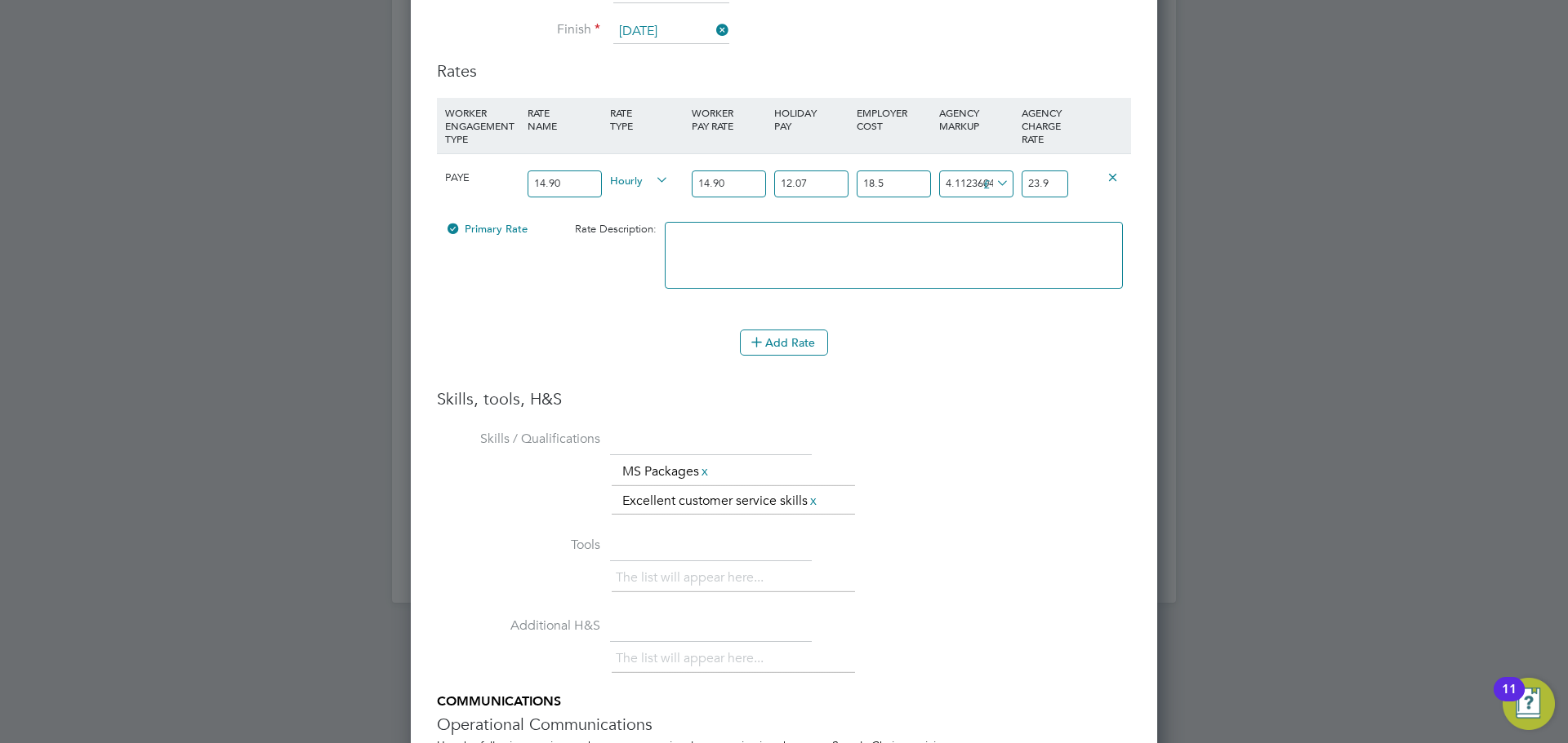
type input "4.18236045"
type input "23.97"
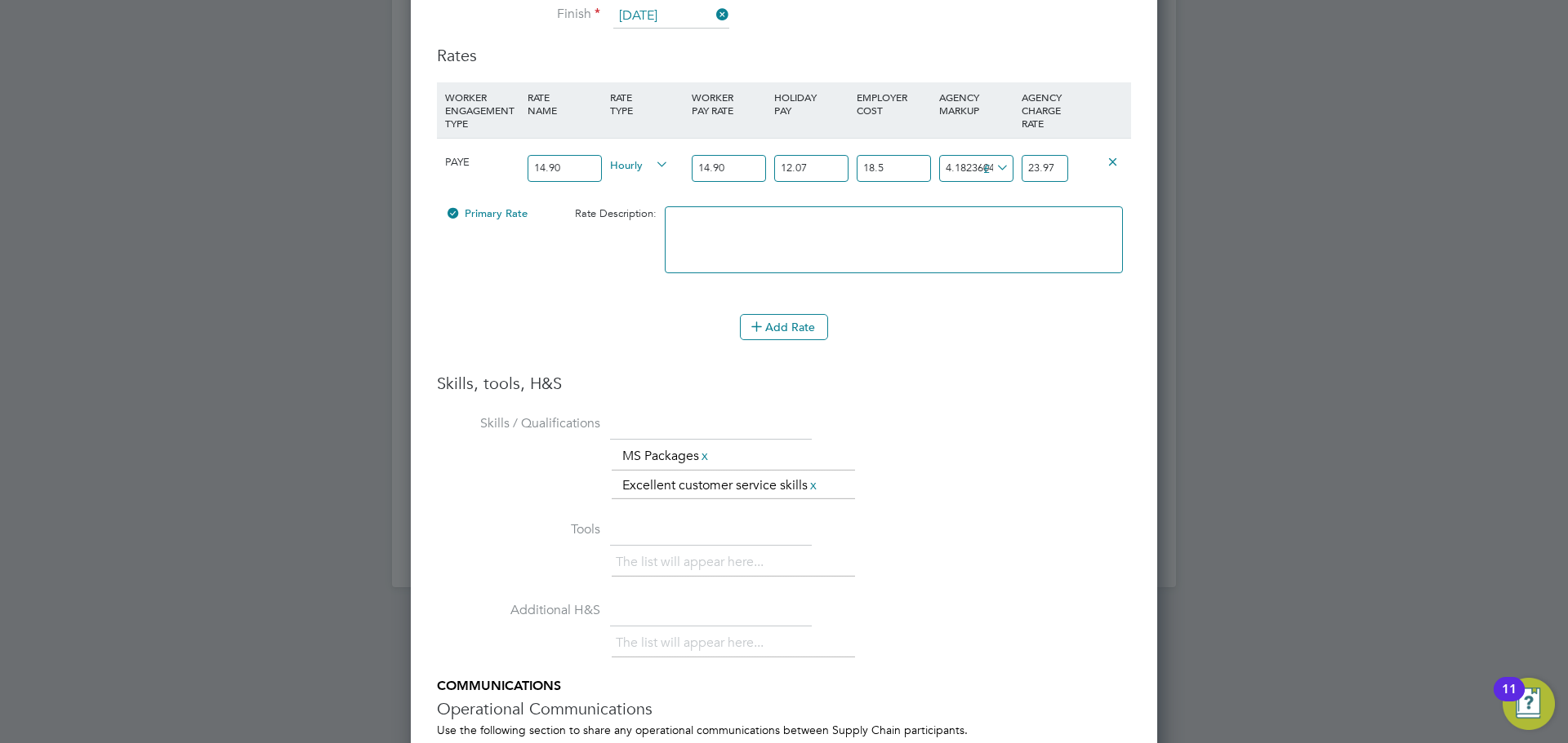
scroll to position [2116, 0]
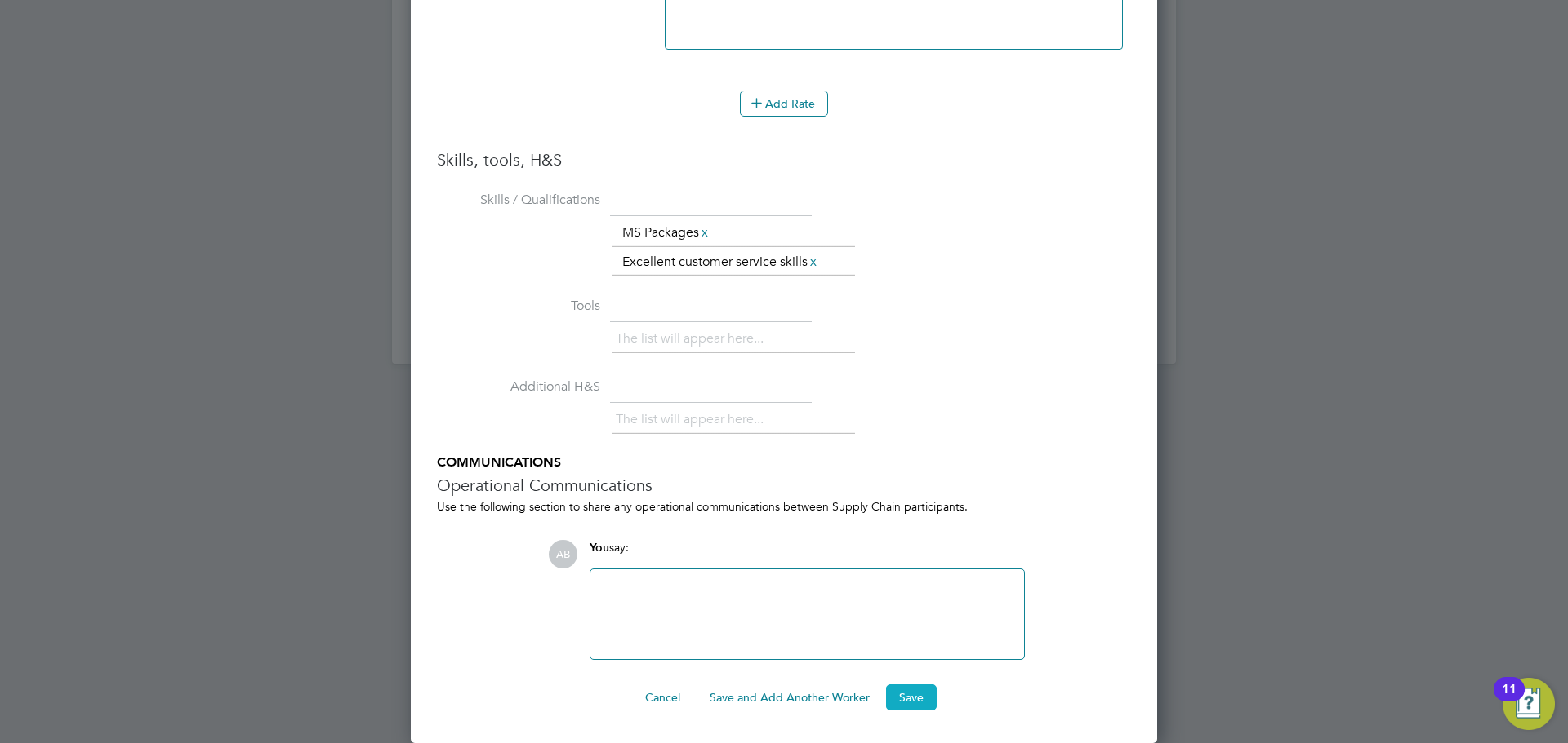
click at [914, 690] on button "Save" at bounding box center [911, 697] width 50 height 26
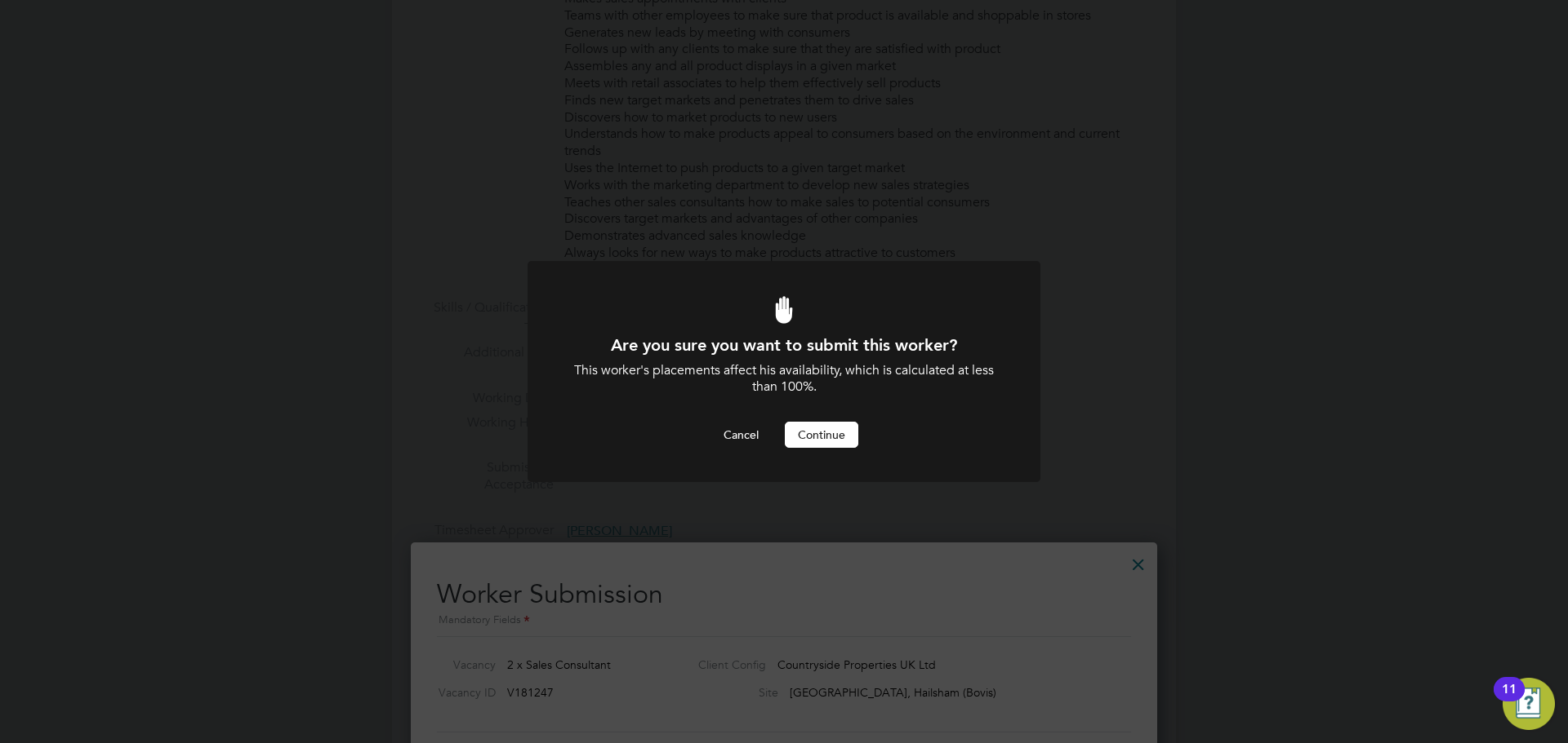
click at [830, 425] on button "Continue" at bounding box center [822, 434] width 74 height 26
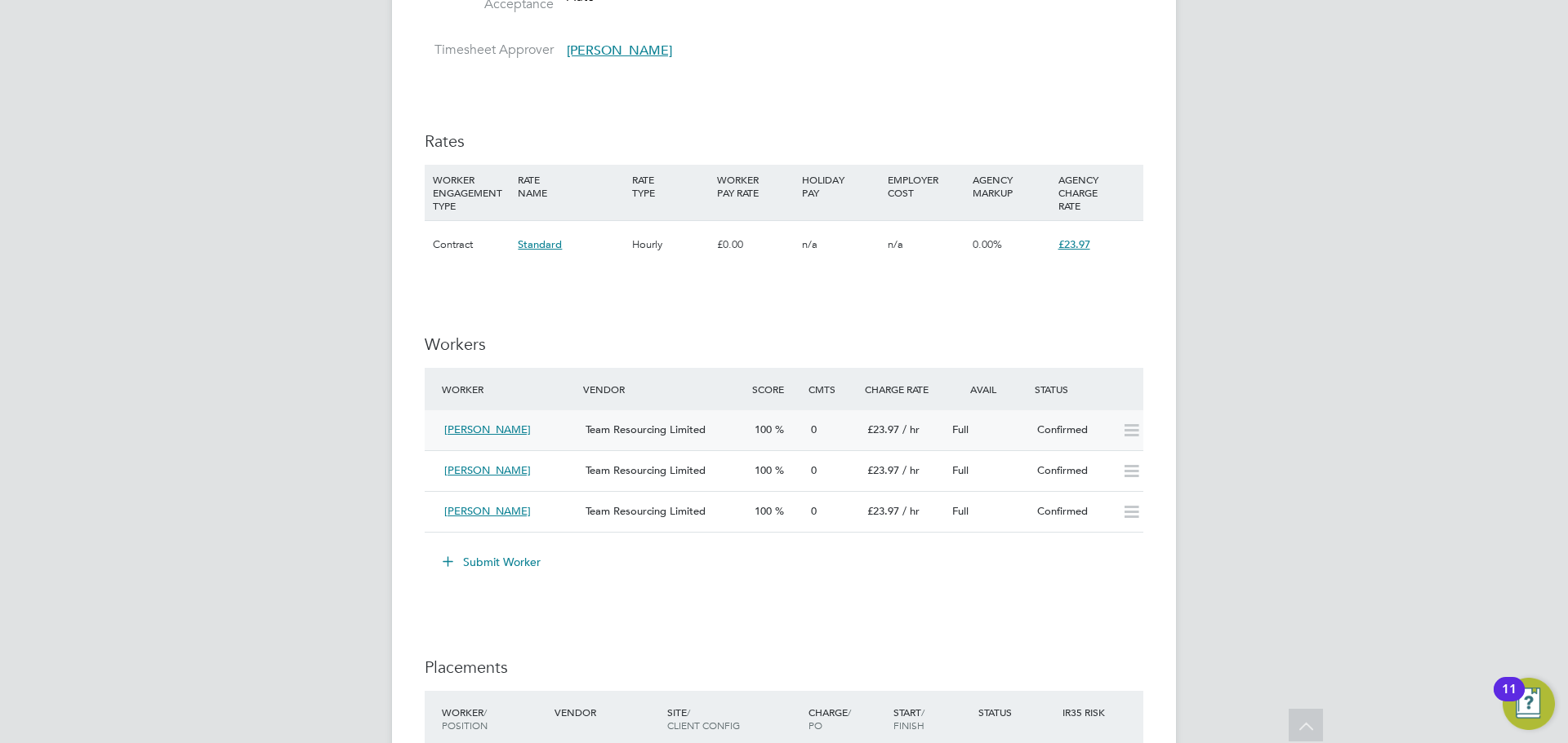
click at [645, 429] on span "Team Resourcing Limited" at bounding box center [644, 429] width 120 height 13
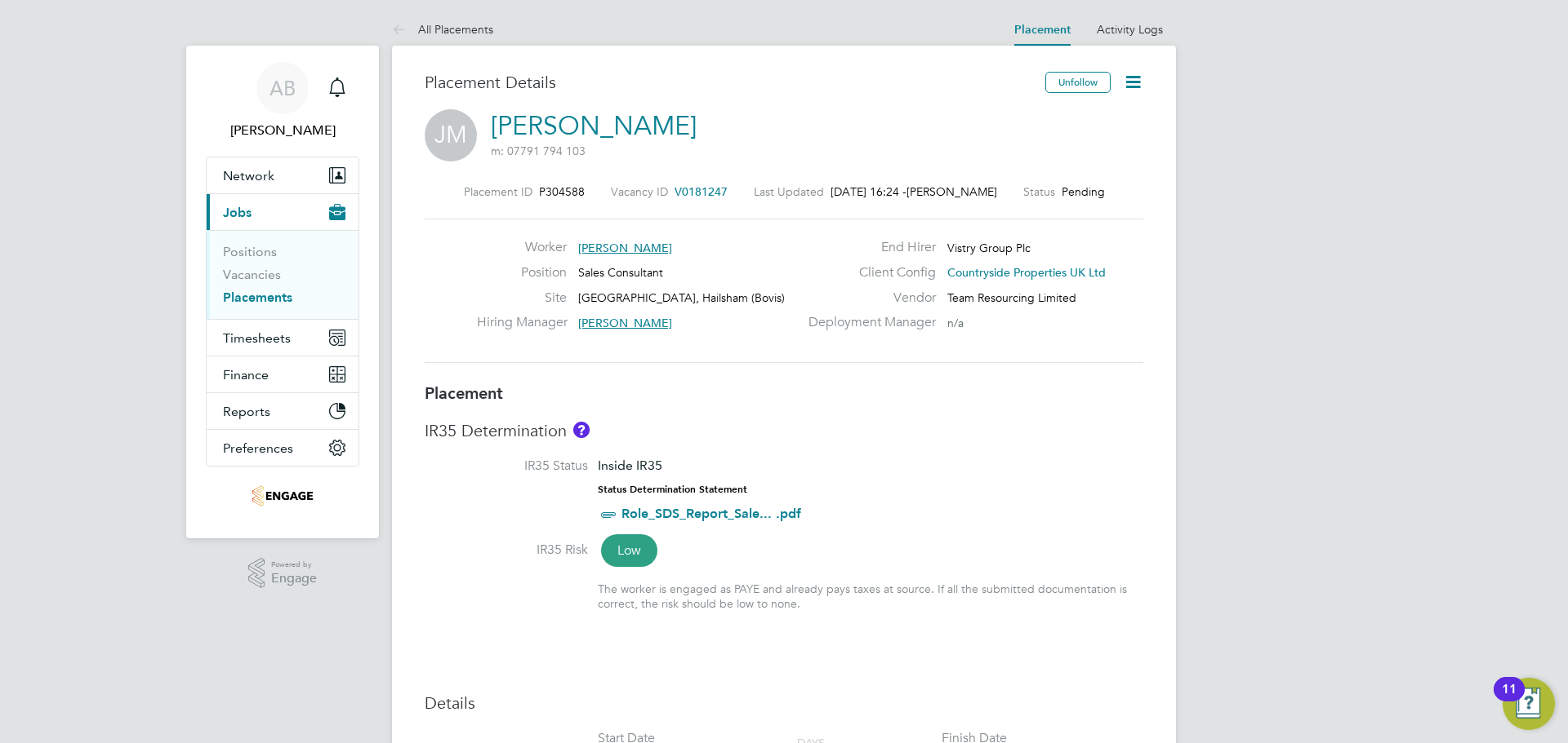
click at [397, 30] on icon at bounding box center [401, 31] width 21 height 21
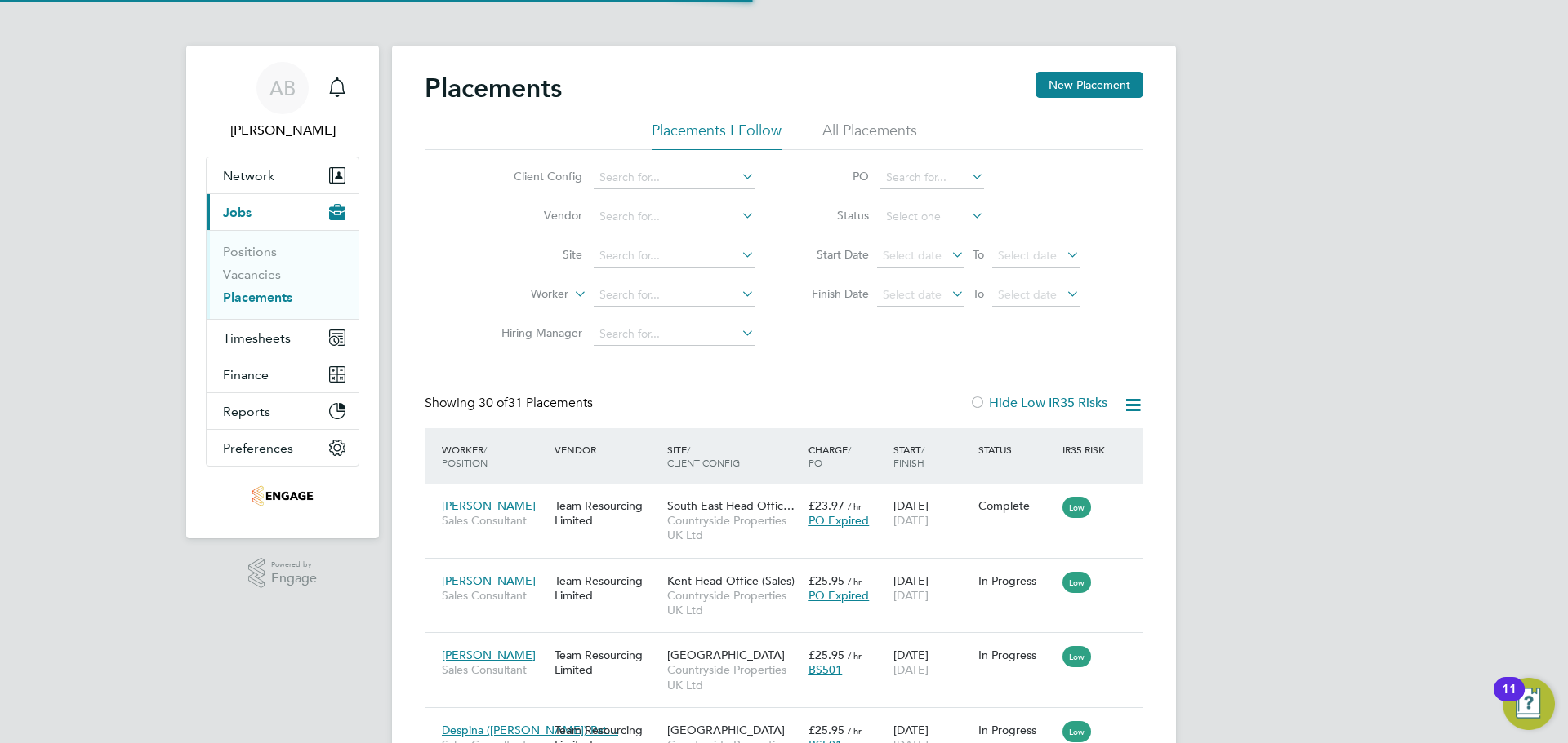
scroll to position [61, 142]
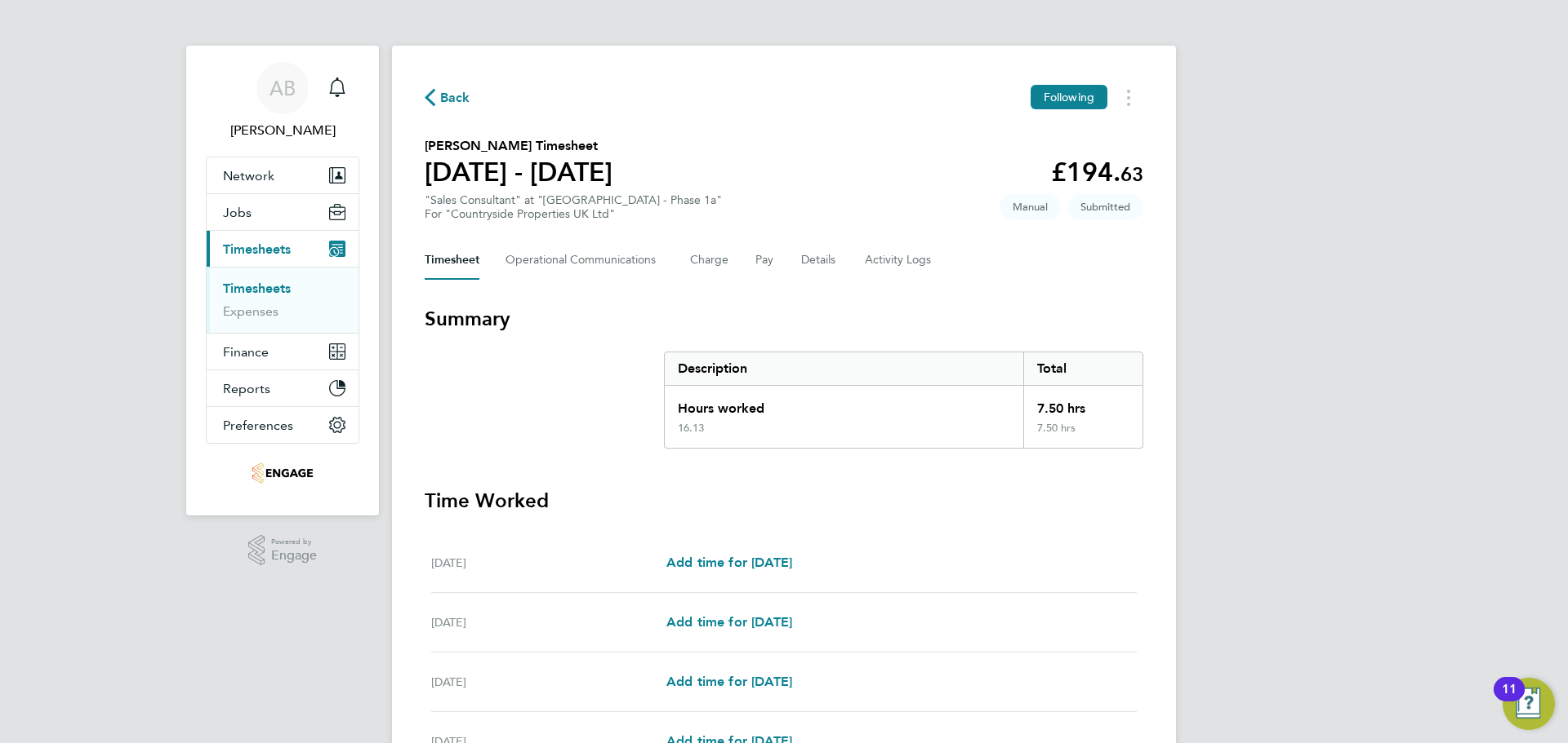
scroll to position [371, 0]
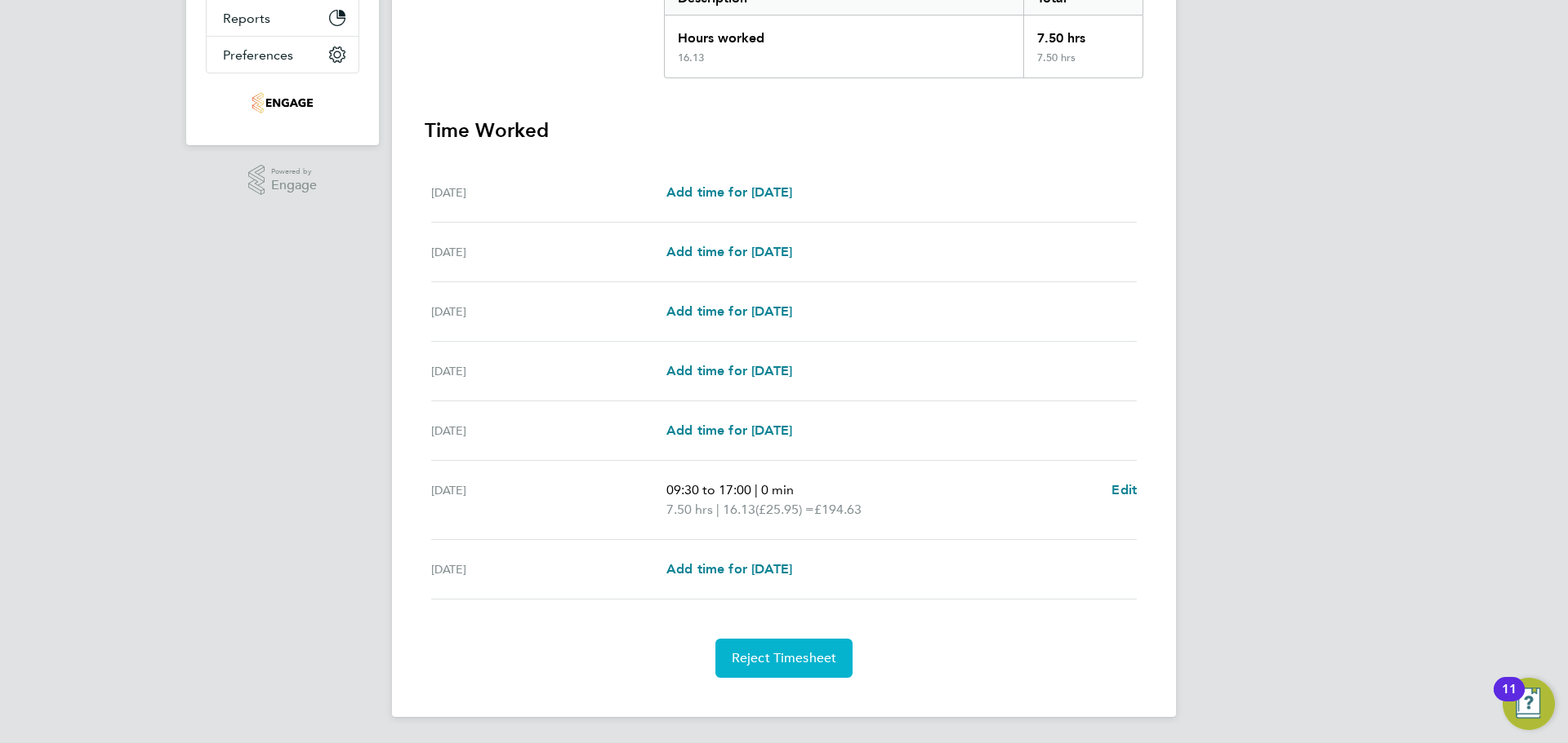
click at [813, 670] on button "Reject Timesheet" at bounding box center [784, 658] width 138 height 40
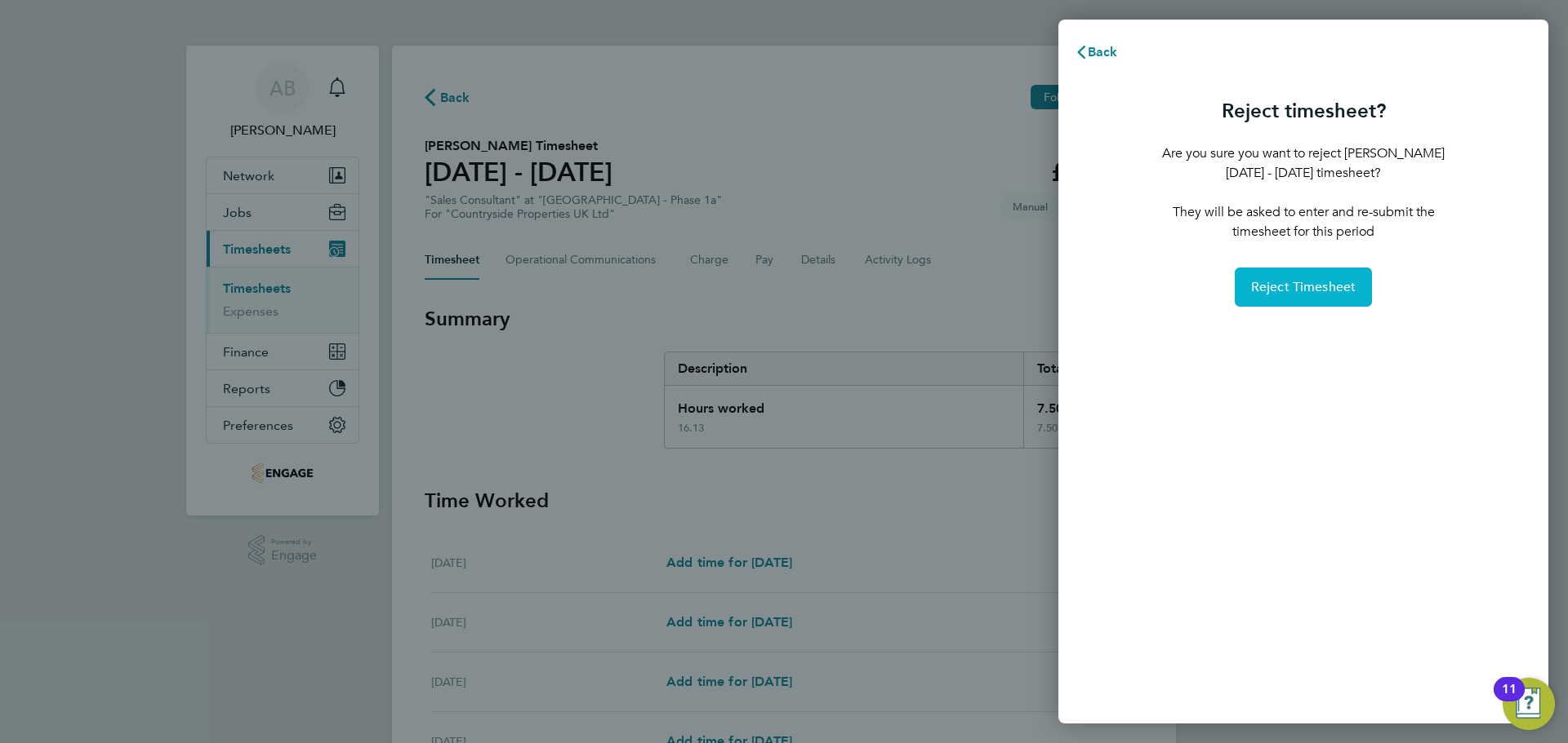
drag, startPoint x: 1339, startPoint y: 294, endPoint x: 1218, endPoint y: 268, distance: 123.8
click at [1336, 294] on span "Reject Timesheet" at bounding box center [1303, 287] width 105 height 16
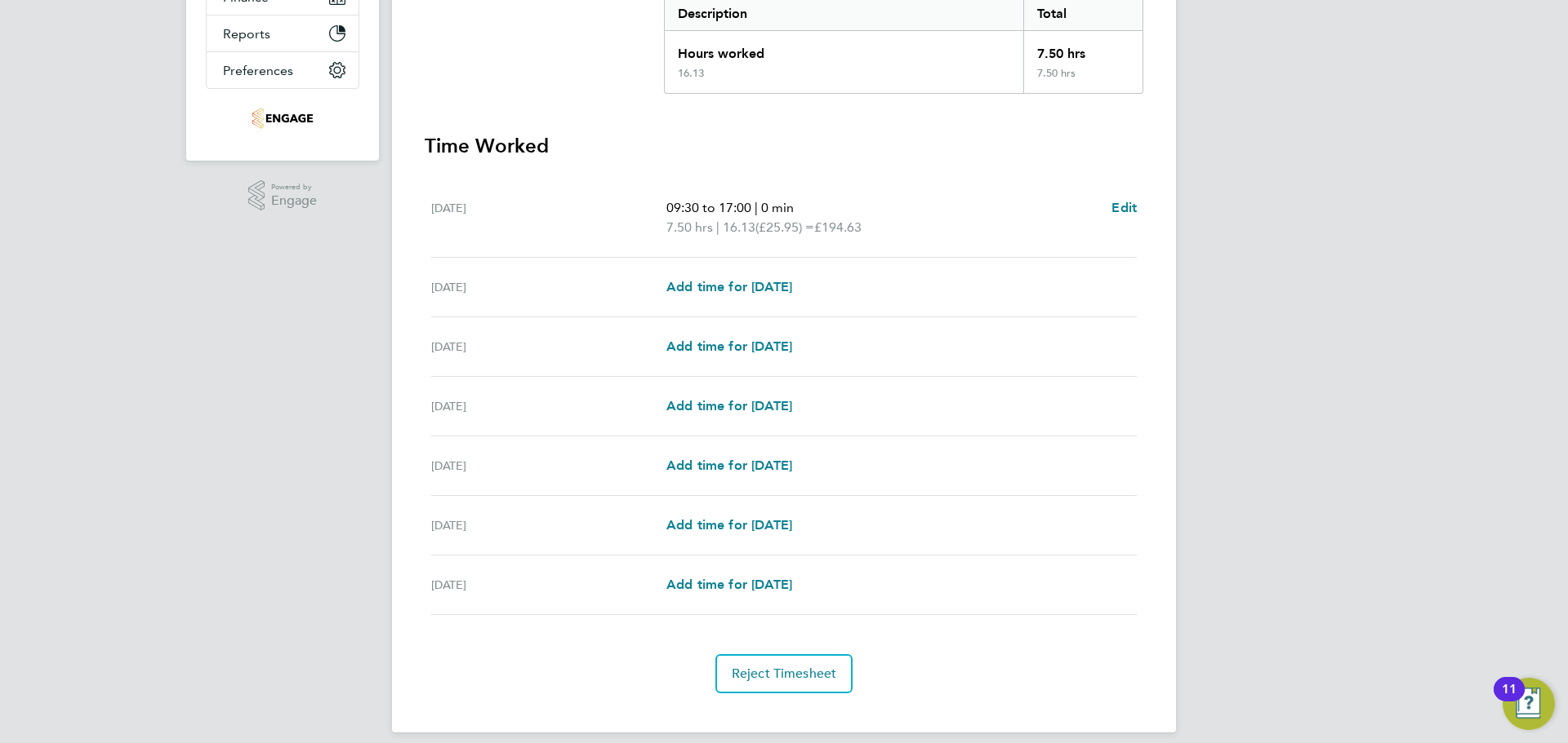
scroll to position [371, 0]
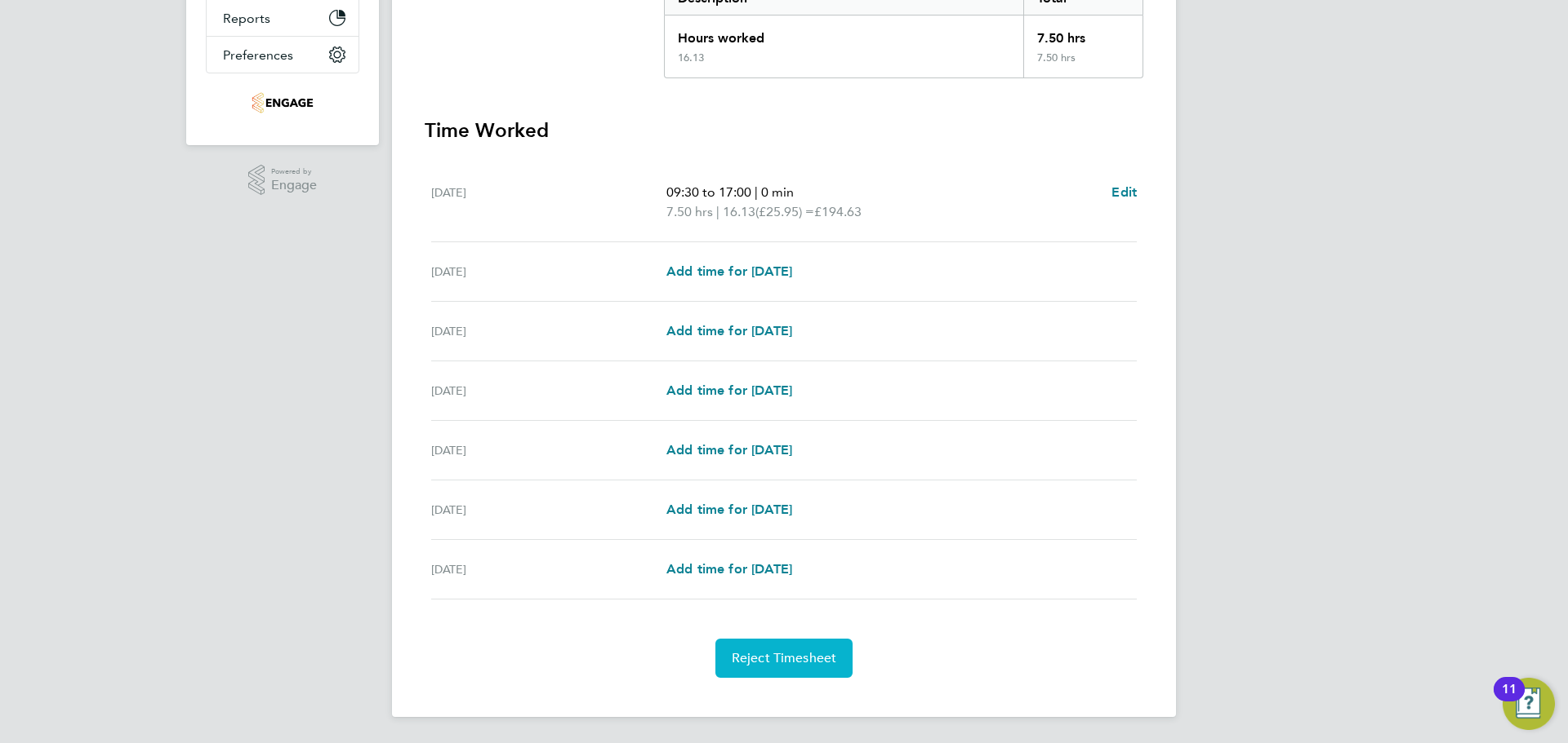
click at [804, 671] on button "Reject Timesheet" at bounding box center [784, 658] width 138 height 40
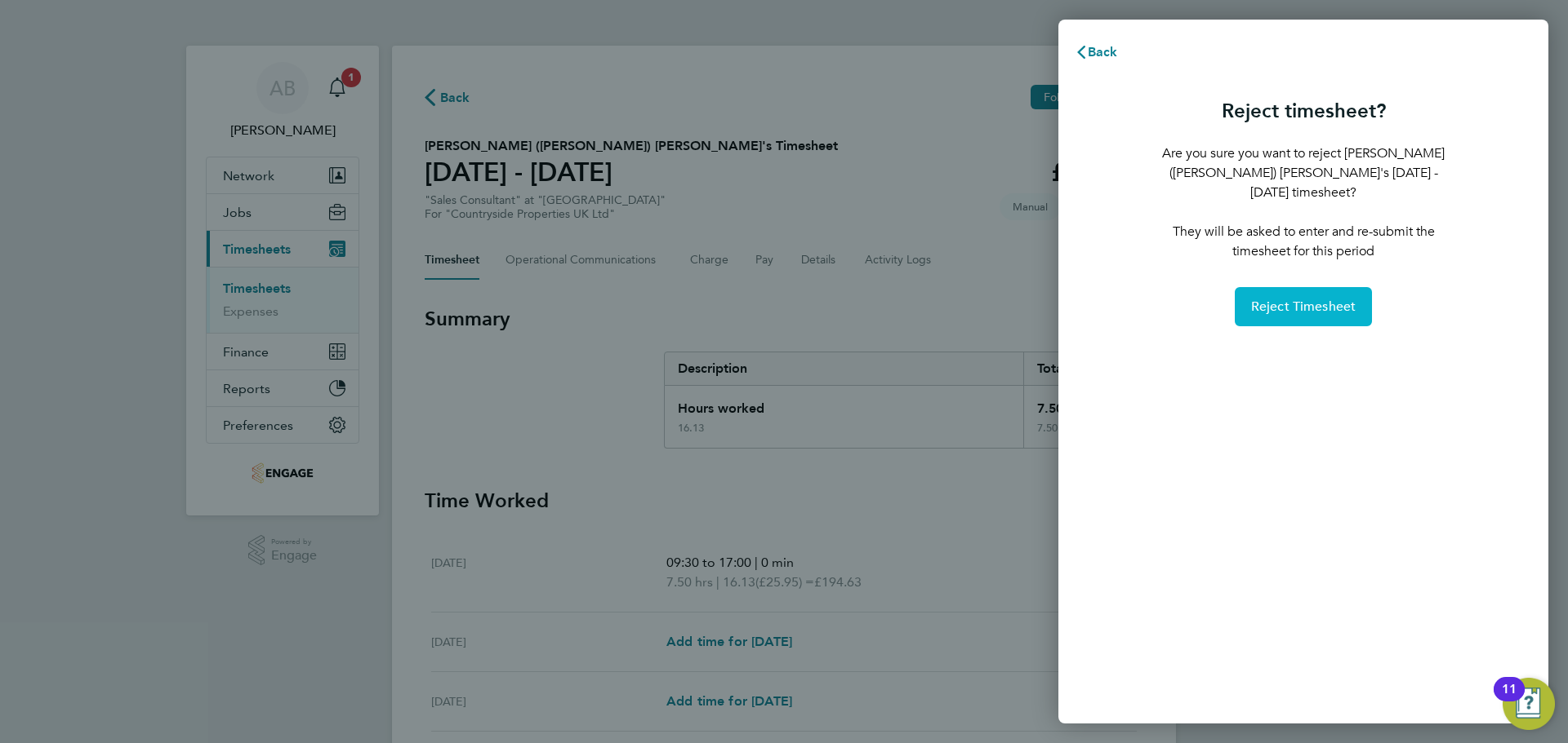
click at [1320, 300] on button "Reject Timesheet" at bounding box center [1302, 307] width 138 height 40
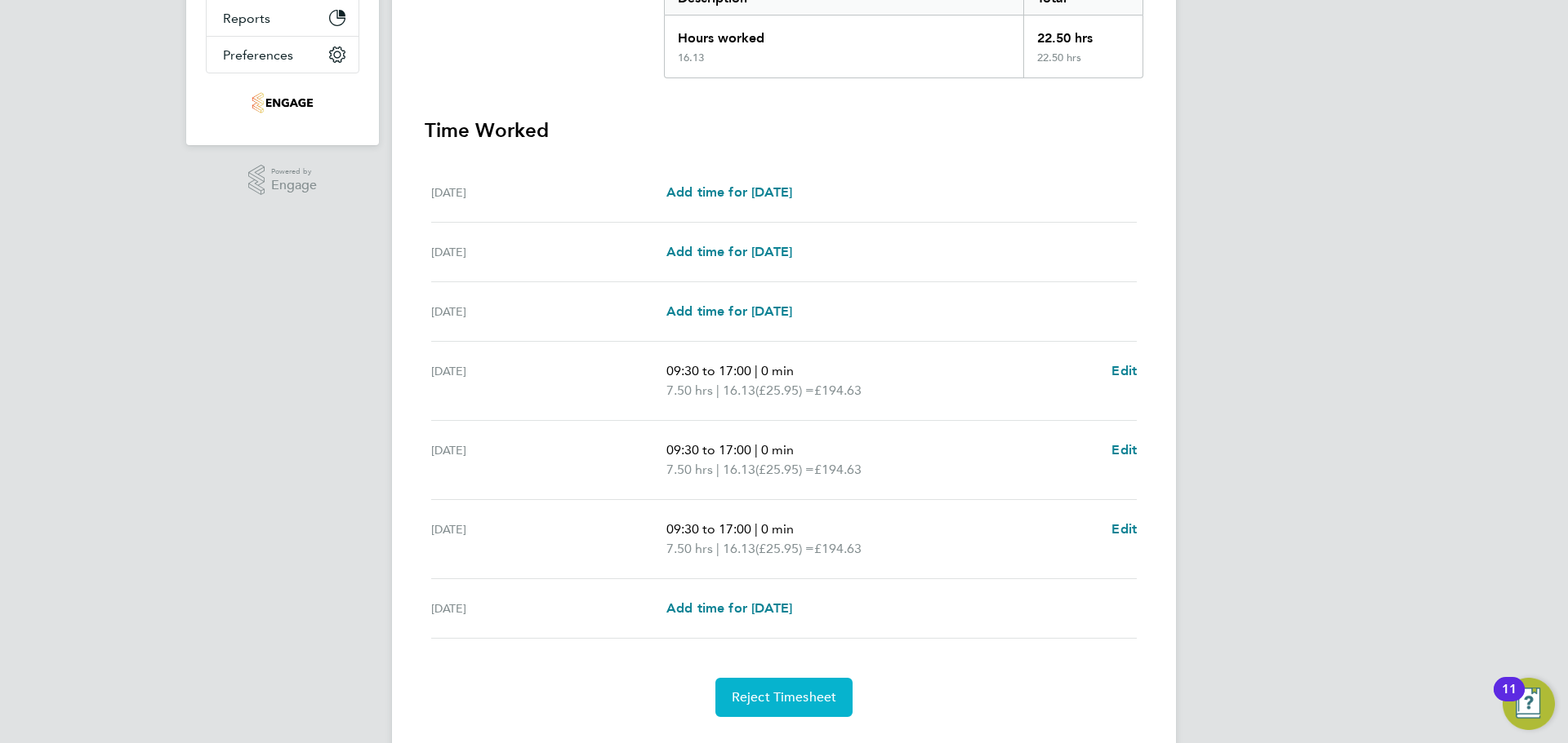
scroll to position [409, 0]
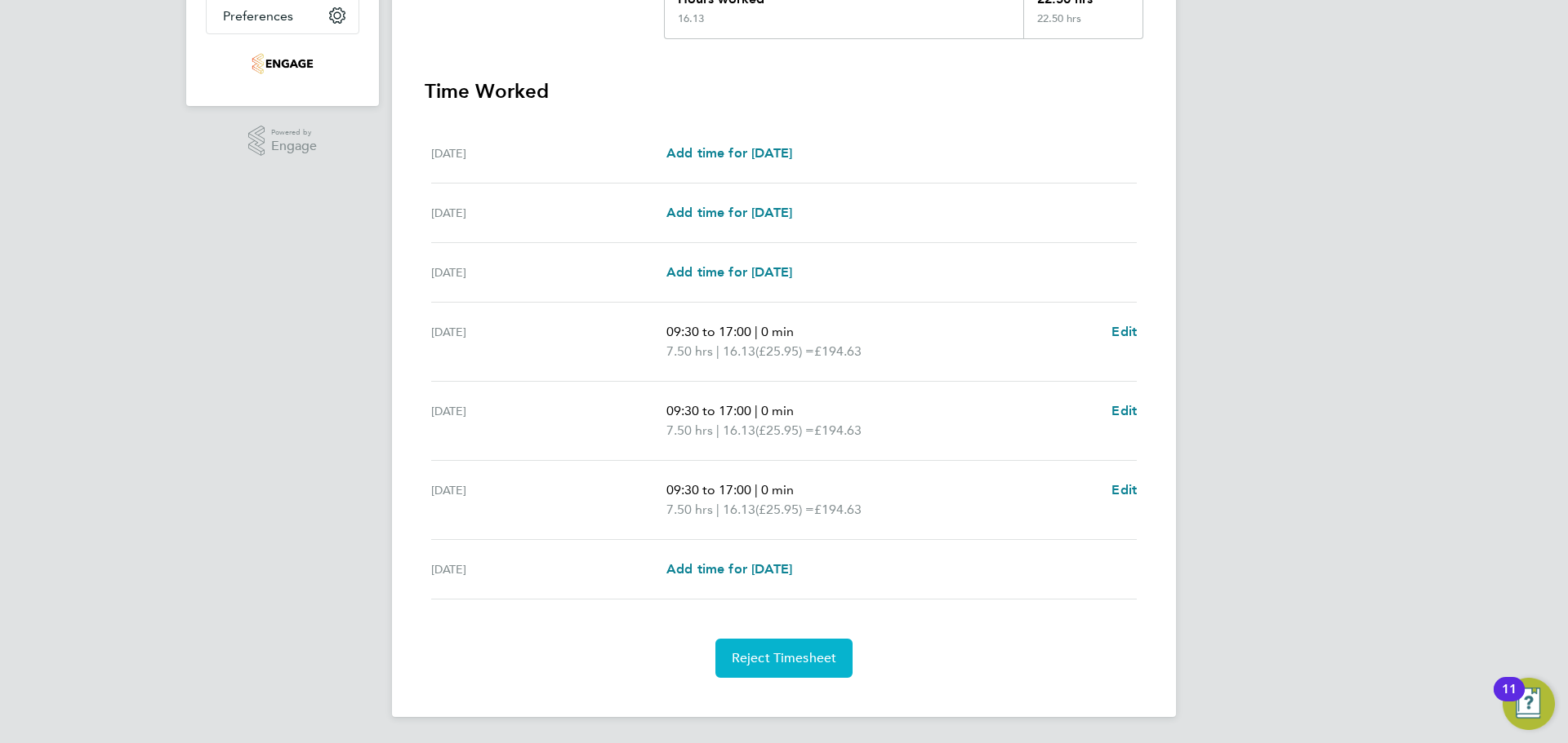
click at [816, 646] on button "Reject Timesheet" at bounding box center [784, 658] width 138 height 40
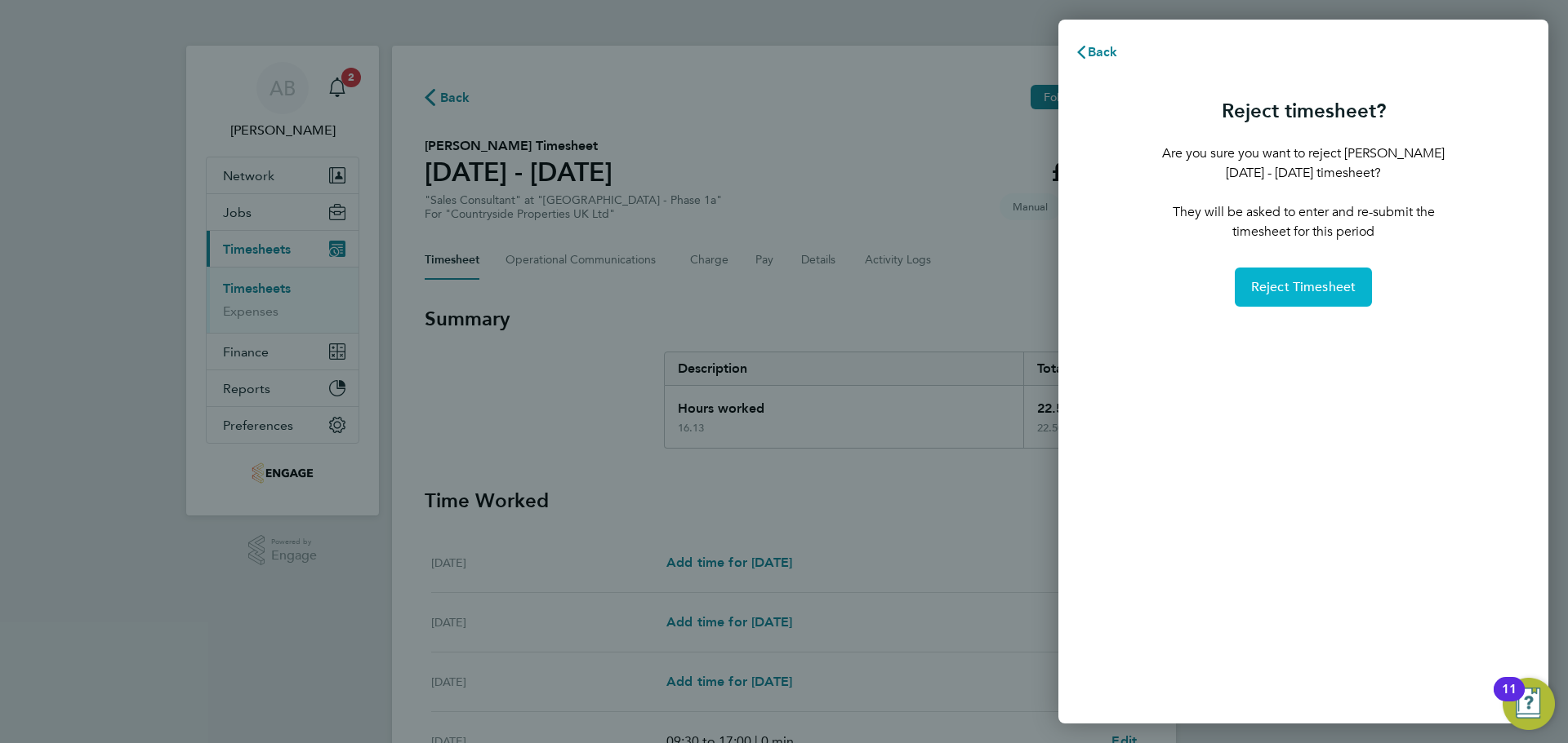
click at [1298, 292] on span "Reject Timesheet" at bounding box center [1303, 287] width 105 height 16
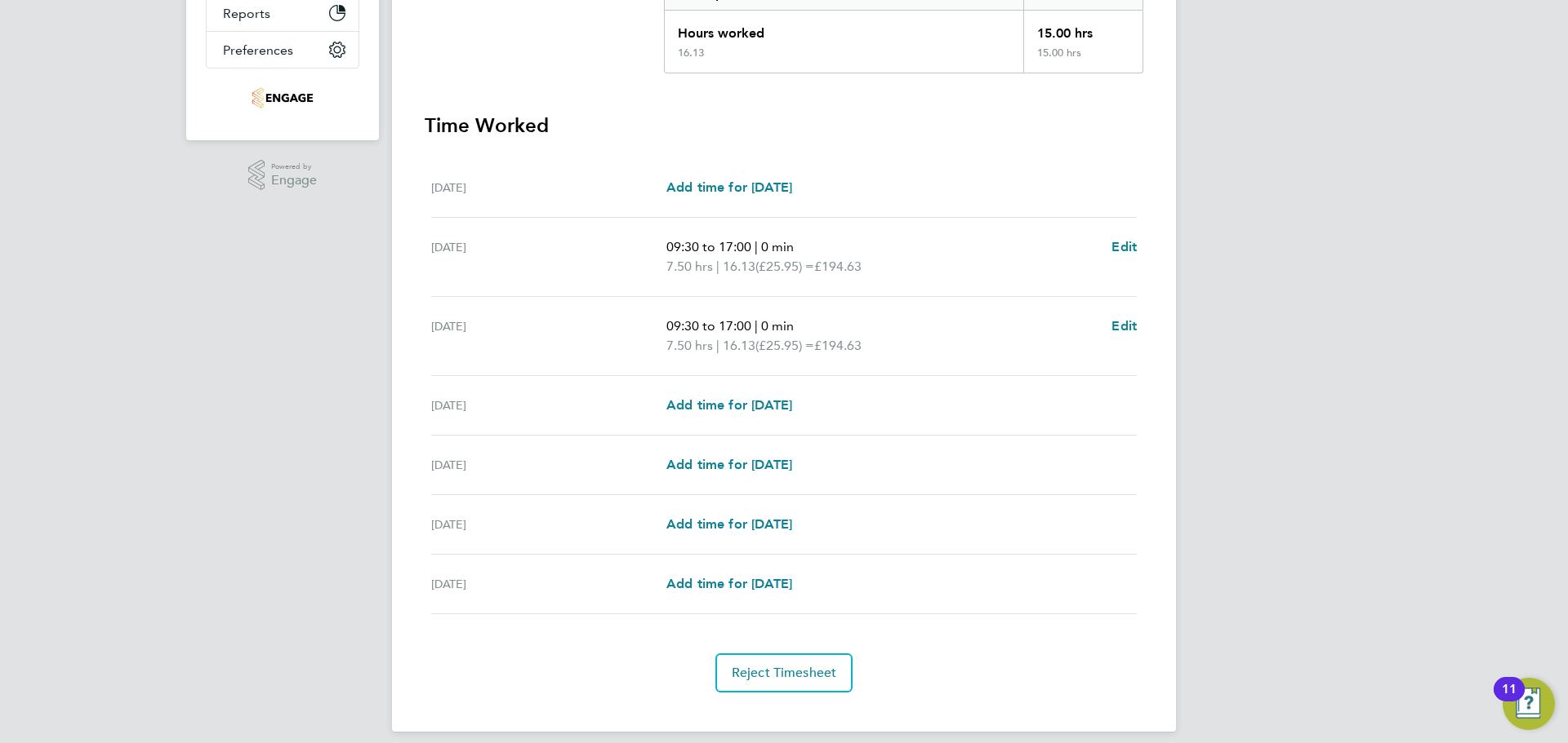
scroll to position [390, 0]
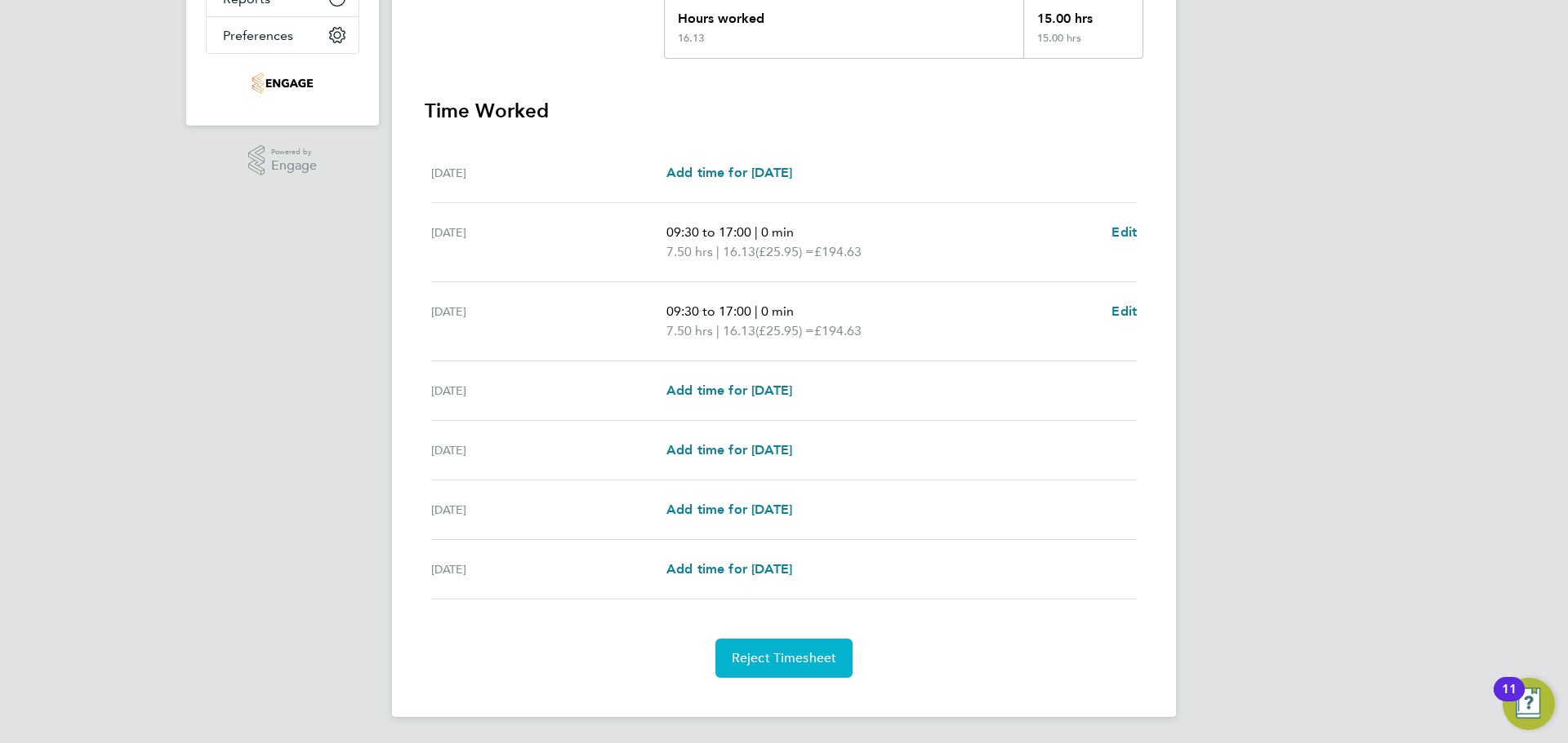
click at [774, 654] on span "Reject Timesheet" at bounding box center [784, 658] width 105 height 16
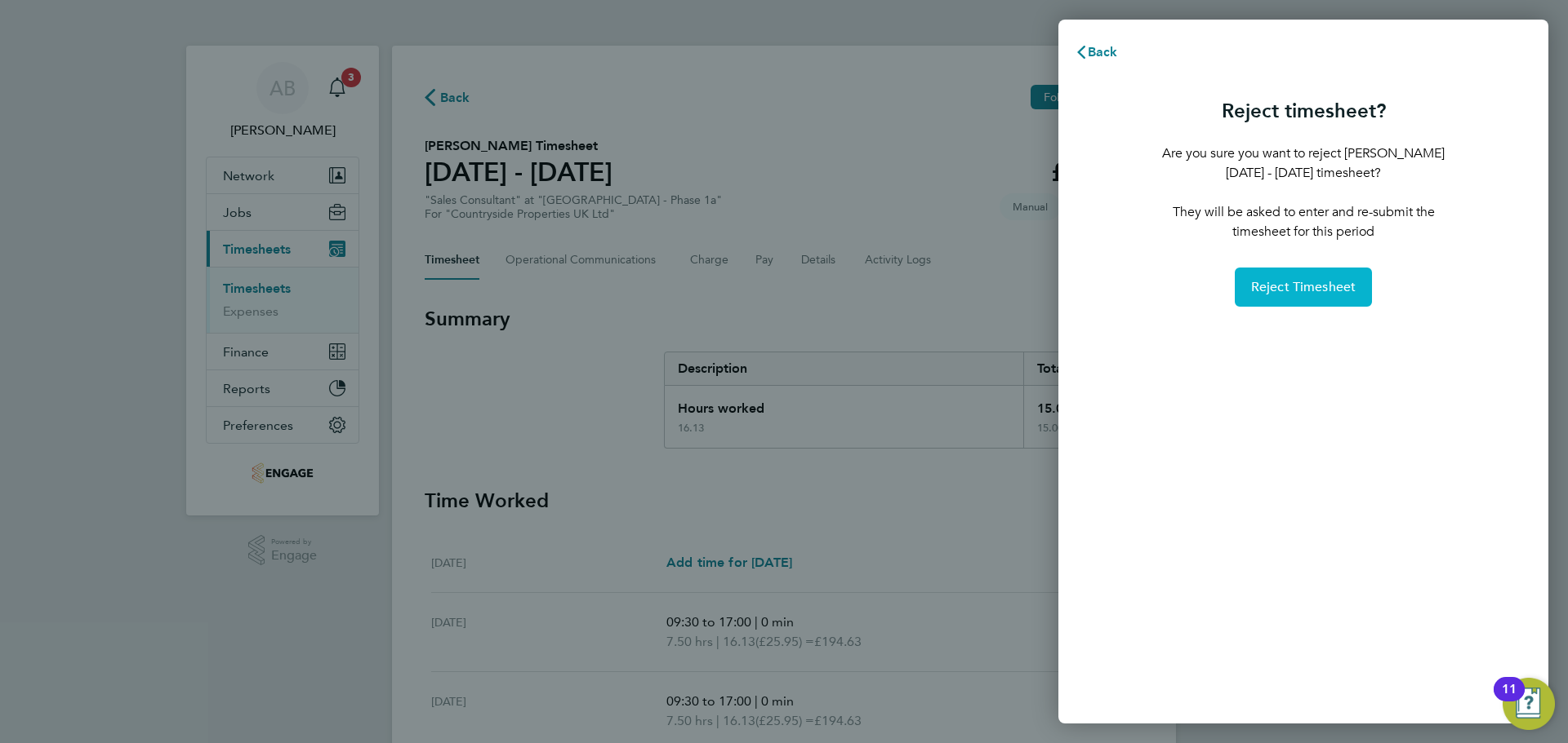
click at [1323, 278] on button "Reject Timesheet" at bounding box center [1302, 288] width 138 height 40
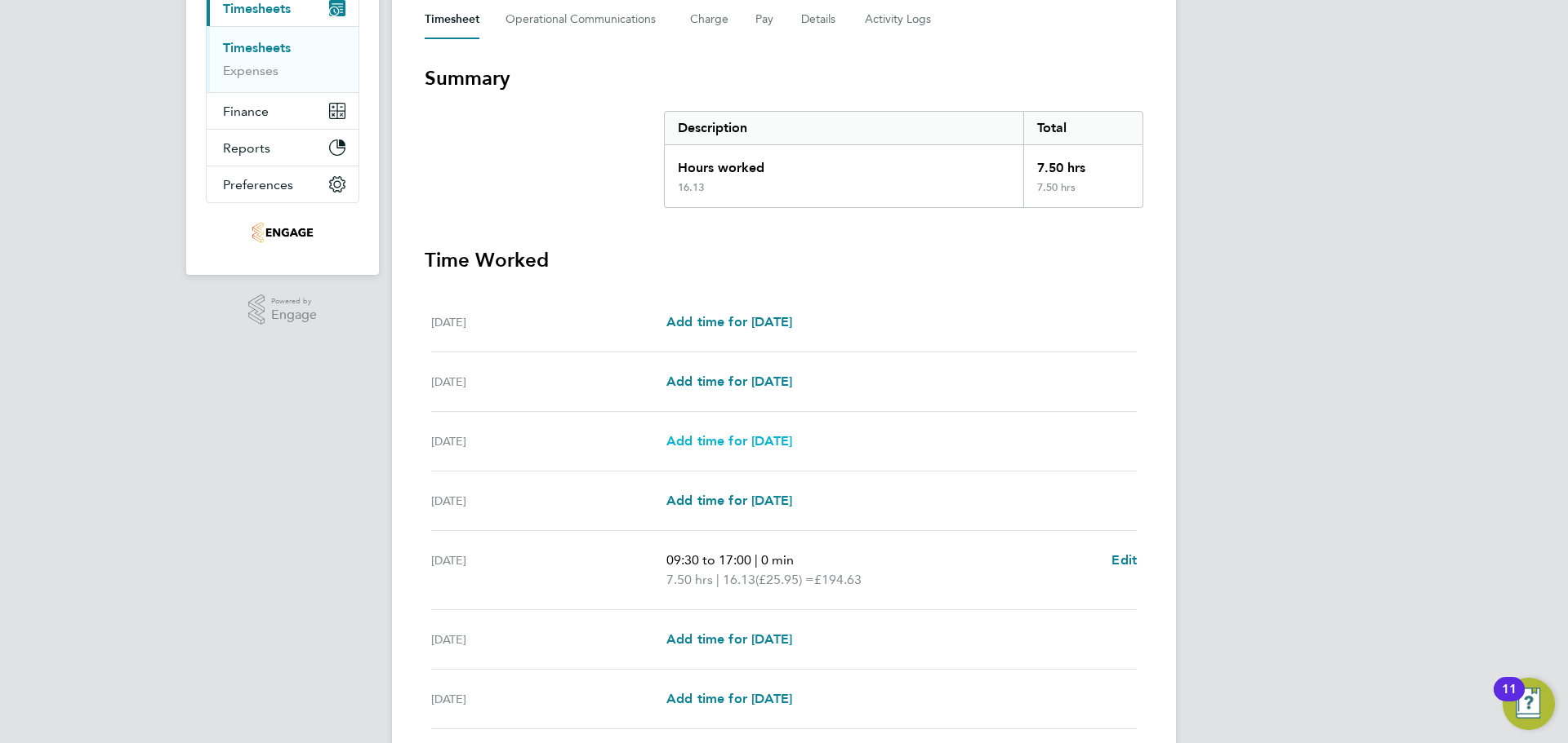
scroll to position [371, 0]
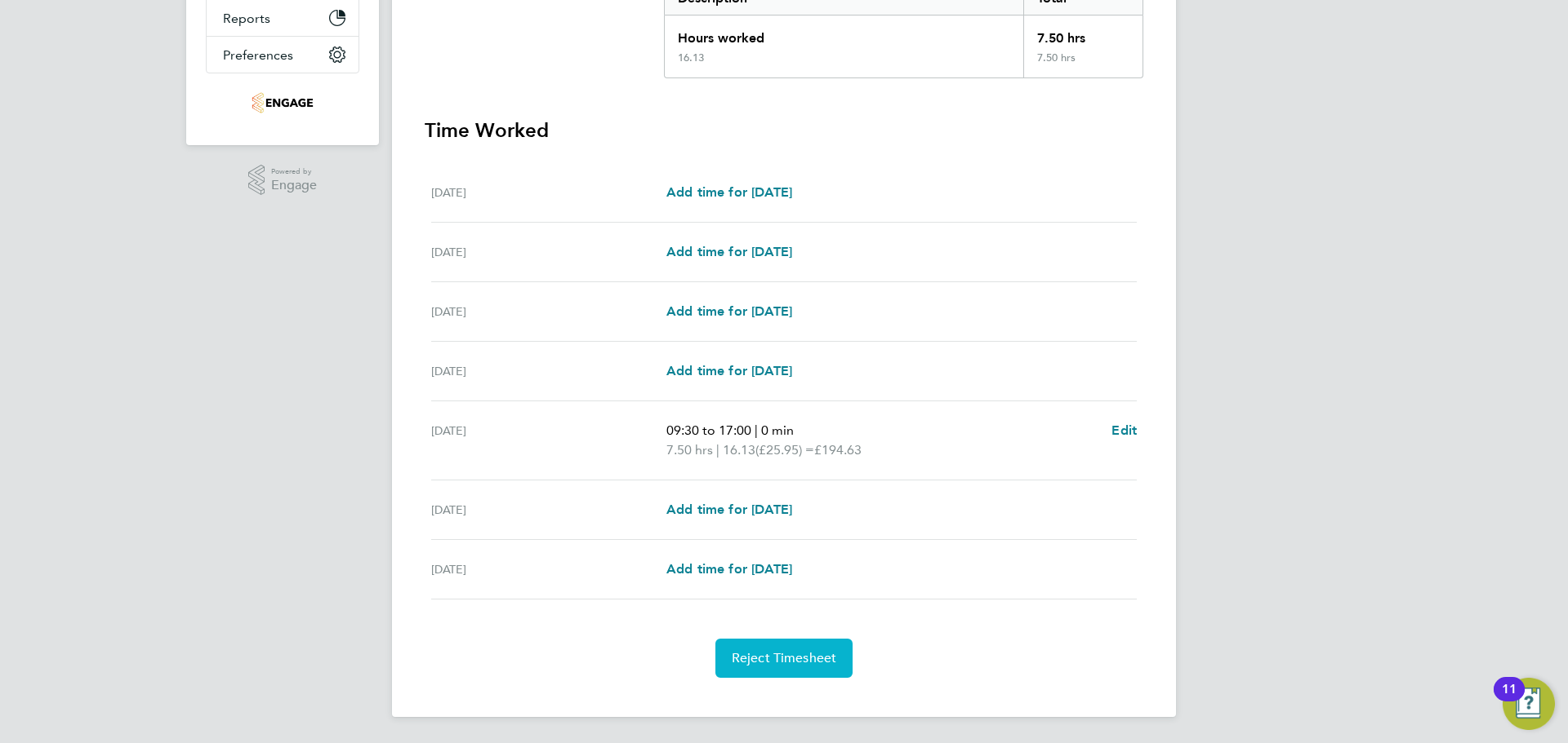
click at [817, 661] on span "Reject Timesheet" at bounding box center [784, 658] width 105 height 16
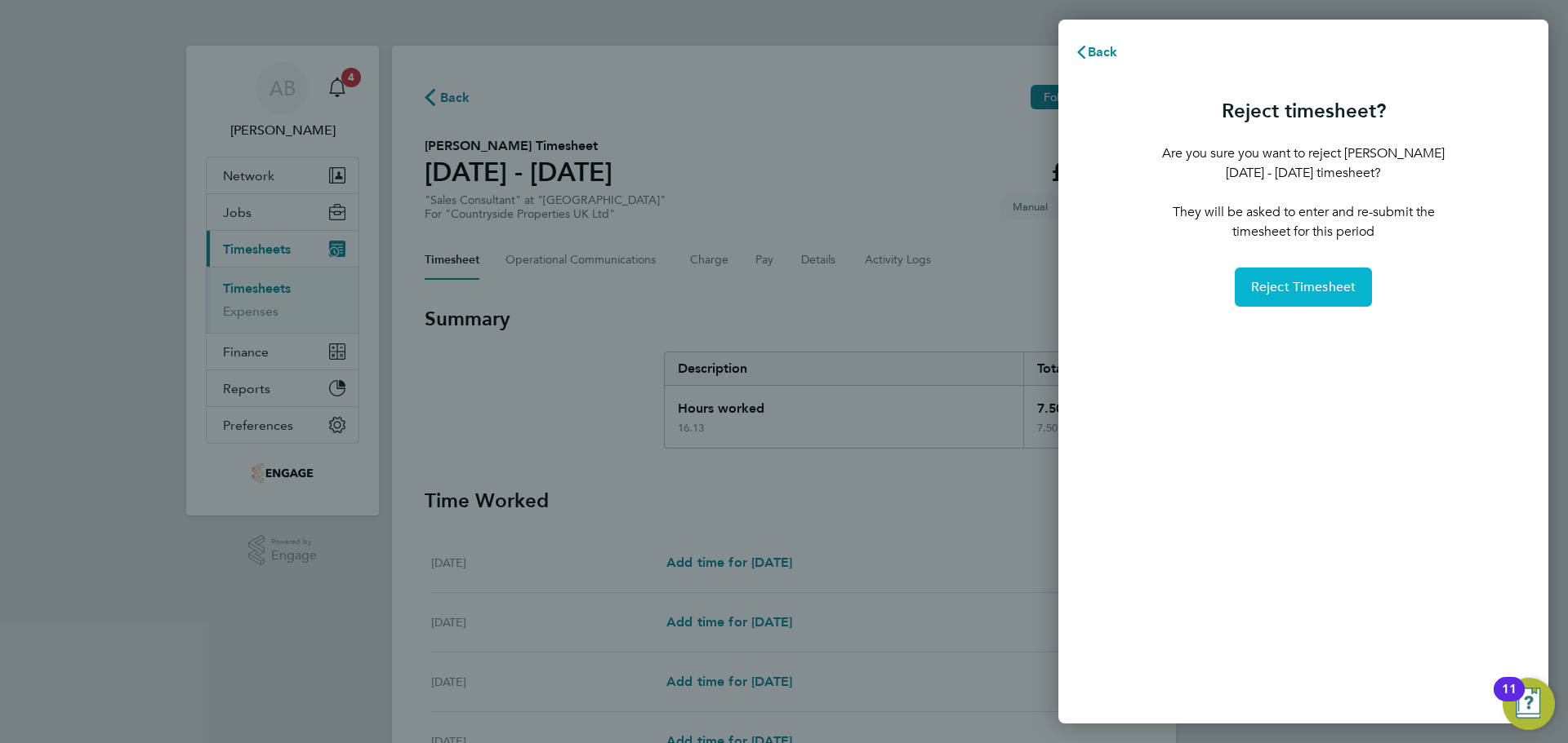
click at [1317, 292] on span "Reject Timesheet" at bounding box center [1303, 287] width 105 height 16
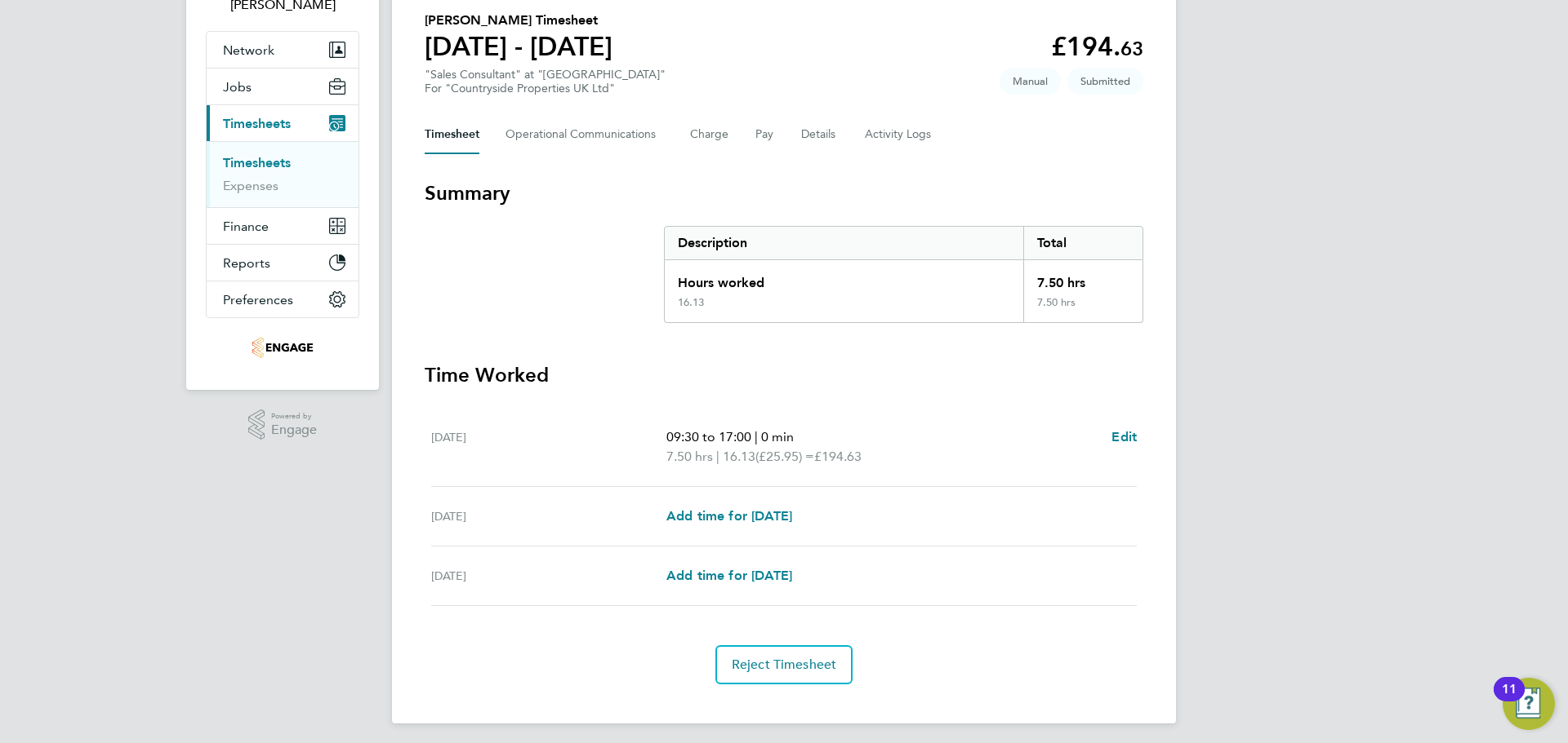
scroll to position [132, 0]
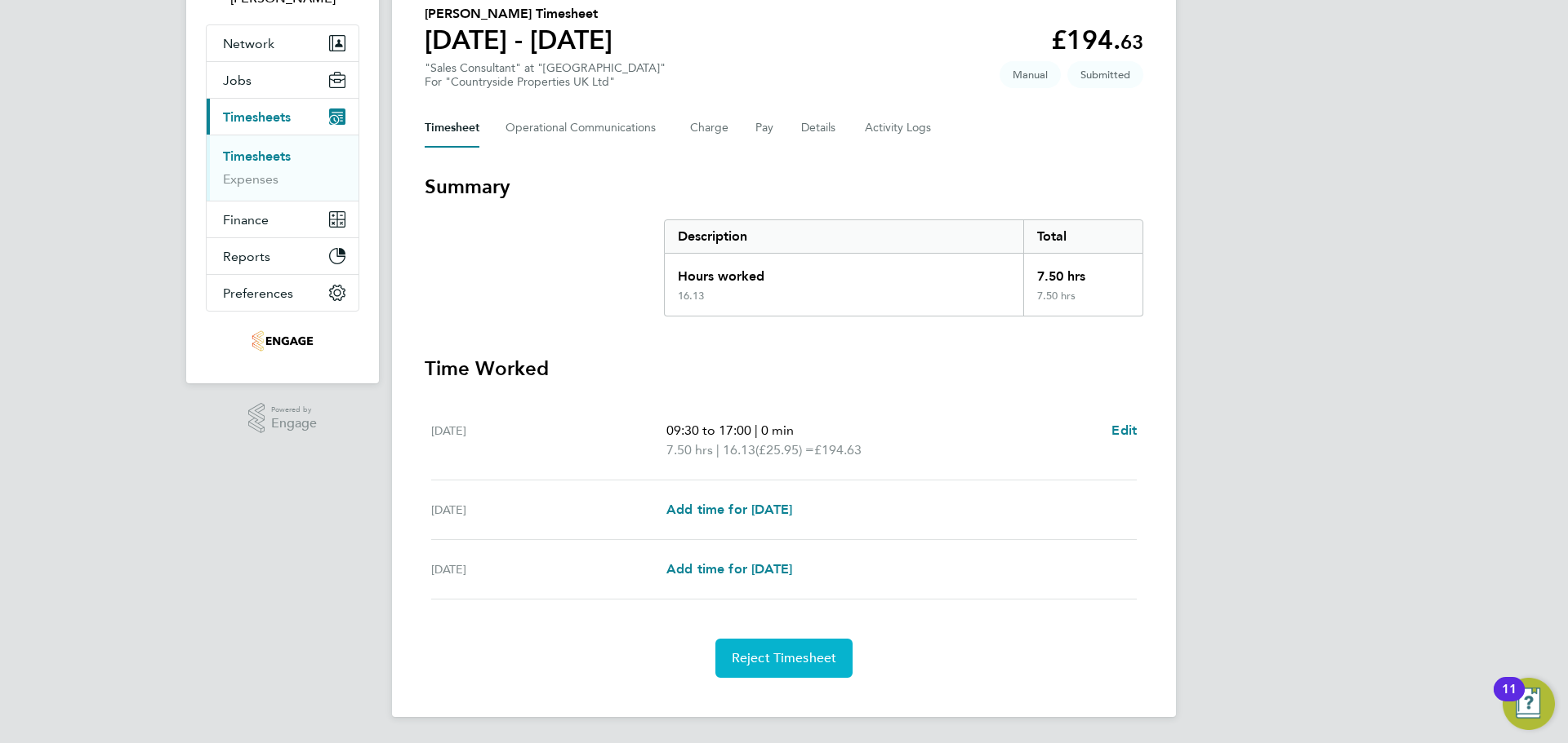
click at [784, 654] on span "Reject Timesheet" at bounding box center [784, 658] width 105 height 16
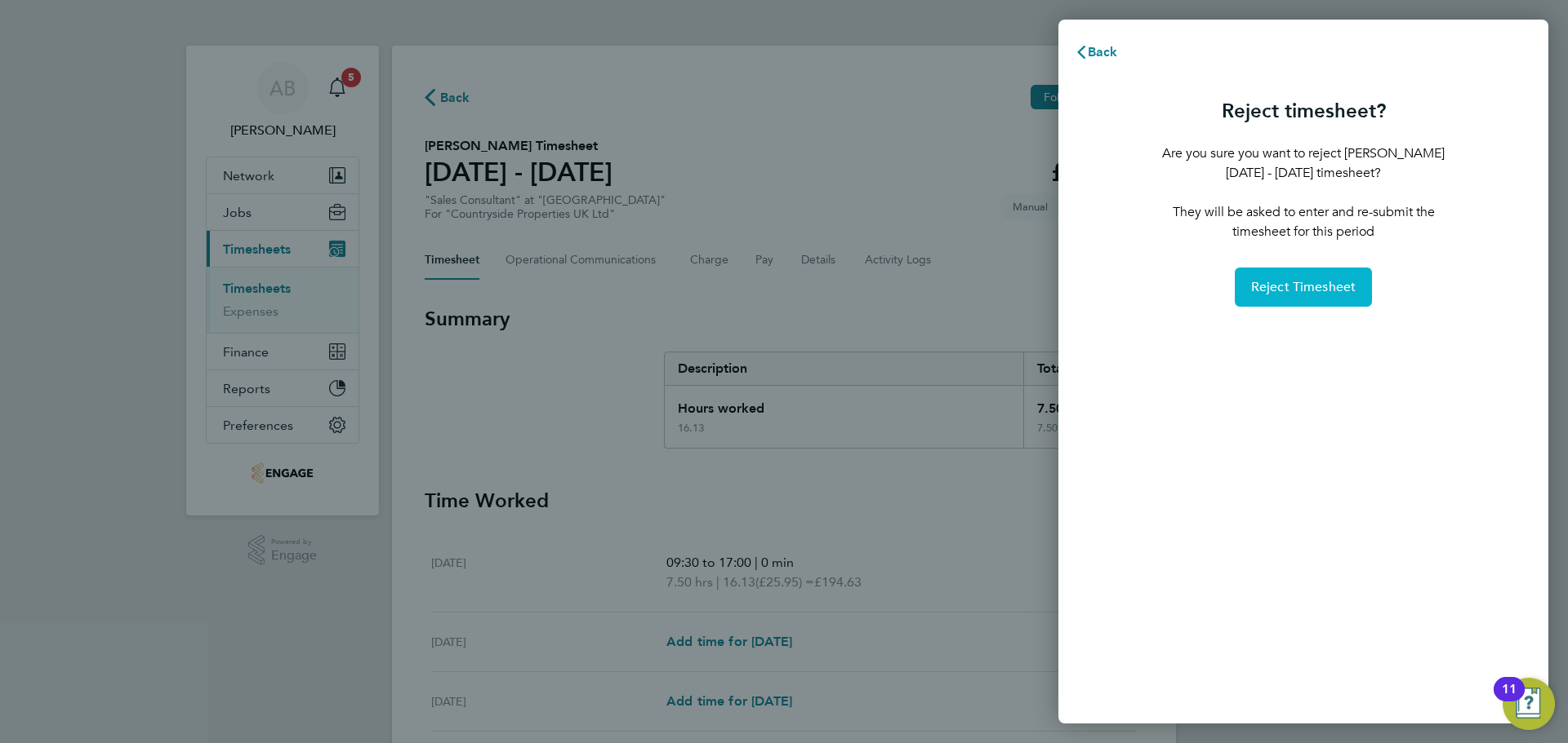
click at [1272, 283] on span "Reject Timesheet" at bounding box center [1303, 287] width 105 height 16
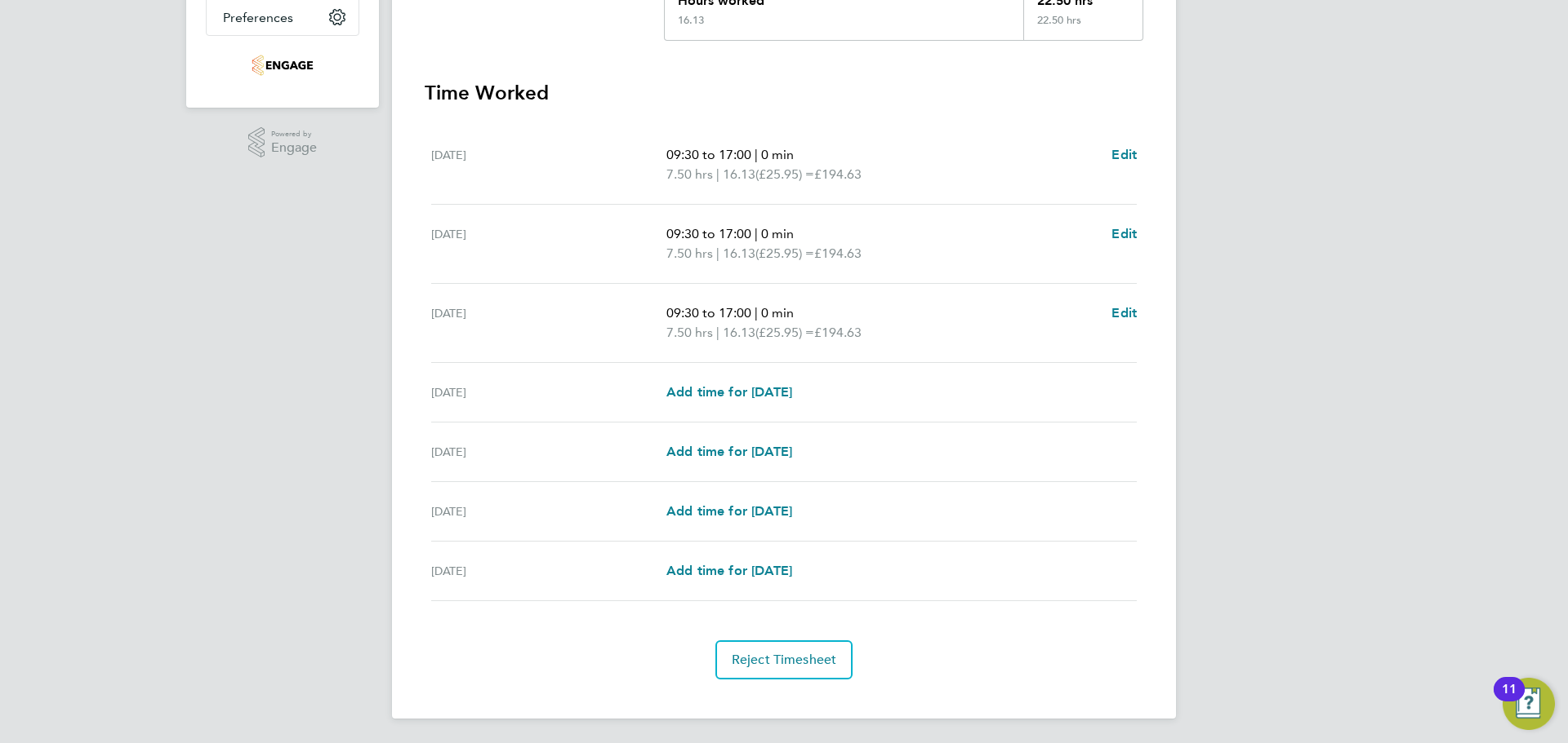
scroll to position [409, 0]
click at [760, 665] on span "Reject Timesheet" at bounding box center [784, 658] width 105 height 16
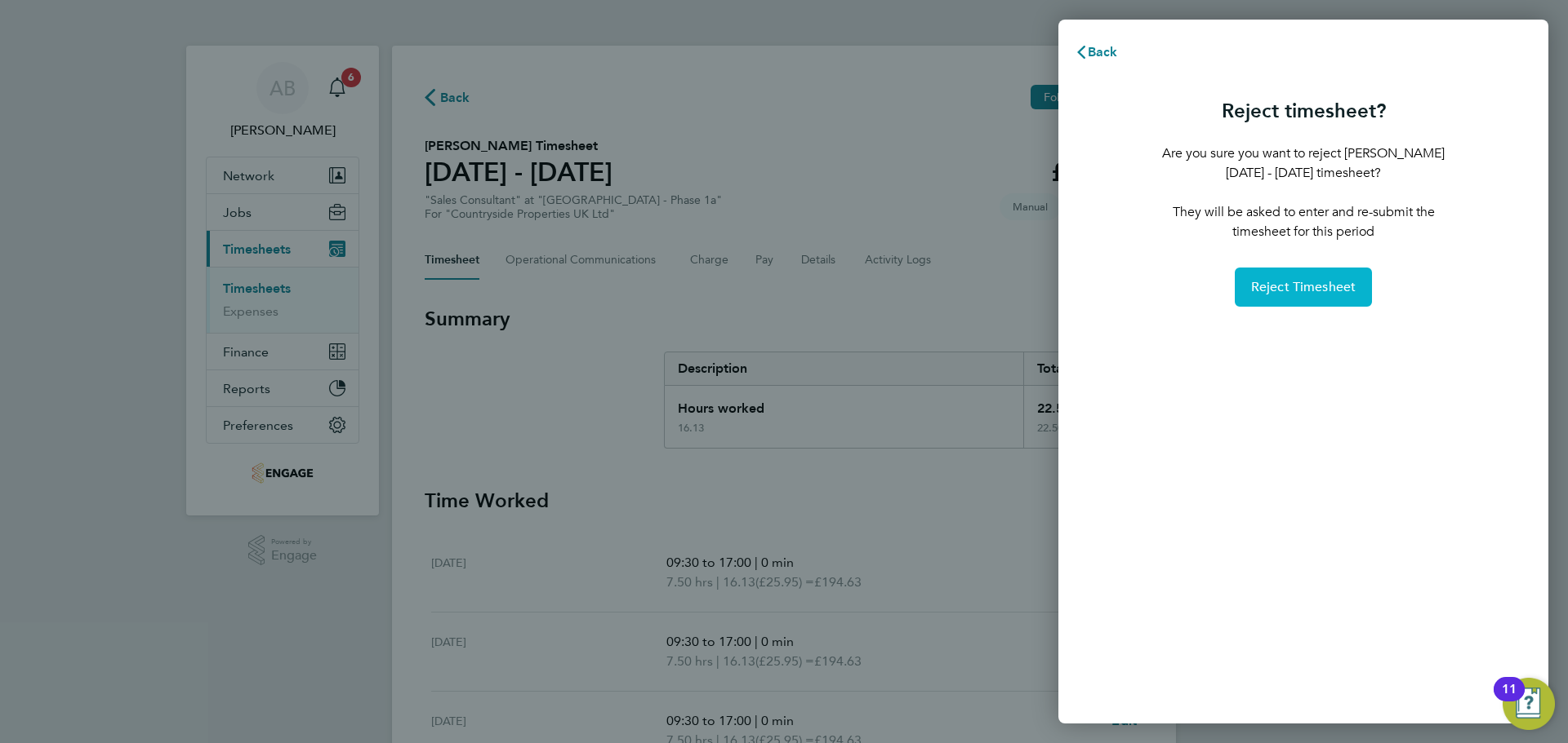
click at [1318, 278] on button "Reject Timesheet" at bounding box center [1302, 288] width 138 height 40
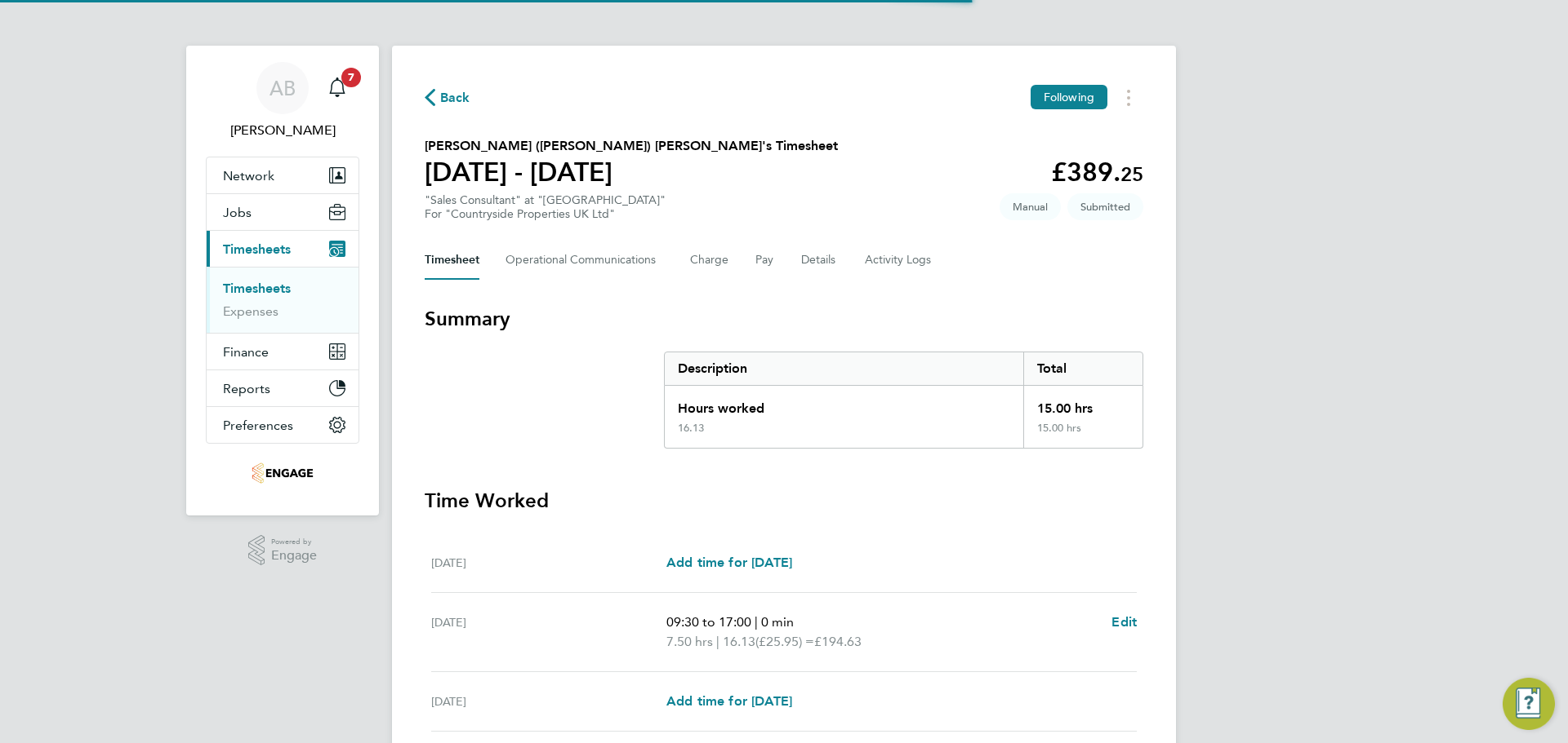
scroll to position [390, 0]
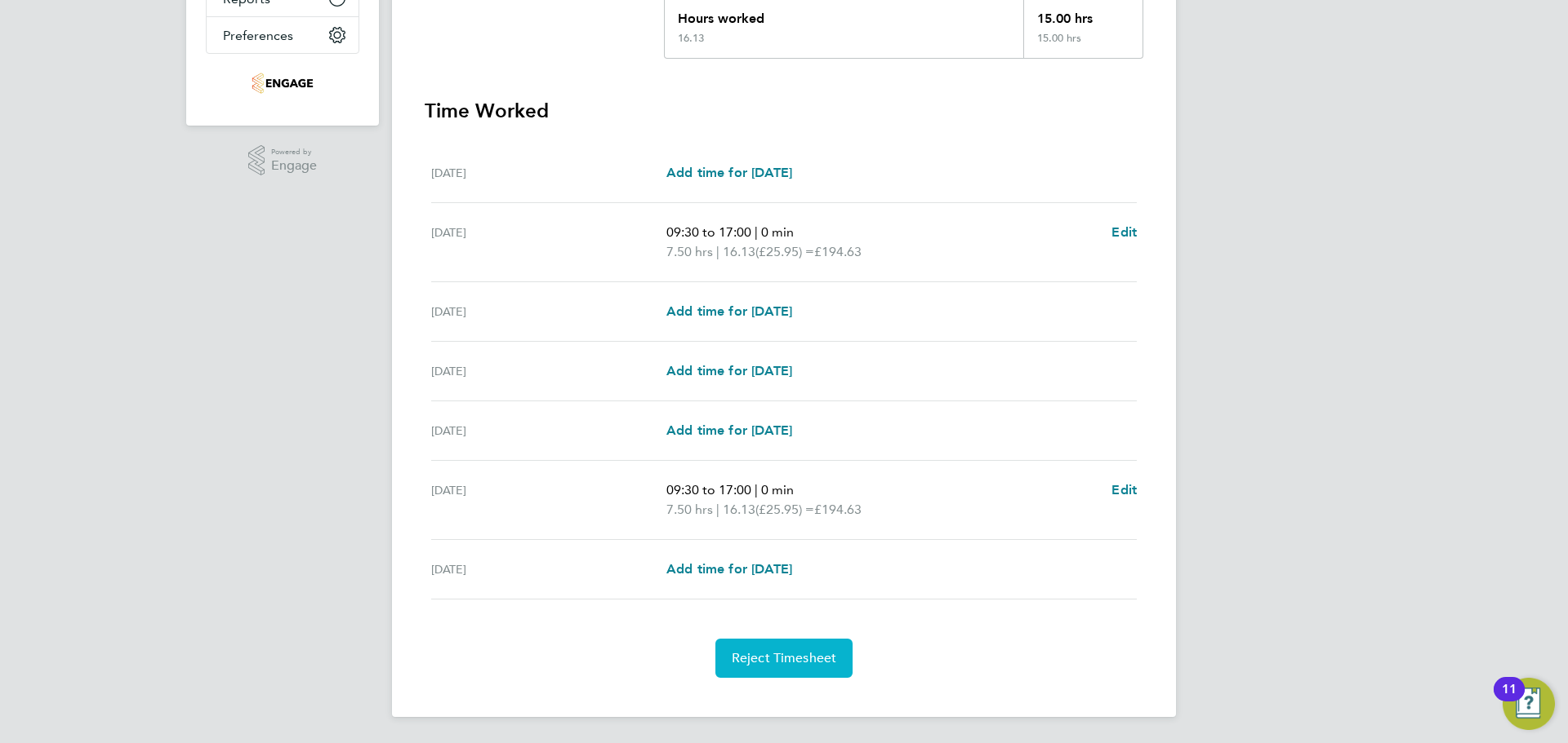
click at [760, 663] on span "Reject Timesheet" at bounding box center [784, 658] width 105 height 16
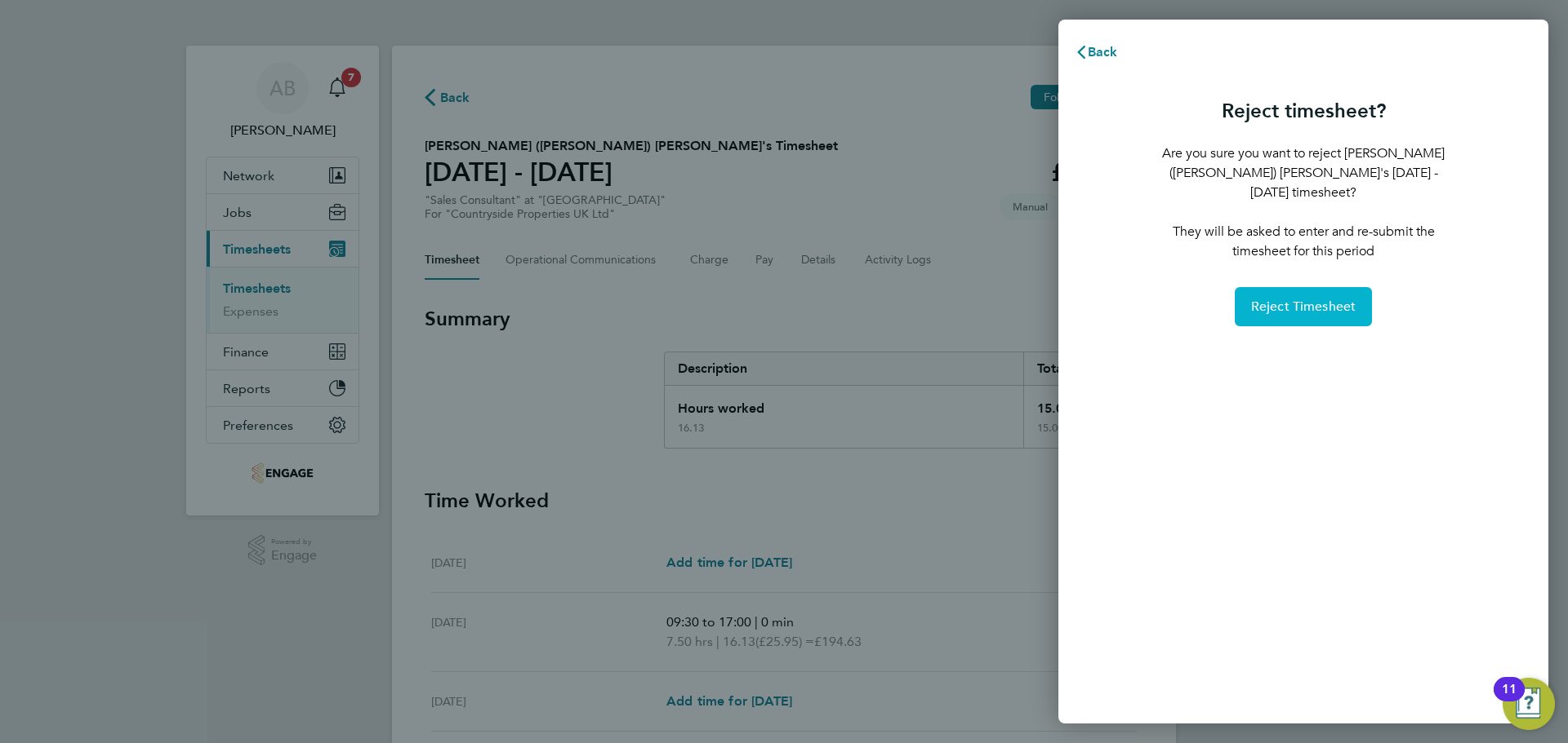
click at [1308, 299] on span "Reject Timesheet" at bounding box center [1303, 307] width 105 height 16
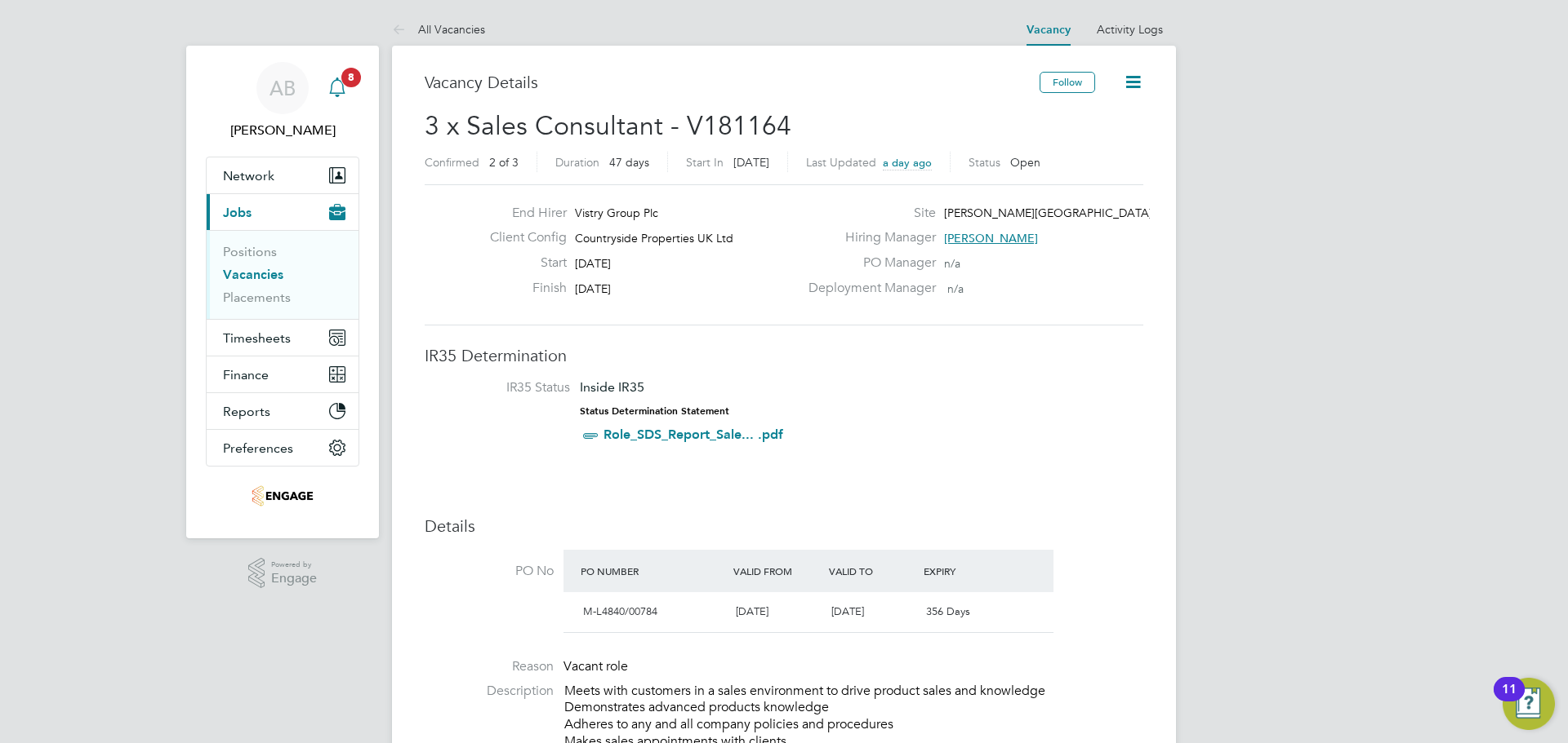
click at [338, 81] on icon "Main navigation" at bounding box center [337, 85] width 15 height 16
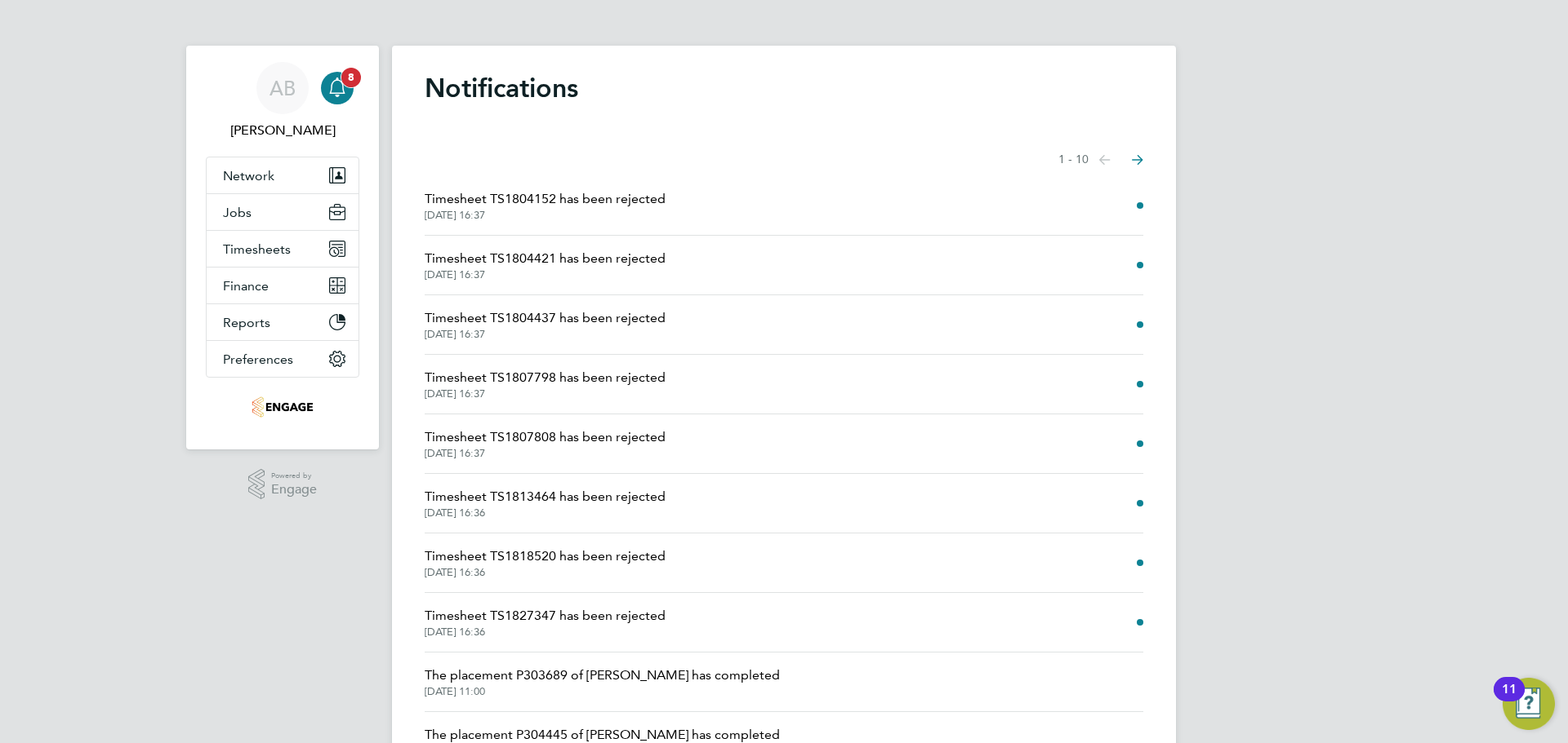
click at [335, 86] on icon "Main navigation" at bounding box center [338, 87] width 20 height 20
click at [258, 211] on button "Jobs" at bounding box center [282, 212] width 152 height 36
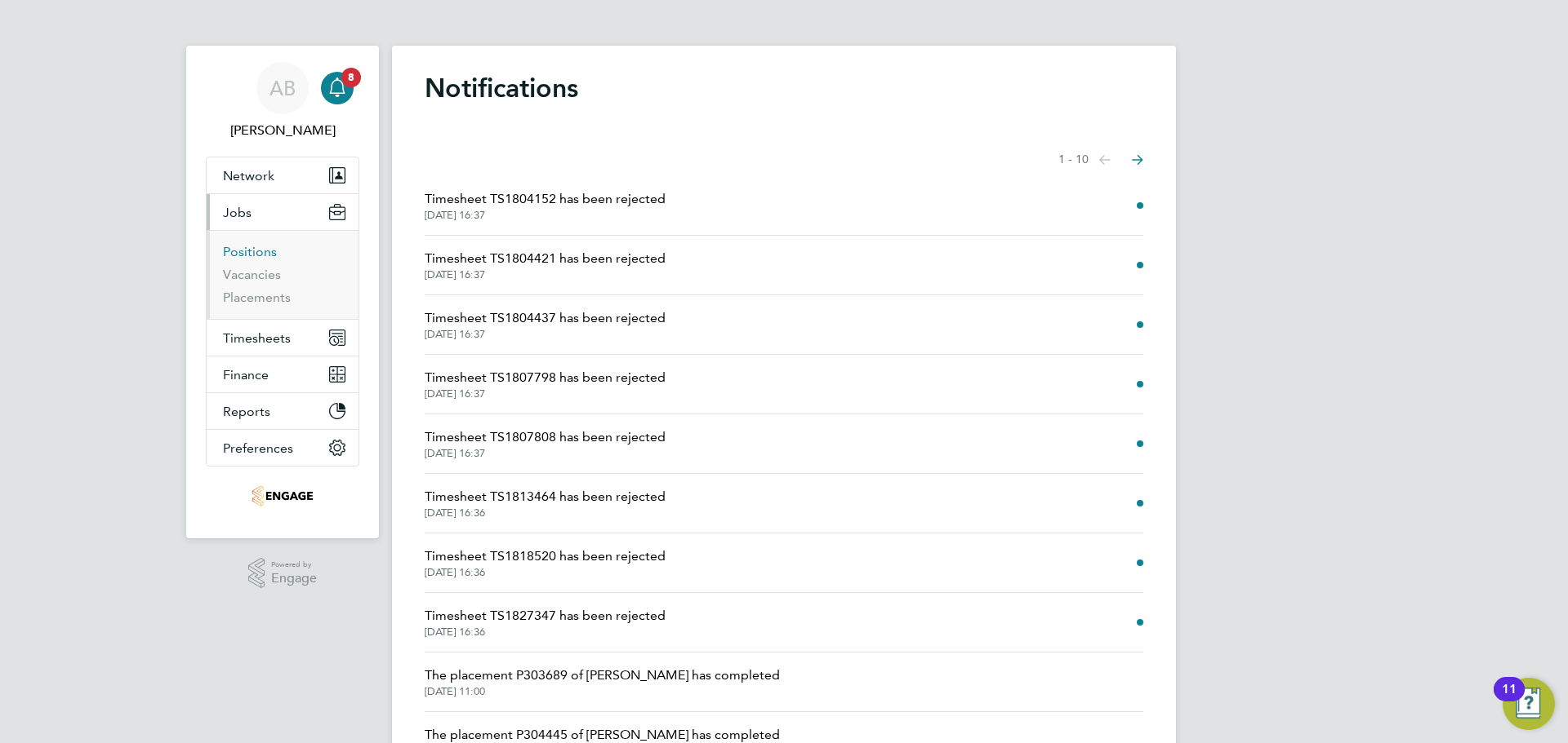
click at [248, 248] on link "Positions" at bounding box center [250, 251] width 54 height 15
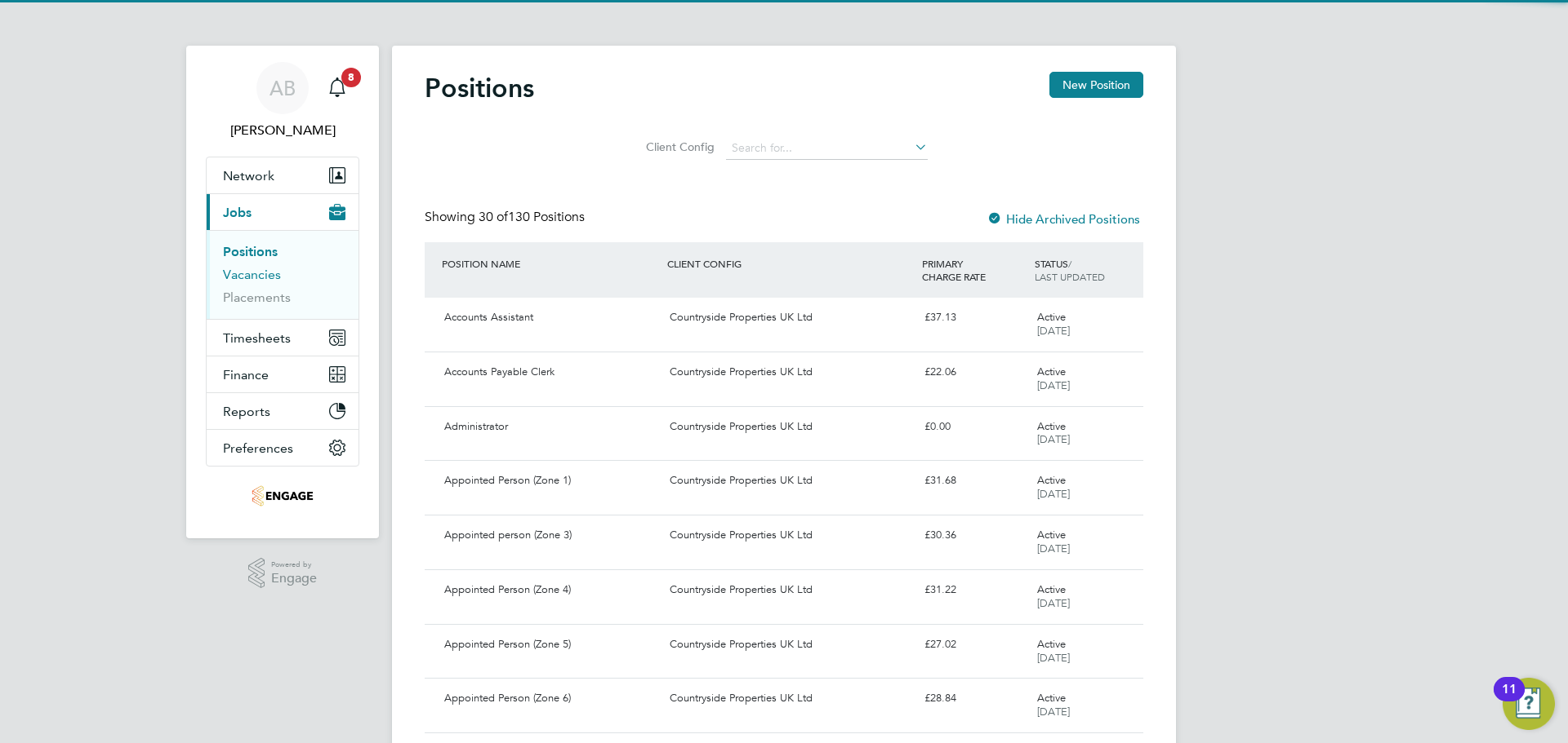
click at [247, 270] on link "Vacancies" at bounding box center [252, 274] width 58 height 15
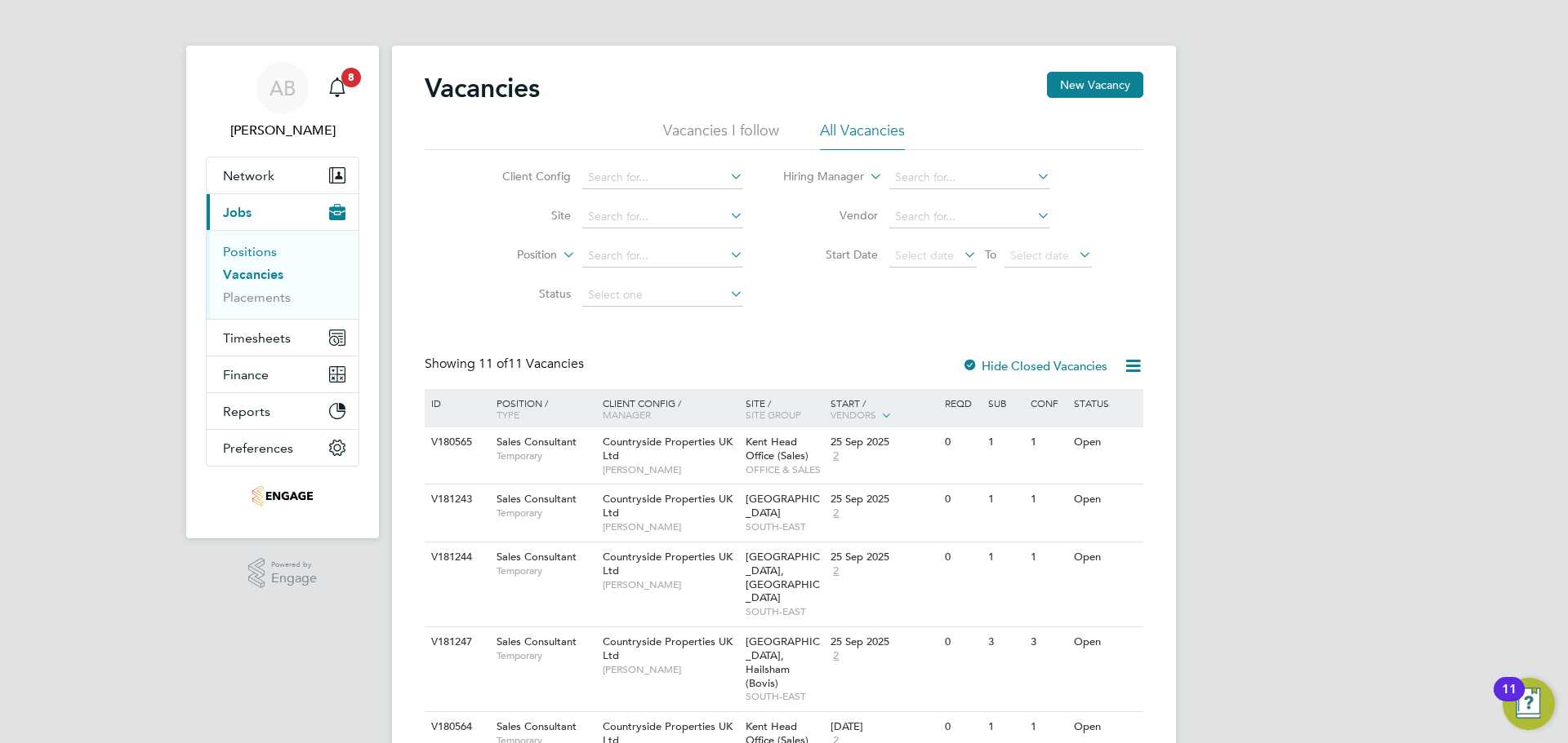
click at [230, 248] on link "Positions" at bounding box center [250, 251] width 54 height 15
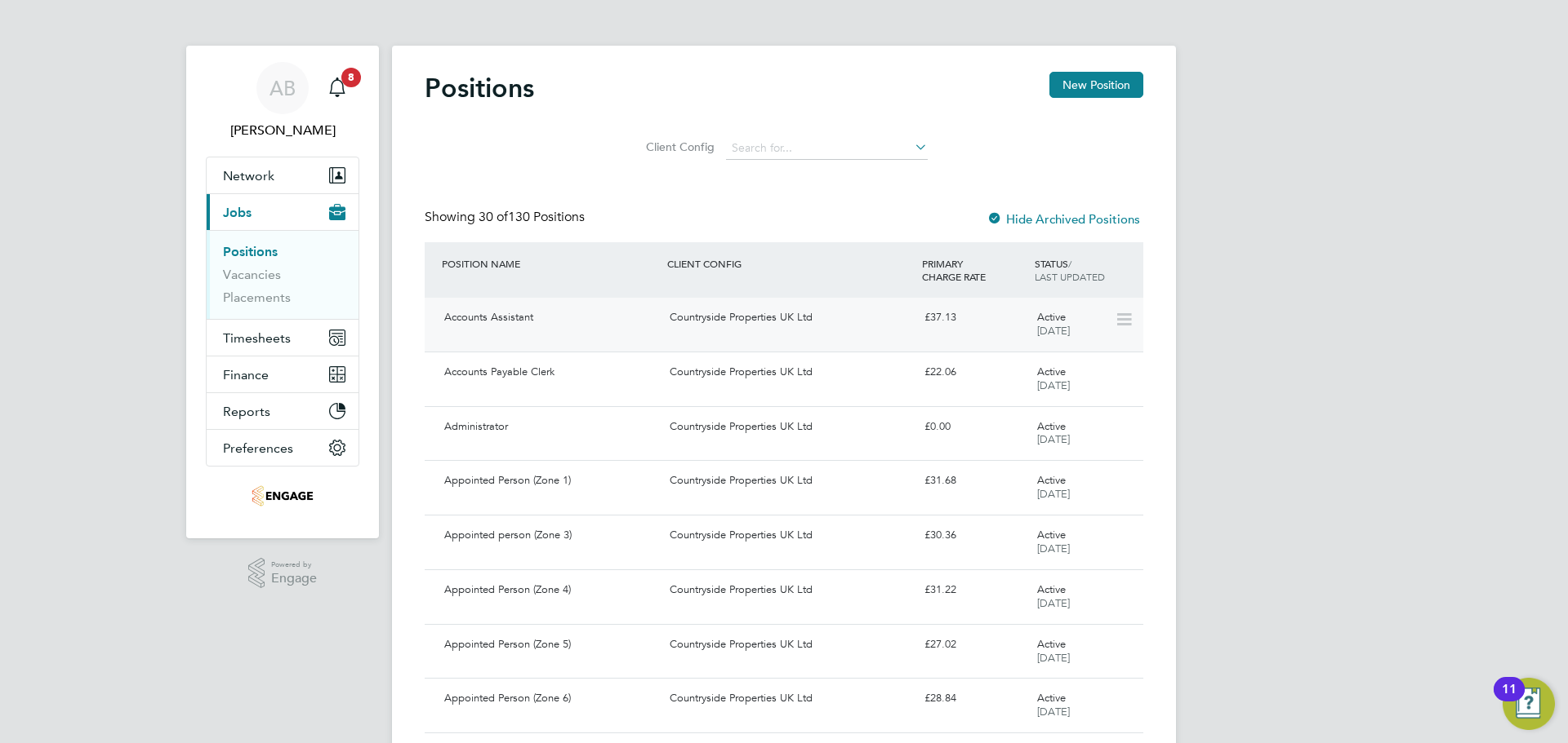
click at [759, 316] on div "Countryside Properties UK Ltd" at bounding box center [790, 318] width 254 height 27
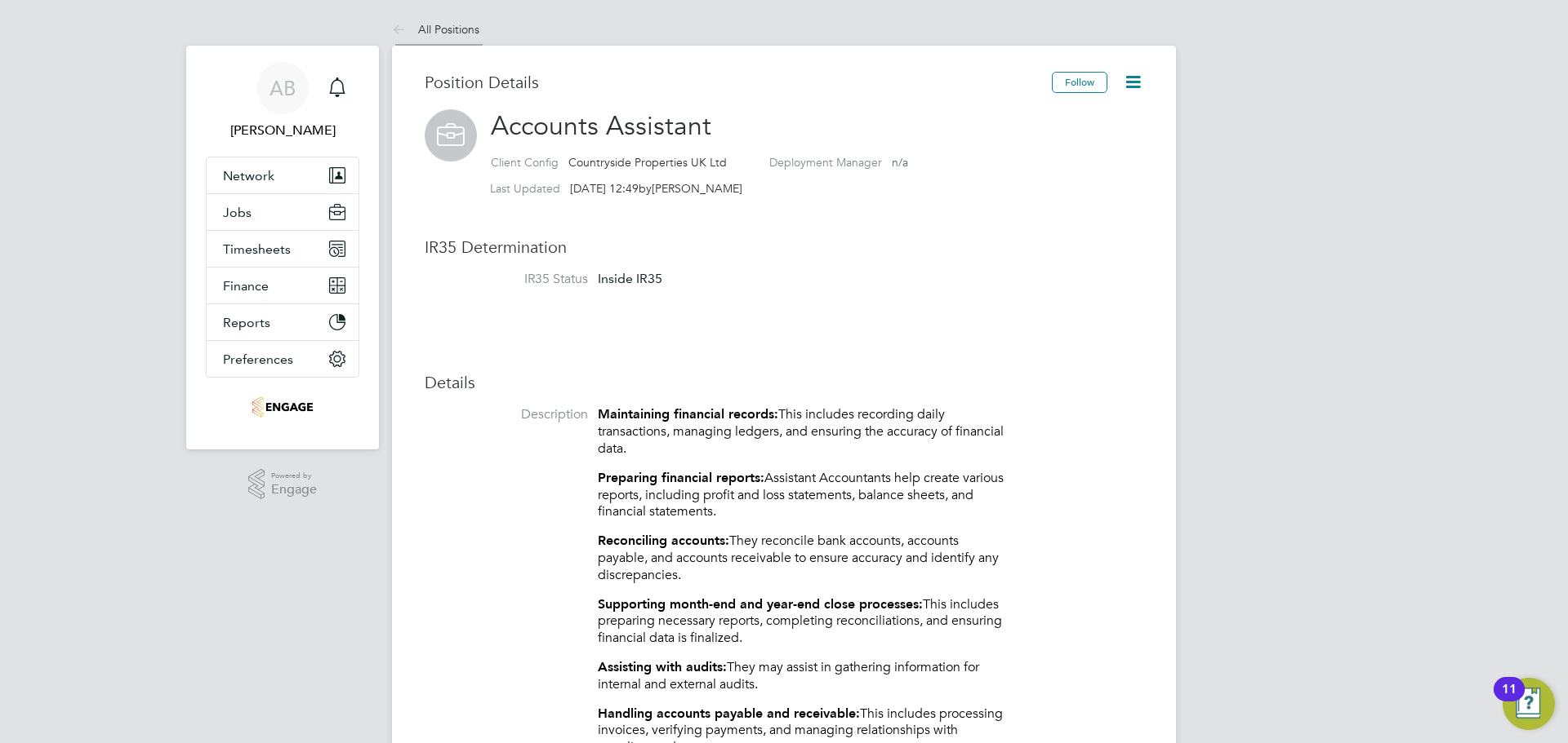
click at [403, 25] on icon at bounding box center [401, 31] width 21 height 21
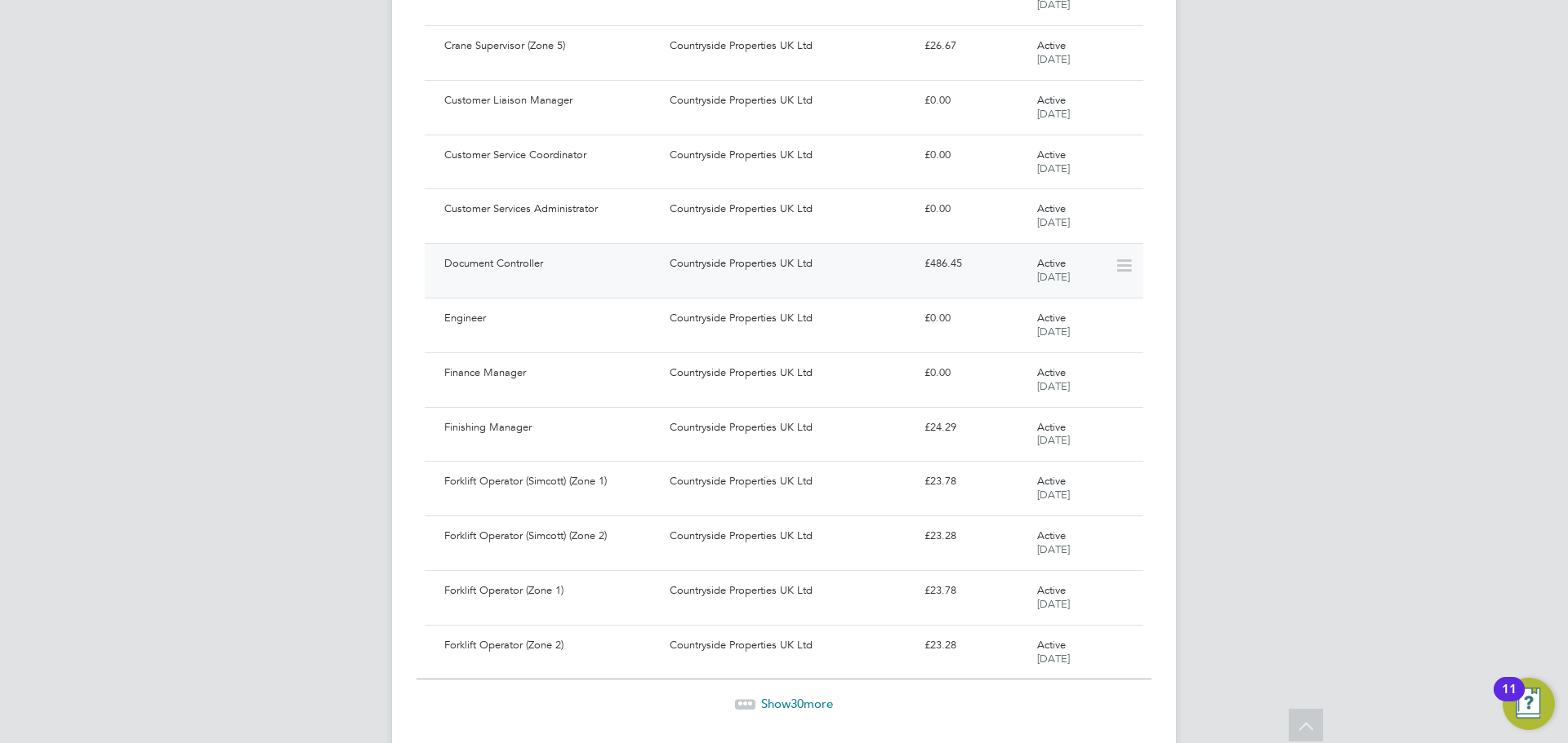
scroll to position [1296, 0]
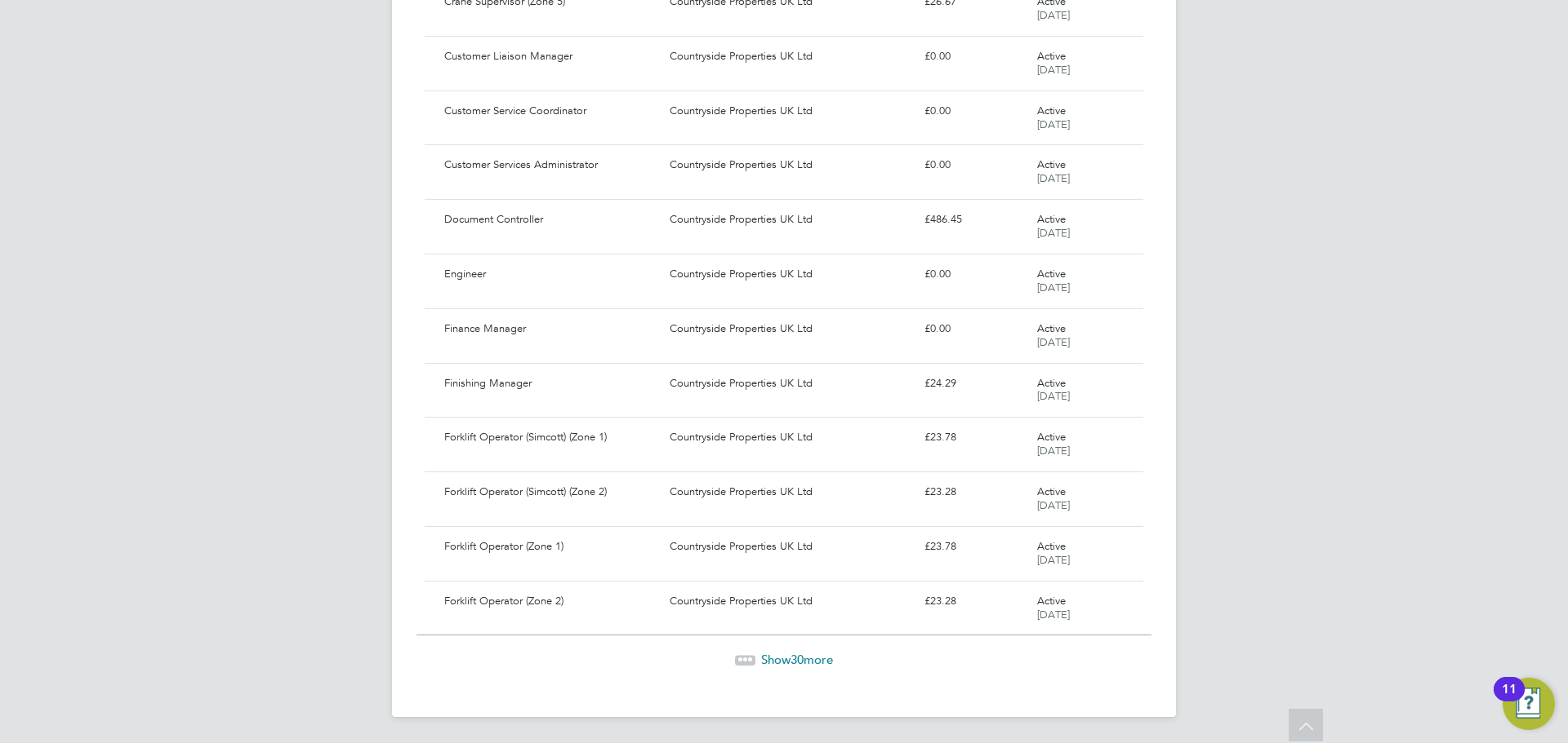
click at [768, 665] on span "Show 30 more" at bounding box center [797, 659] width 72 height 15
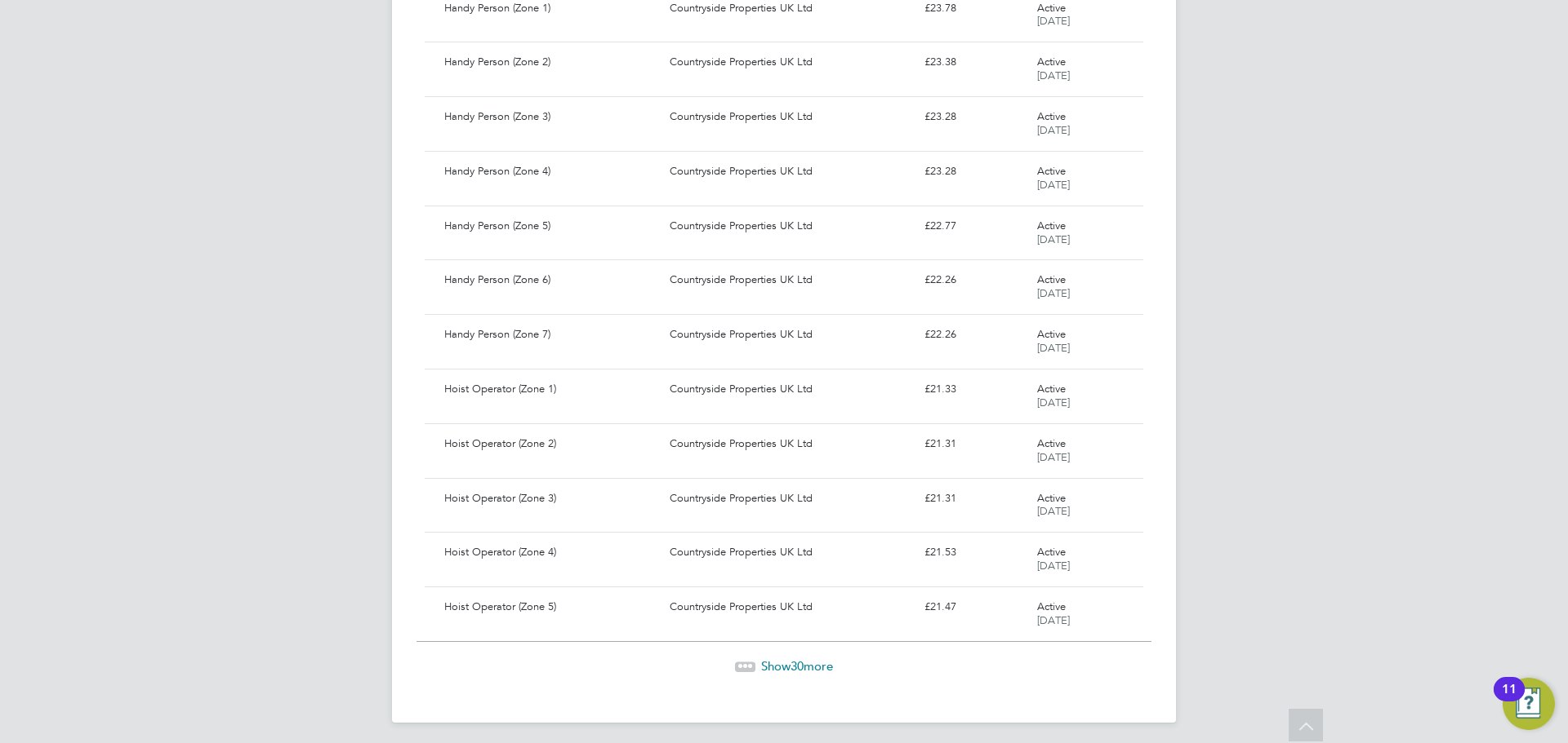
scroll to position [2931, 0]
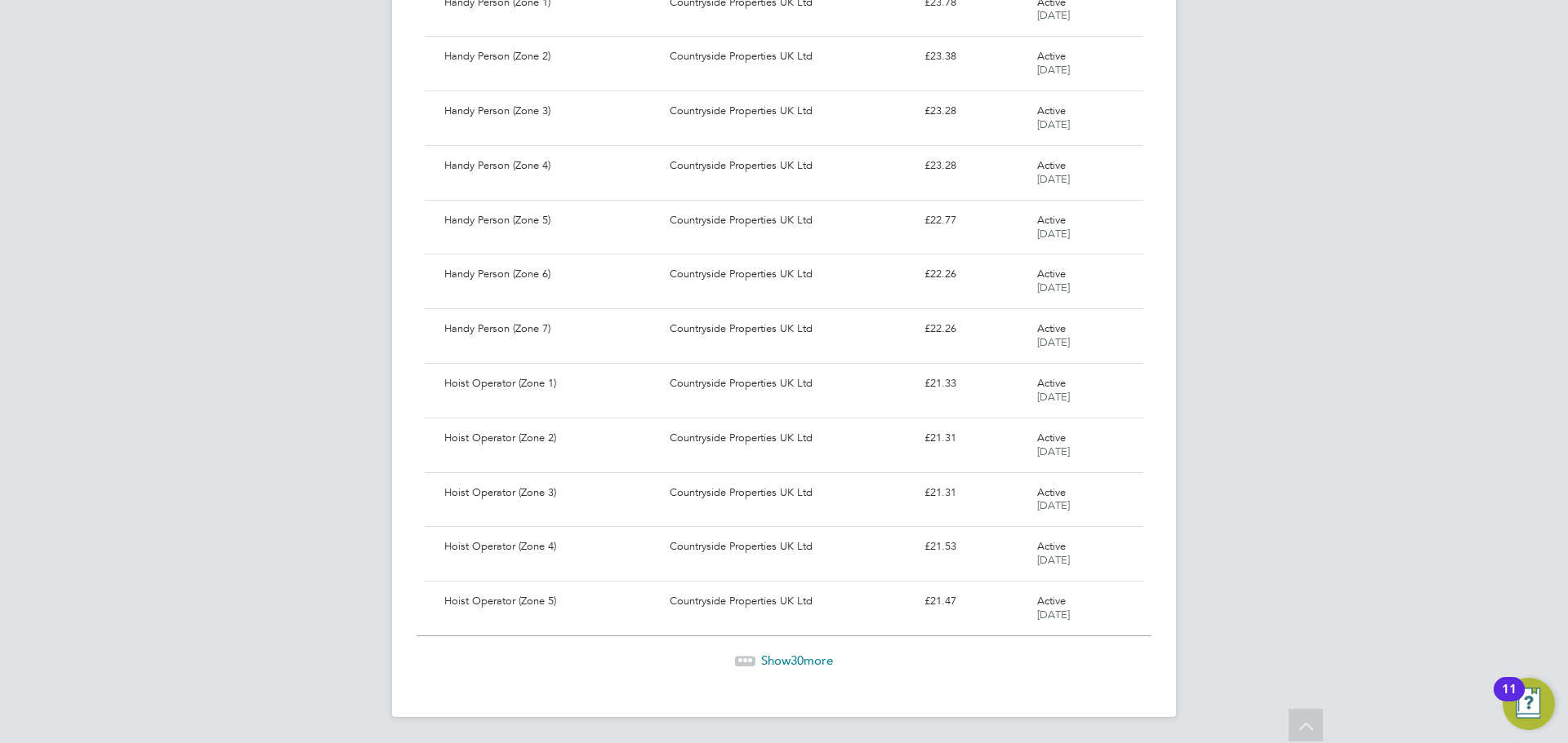
click at [823, 657] on span "Show 30 more" at bounding box center [797, 660] width 72 height 15
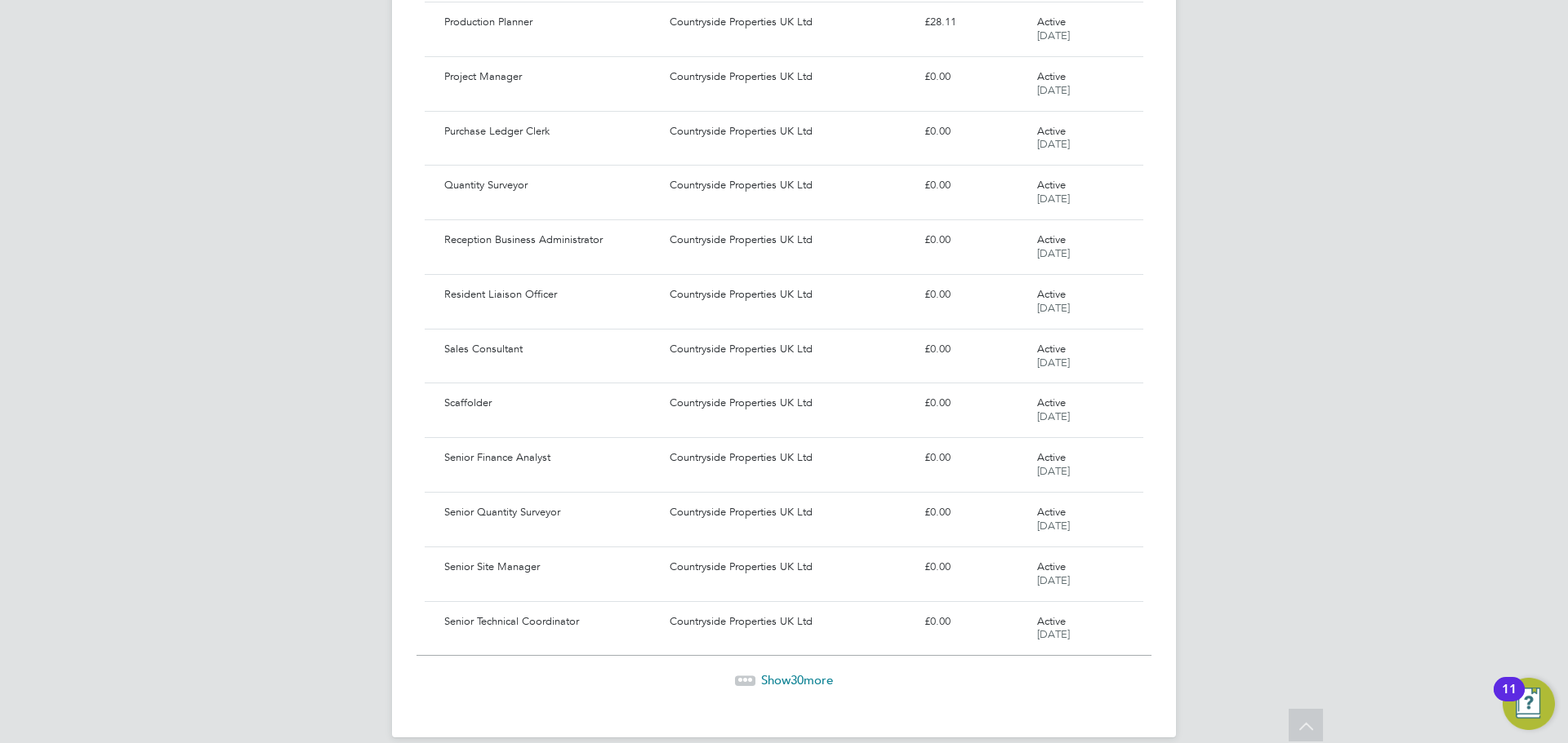
scroll to position [4566, 0]
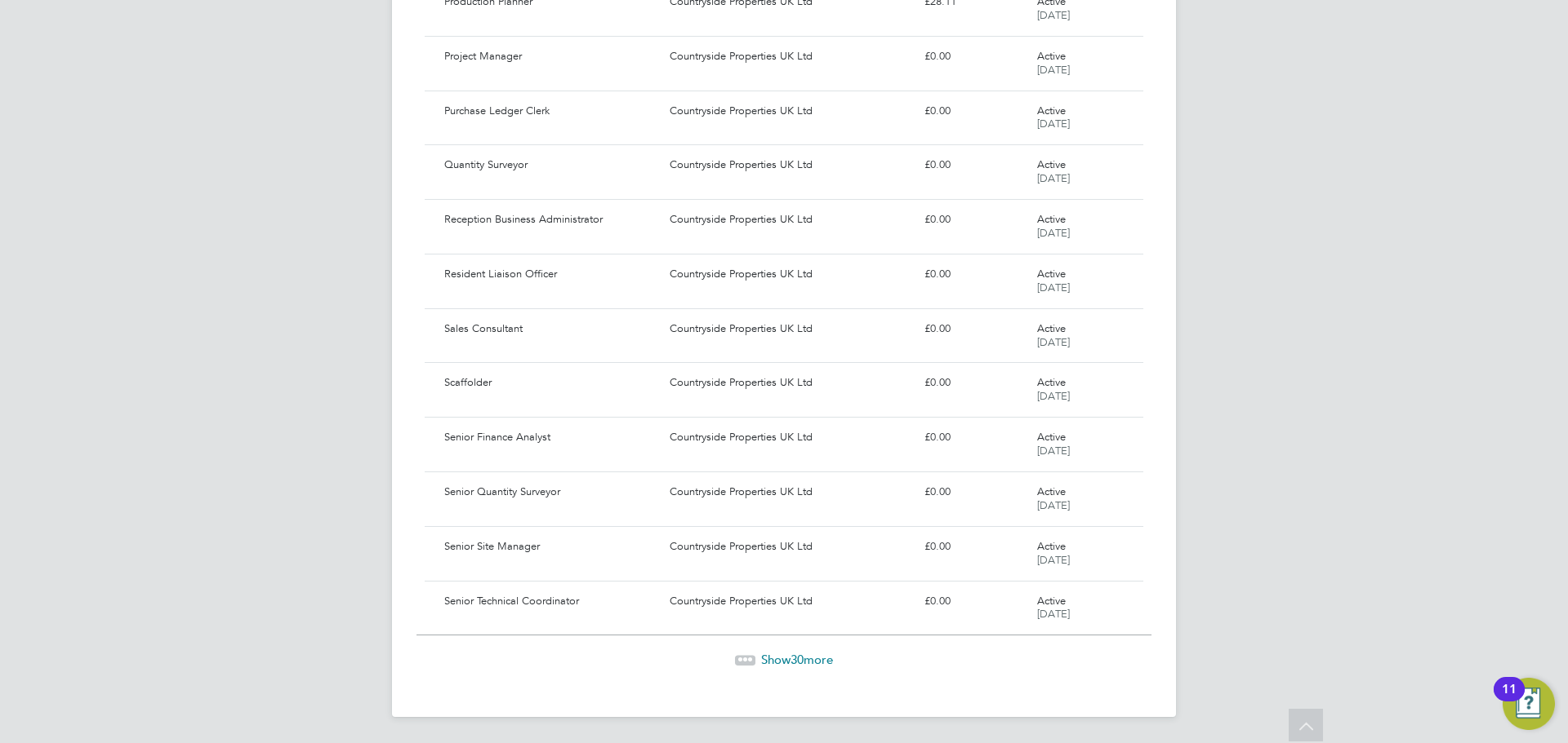
click at [791, 664] on span "30" at bounding box center [797, 659] width 14 height 15
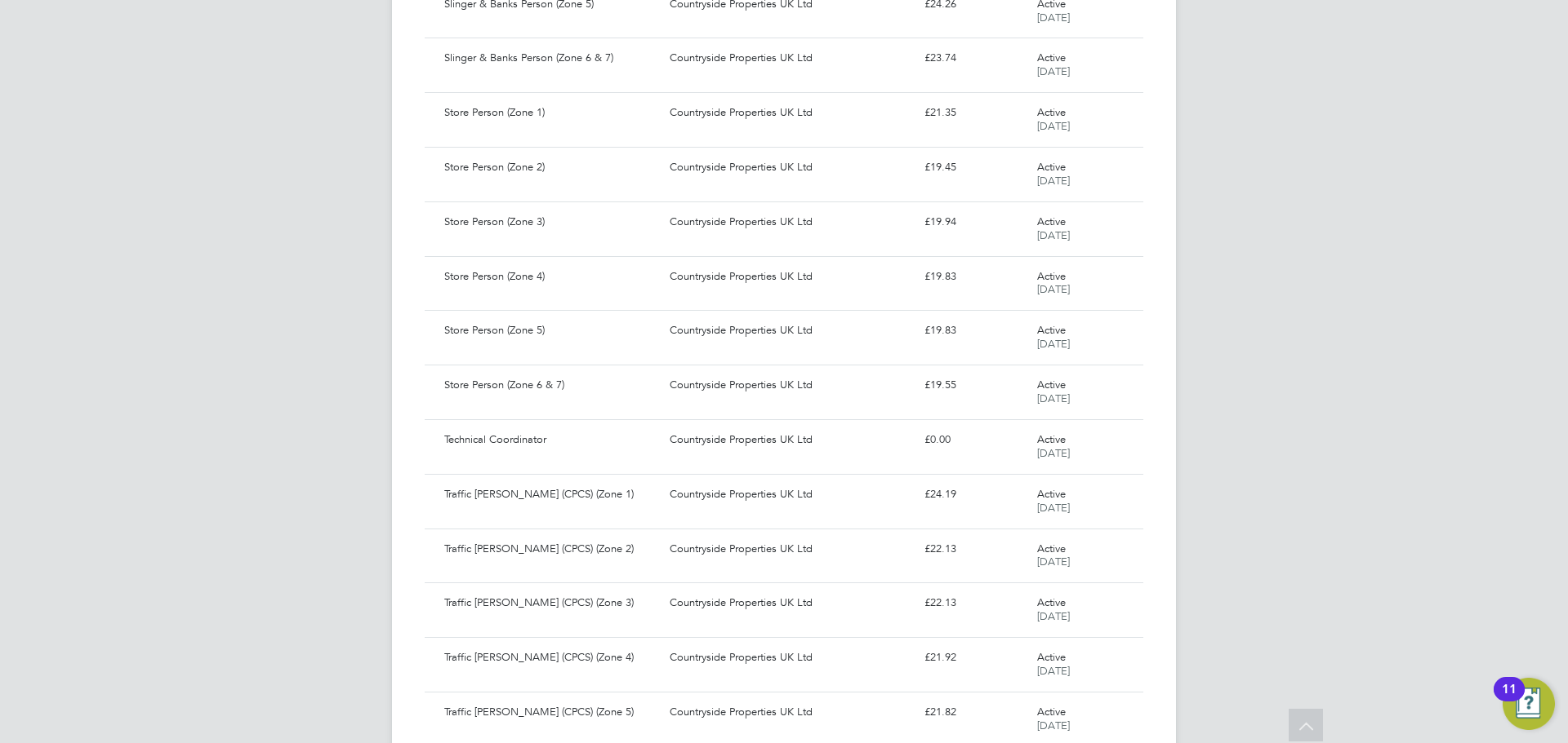
scroll to position [6200, 0]
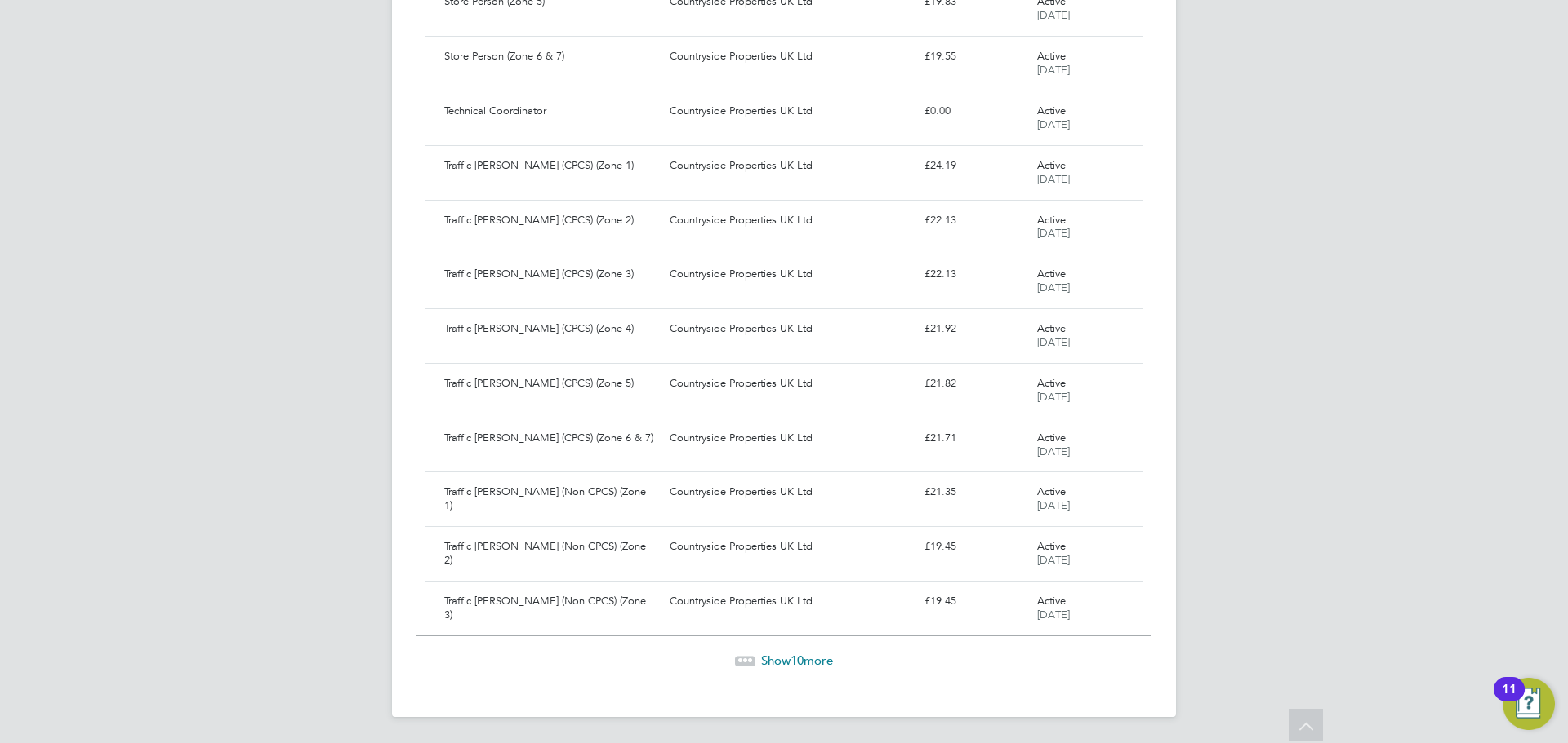
click at [813, 656] on span "Show 10 more" at bounding box center [797, 660] width 72 height 15
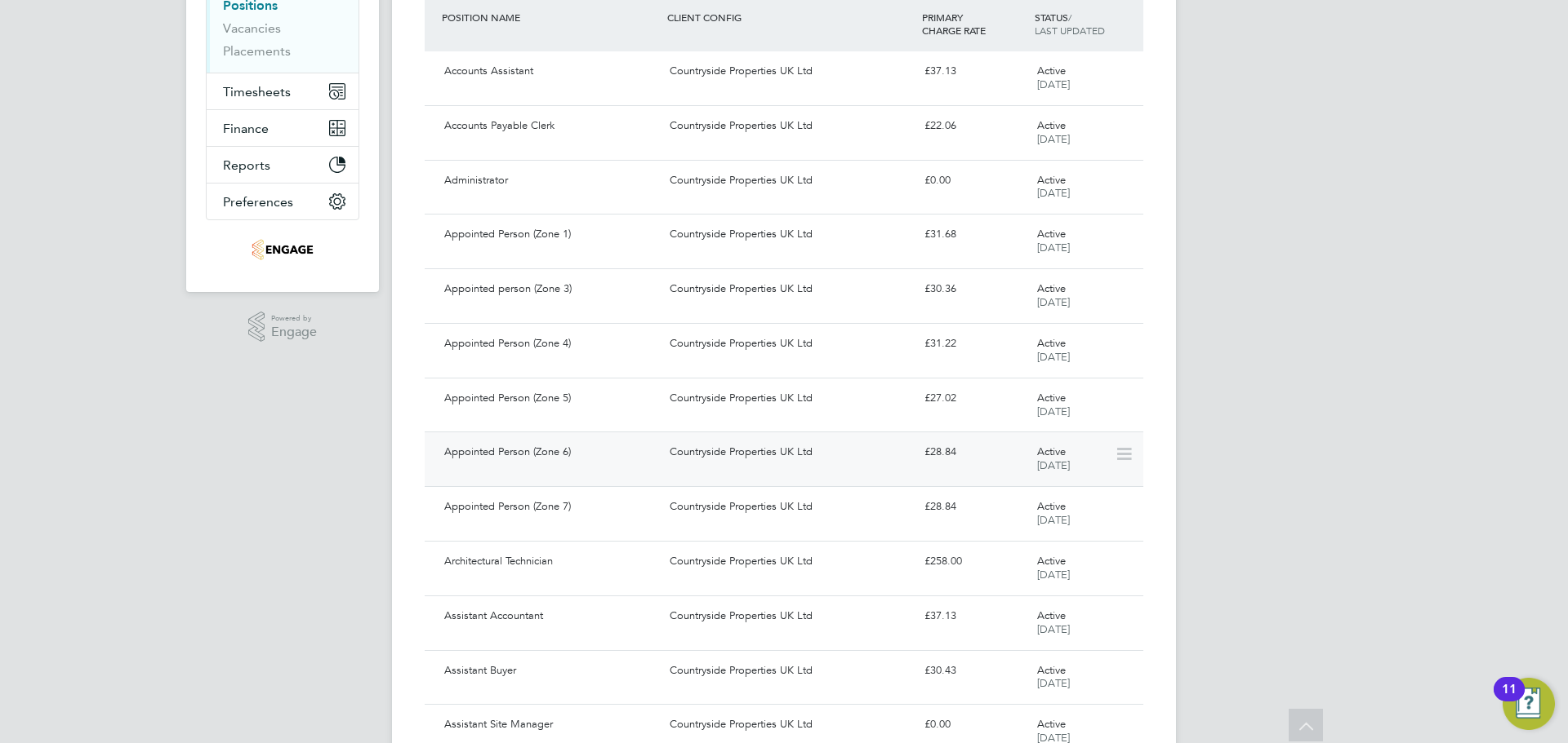
scroll to position [0, 0]
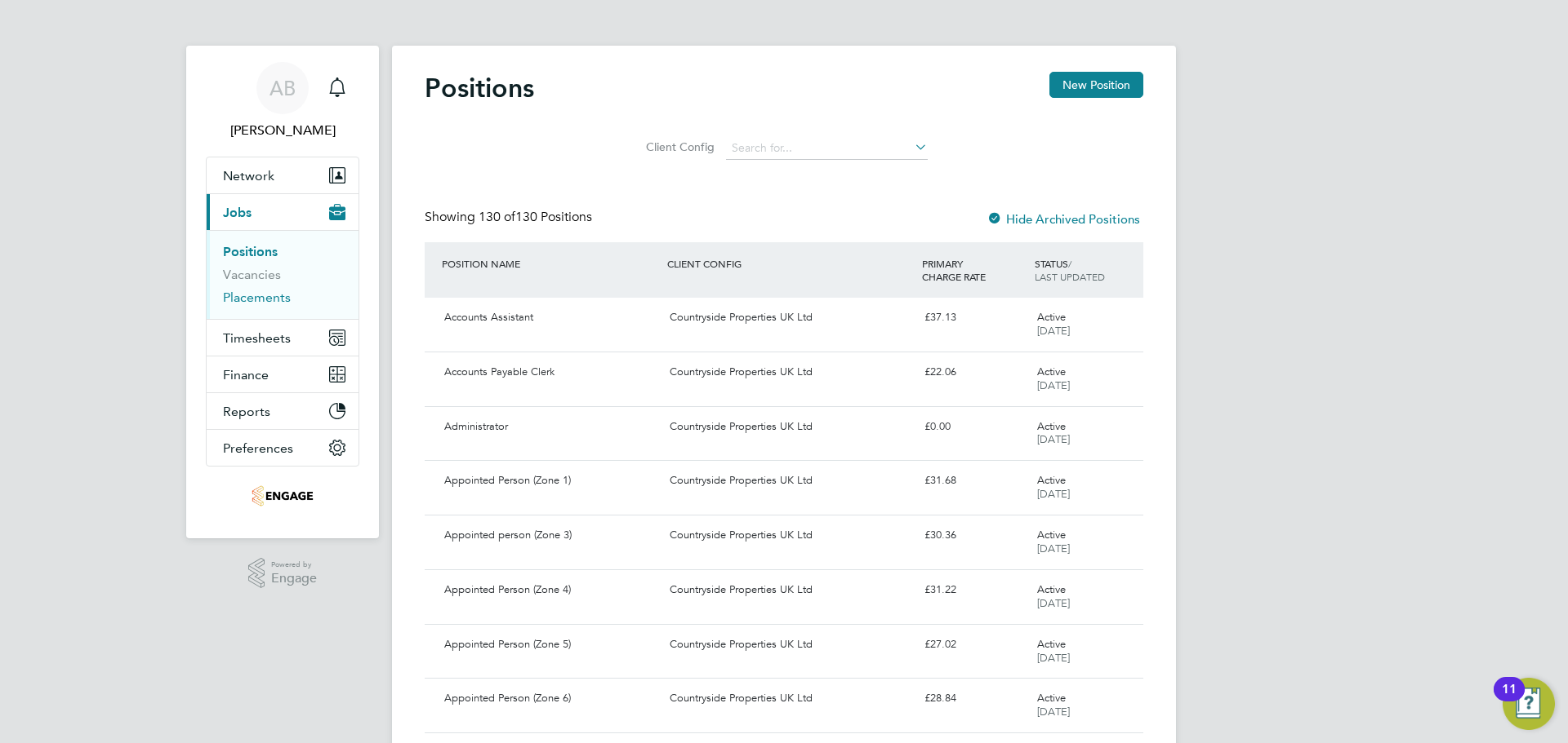
click at [279, 294] on link "Placements" at bounding box center [257, 297] width 68 height 15
